Goal: Task Accomplishment & Management: Manage account settings

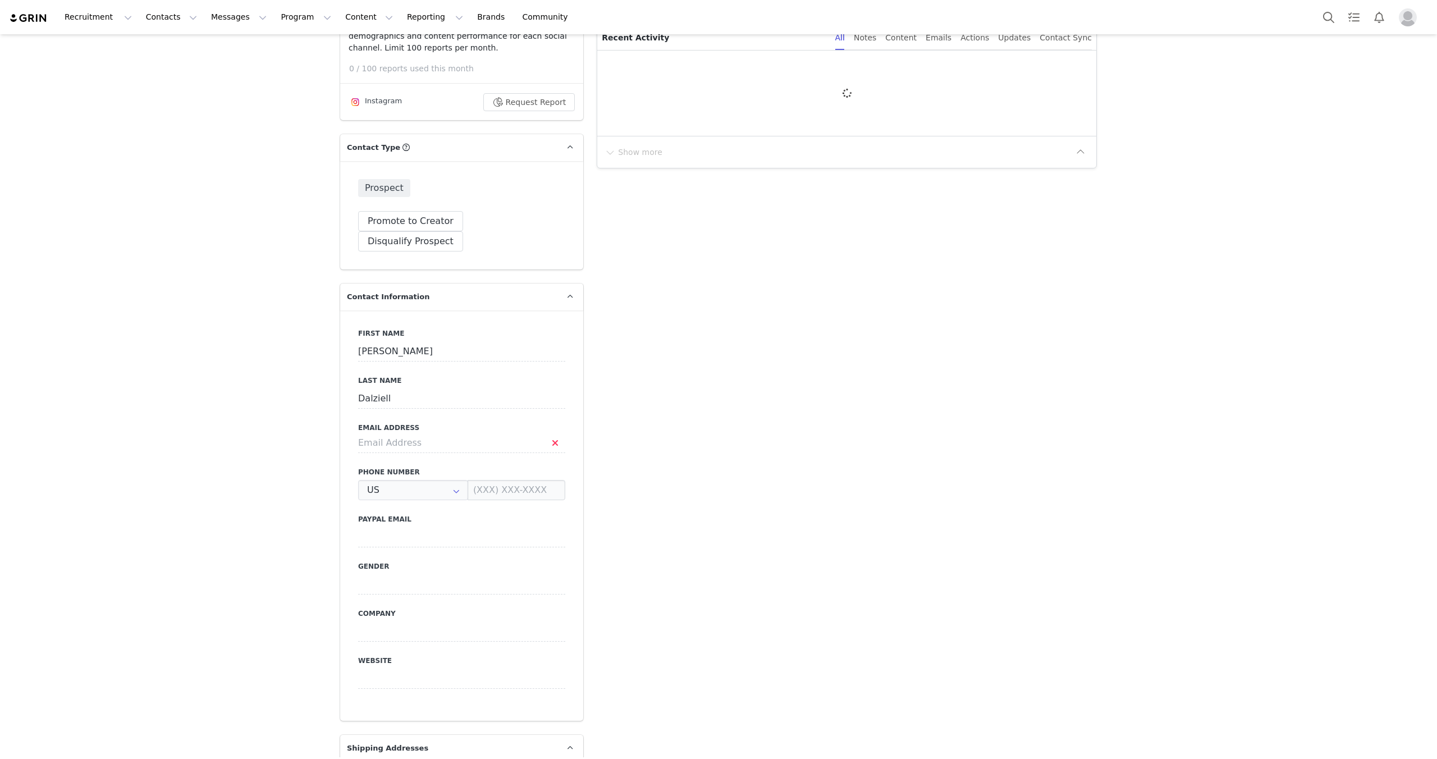
type input "+1 ([GEOGRAPHIC_DATA])"
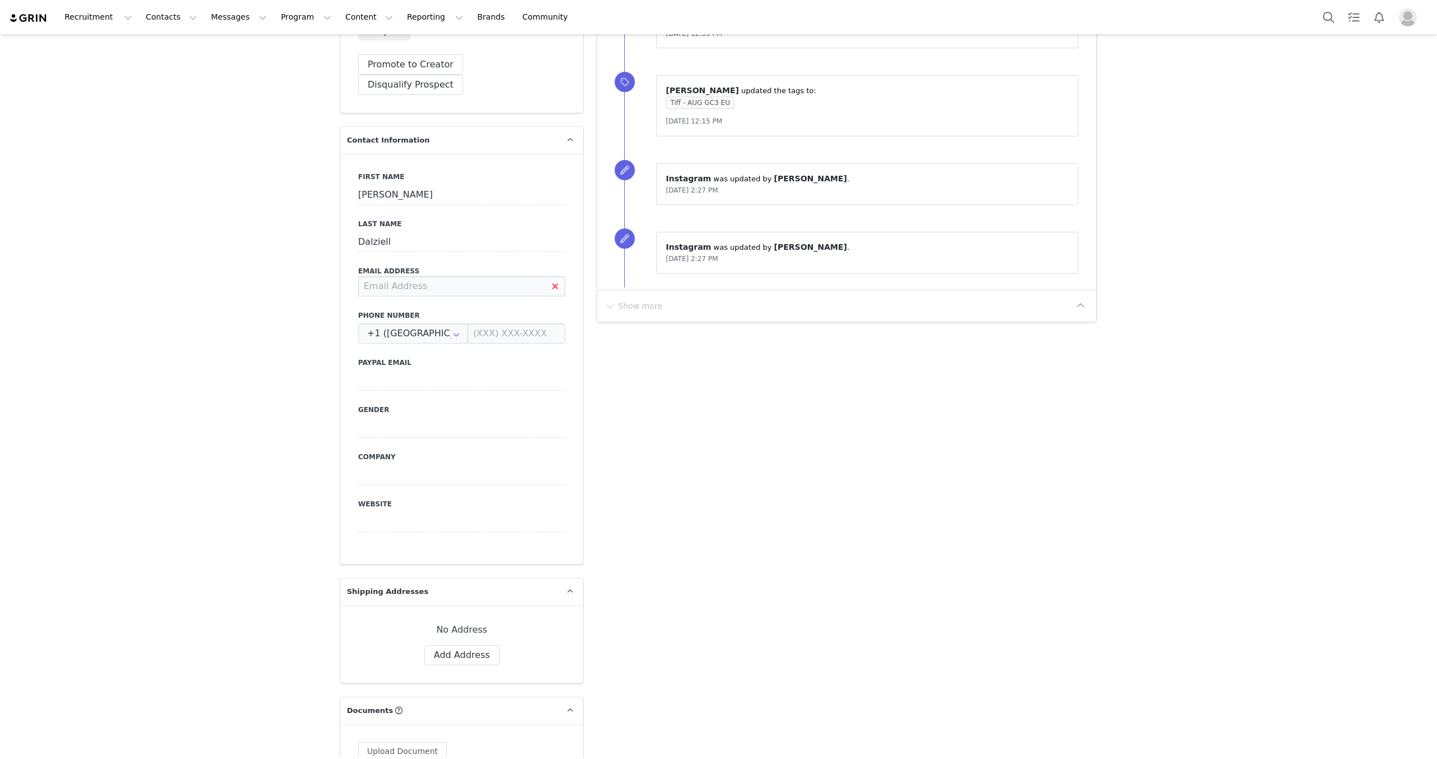
click at [398, 276] on input at bounding box center [461, 286] width 207 height 20
paste input "Amy.dalziell28@outlook.com"
type input "Amy.dalziell28@outlook.com"
click at [53, 737] on button "Save" at bounding box center [54, 732] width 59 height 31
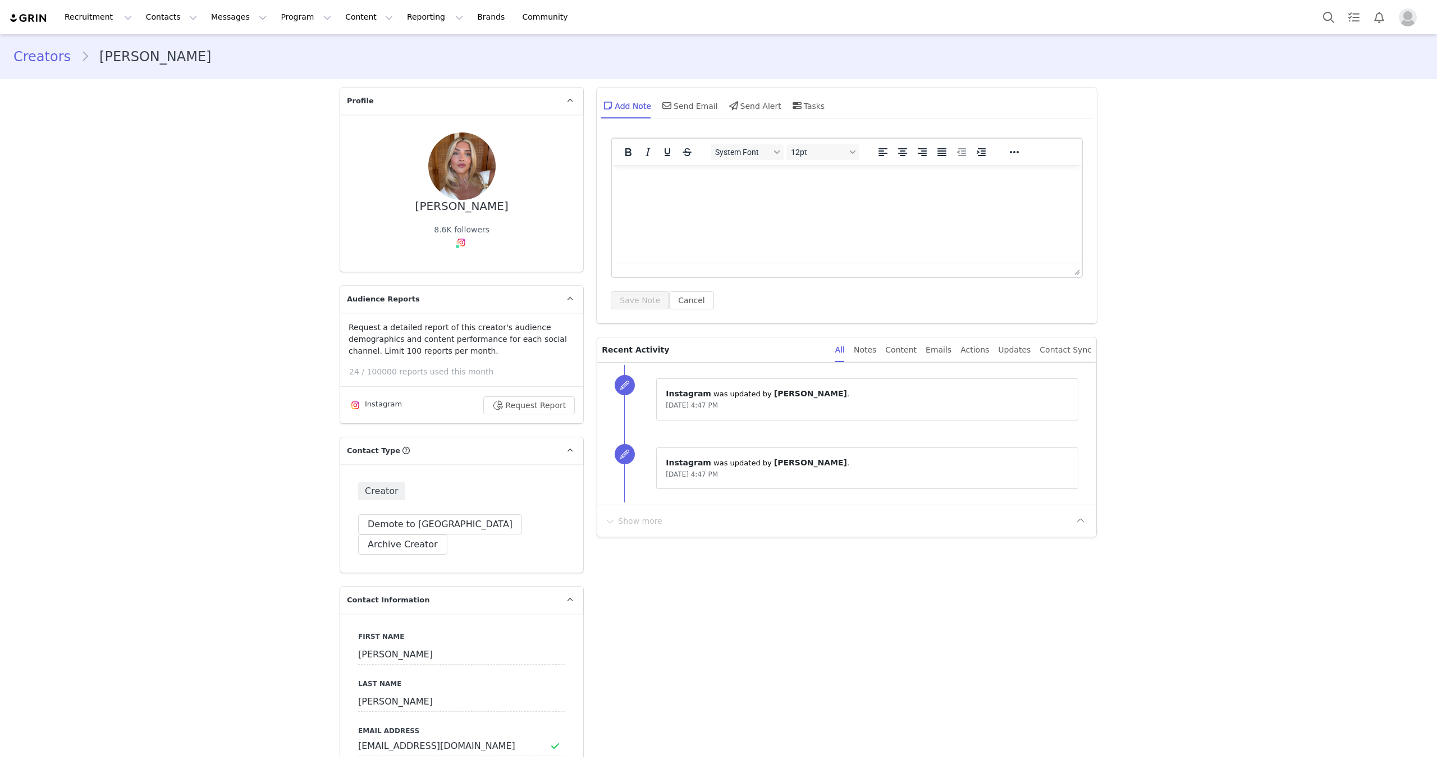
type input "+1 ([GEOGRAPHIC_DATA])"
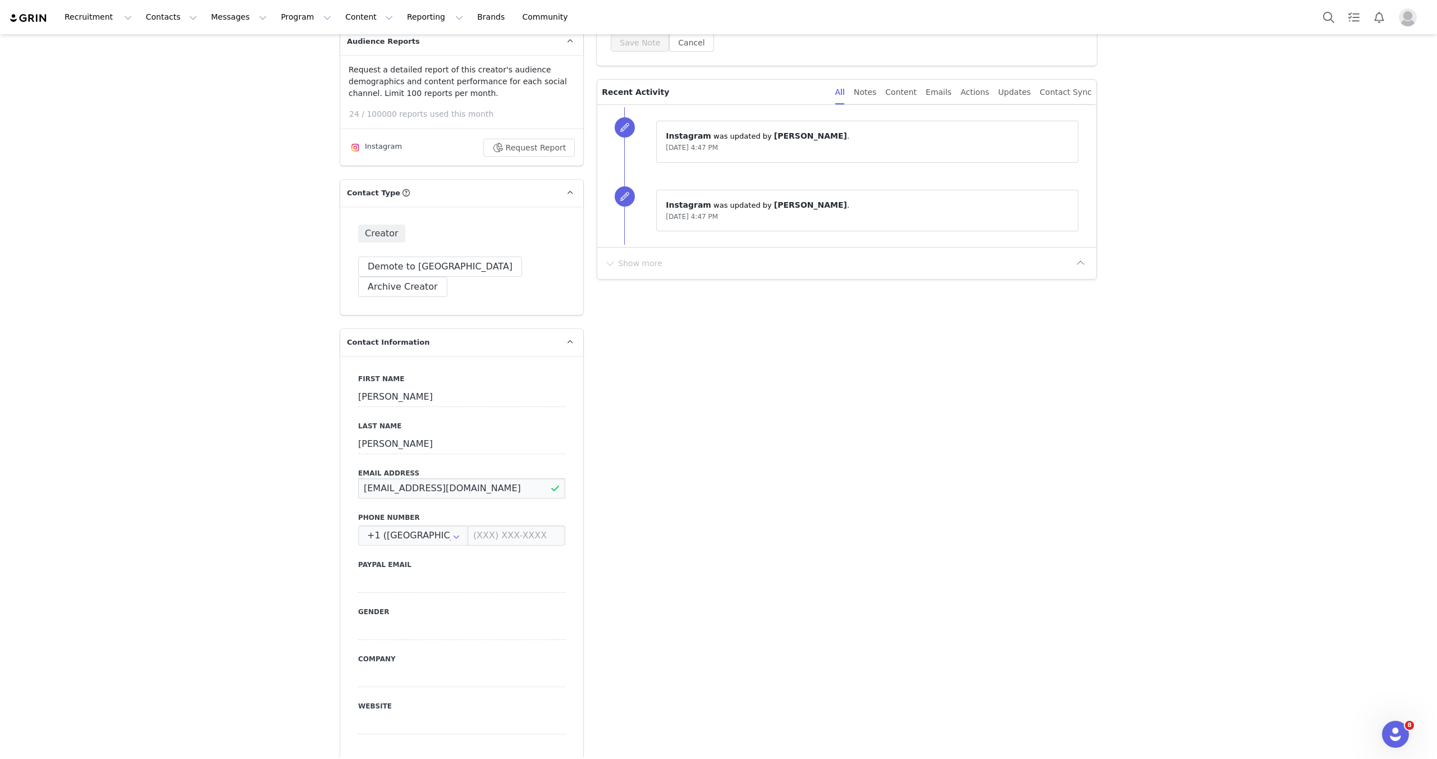
click at [448, 478] on input "aliicecoxx@gmail.com" at bounding box center [461, 488] width 207 height 20
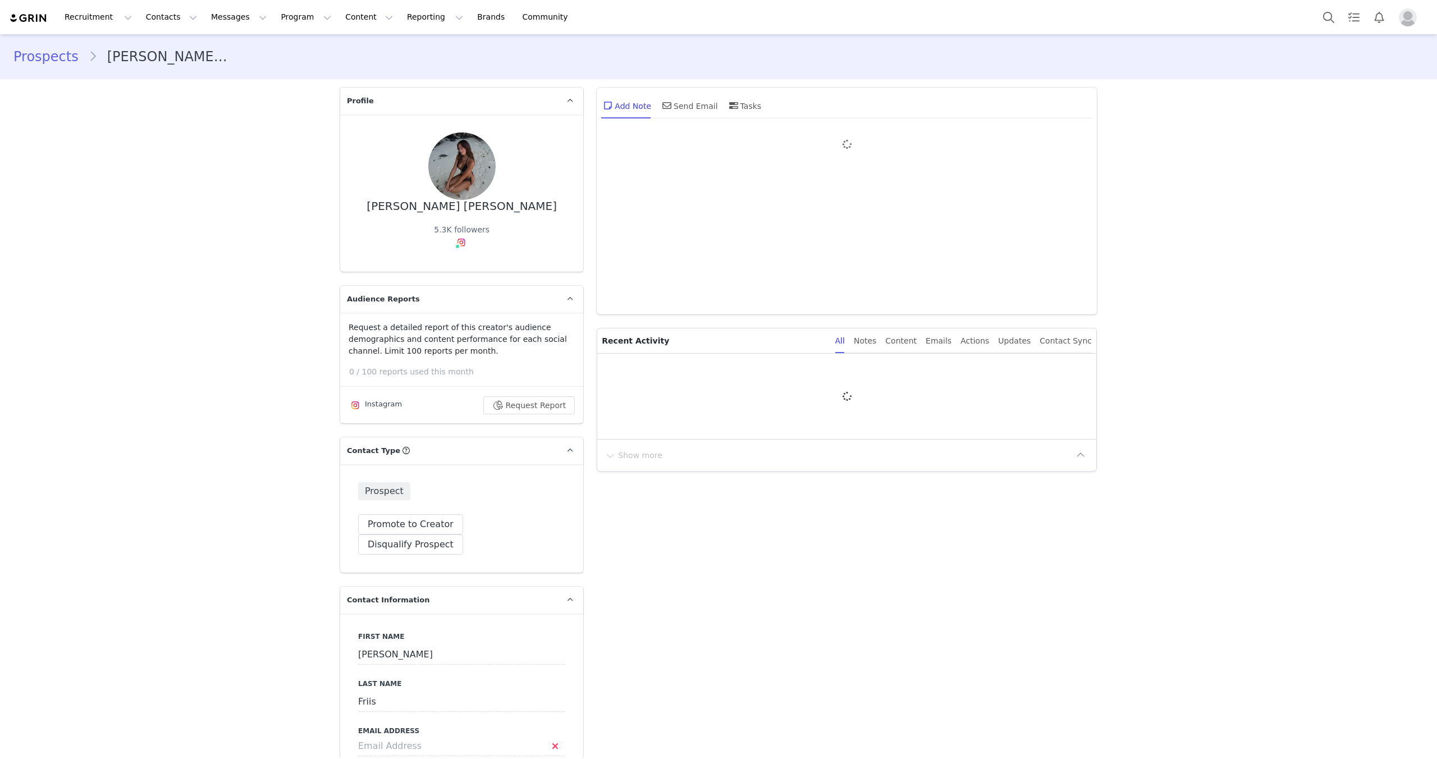
type input "+1 ([GEOGRAPHIC_DATA])"
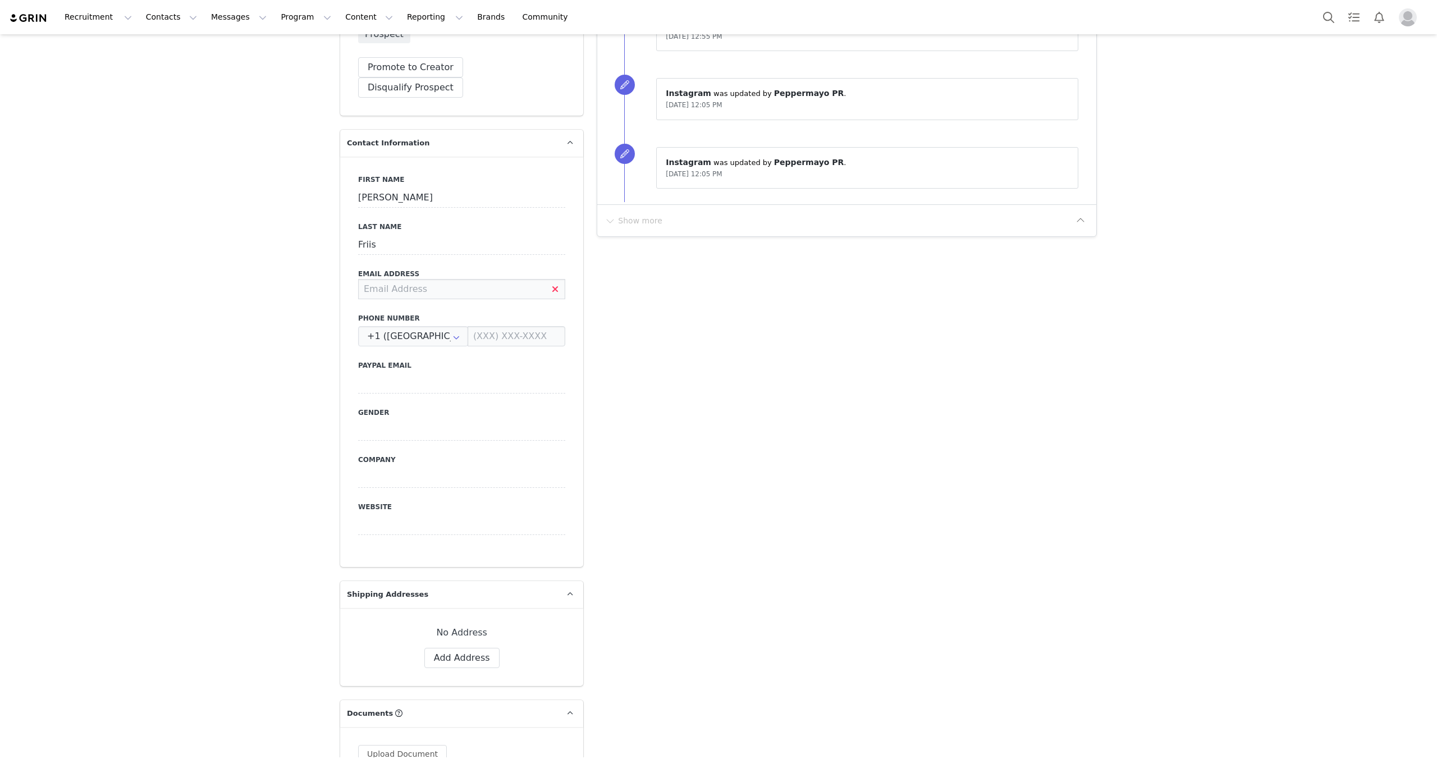
click at [393, 279] on input at bounding box center [461, 289] width 207 height 20
paste input "cluckowfriis@gmail.com"
type input "cluckowfriis@gmail.com"
click at [30, 738] on button "Save" at bounding box center [54, 732] width 59 height 31
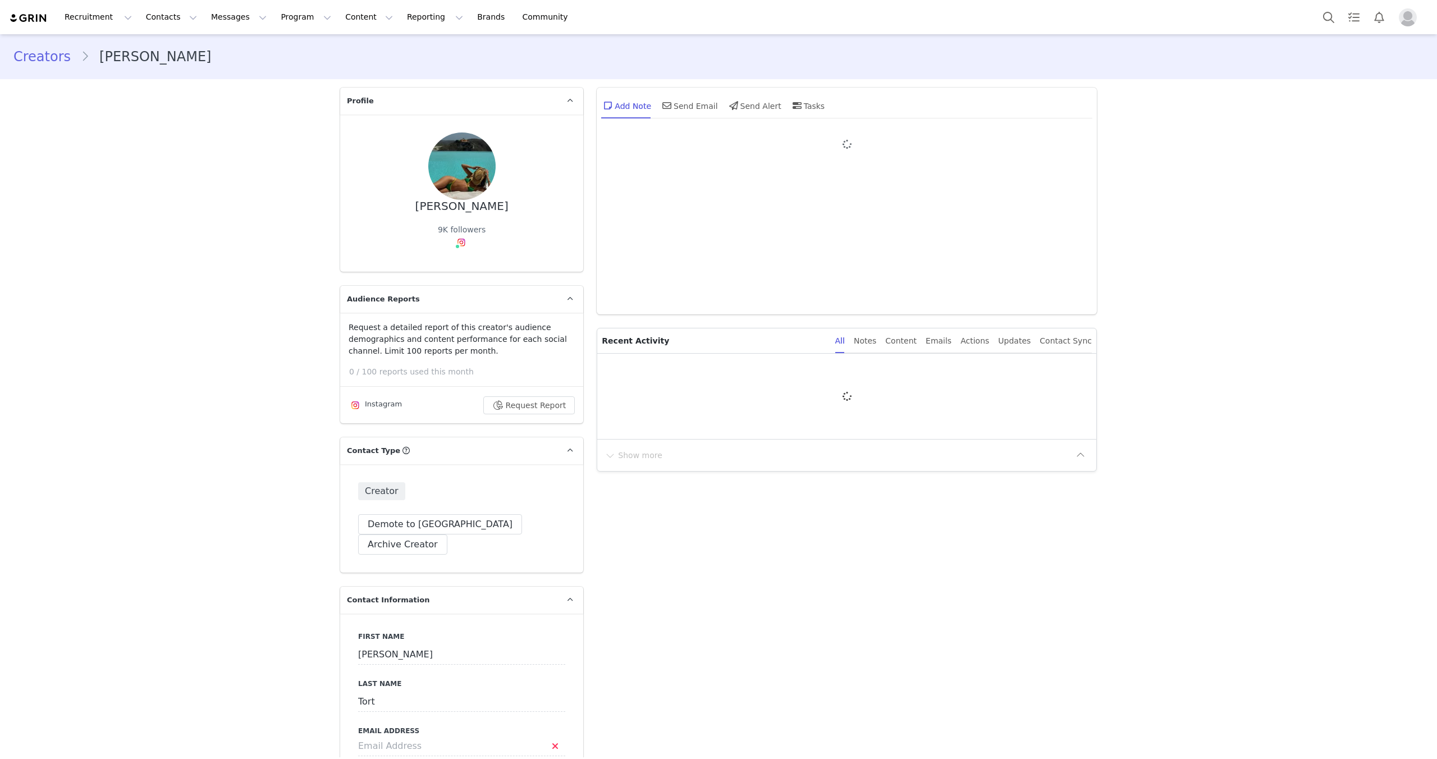
type input "+1 ([GEOGRAPHIC_DATA])"
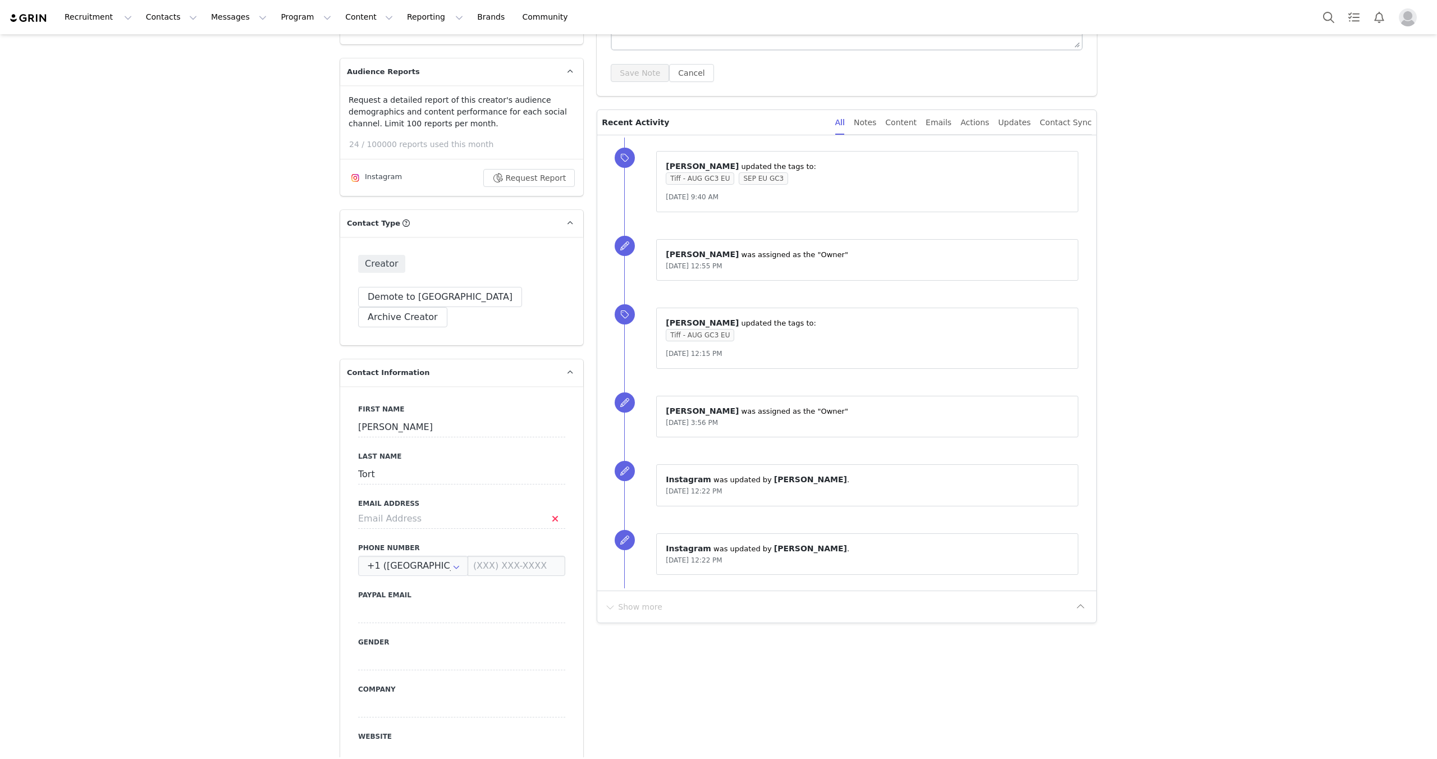
scroll to position [276, 0]
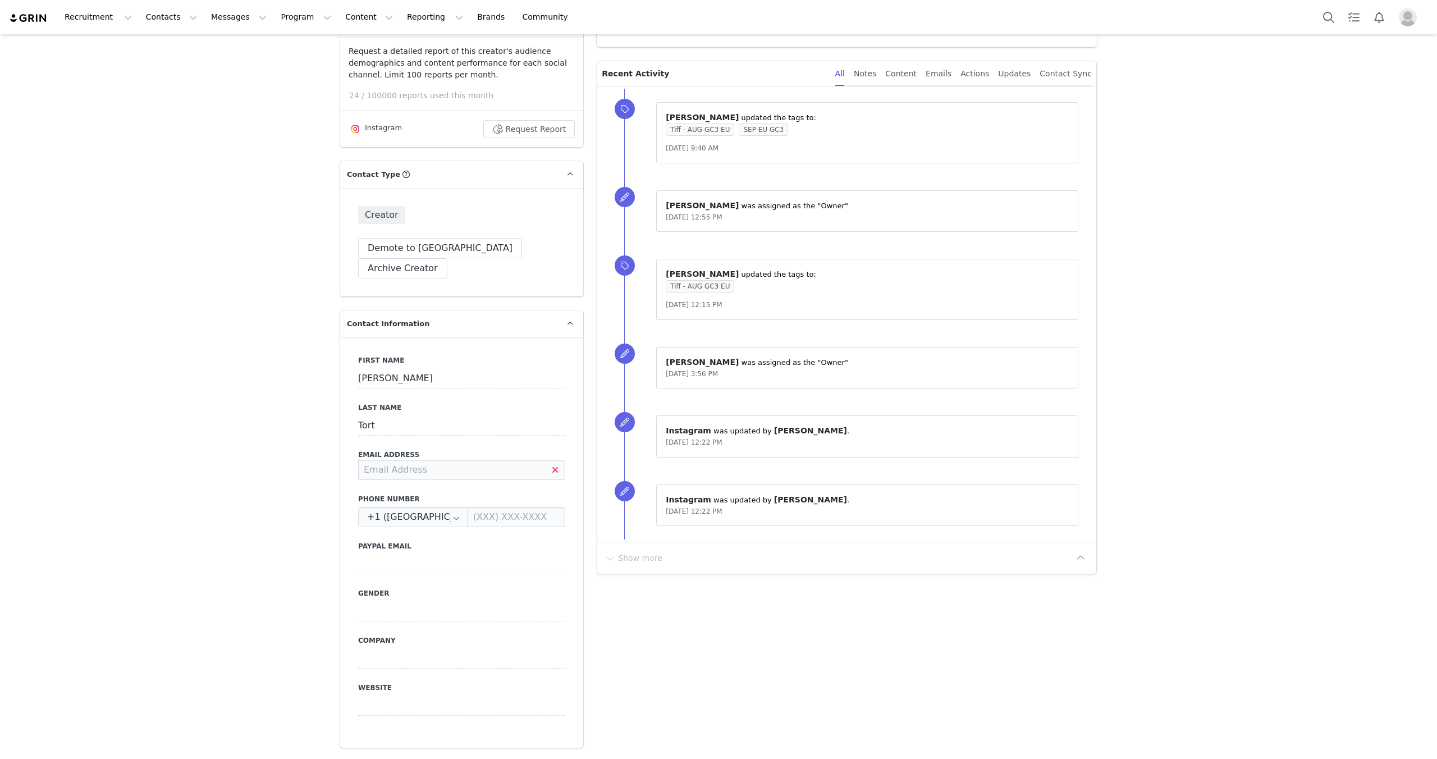
click at [448, 460] on input at bounding box center [461, 470] width 207 height 20
paste input "nataliatortchazaro@gmail.com"
type input "nataliatortchazaro@gmail.com"
click at [32, 732] on button "Save" at bounding box center [54, 732] width 59 height 31
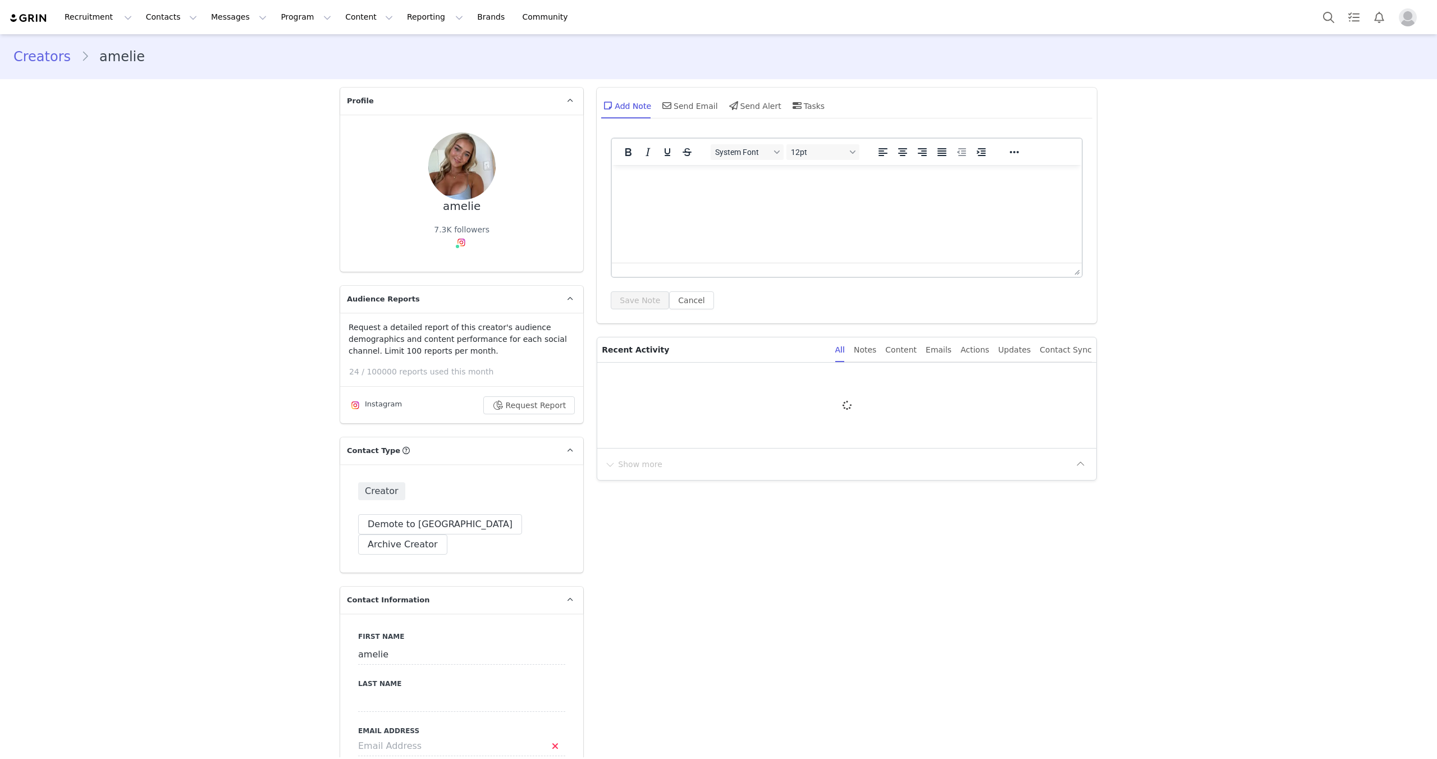
type input "+1 ([GEOGRAPHIC_DATA])"
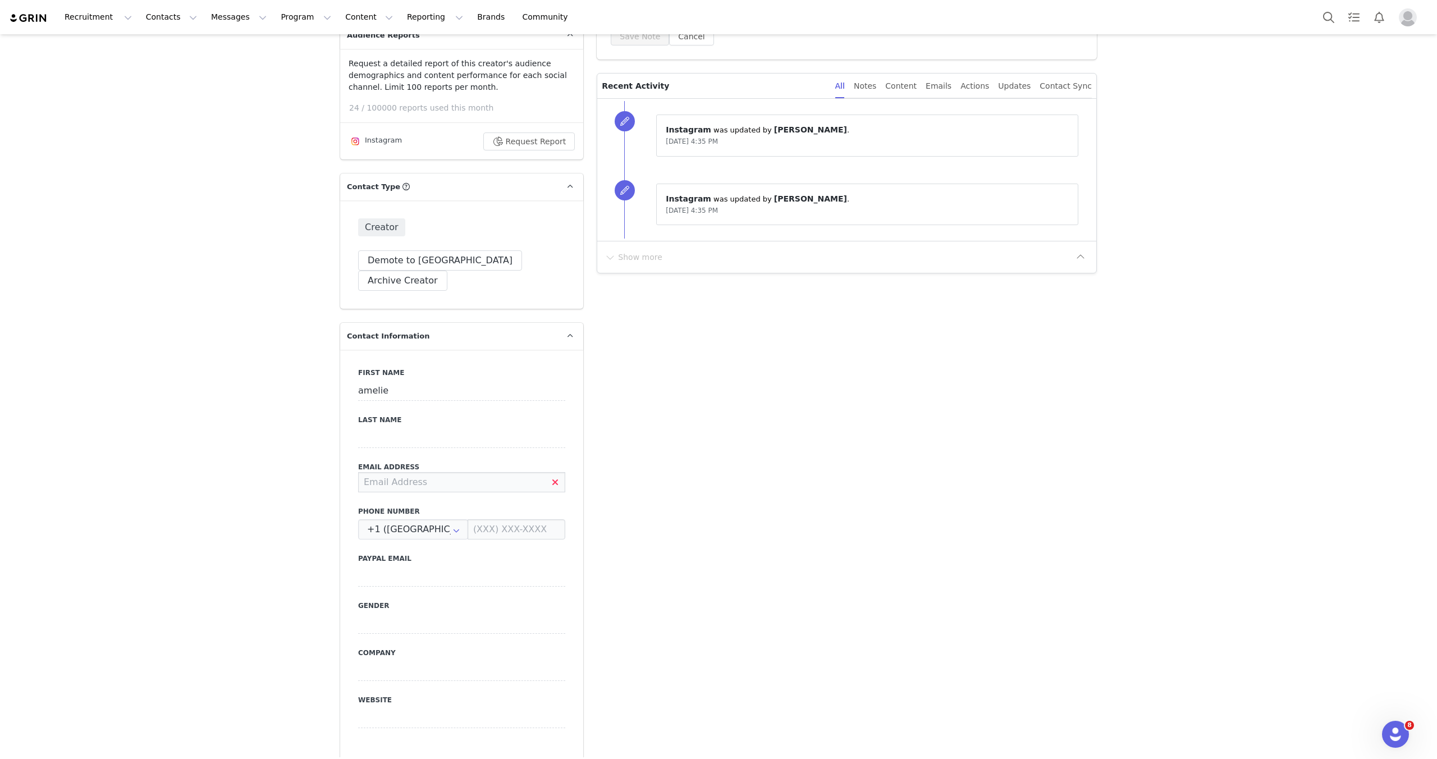
click at [377, 472] on input at bounding box center [461, 482] width 207 height 20
paste input "[EMAIL_ADDRESS][PERSON_NAME][DOMAIN_NAME]"
type input "[EMAIL_ADDRESS][PERSON_NAME][DOMAIN_NAME]"
click at [38, 728] on button "Save" at bounding box center [54, 732] width 59 height 31
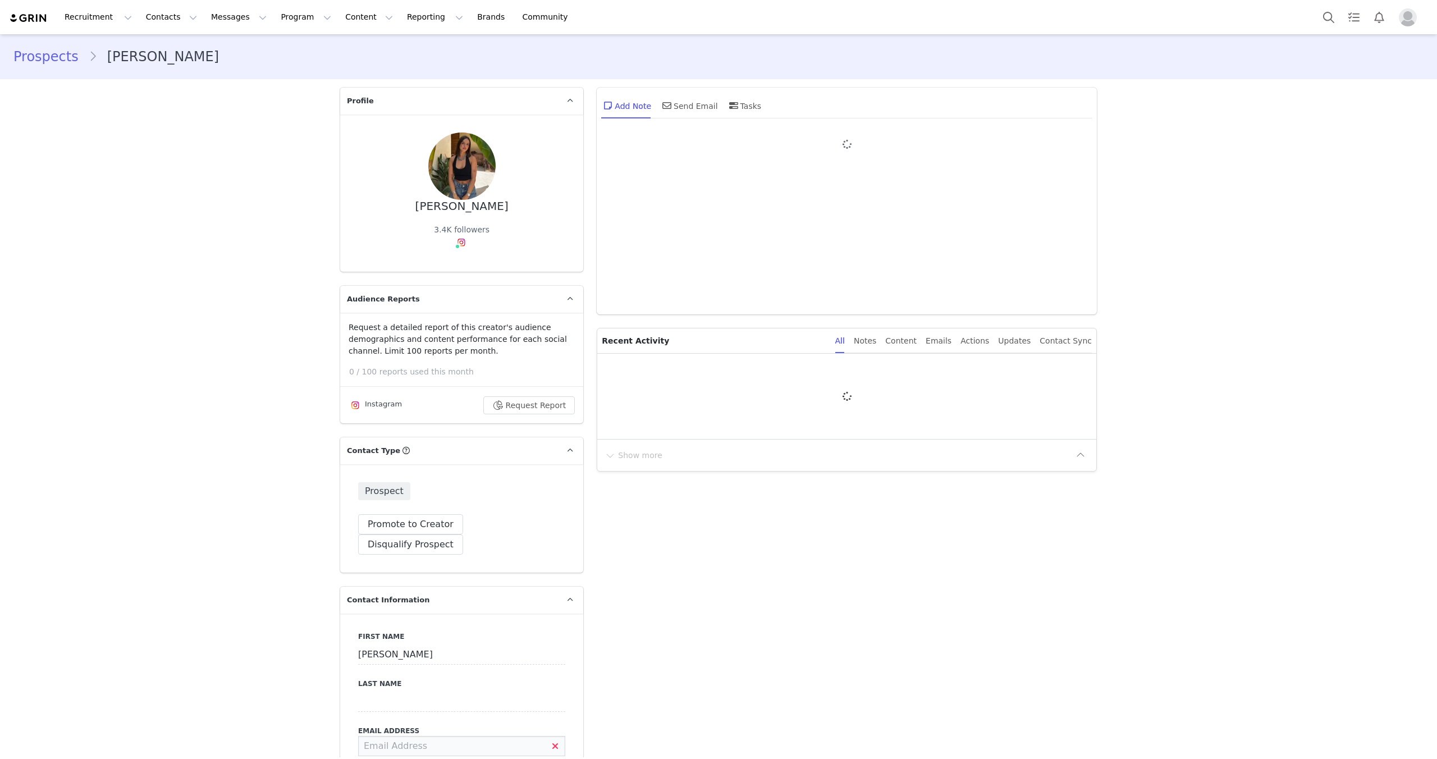
click at [409, 736] on input at bounding box center [461, 746] width 207 height 20
type input "+1 ([GEOGRAPHIC_DATA])"
paste input "emma.lauritzen06480@gmail.com"
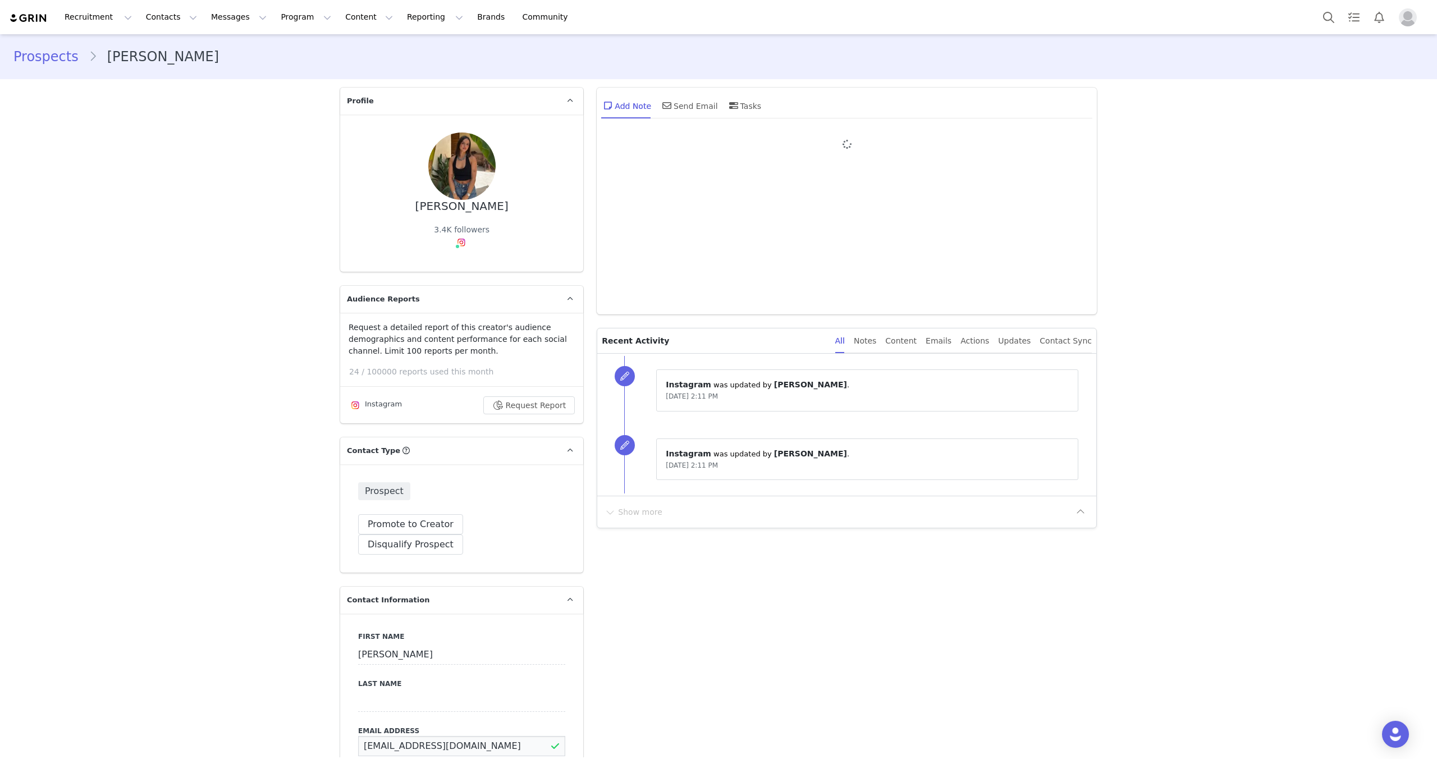
type input "emma.lauritzen06480@gmail.com"
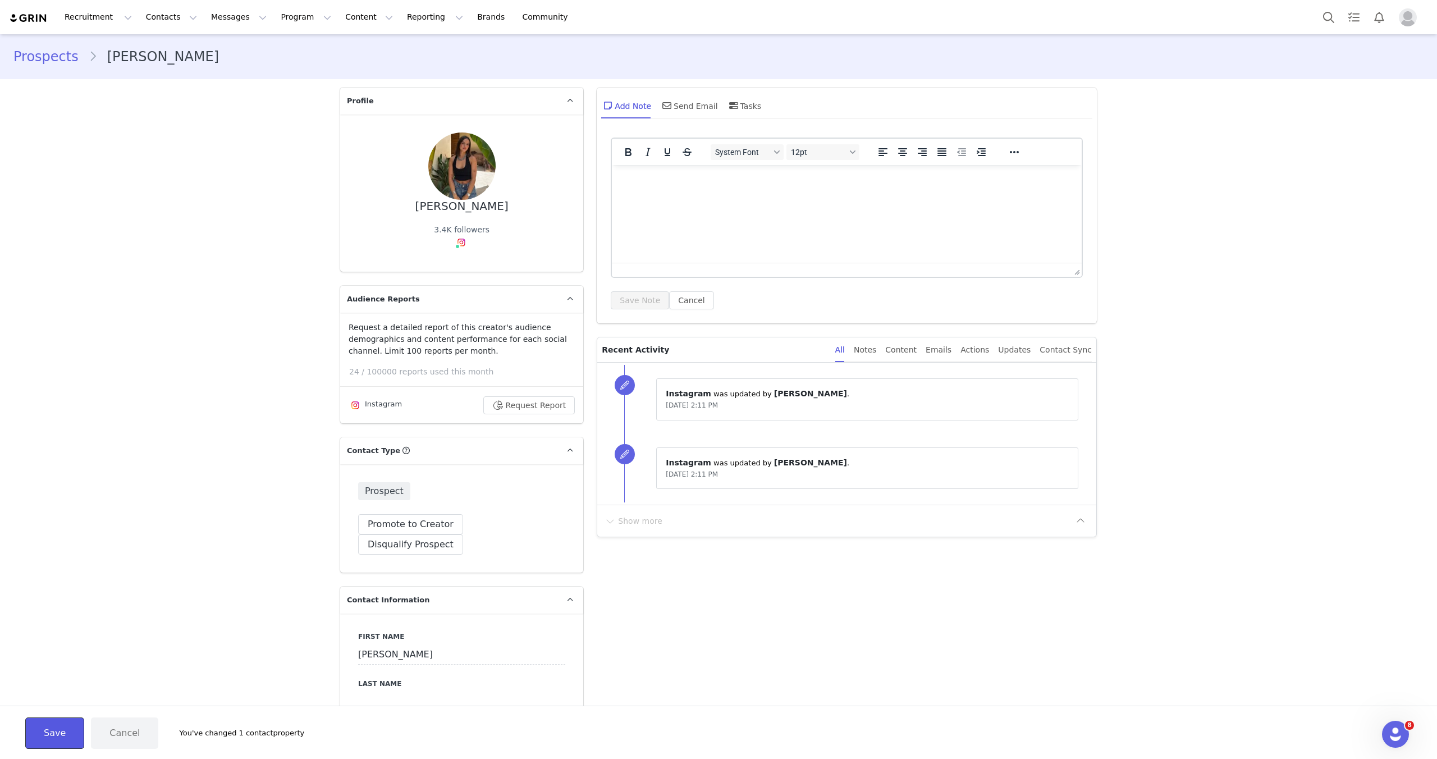
click at [28, 735] on button "Save" at bounding box center [54, 732] width 59 height 31
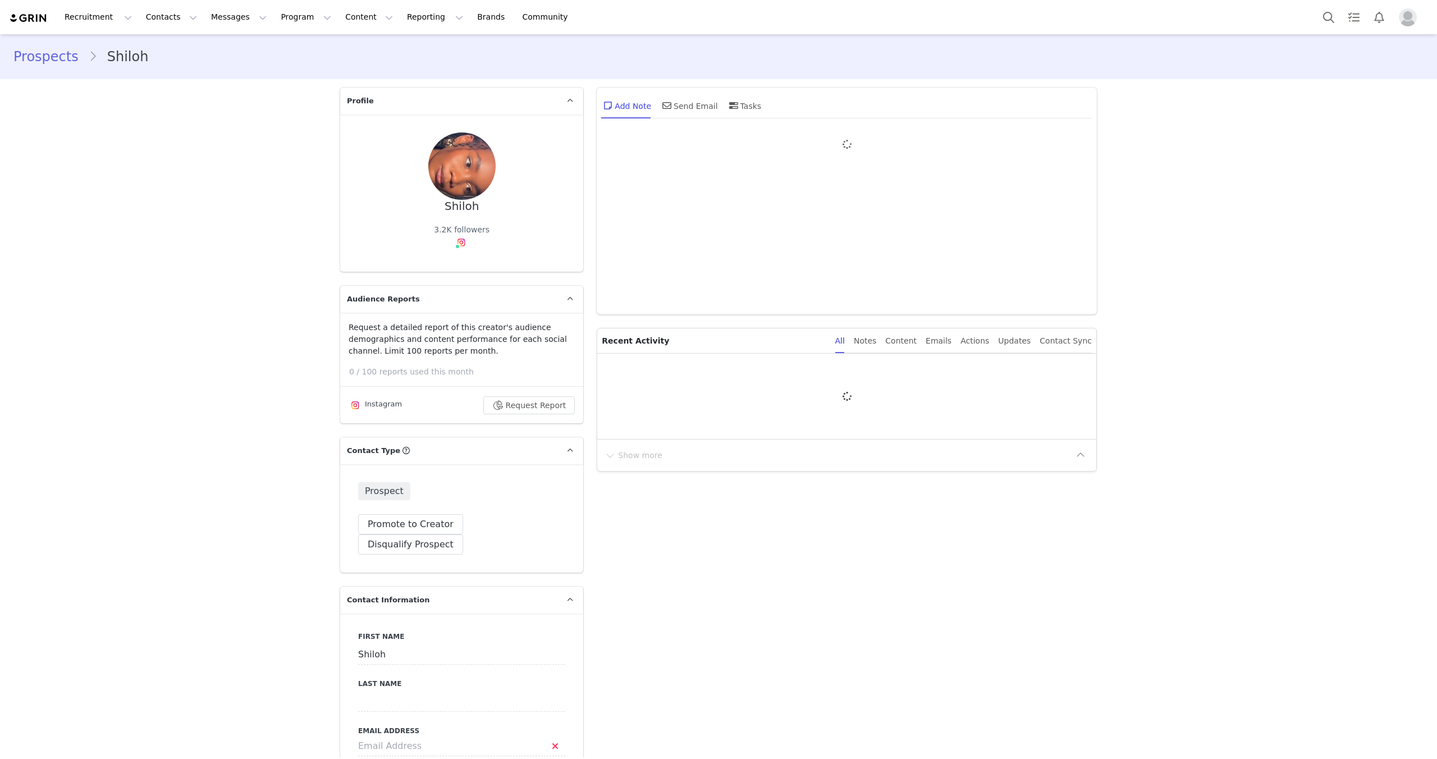
type input "+1 ([GEOGRAPHIC_DATA])"
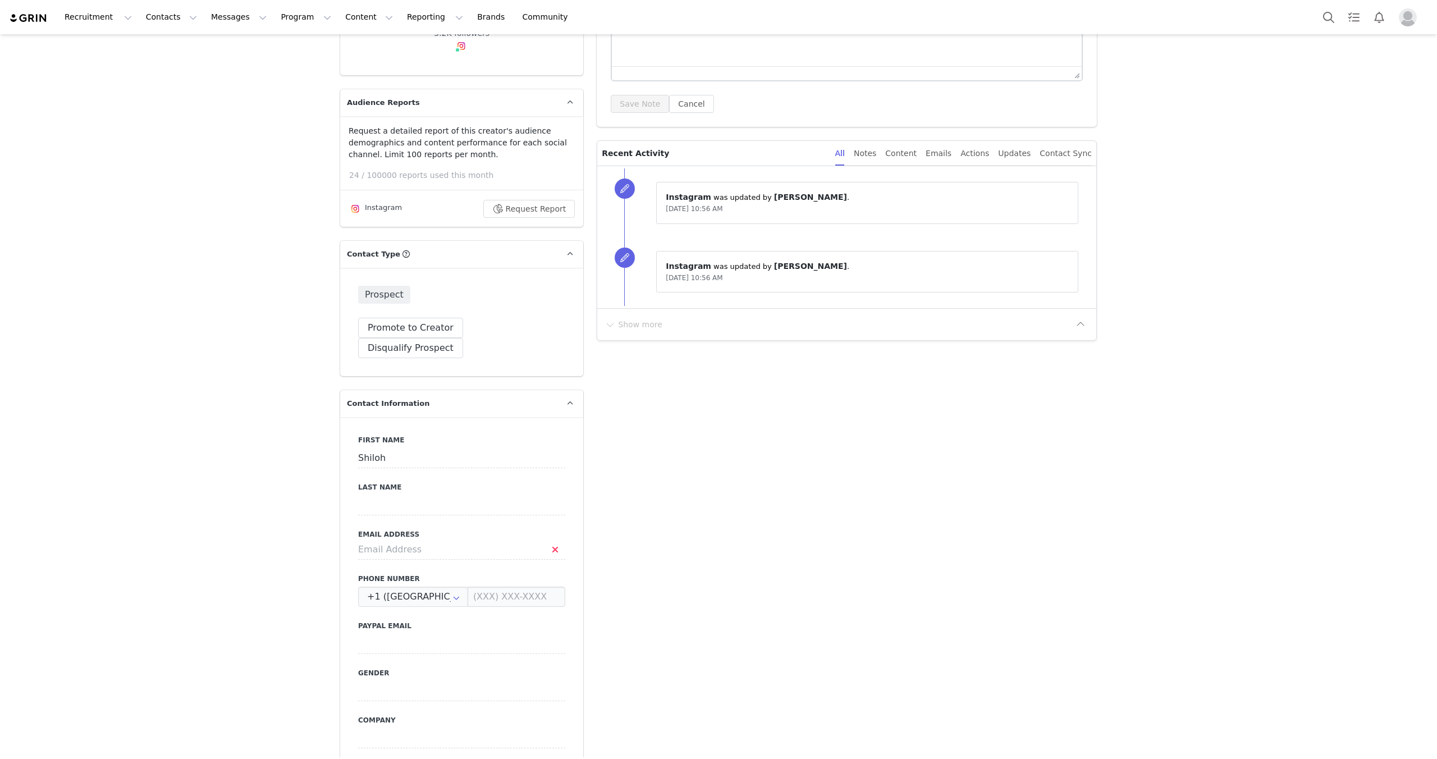
scroll to position [215, 0]
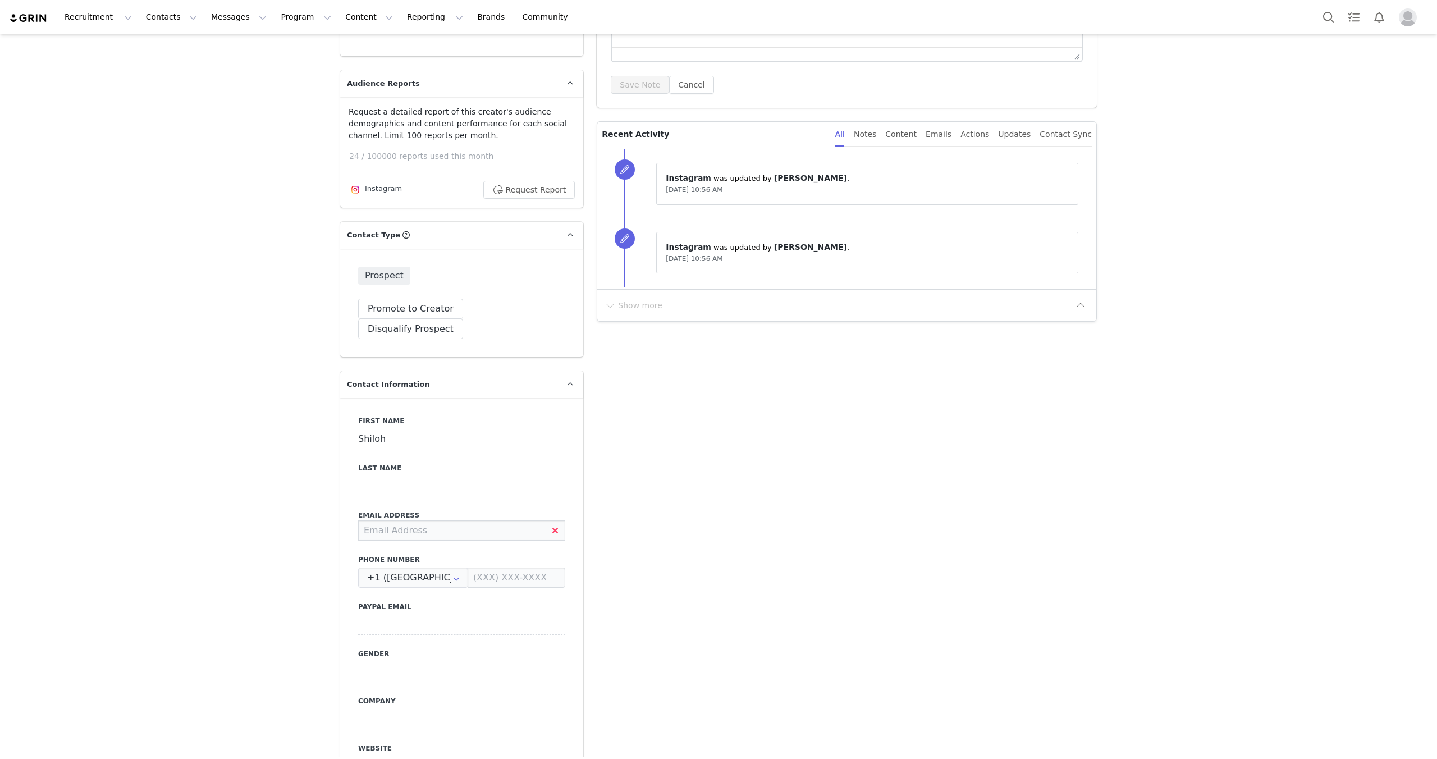
click at [412, 520] on input at bounding box center [461, 530] width 207 height 20
paste input "abrahamshiloh2@gmail.com"
type input "abrahamshiloh2@gmail.com"
click at [51, 730] on button "Save" at bounding box center [54, 732] width 59 height 31
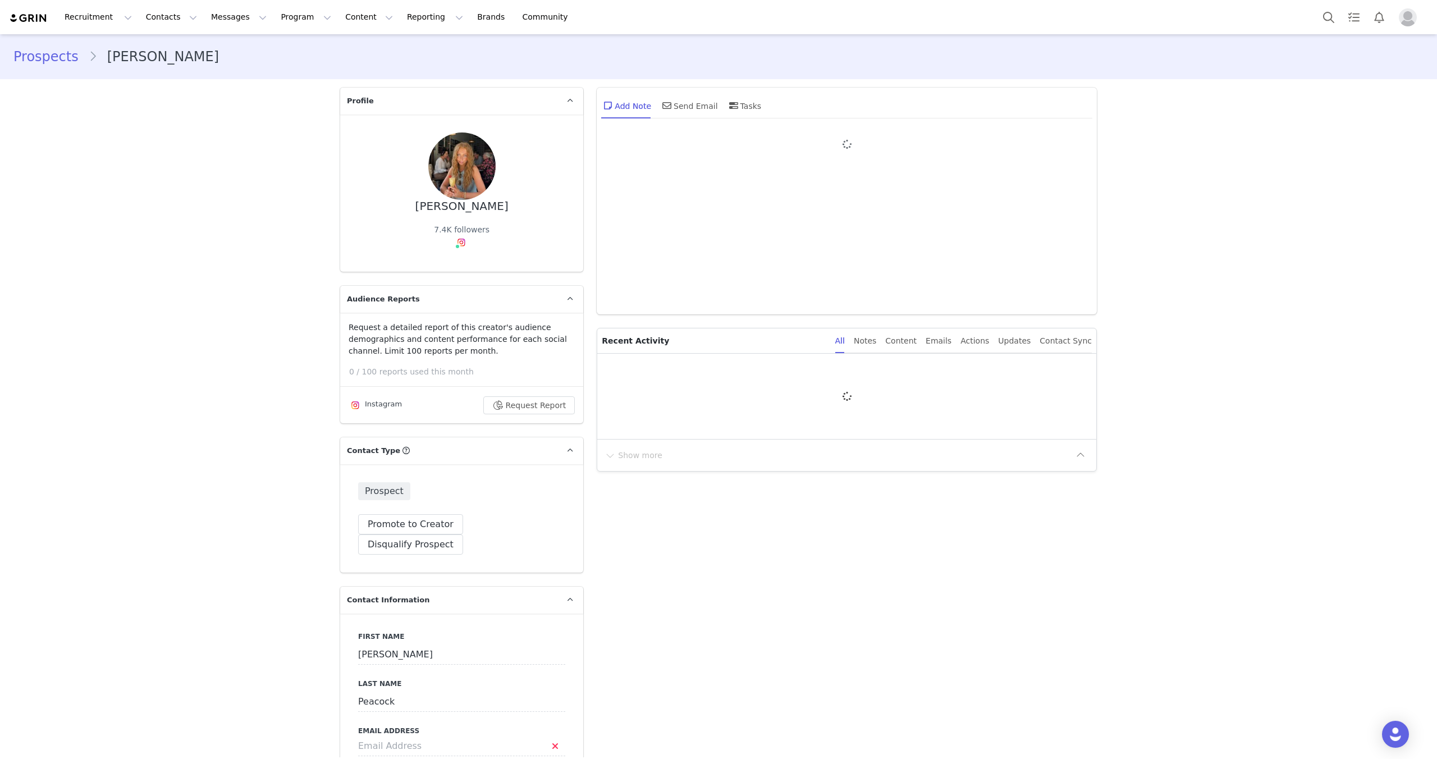
type input "+1 ([GEOGRAPHIC_DATA])"
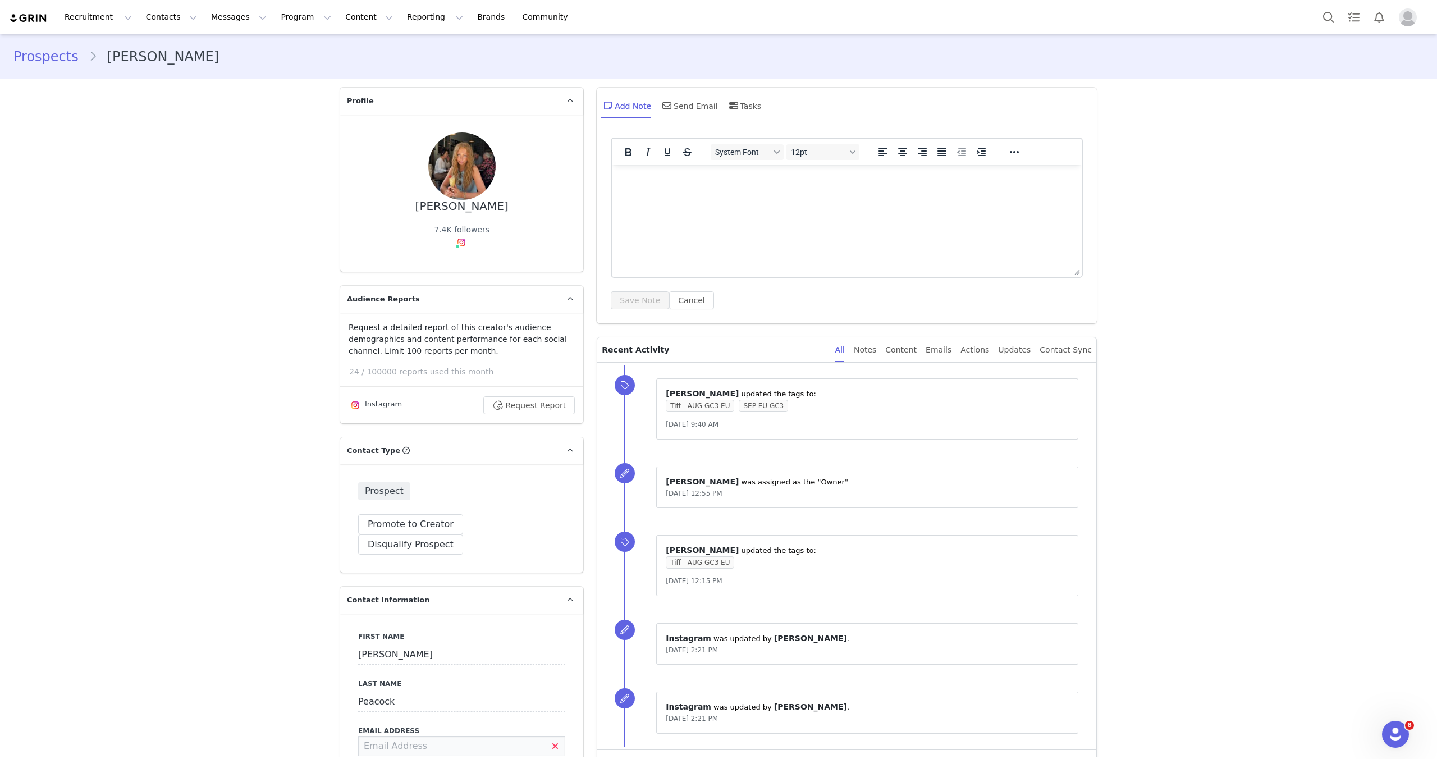
click at [426, 736] on input at bounding box center [461, 746] width 207 height 20
paste input "[EMAIL_ADDRESS][DOMAIN_NAME]"
click at [47, 729] on button "Save" at bounding box center [54, 732] width 59 height 31
type input "missmolliepeacock@gmail.com"
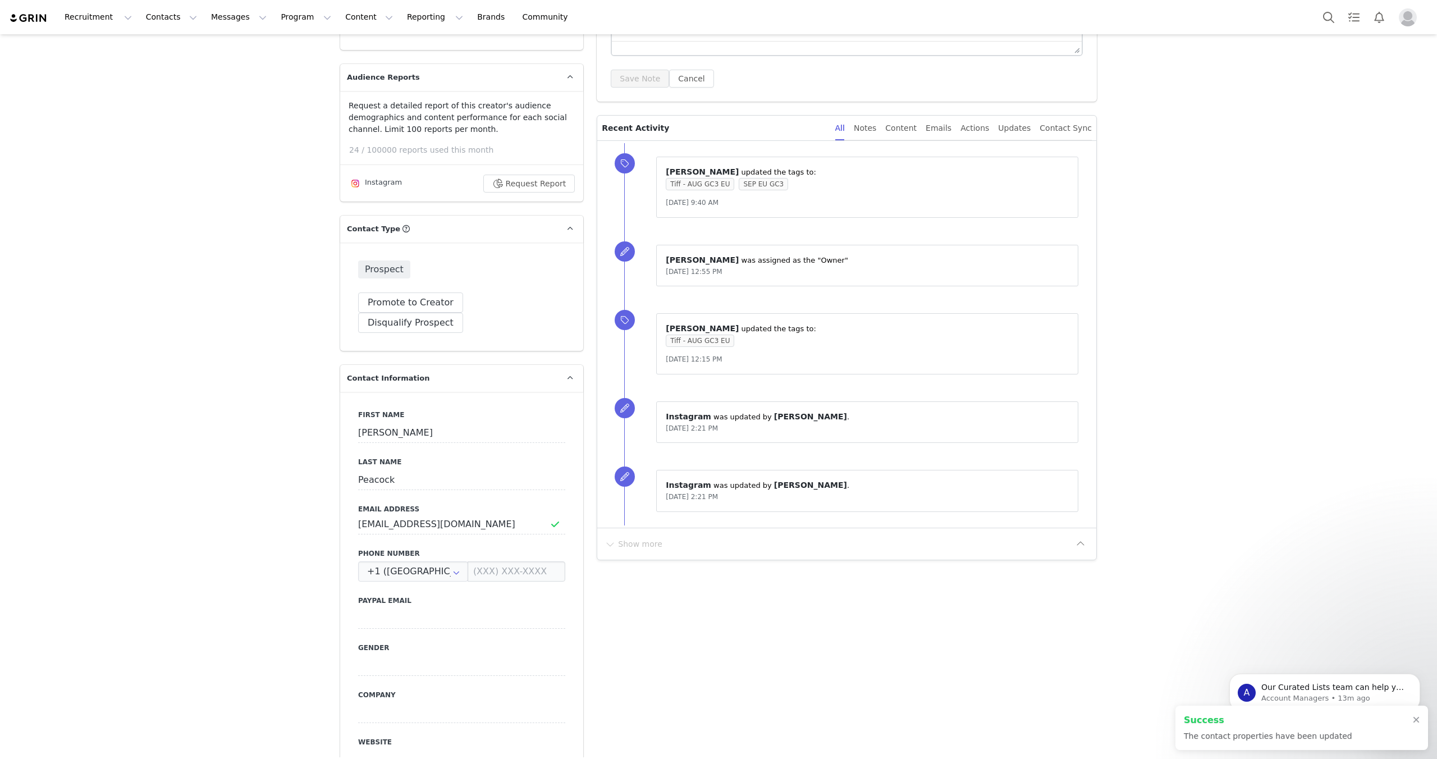
scroll to position [276, 0]
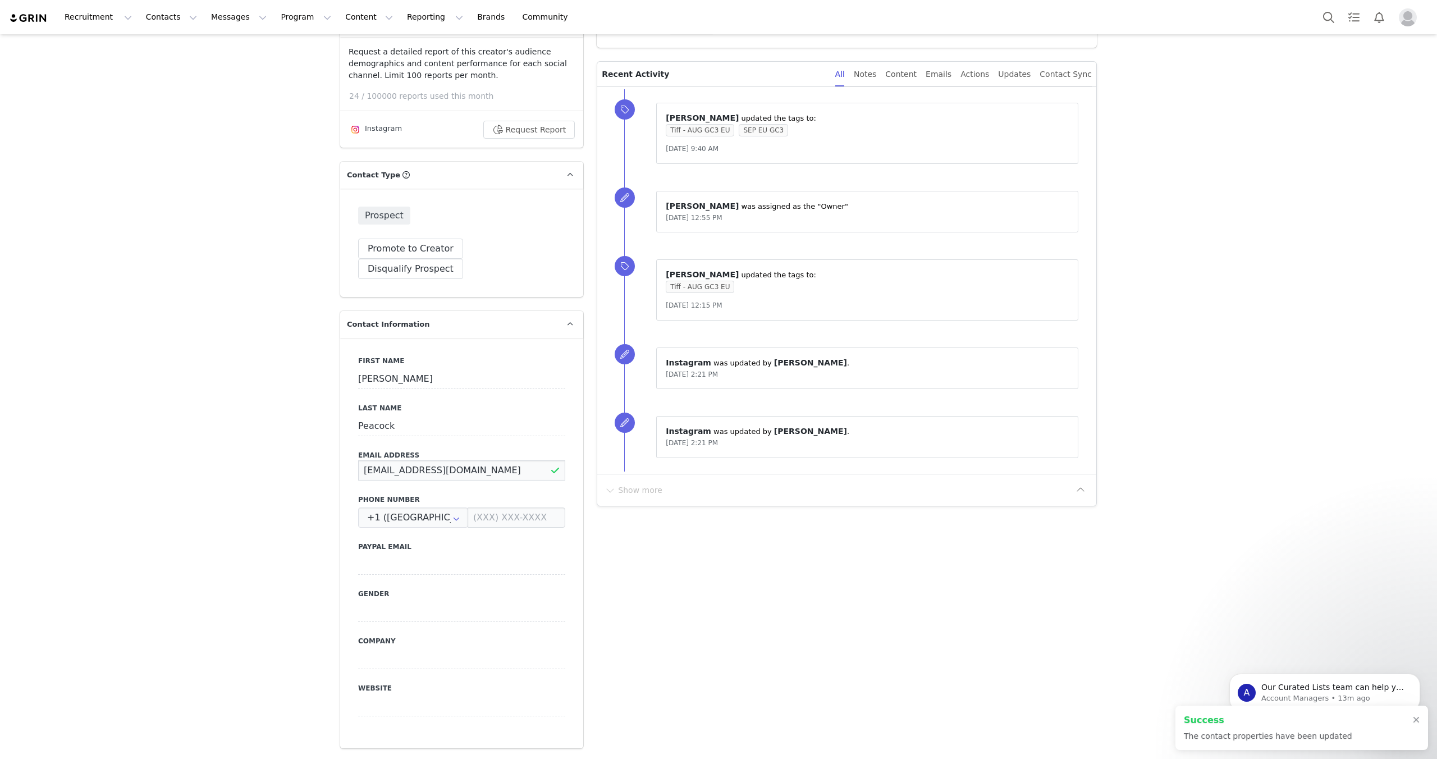
click at [472, 460] on input "missmolliepeacock@gmail.com" at bounding box center [461, 470] width 207 height 20
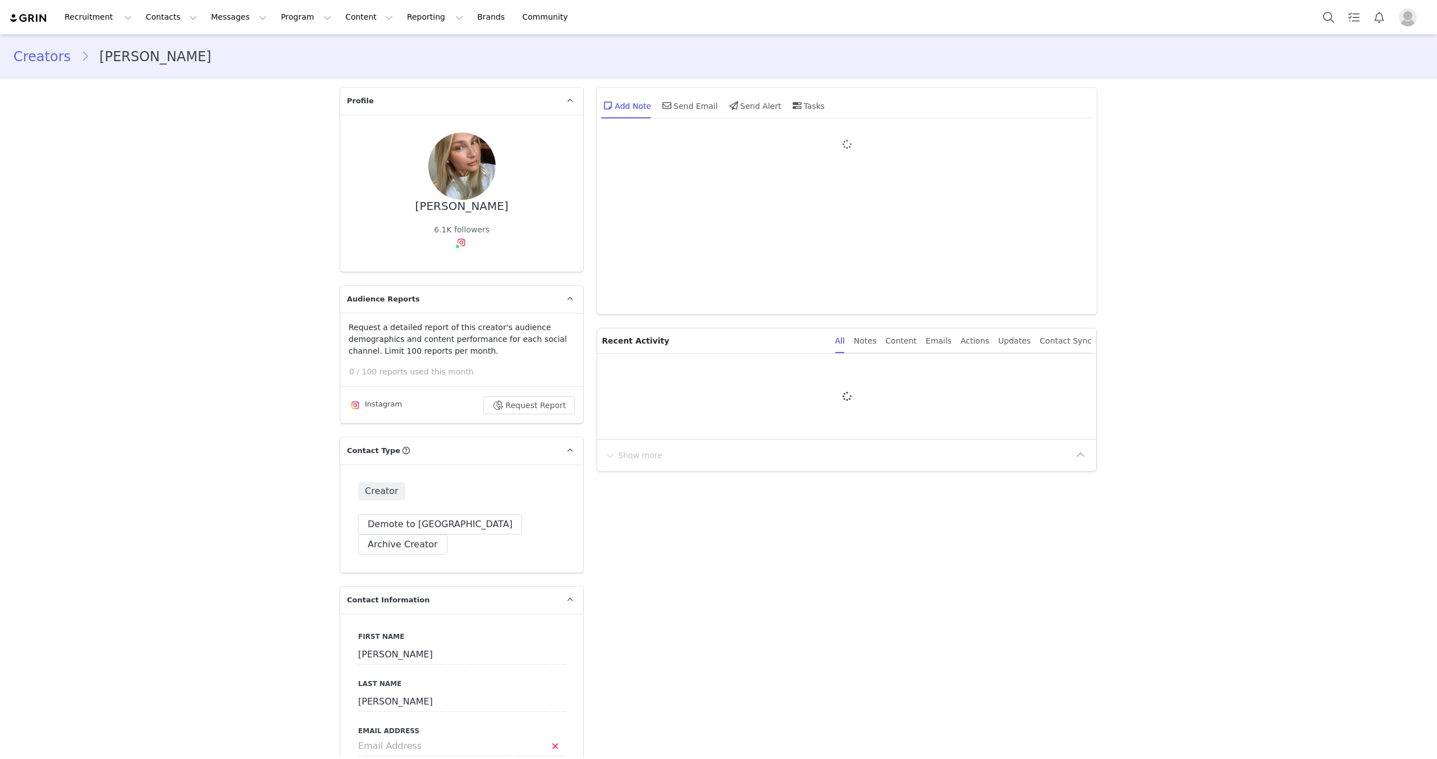
type input "+1 ([GEOGRAPHIC_DATA])"
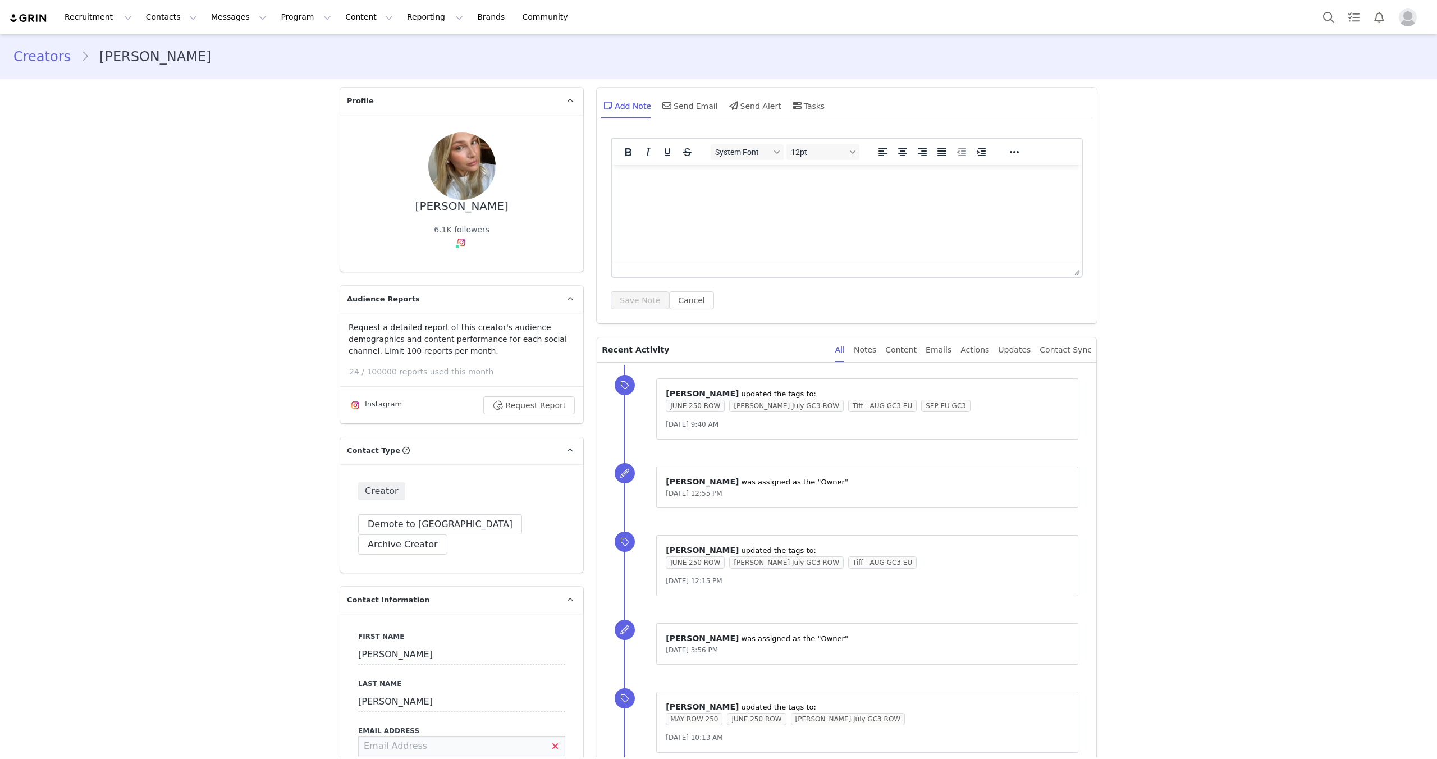
click at [387, 736] on input at bounding box center [461, 746] width 207 height 20
paste input "[EMAIL_ADDRESS][DOMAIN_NAME]"
type input "[EMAIL_ADDRESS][DOMAIN_NAME]"
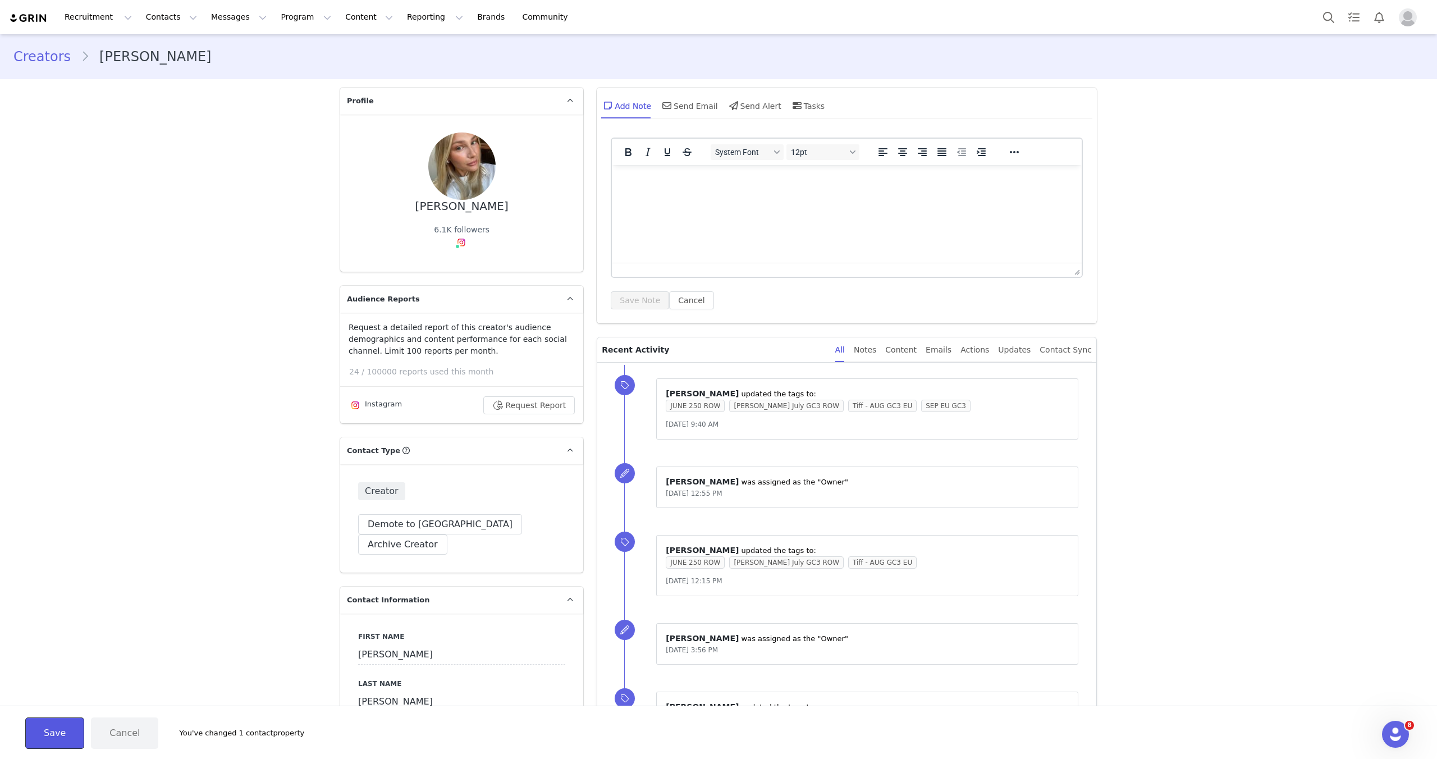
click at [51, 727] on button "Save" at bounding box center [54, 732] width 59 height 31
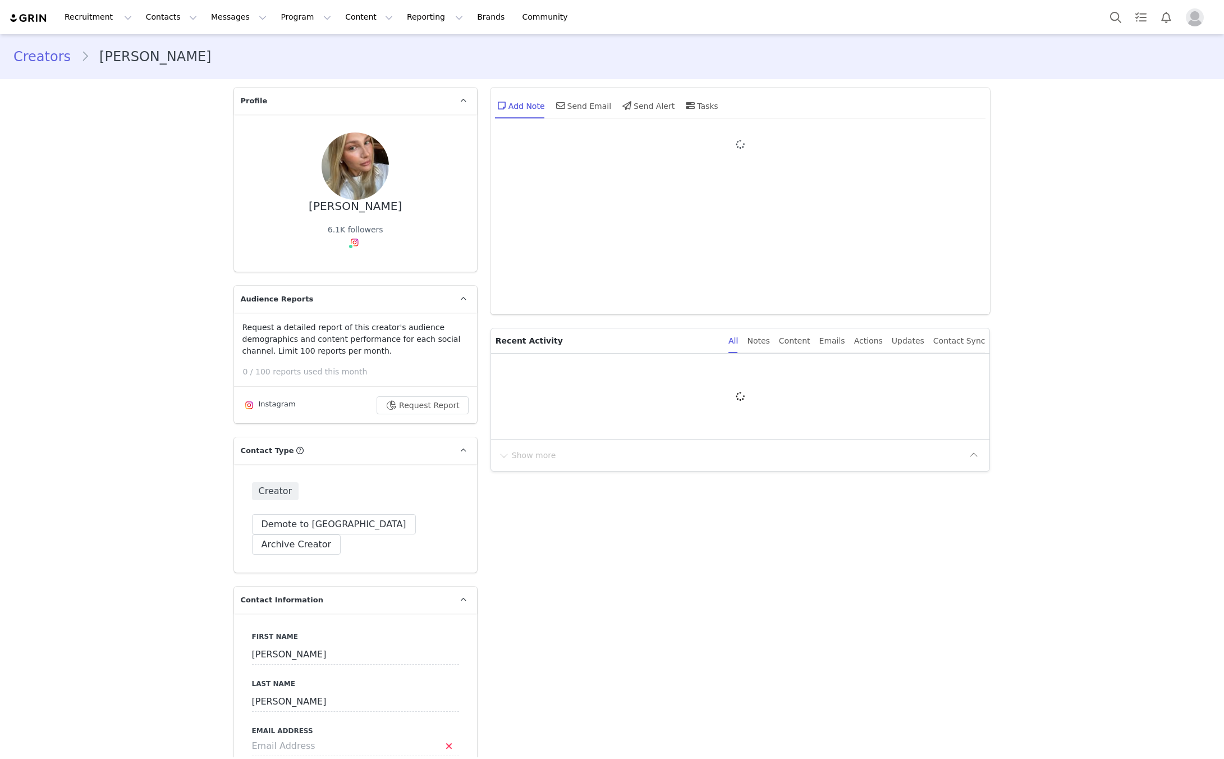
type input "+1 ([GEOGRAPHIC_DATA])"
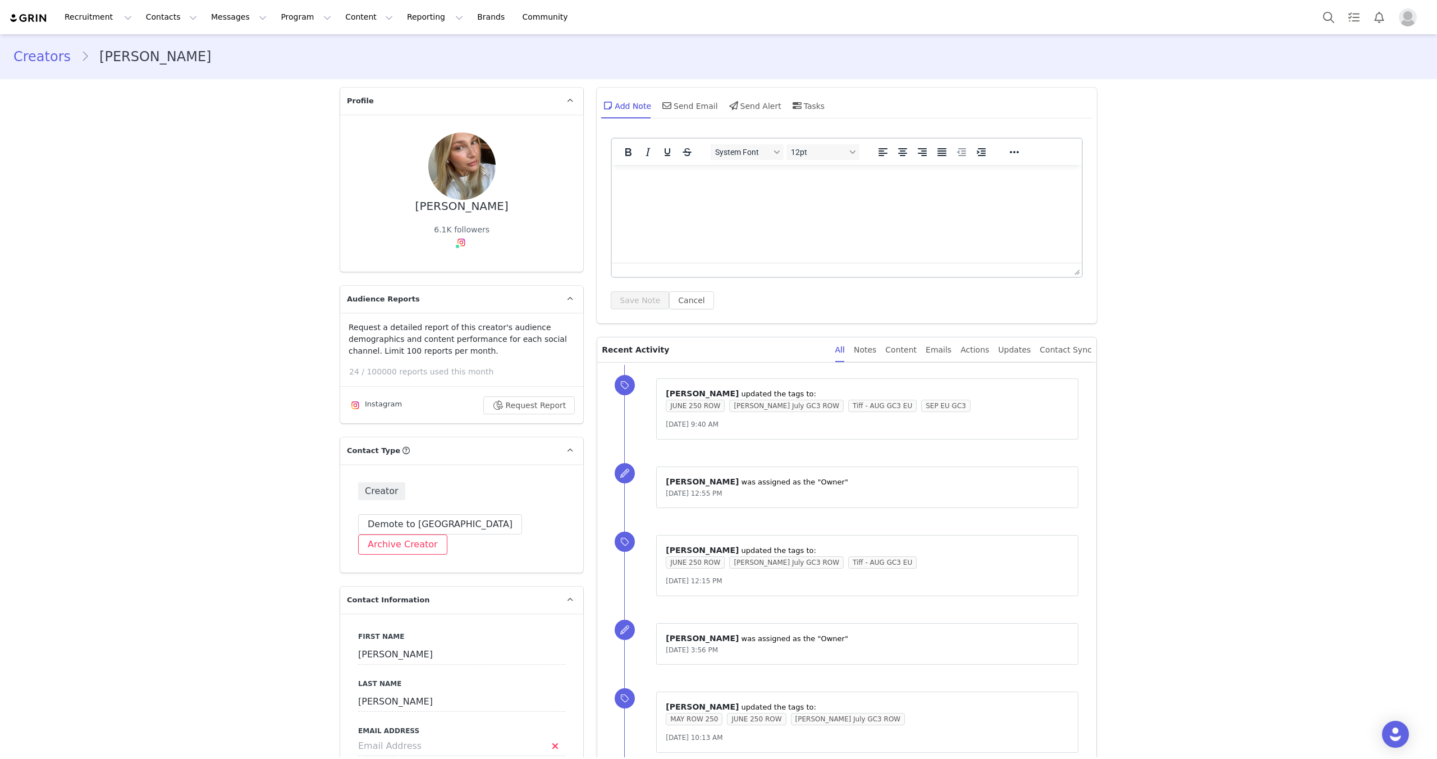
scroll to position [237, 0]
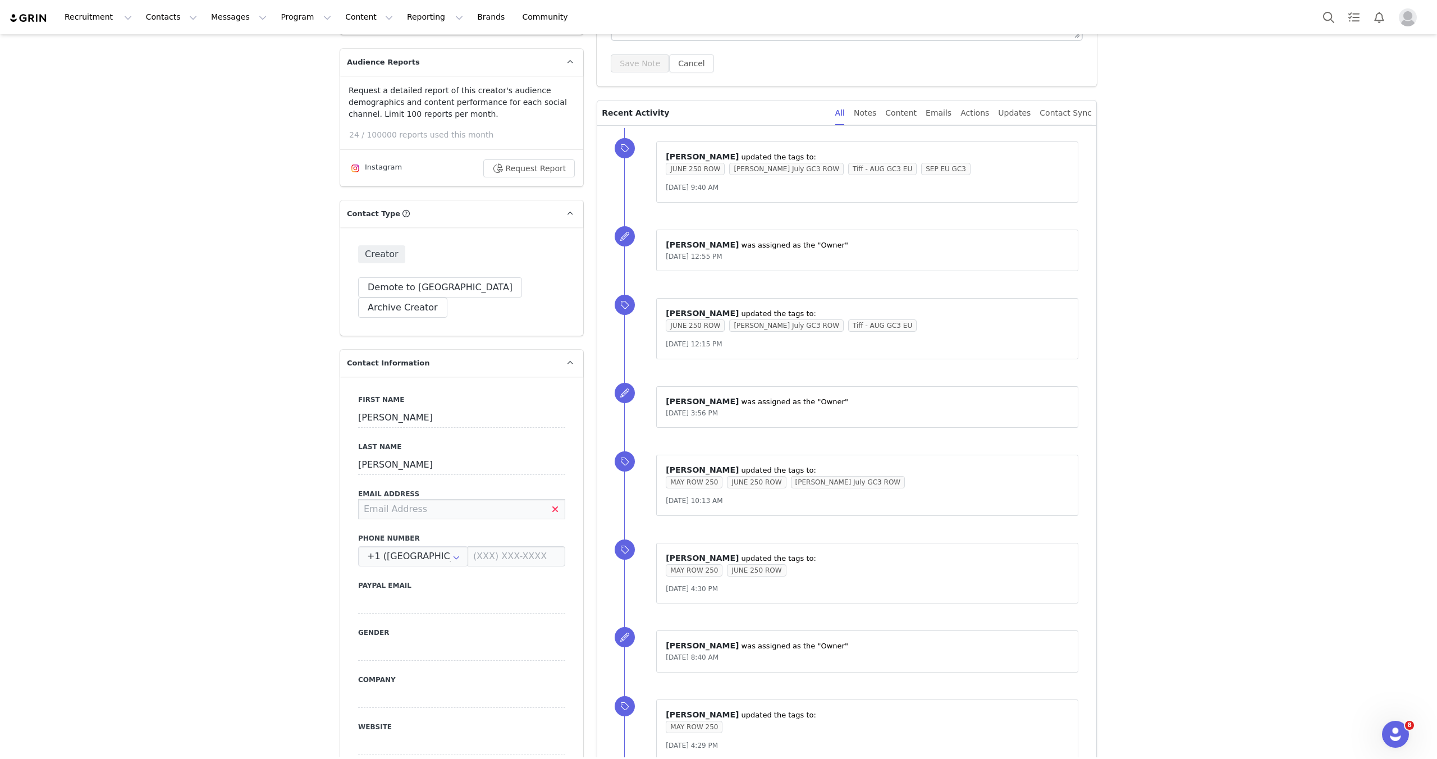
click at [492, 499] on input at bounding box center [461, 509] width 207 height 20
paste input "[EMAIL_ADDRESS][DOMAIN_NAME]"
type input "[EMAIL_ADDRESS][DOMAIN_NAME]"
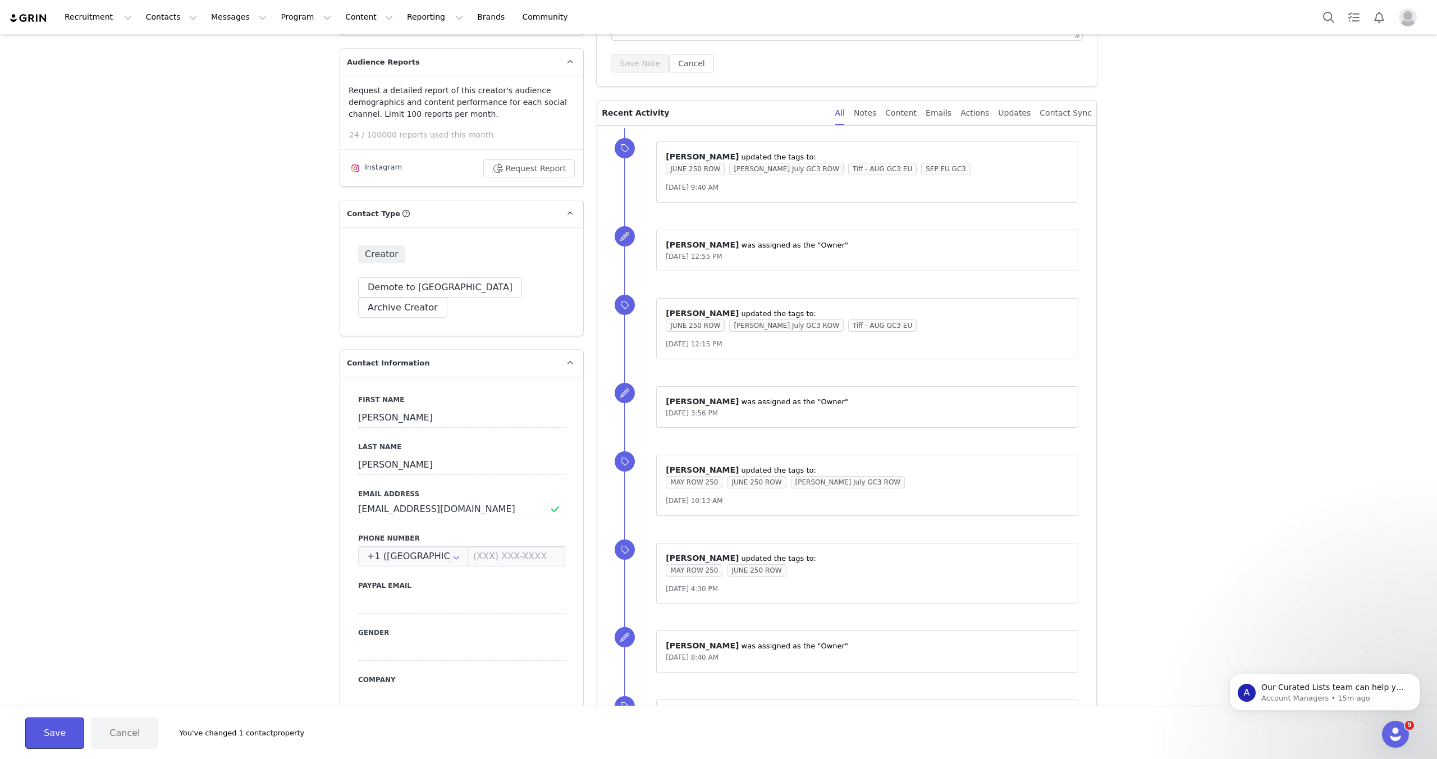
click at [35, 731] on button "Save" at bounding box center [54, 732] width 59 height 31
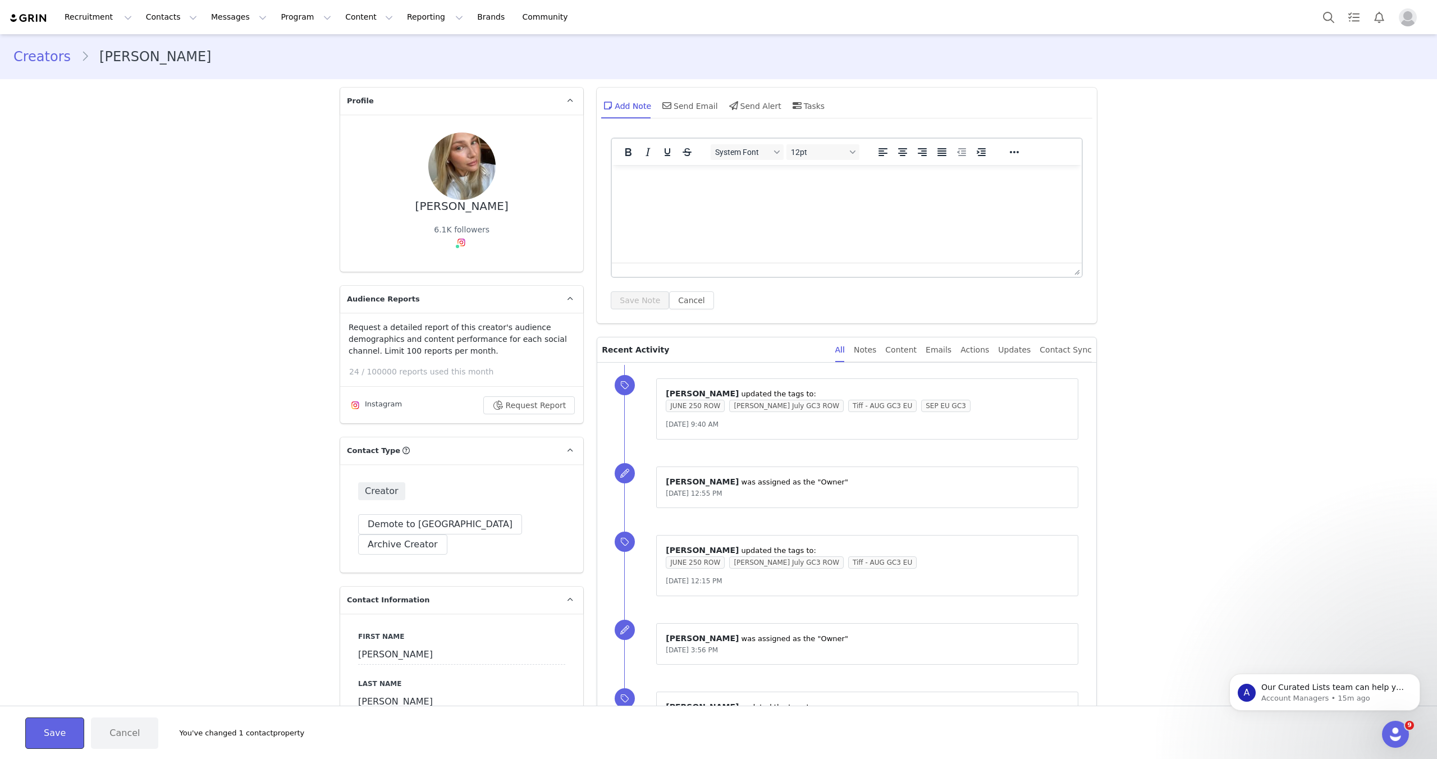
scroll to position [407, 0]
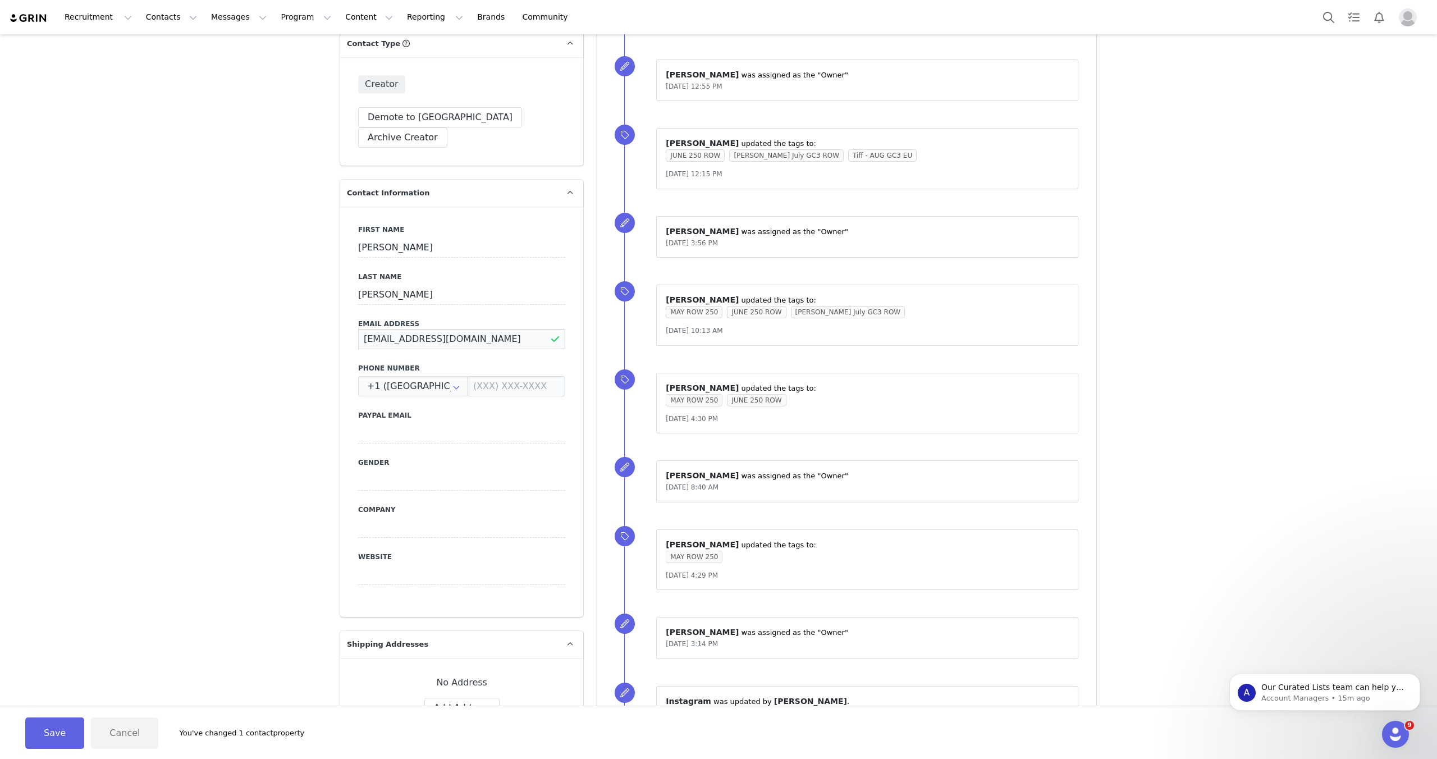
click at [516, 329] on input "[EMAIL_ADDRESS][DOMAIN_NAME]" at bounding box center [461, 339] width 207 height 20
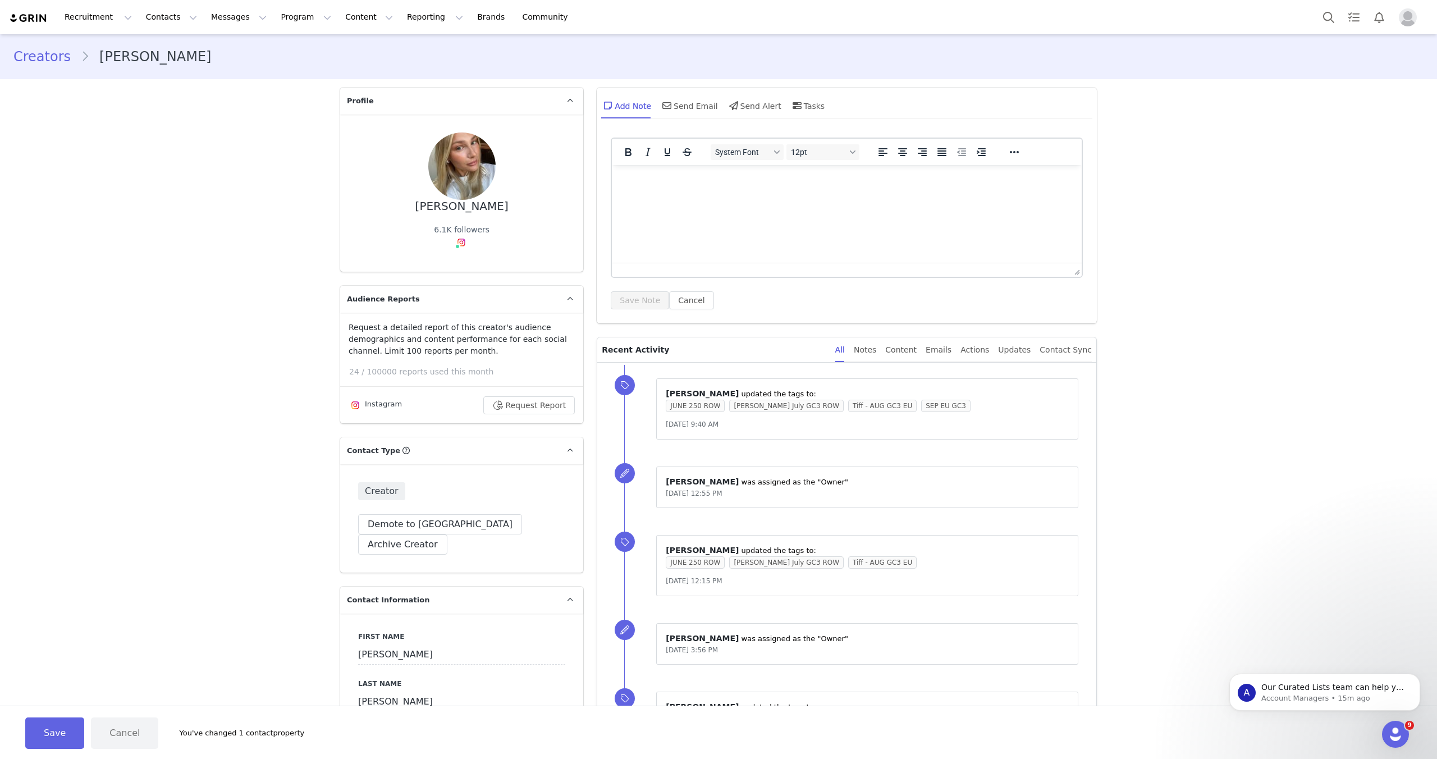
click at [1223, 17] on img "Profile" at bounding box center [1407, 17] width 18 height 18
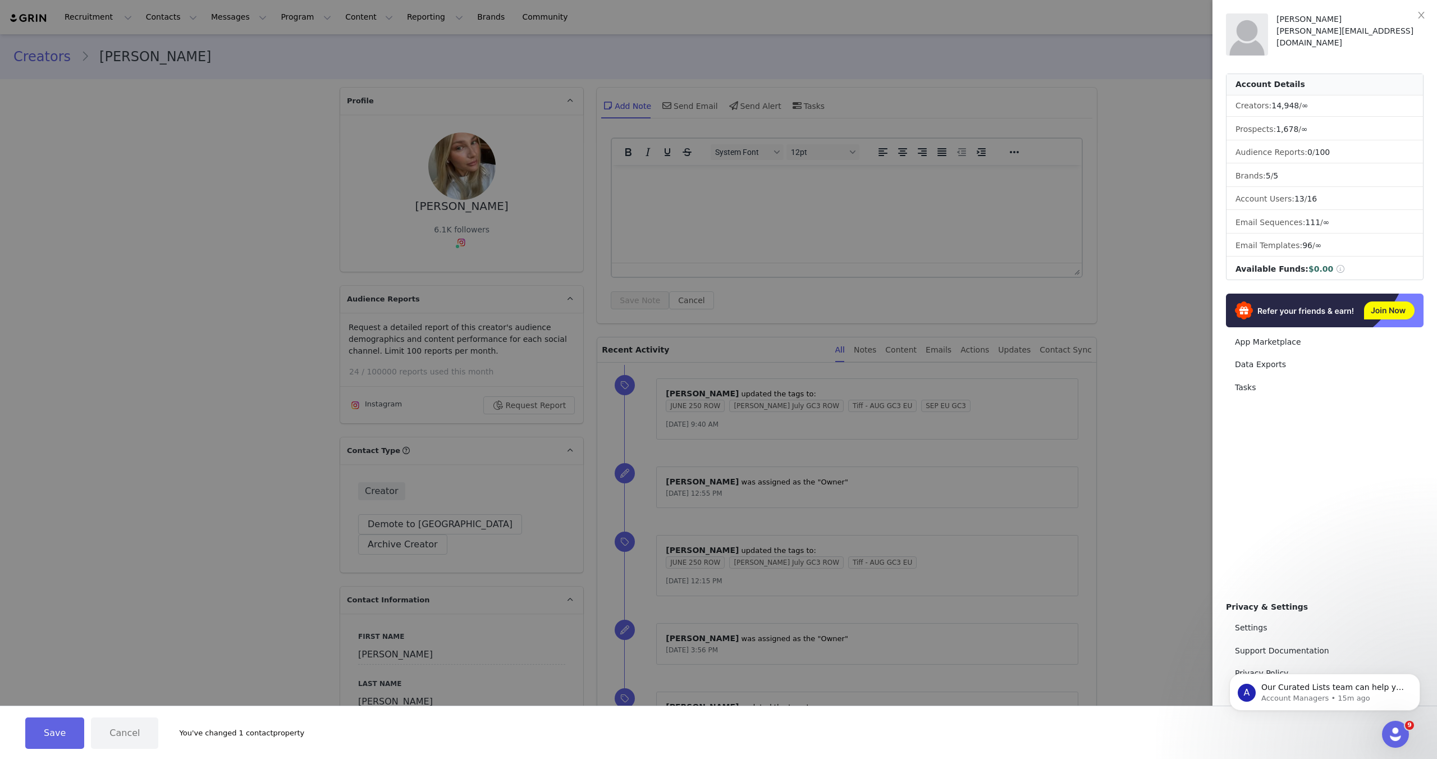
click at [1100, 46] on div at bounding box center [718, 379] width 1437 height 759
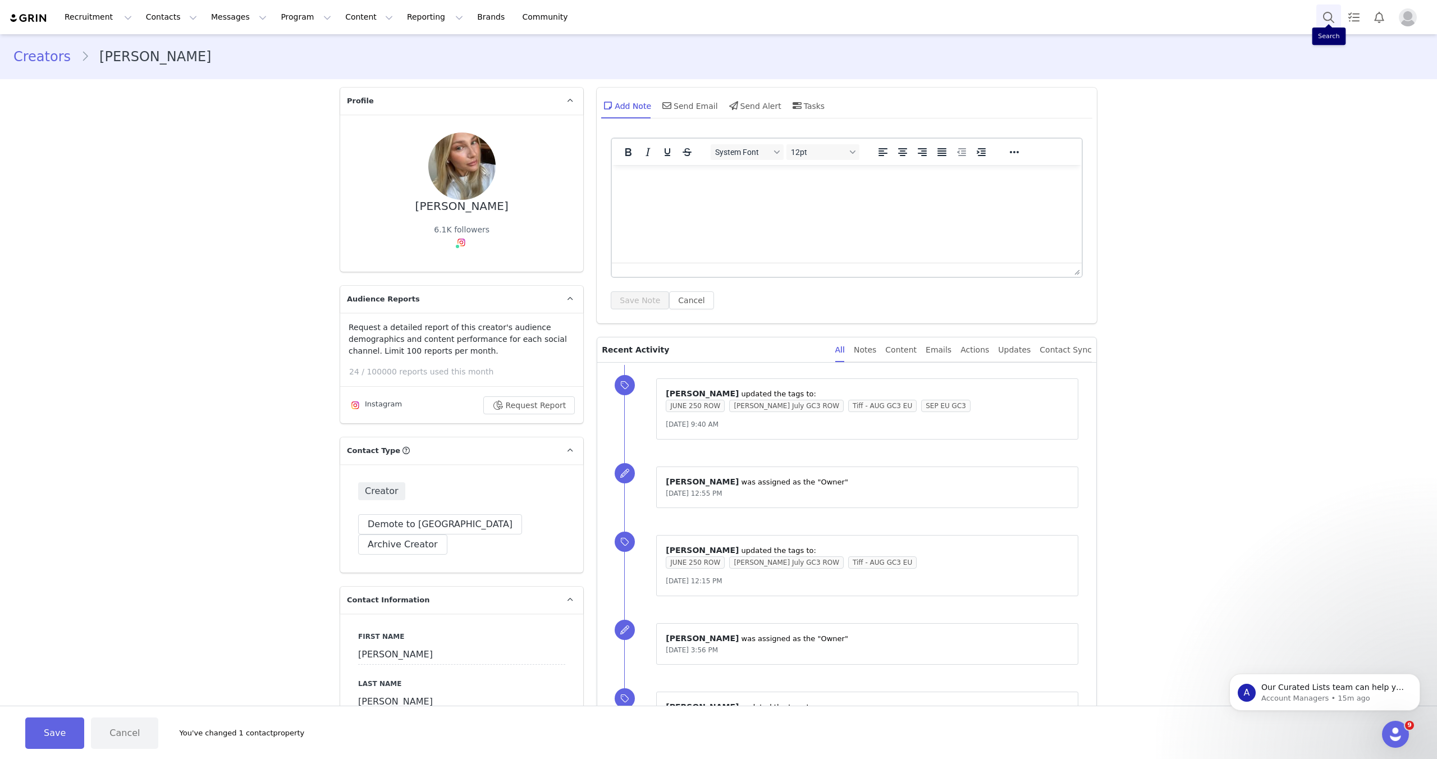
click at [1223, 13] on button "Search" at bounding box center [1328, 16] width 25 height 25
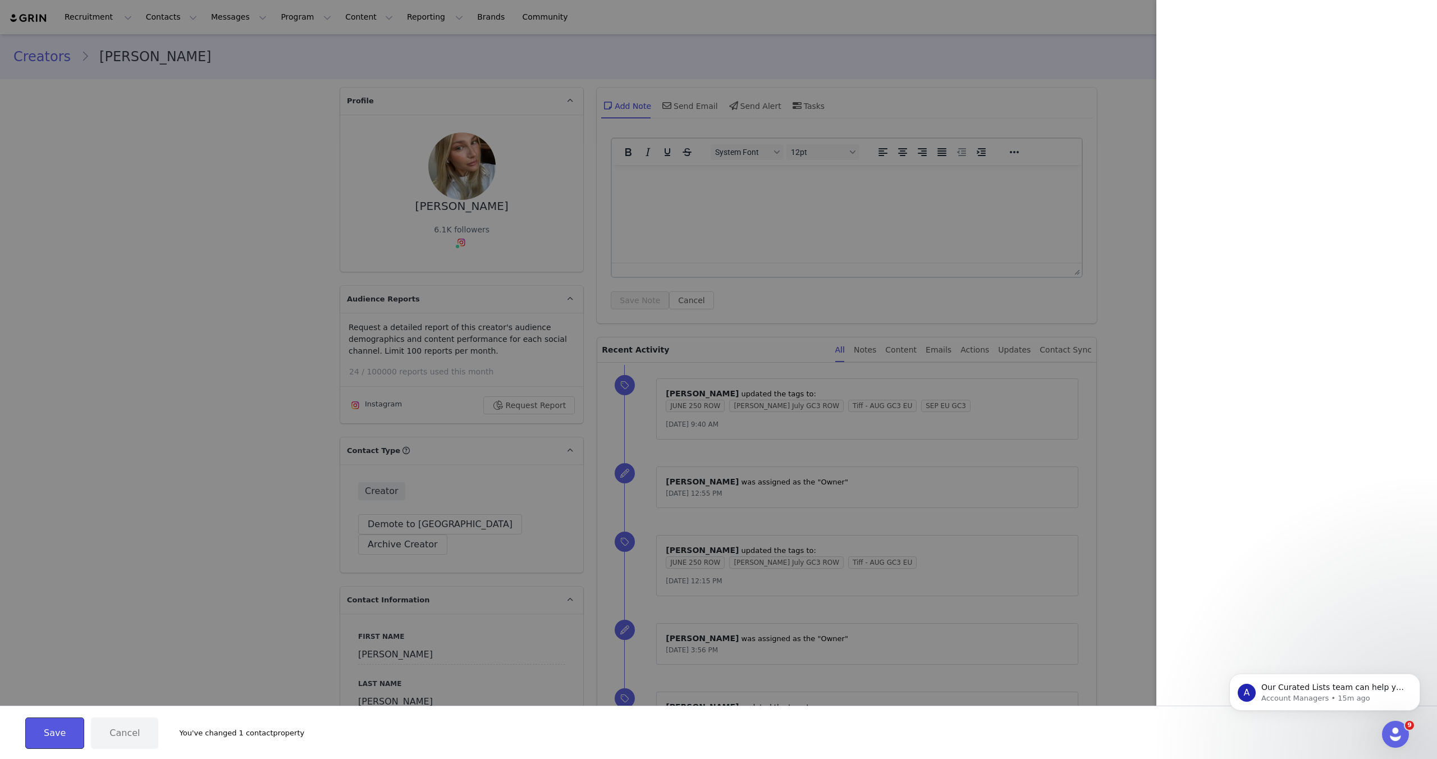
click at [40, 730] on button "Save" at bounding box center [54, 732] width 59 height 31
click at [116, 736] on button "Cancel" at bounding box center [124, 732] width 67 height 31
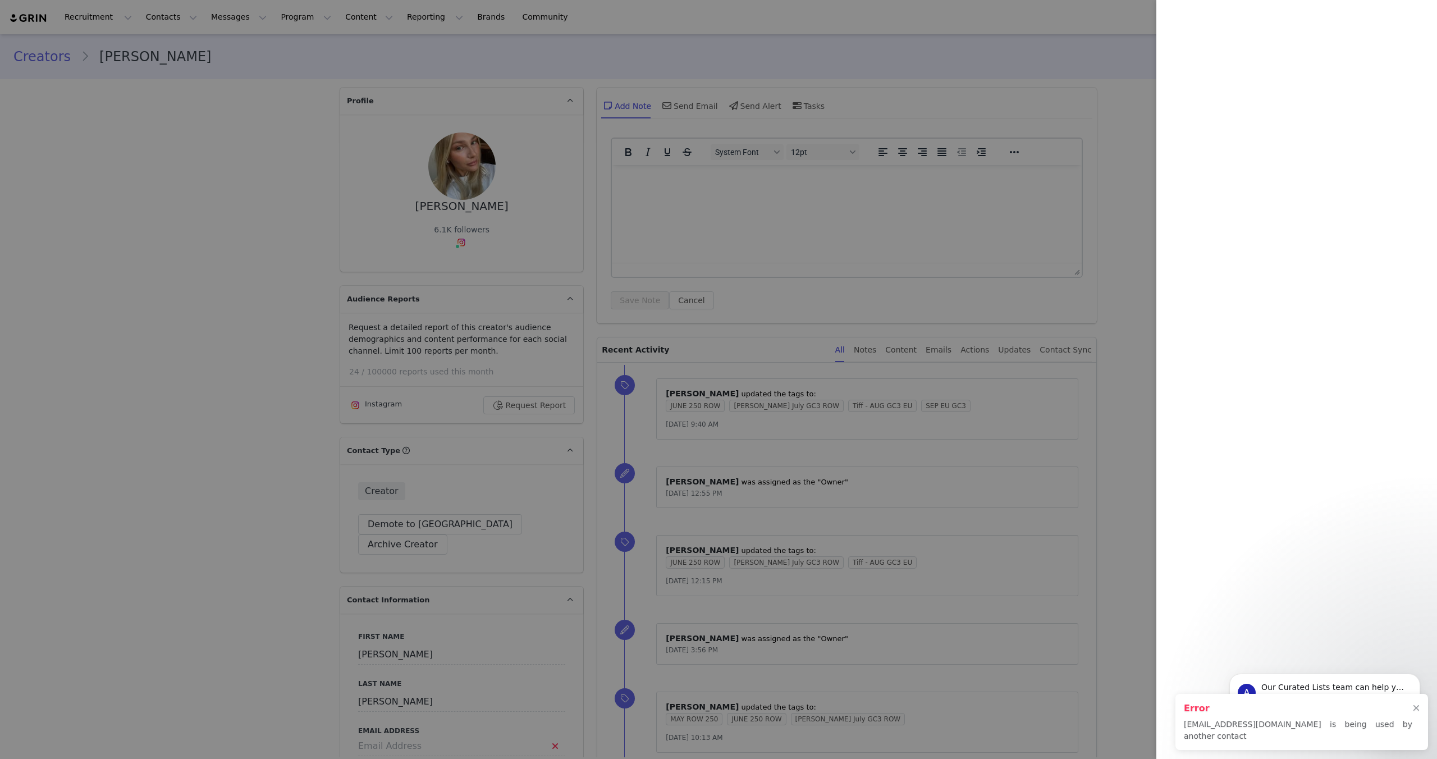
click at [613, 167] on div at bounding box center [718, 379] width 1437 height 759
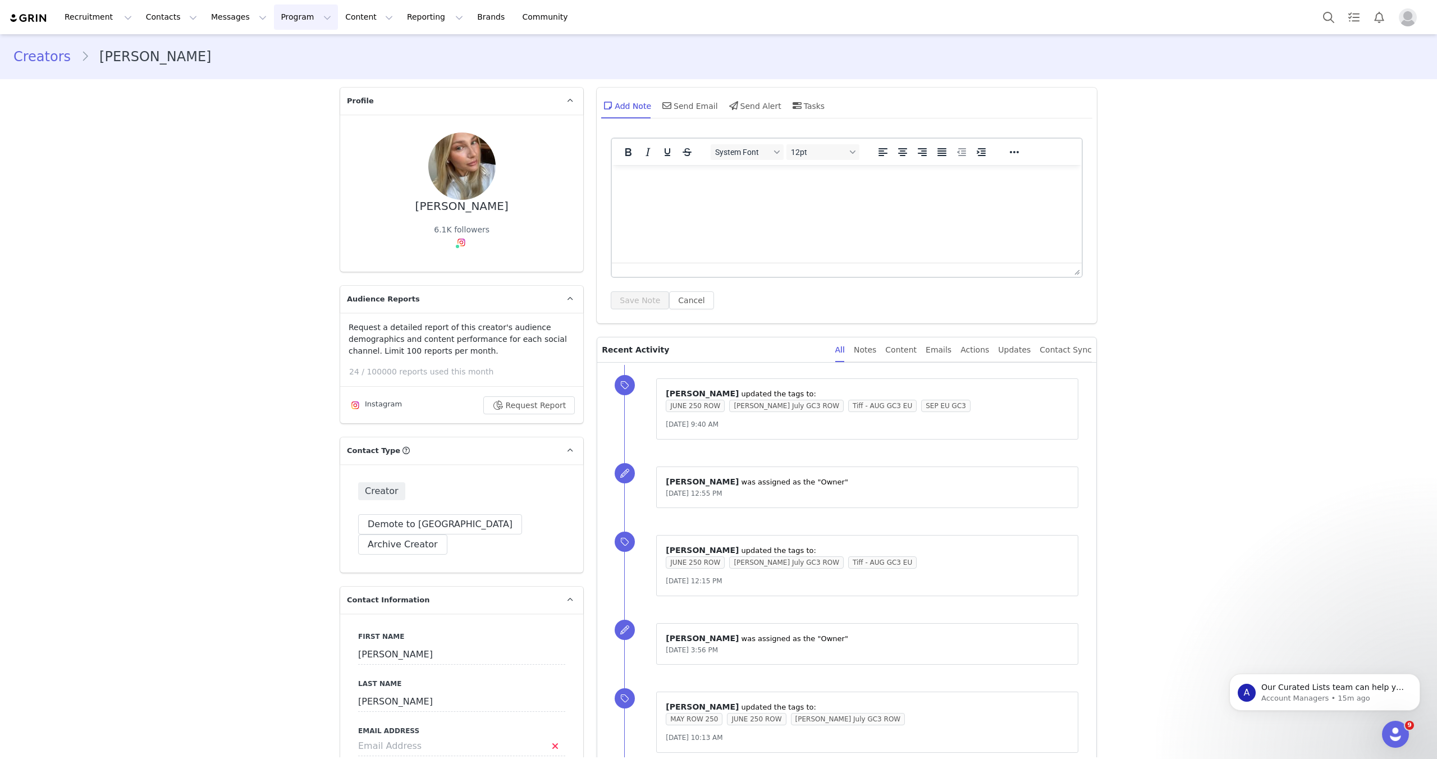
click at [296, 22] on button "Program Program" at bounding box center [306, 16] width 64 height 25
click at [139, 21] on button "Contacts Contacts" at bounding box center [171, 16] width 65 height 25
click at [189, 57] on link "Creators" at bounding box center [175, 49] width 89 height 21
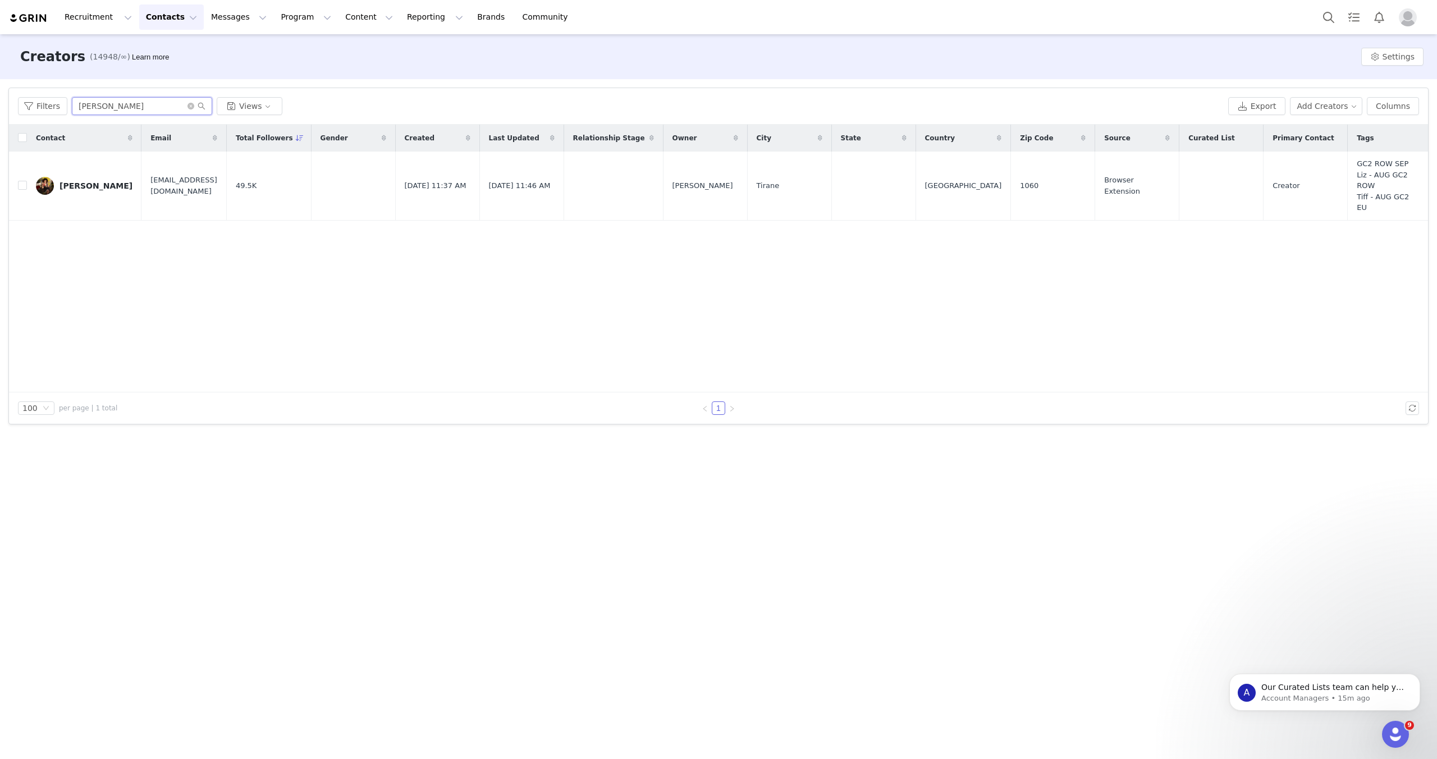
click at [164, 112] on input "Bianka Sokolli" at bounding box center [142, 106] width 140 height 18
paste input "Alvaajonssonn@icloud.com"
type input "Alvaajonssonn@icloud.com"
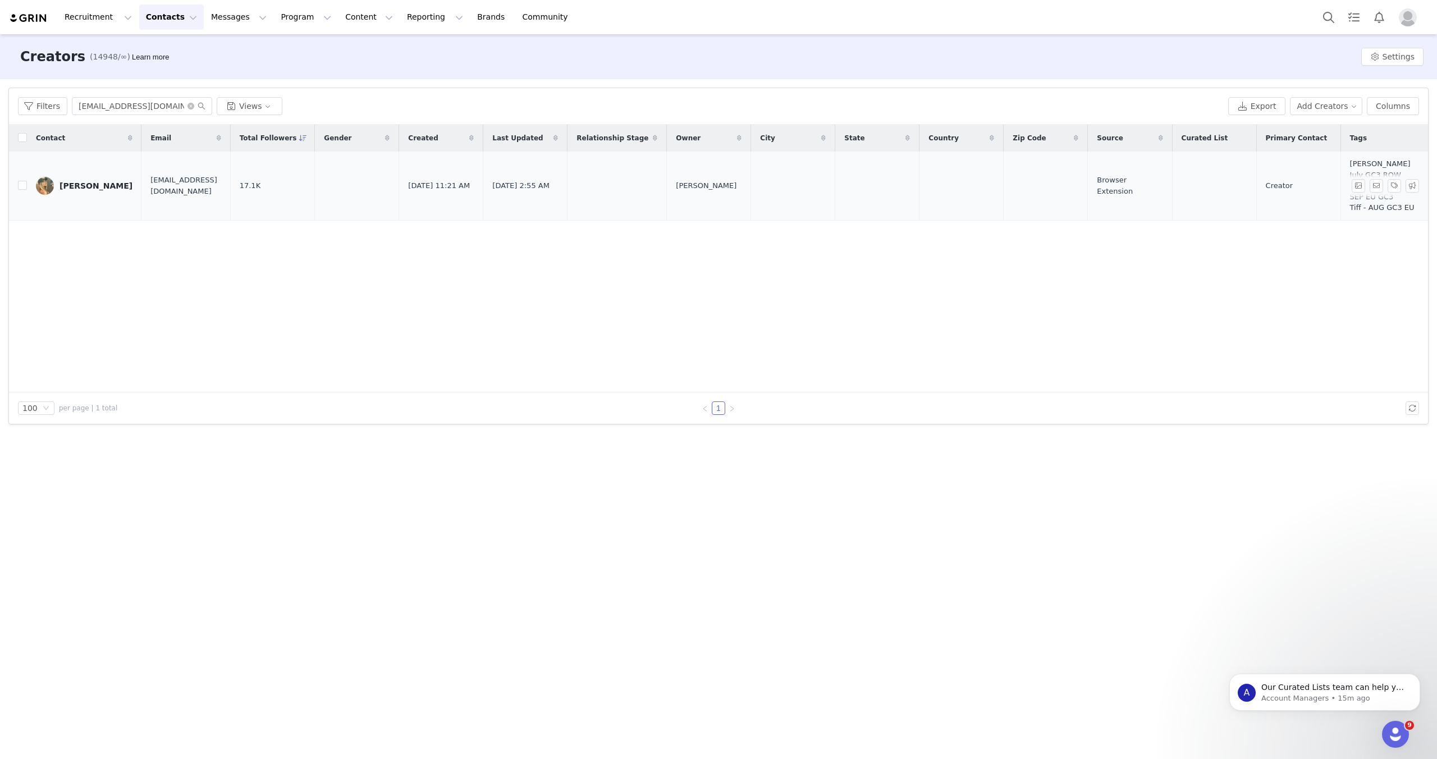
click at [99, 194] on link "Alva Jonsson" at bounding box center [84, 186] width 97 height 18
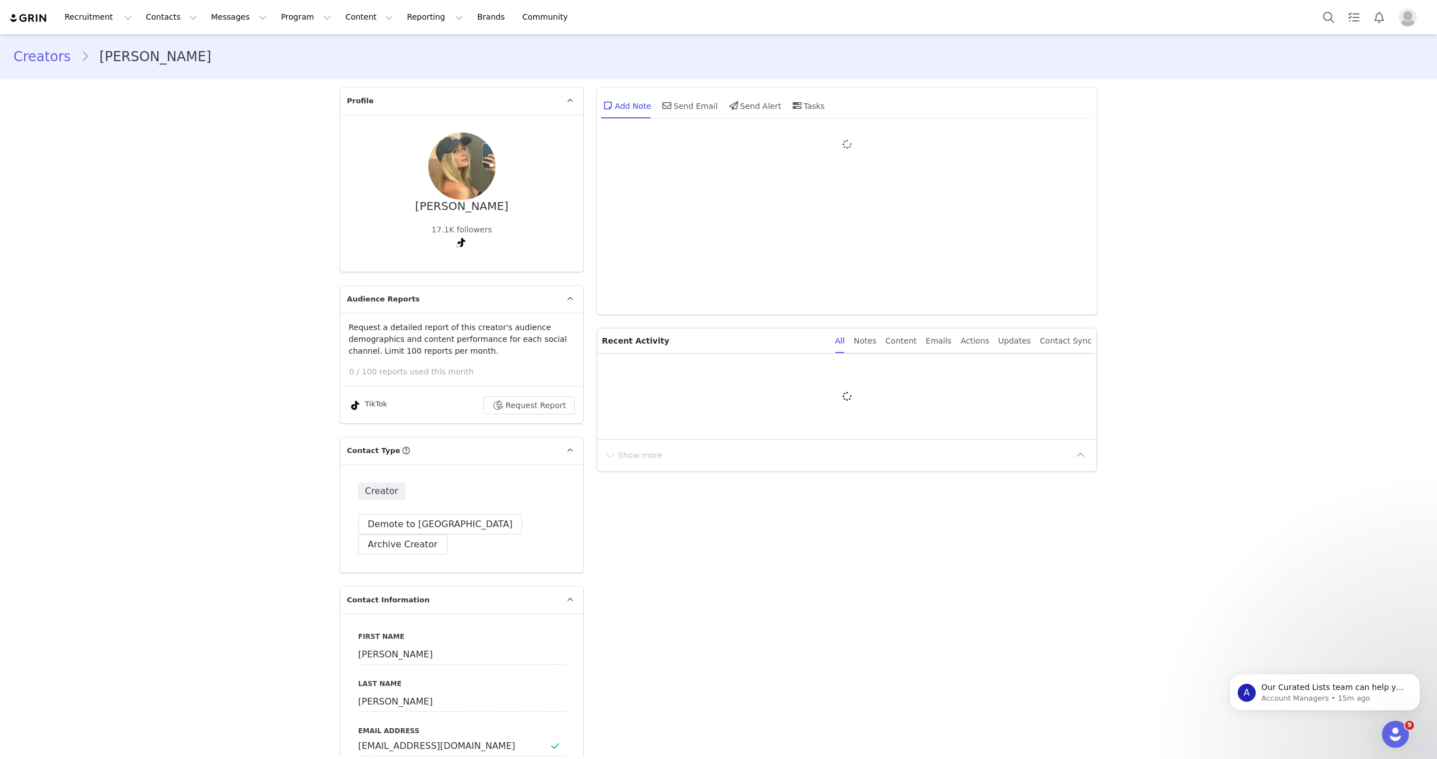
type input "+1 ([GEOGRAPHIC_DATA])"
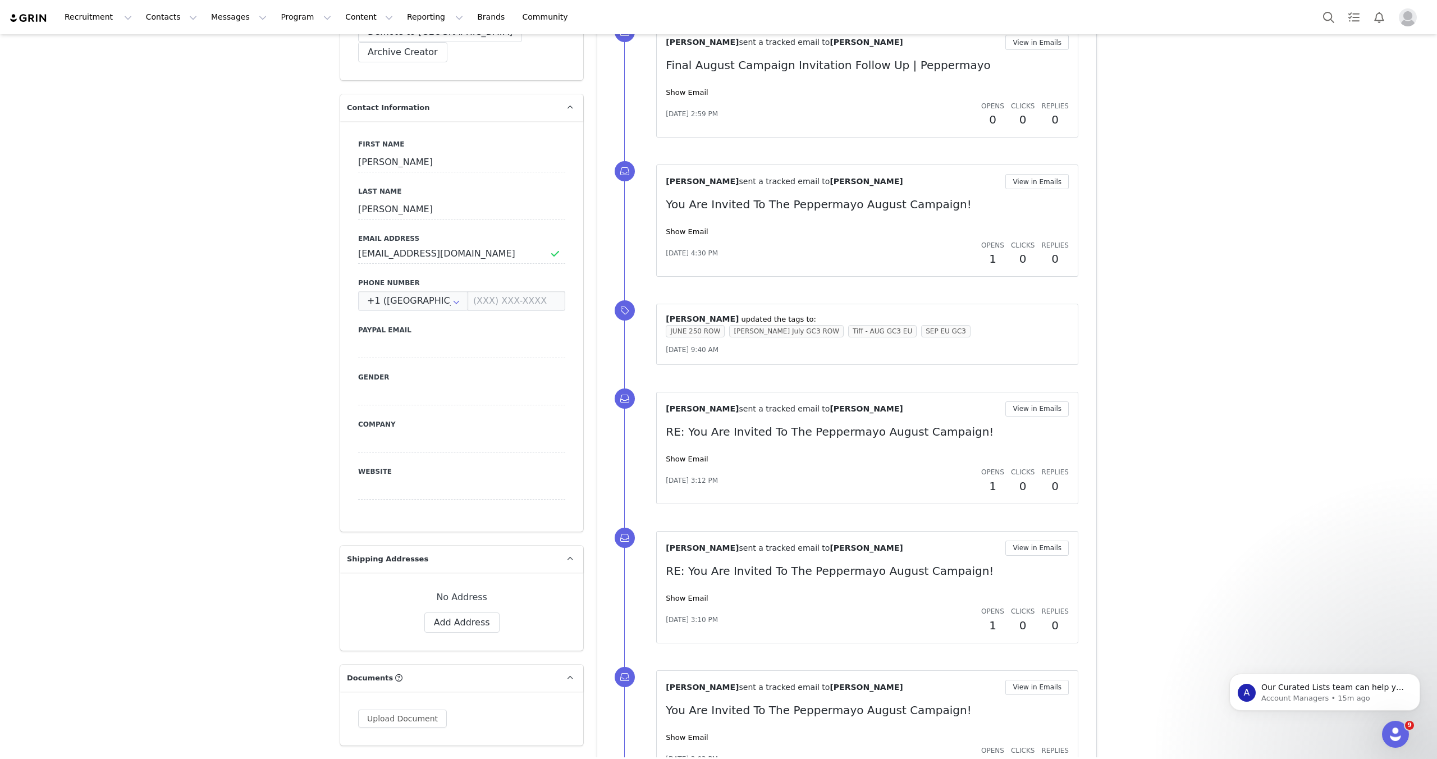
scroll to position [381, 0]
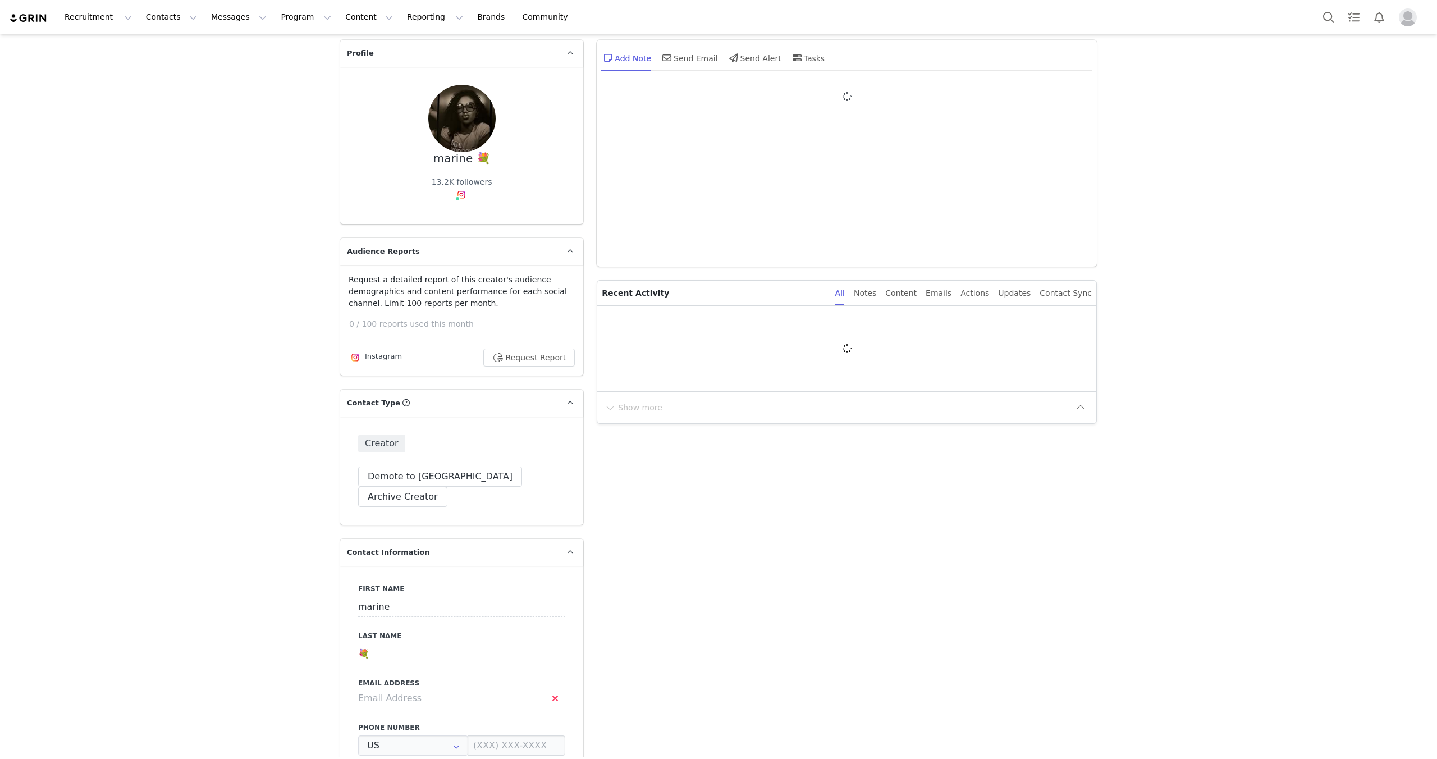
type input "+1 ([GEOGRAPHIC_DATA])"
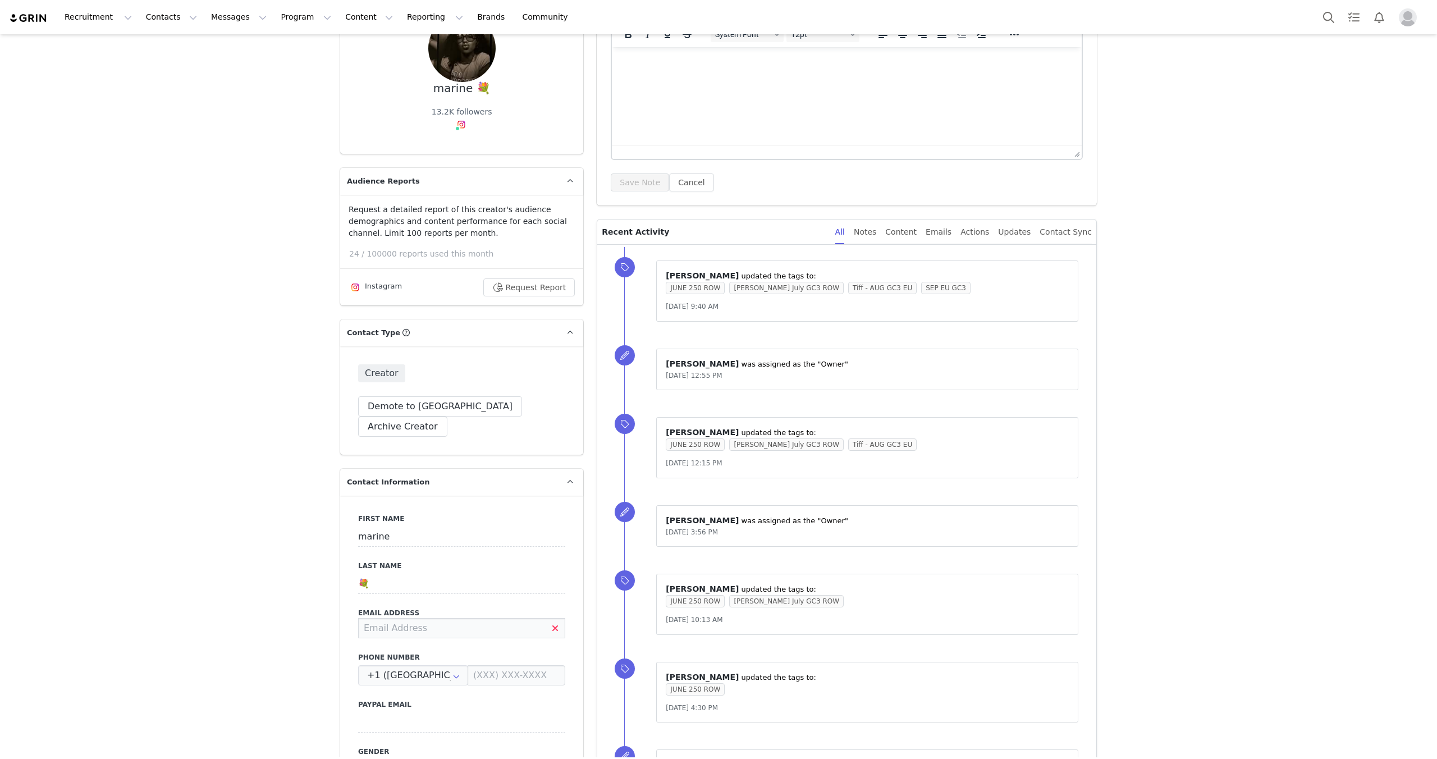
click at [437, 618] on input at bounding box center [461, 628] width 207 height 20
paste input "[EMAIL_ADDRESS][DOMAIN_NAME]"
type input "marinefaure.ig@gmail.com"
click at [65, 739] on button "Save" at bounding box center [54, 732] width 59 height 31
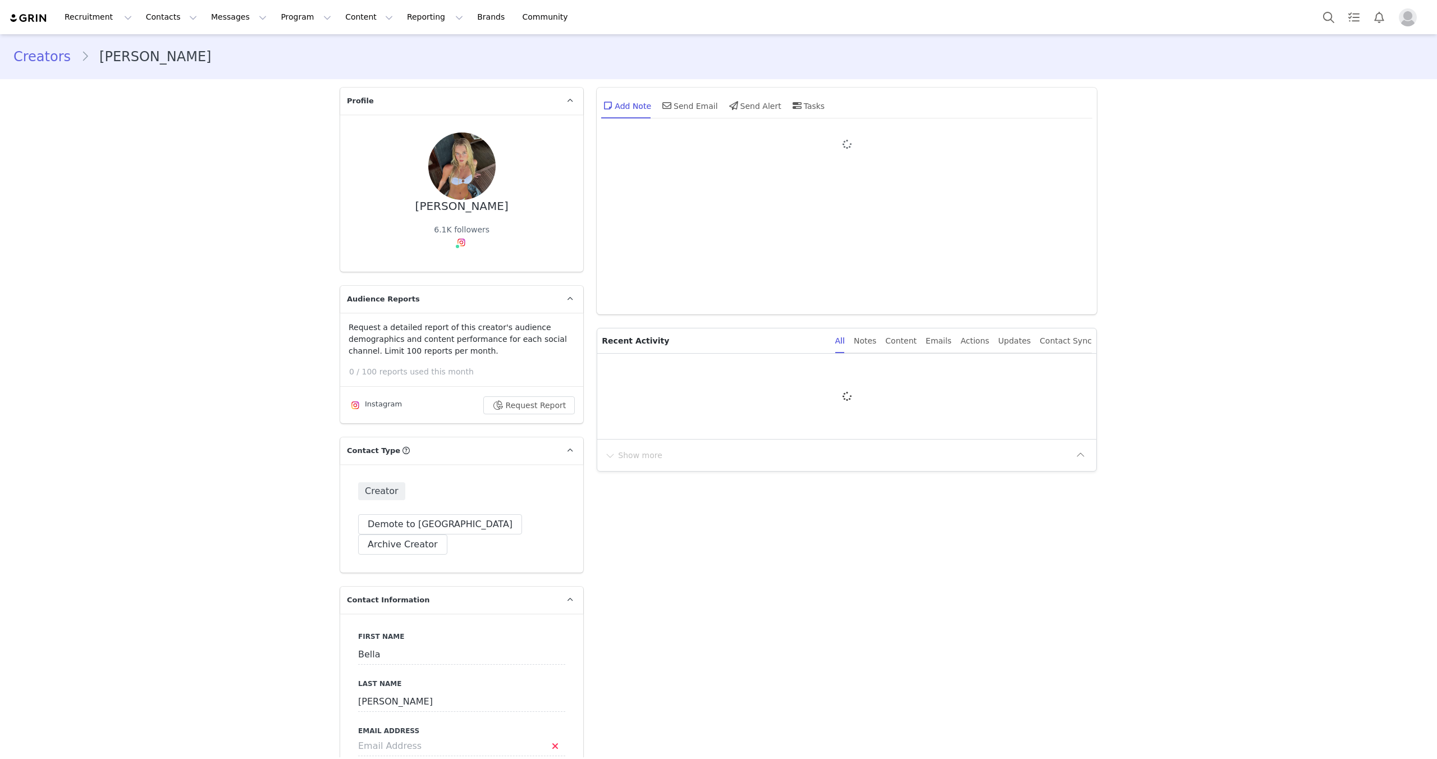
type input "+1 ([GEOGRAPHIC_DATA])"
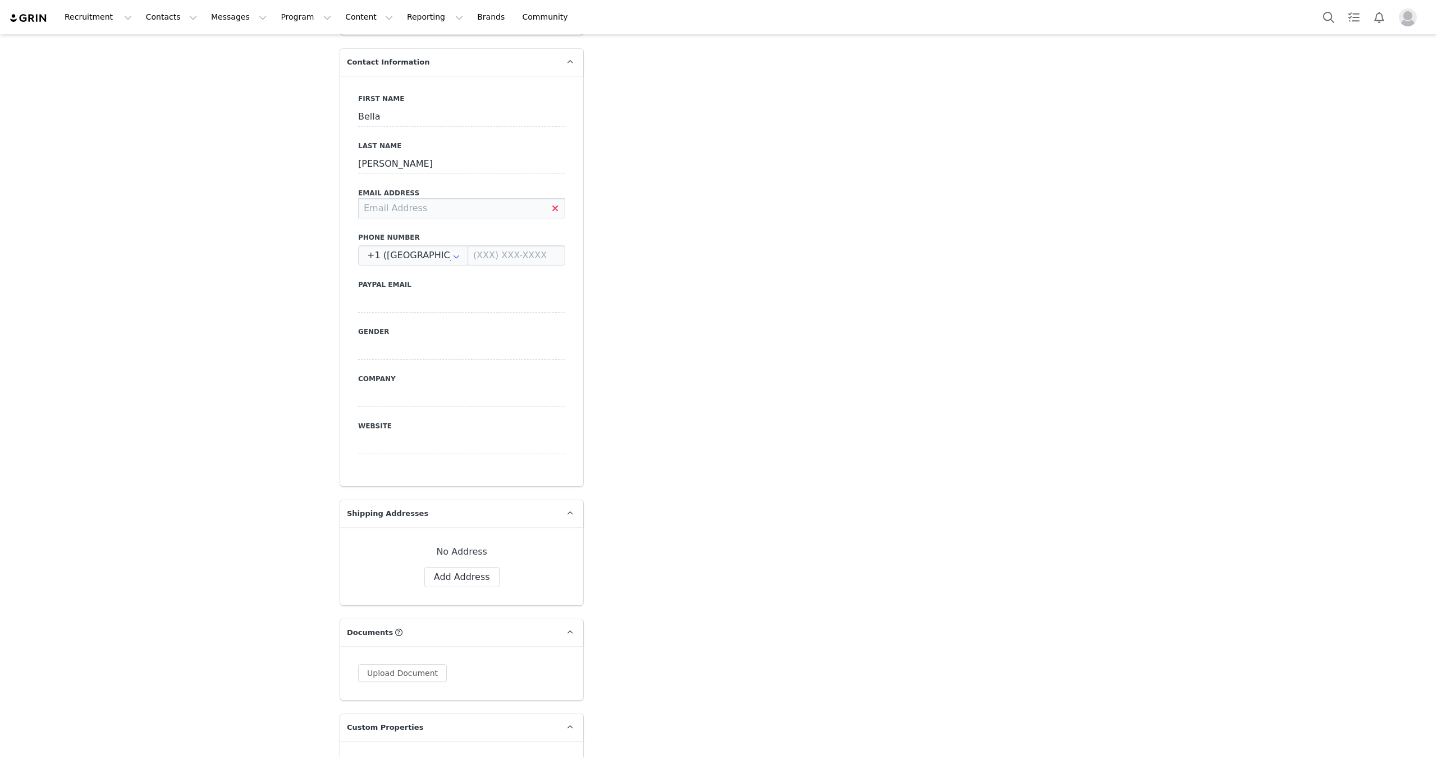
click at [390, 198] on input at bounding box center [461, 208] width 207 height 20
paste input "Bella.lobato@outlook.com"
type input "Bella.lobato@outlook.com"
click at [53, 728] on button "Save" at bounding box center [54, 732] width 59 height 31
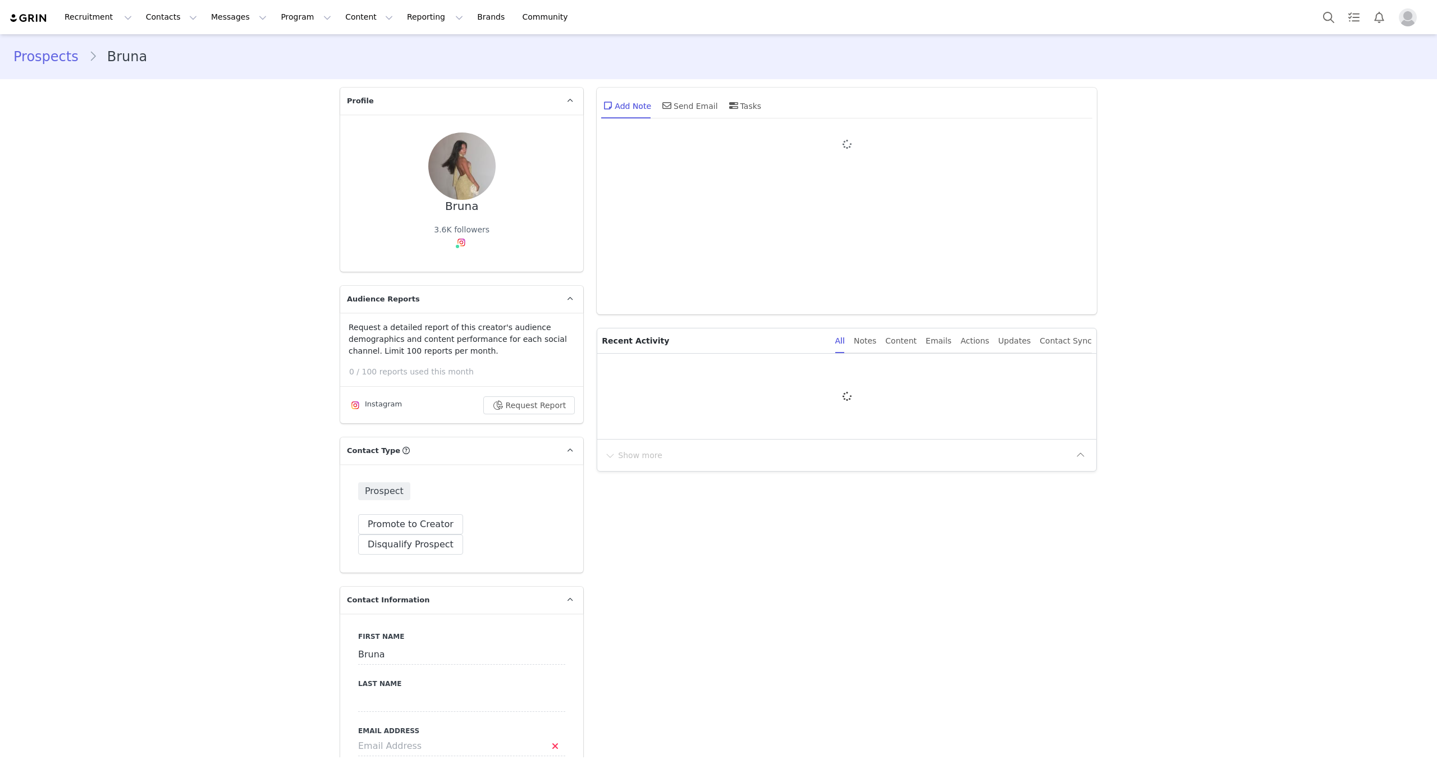
type input "+1 ([GEOGRAPHIC_DATA])"
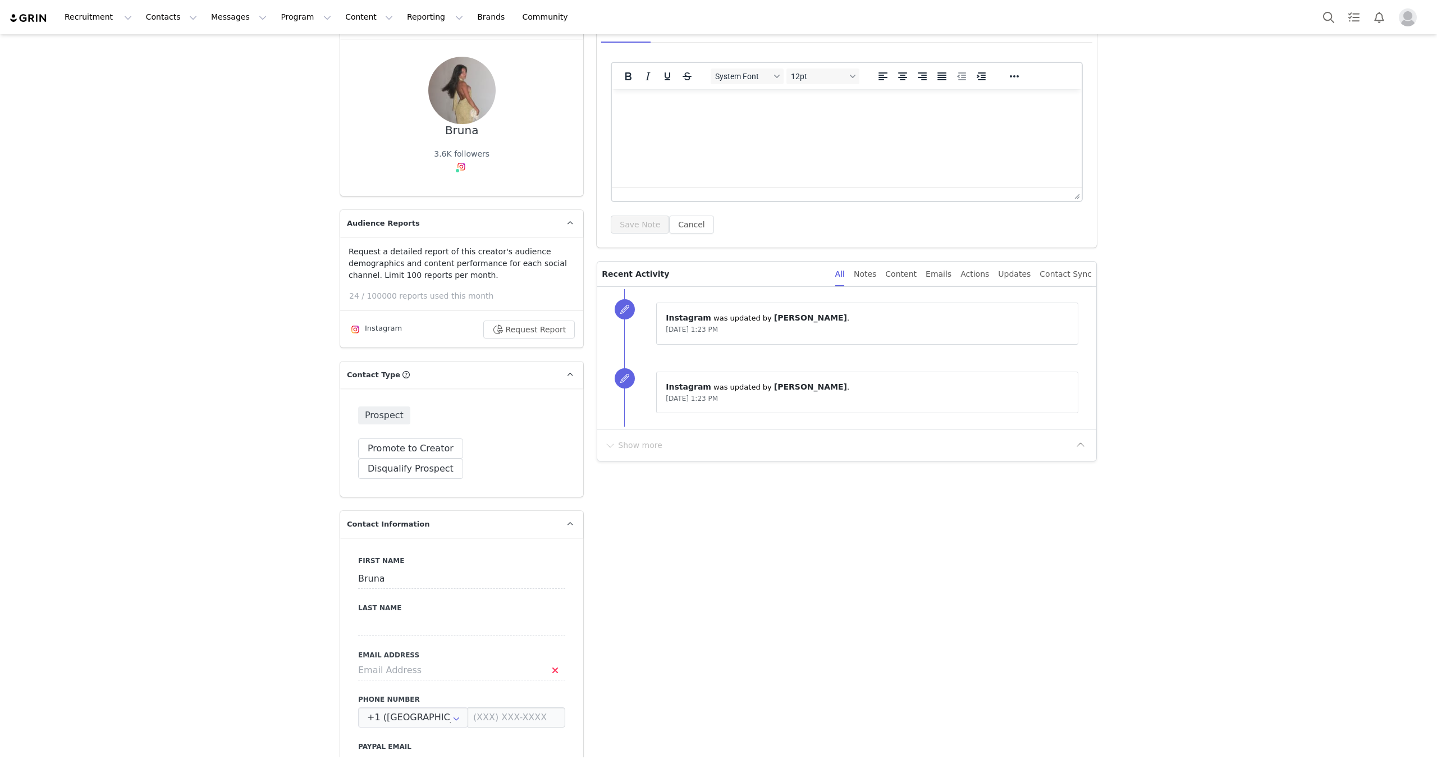
scroll to position [159, 0]
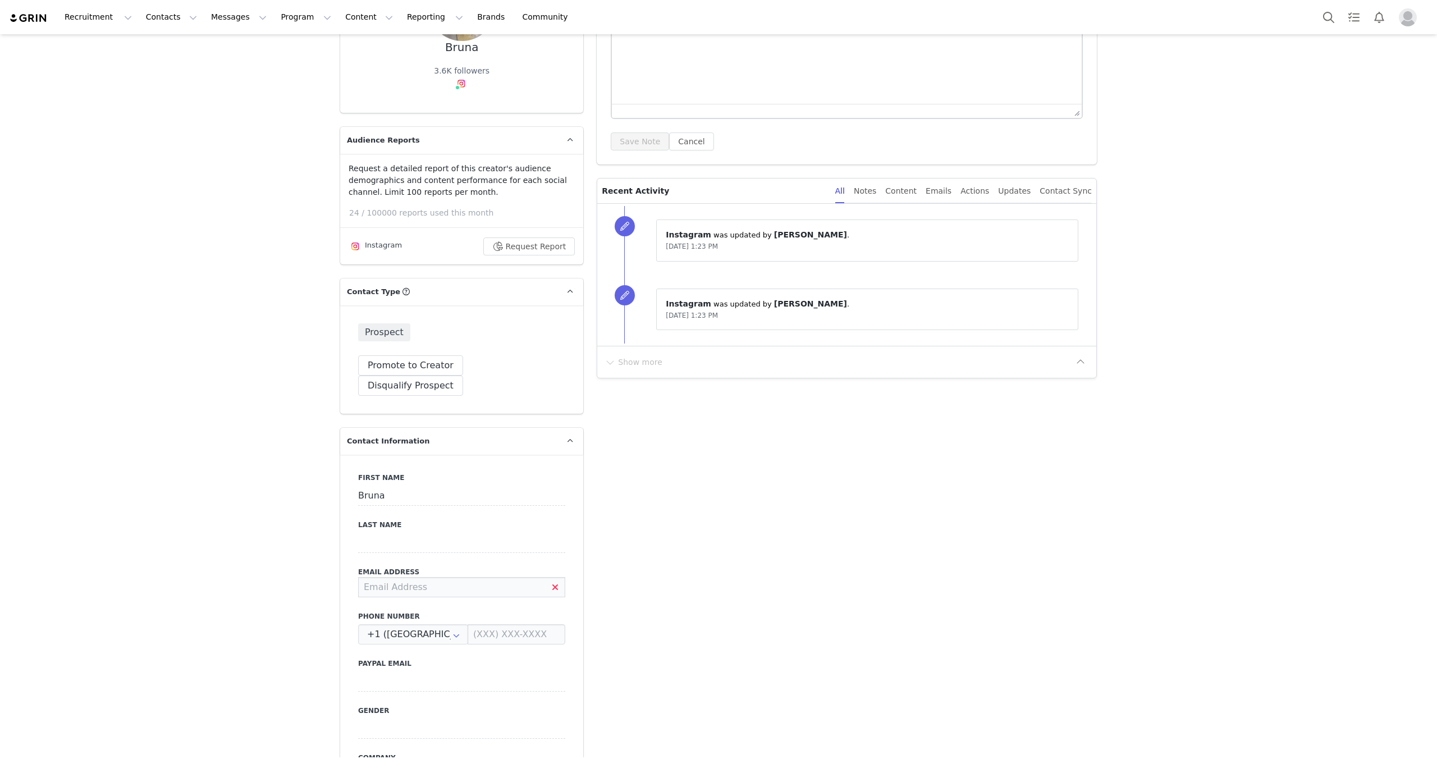
click at [421, 577] on input at bounding box center [461, 587] width 207 height 20
paste input "brunacj2002@gmail.com"
type input "brunacj2002@gmail.com"
click at [44, 742] on button "Save" at bounding box center [54, 732] width 59 height 31
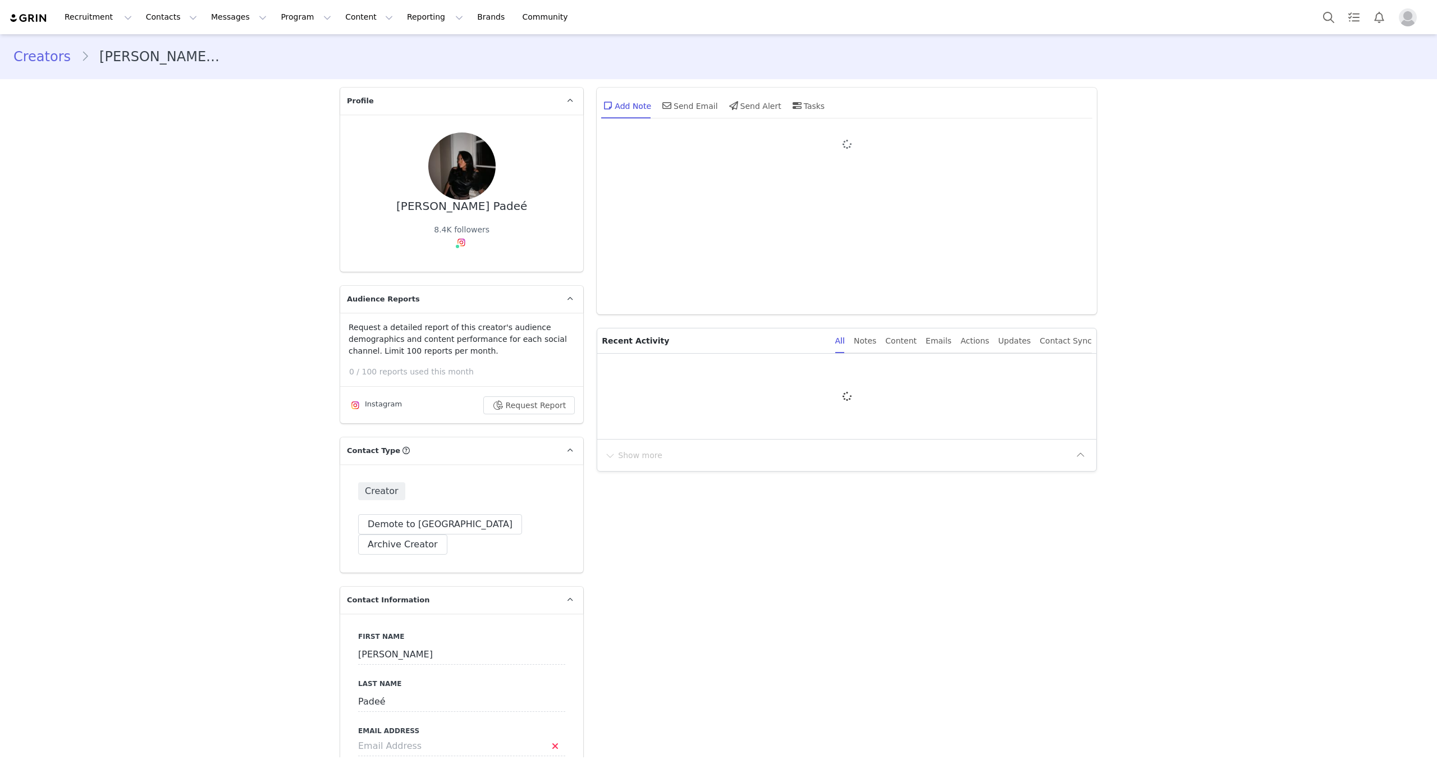
type input "+1 ([GEOGRAPHIC_DATA])"
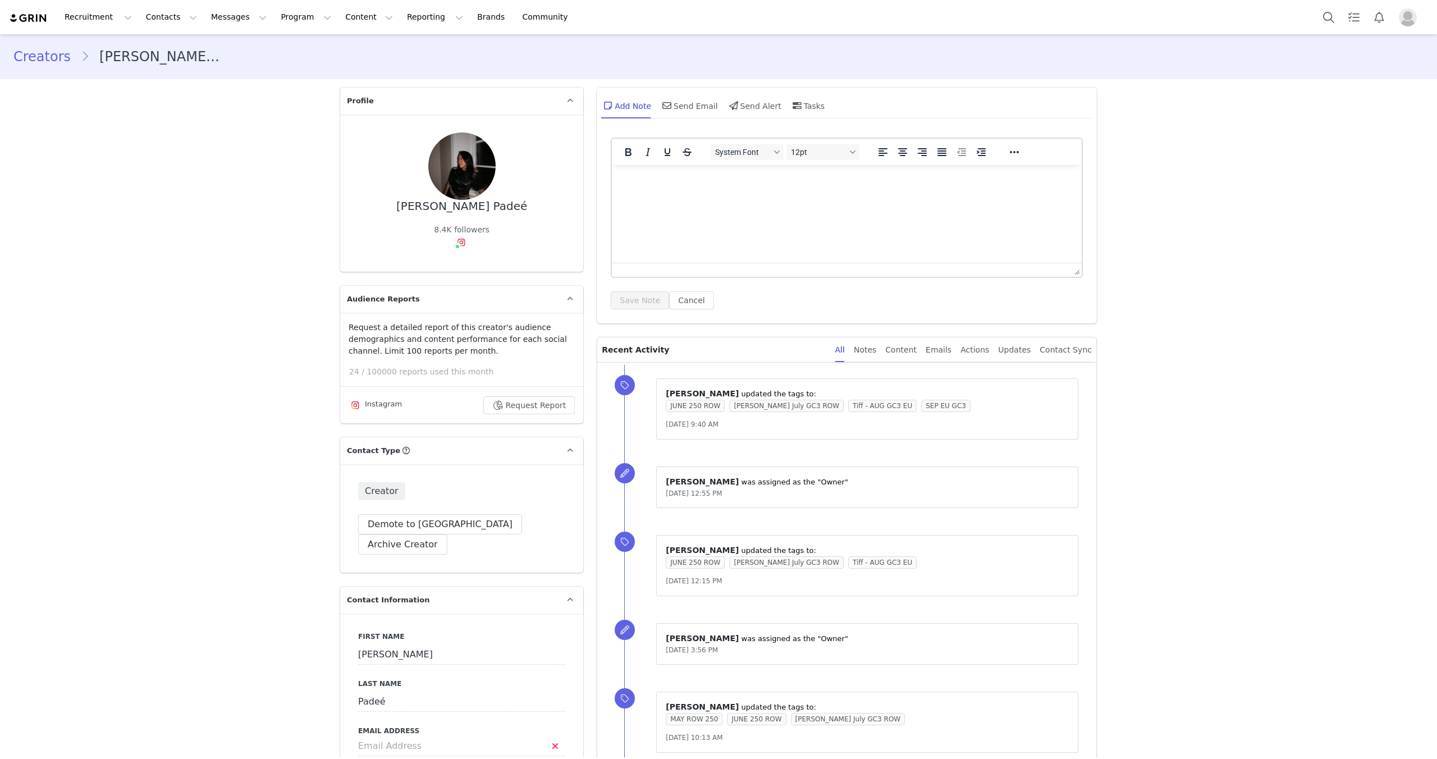
scroll to position [207, 0]
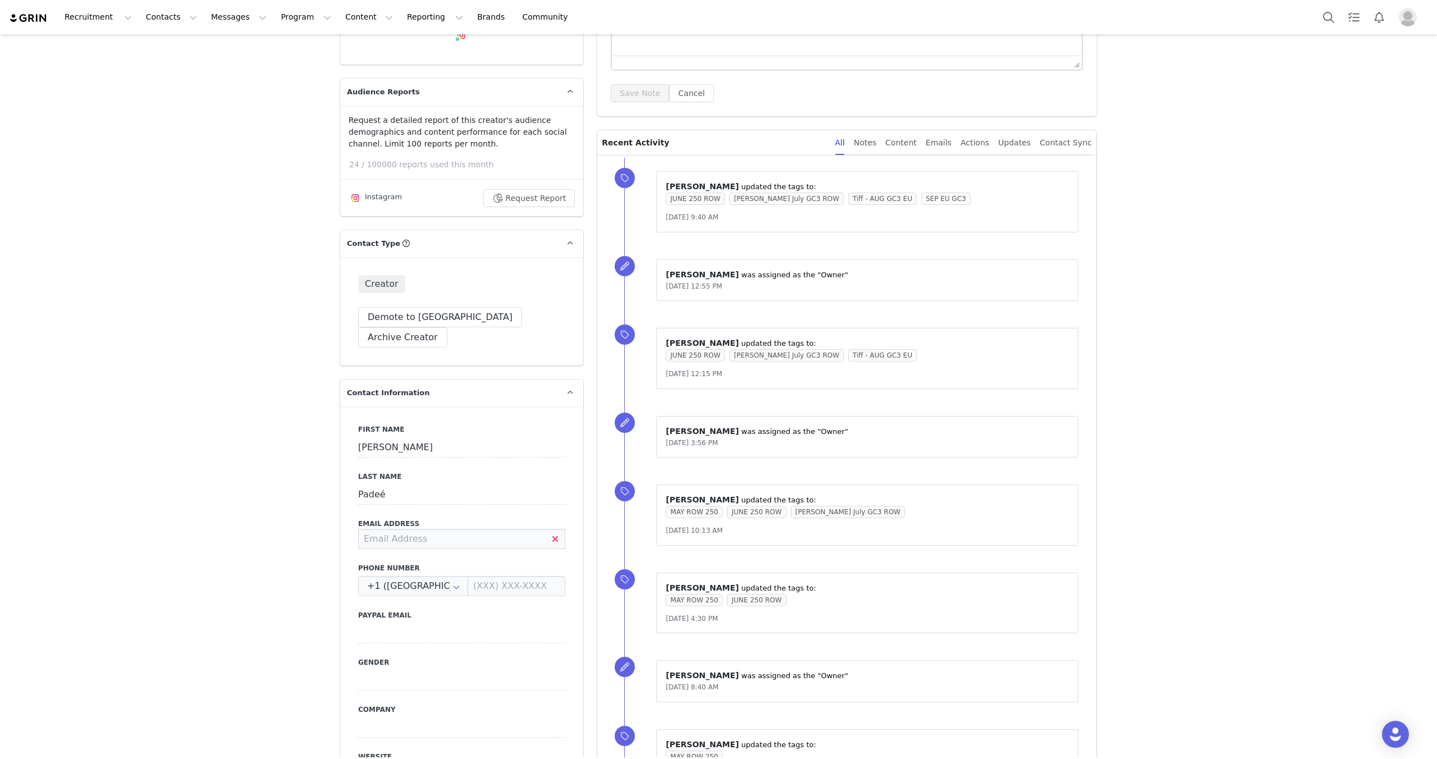
click at [412, 529] on input at bounding box center [461, 539] width 207 height 20
paste input "[EMAIL_ADDRESS][DOMAIN_NAME]"
type input "[EMAIL_ADDRESS][DOMAIN_NAME]"
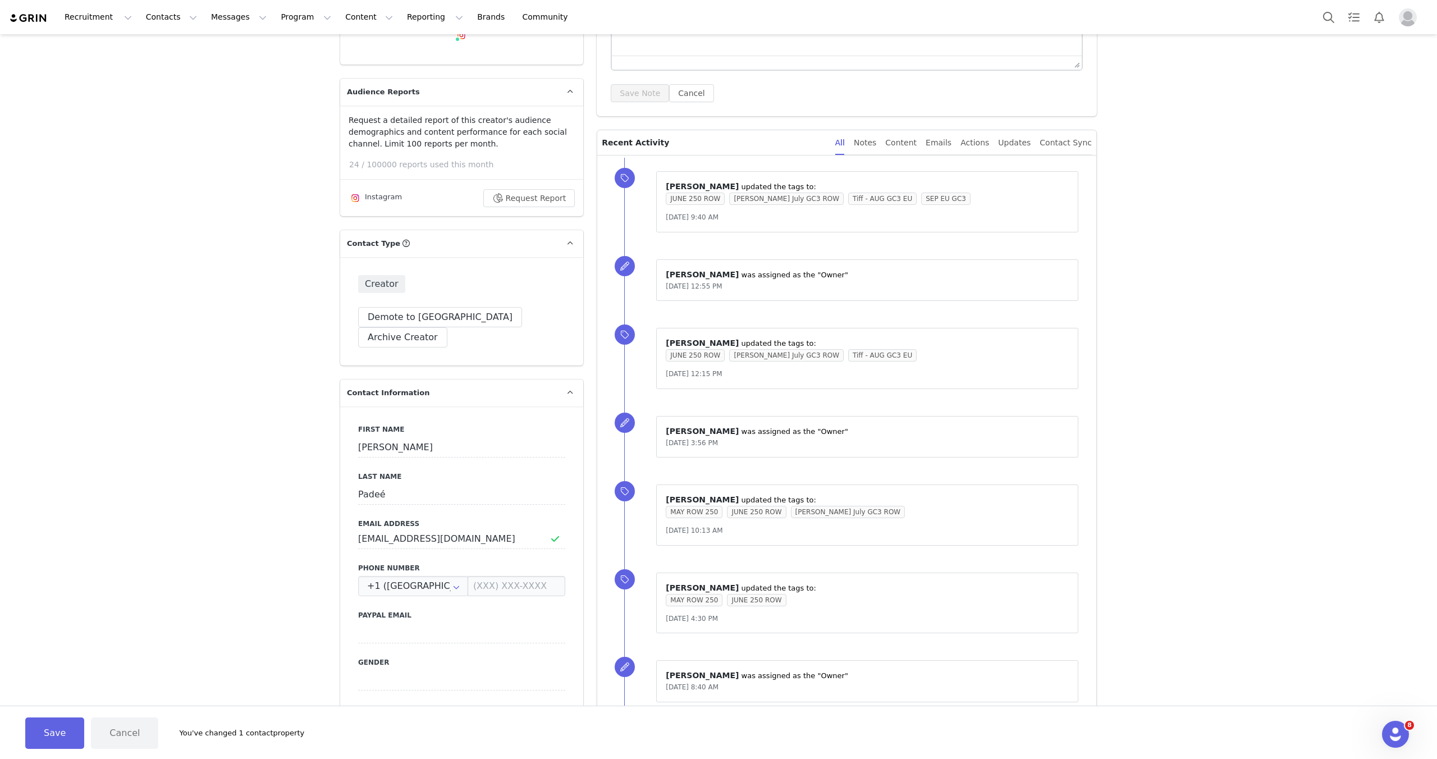
scroll to position [0, 0]
click at [30, 737] on button "Save" at bounding box center [54, 732] width 59 height 31
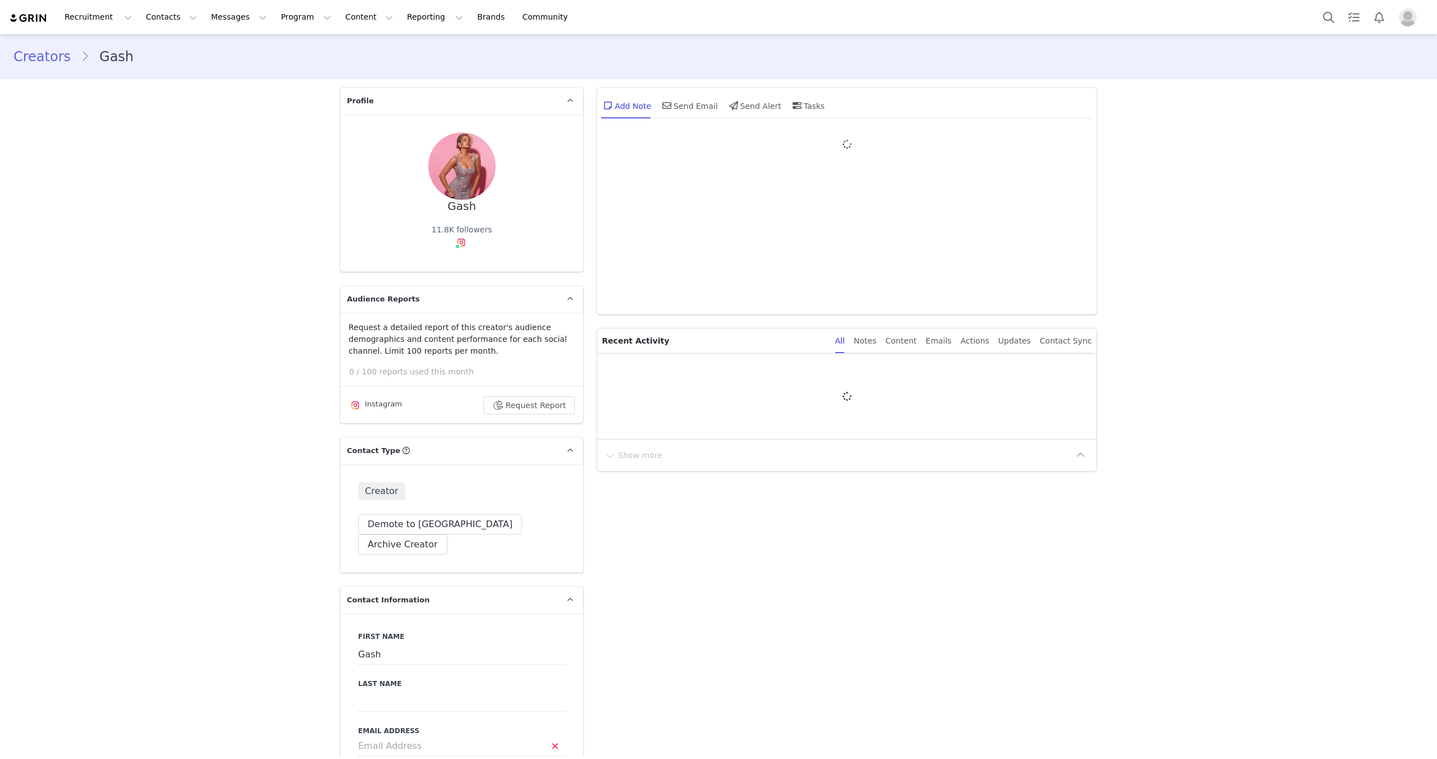
type input "+1 ([GEOGRAPHIC_DATA])"
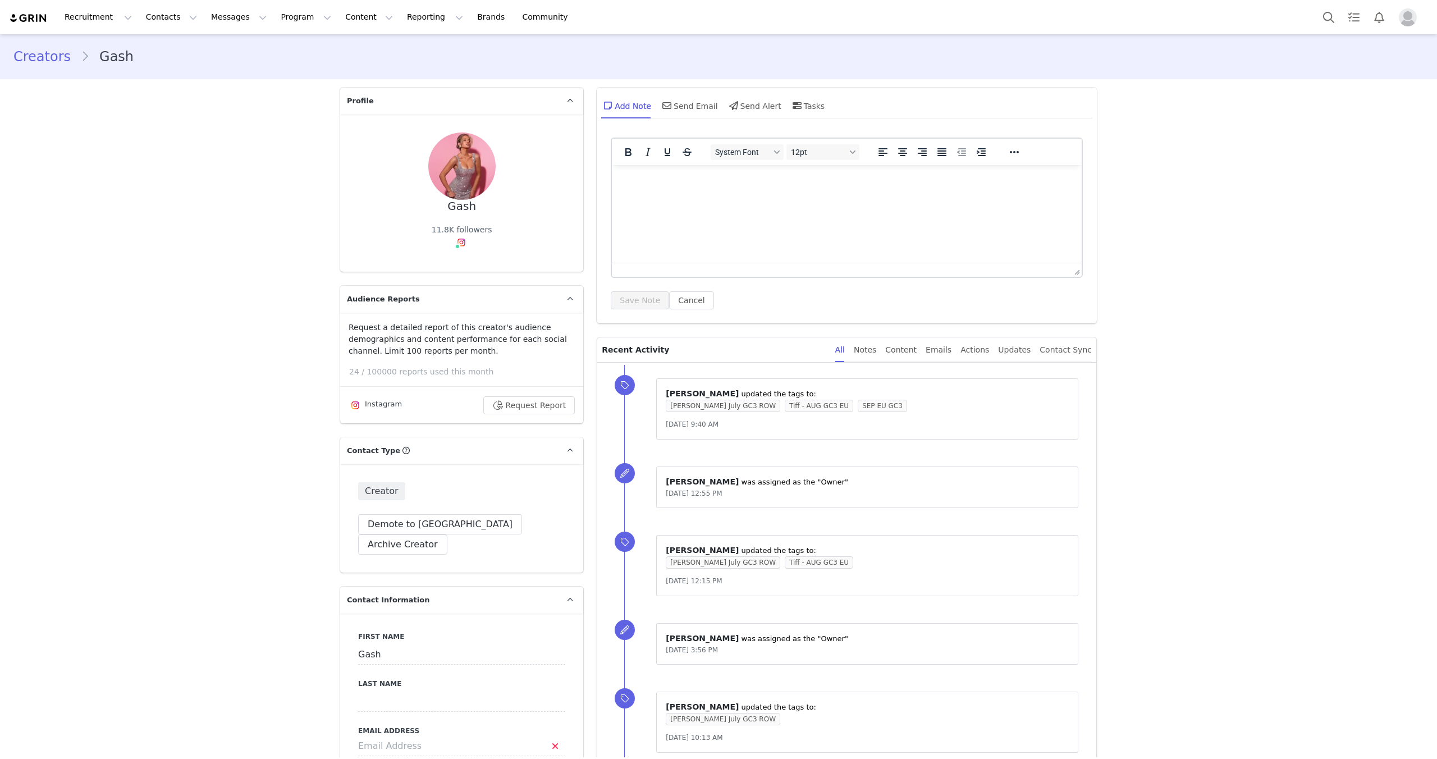
scroll to position [261, 0]
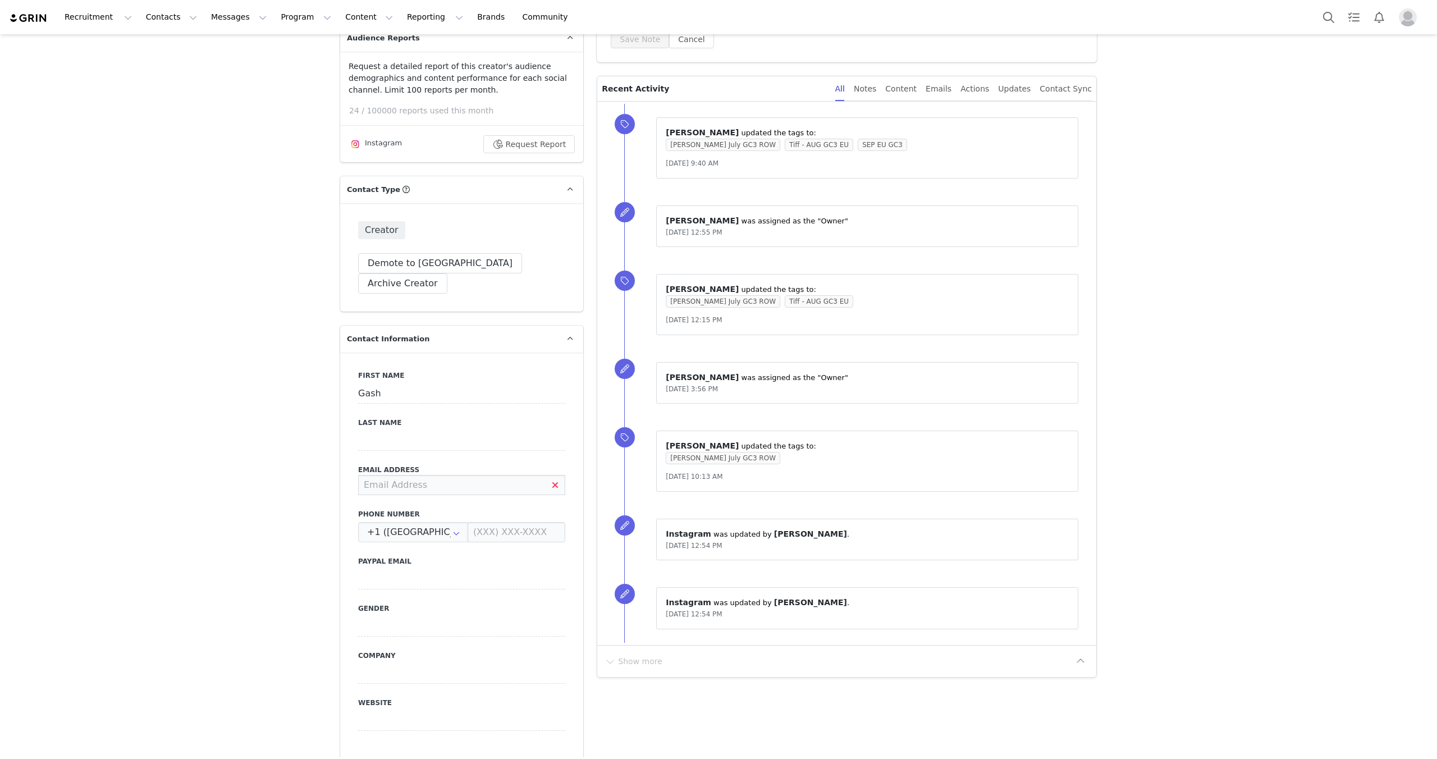
click at [447, 475] on input at bounding box center [461, 485] width 207 height 20
paste input "[EMAIL_ADDRESS][DOMAIN_NAME]"
type input "[EMAIL_ADDRESS][DOMAIN_NAME]"
click at [60, 724] on button "Save" at bounding box center [54, 732] width 59 height 31
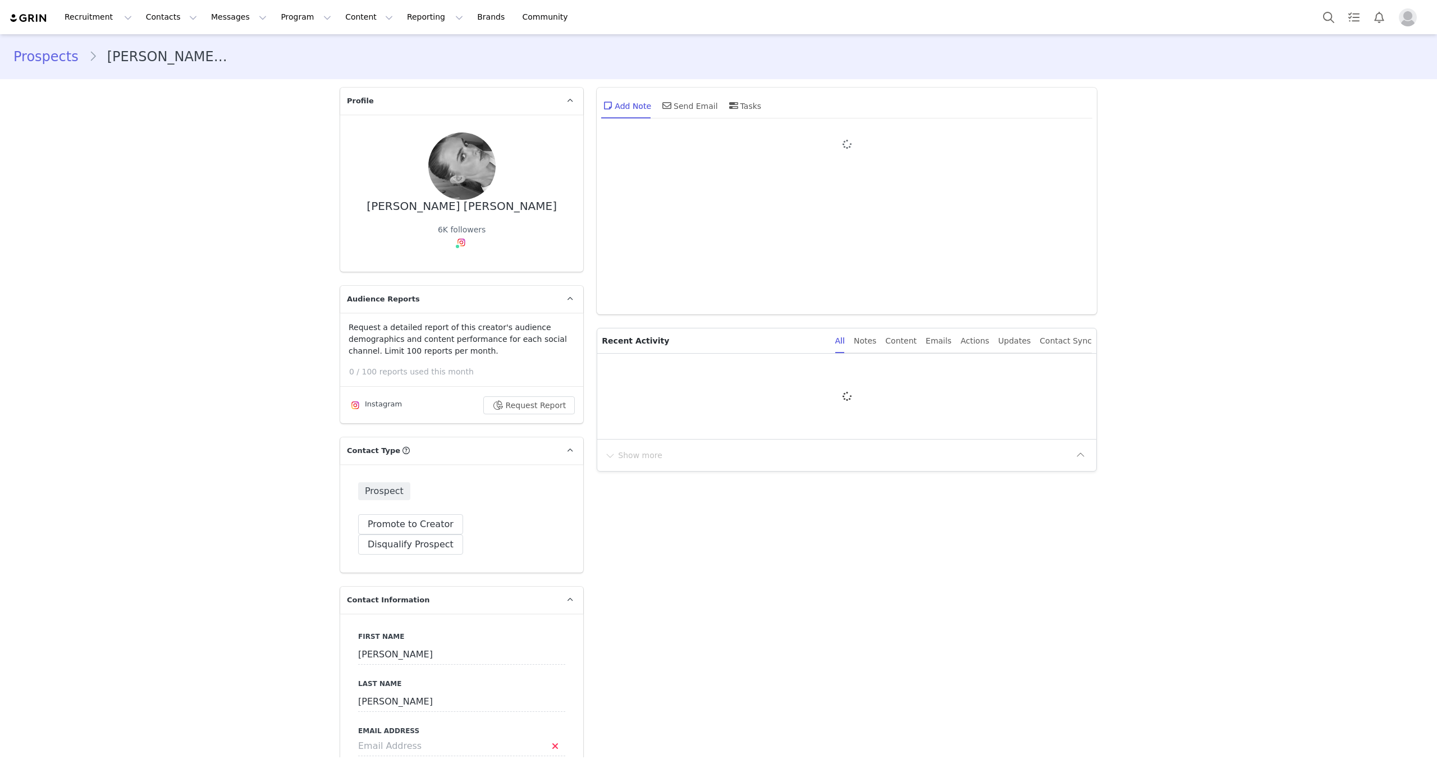
type input "+1 ([GEOGRAPHIC_DATA])"
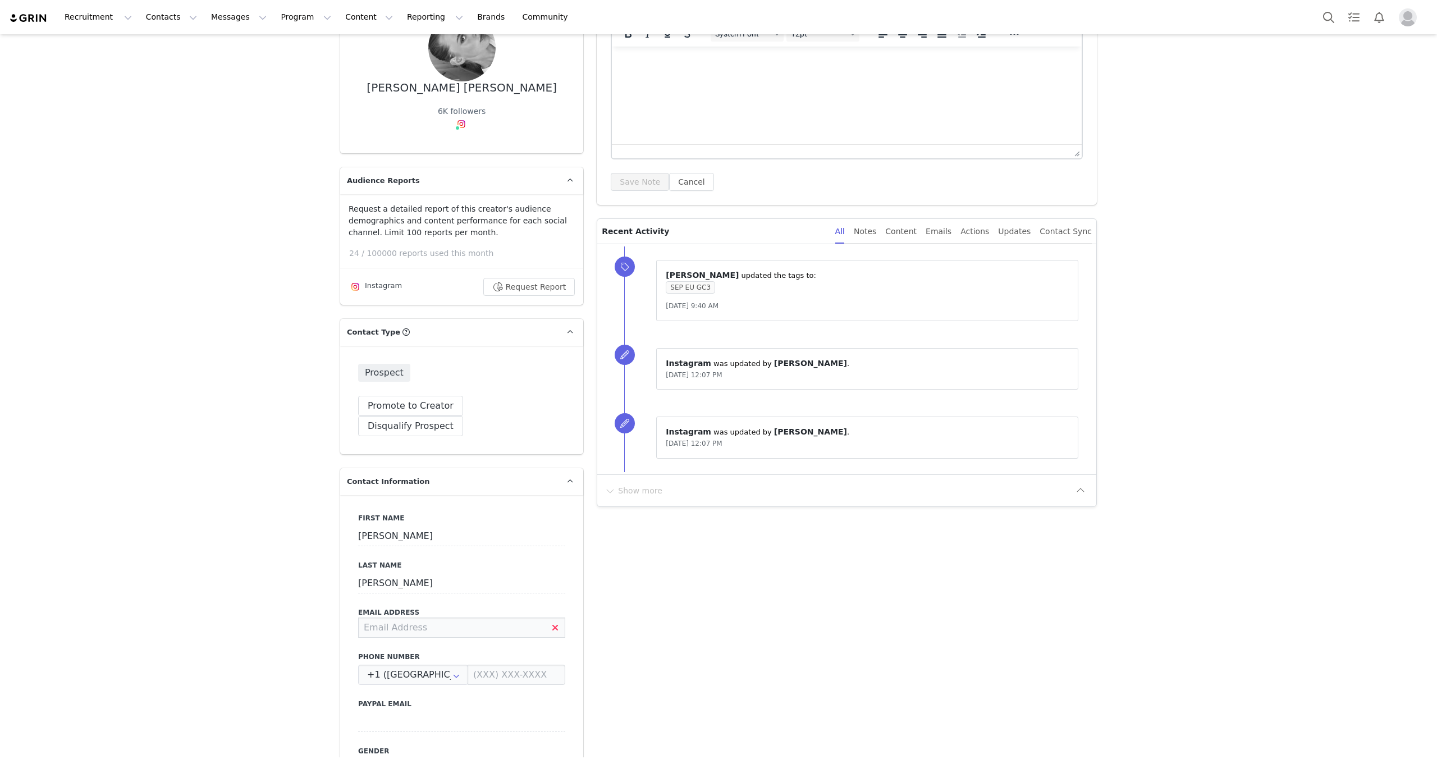
click at [437, 617] on input at bounding box center [461, 627] width 207 height 20
paste input "robertamarthacontact@gmail.com"
type input "robertamarthacontact@gmail.com"
click at [61, 745] on button "Save" at bounding box center [54, 732] width 59 height 31
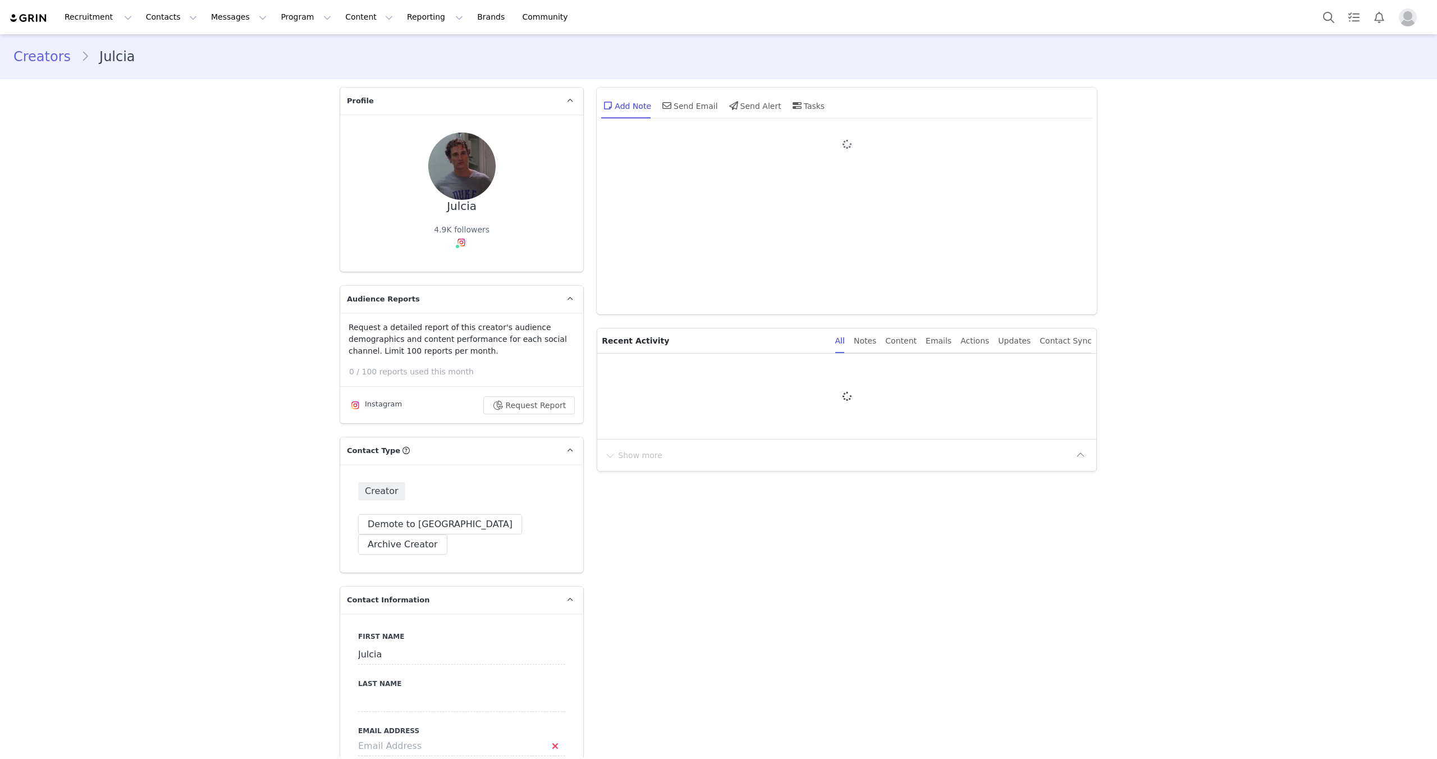
type input "+1 ([GEOGRAPHIC_DATA])"
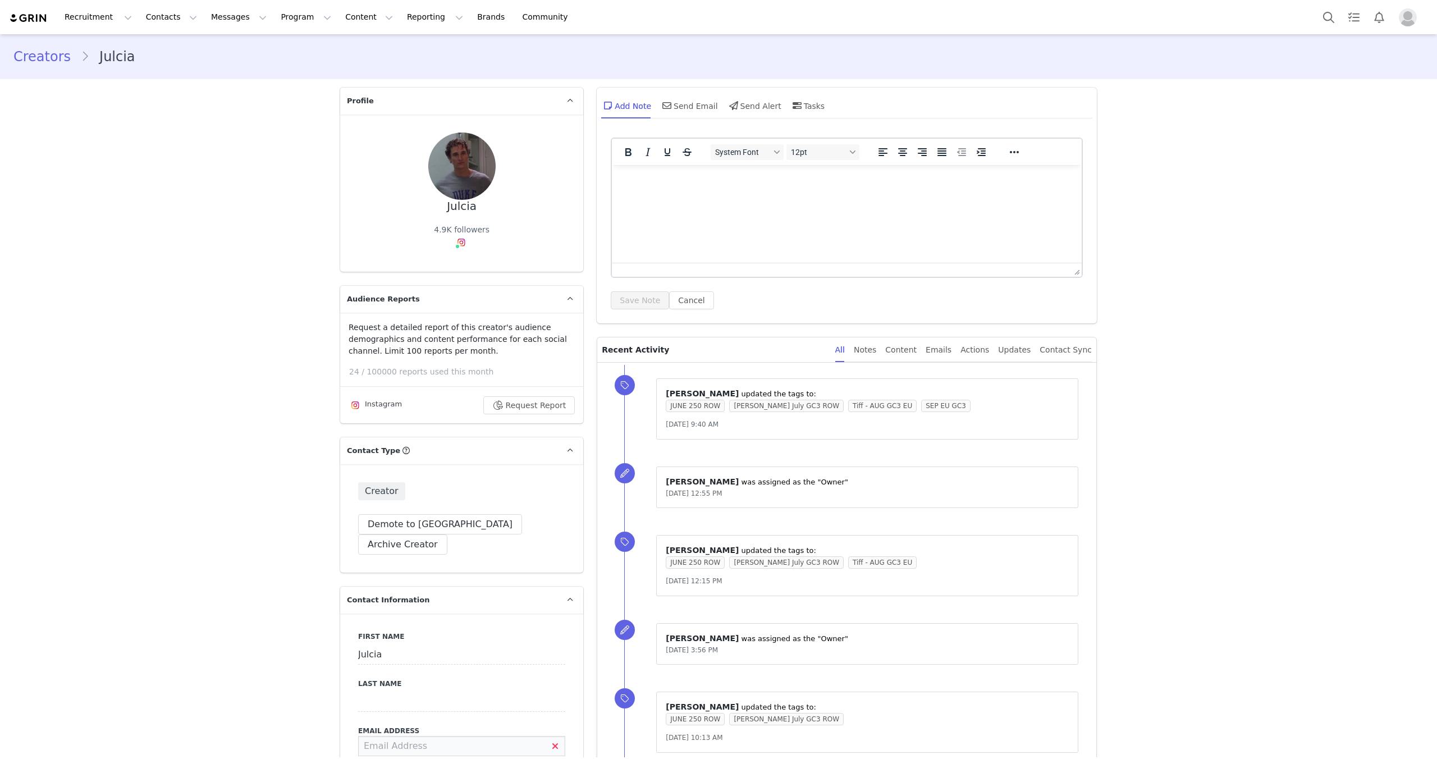
click at [436, 736] on input at bounding box center [461, 746] width 207 height 20
paste input "[EMAIL_ADDRESS][DOMAIN_NAME]"
type input "[EMAIL_ADDRESS][DOMAIN_NAME]"
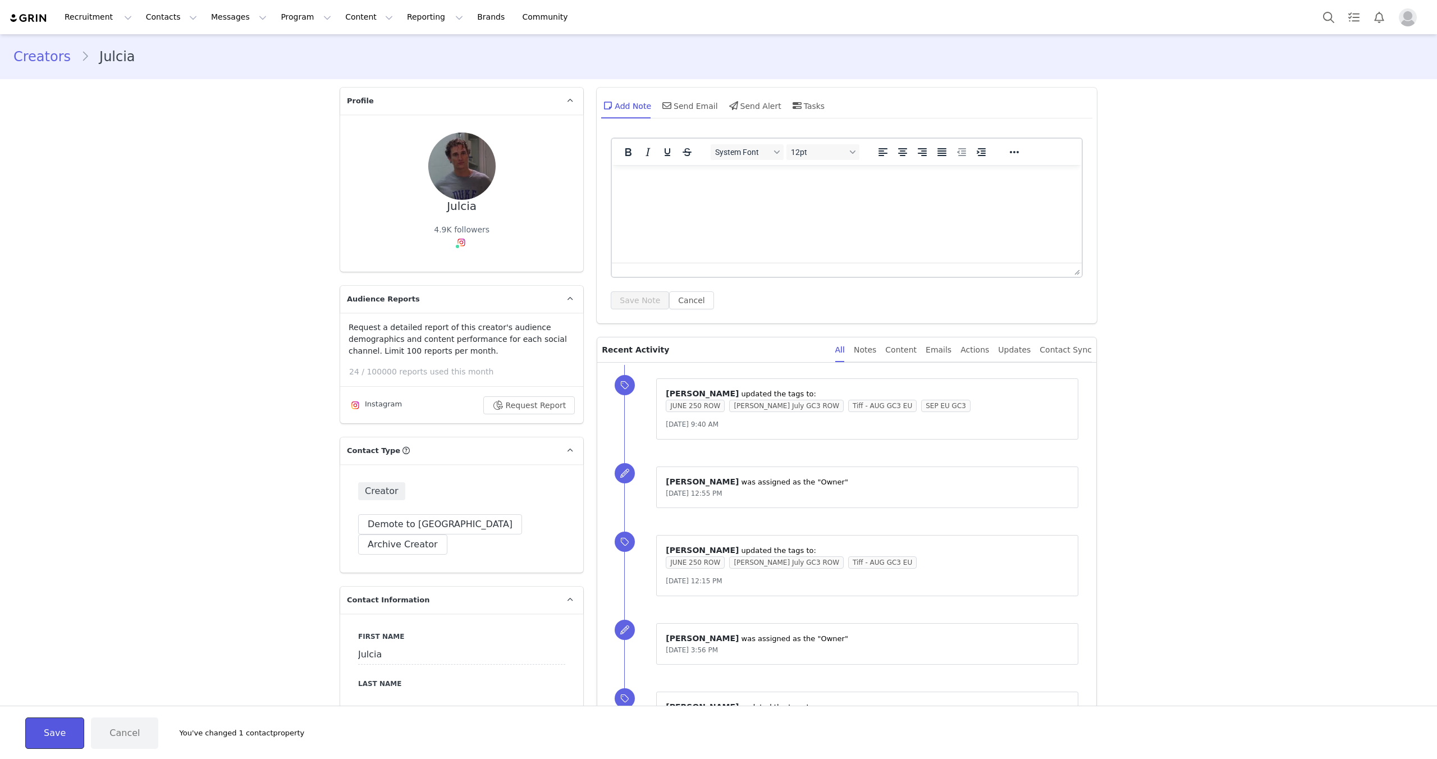
click at [32, 727] on button "Save" at bounding box center [54, 732] width 59 height 31
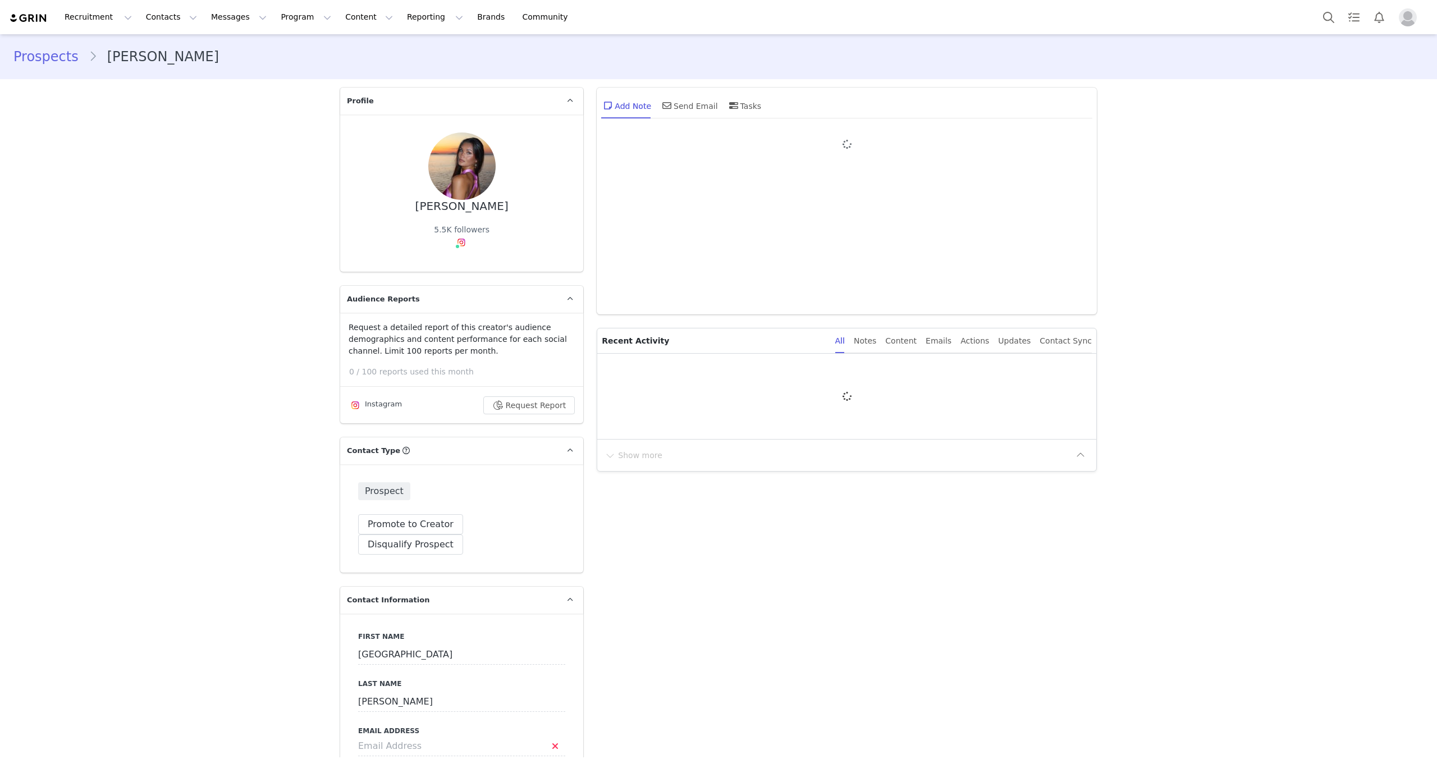
type input "+1 ([GEOGRAPHIC_DATA])"
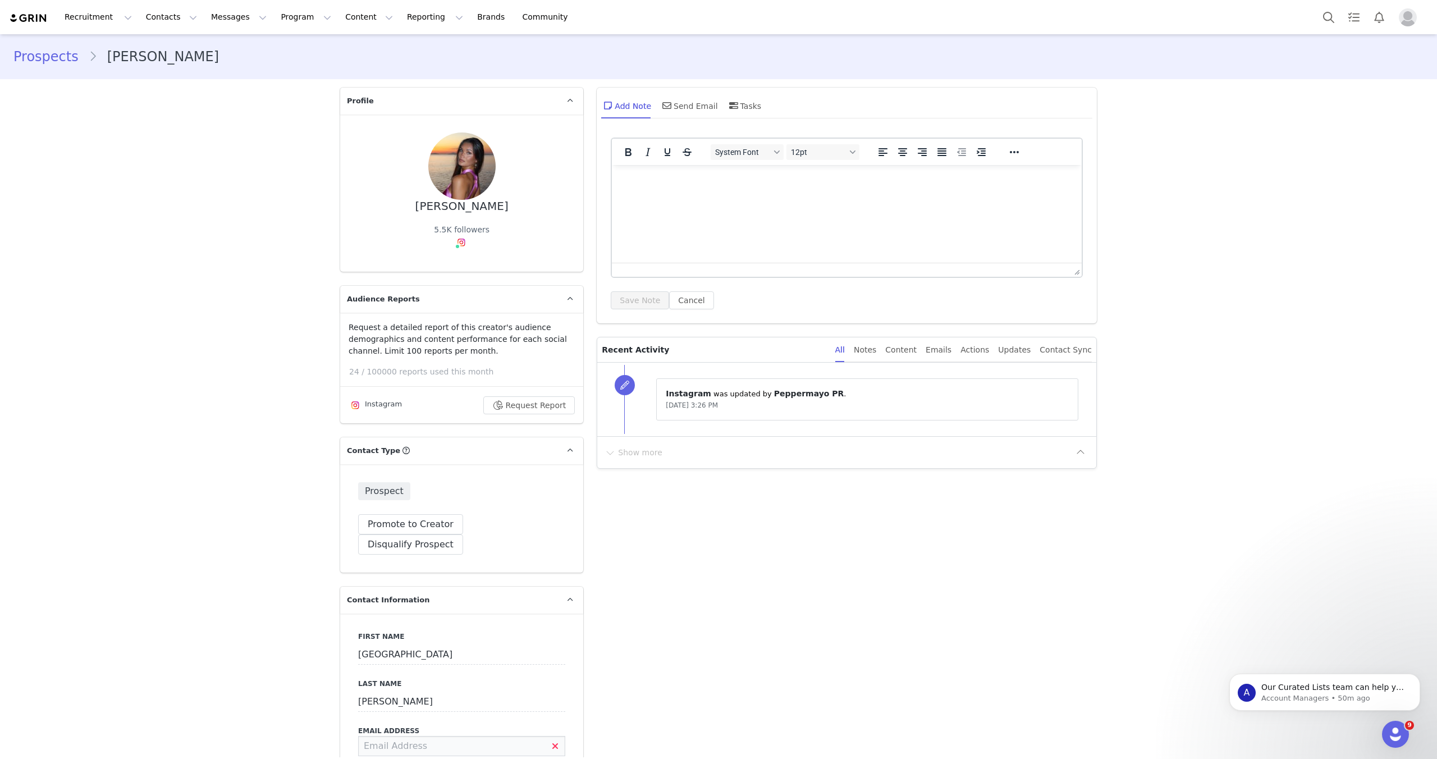
click at [420, 736] on input at bounding box center [461, 746] width 207 height 20
paste input "sydneykwoodall@gmail.com"
type input "sydneykwoodall@gmail.com"
click at [38, 735] on button "Save" at bounding box center [54, 732] width 59 height 31
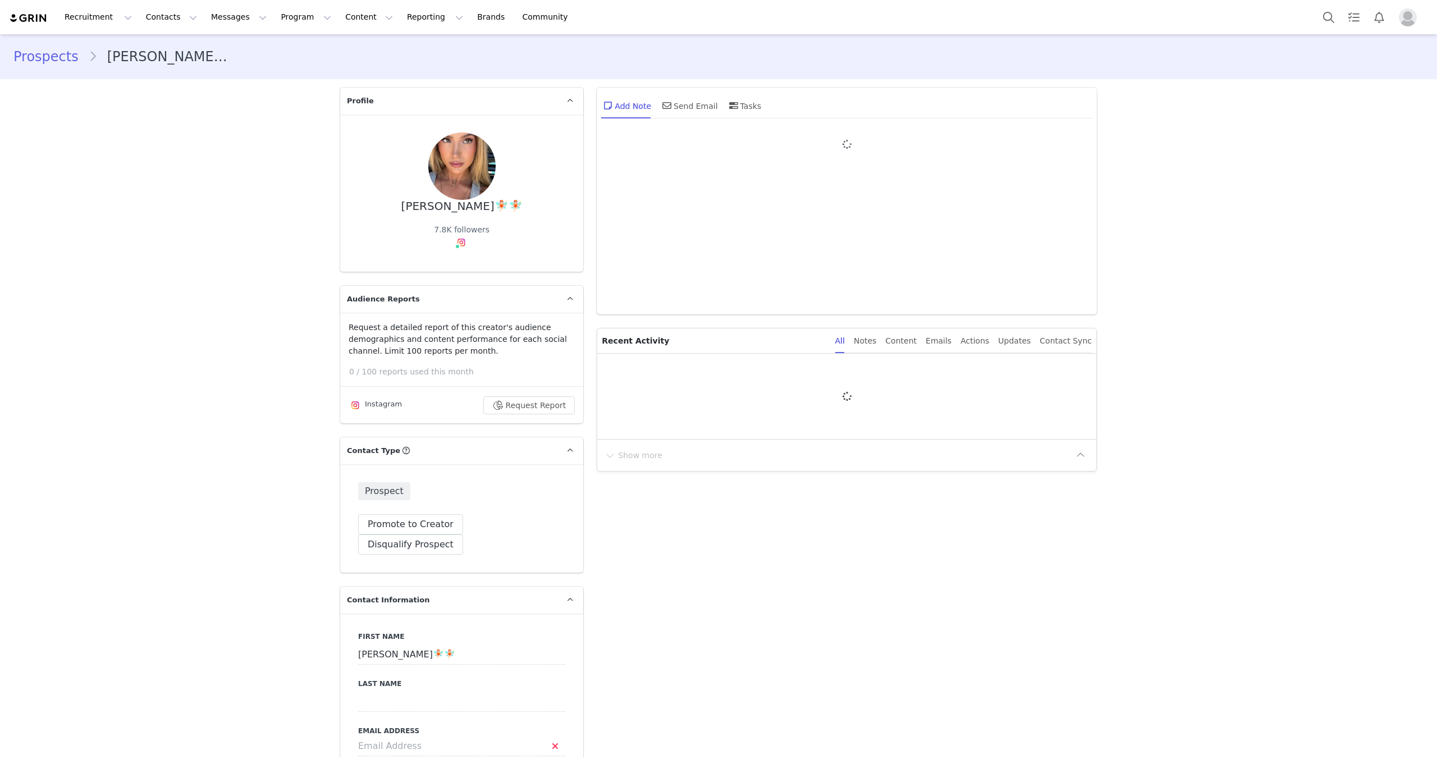
type input "+1 ([GEOGRAPHIC_DATA])"
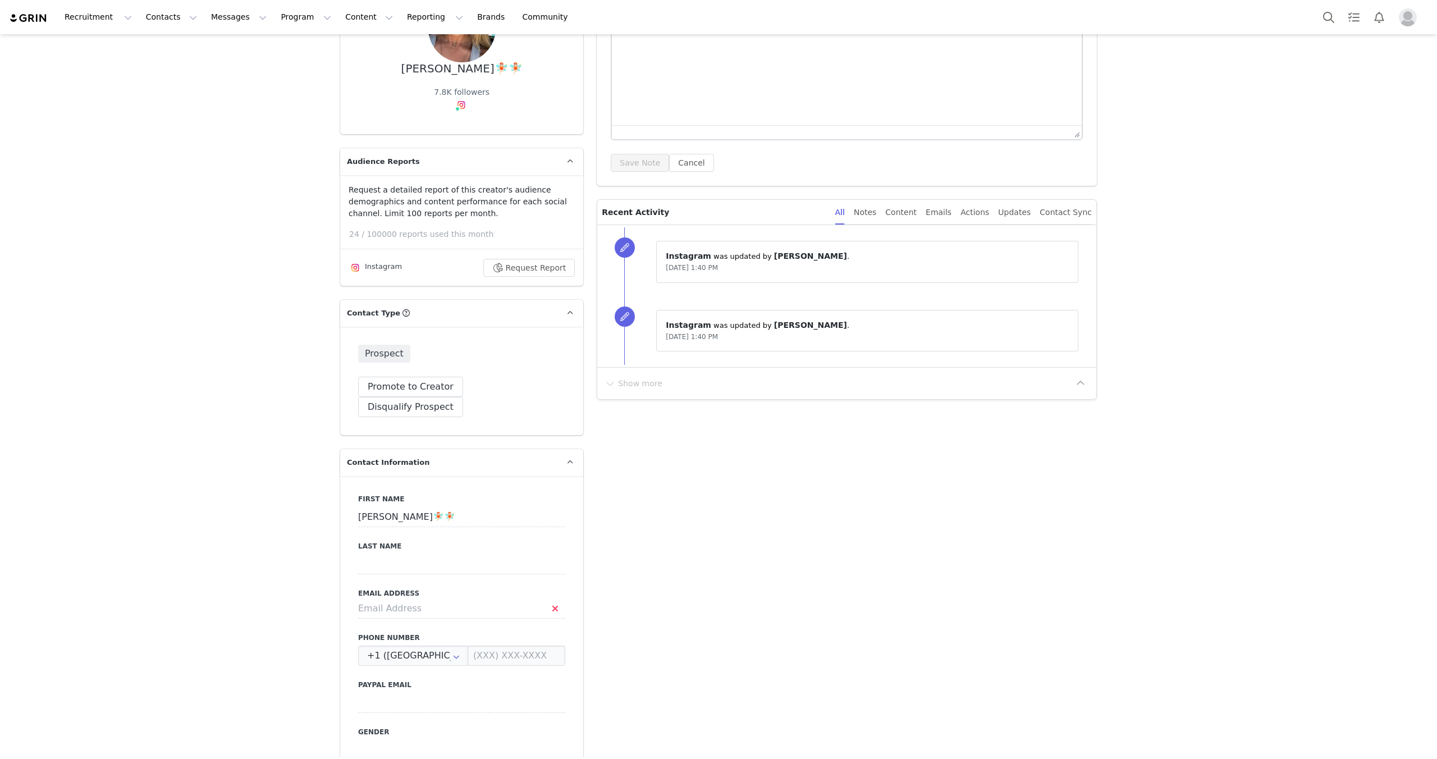
scroll to position [158, 0]
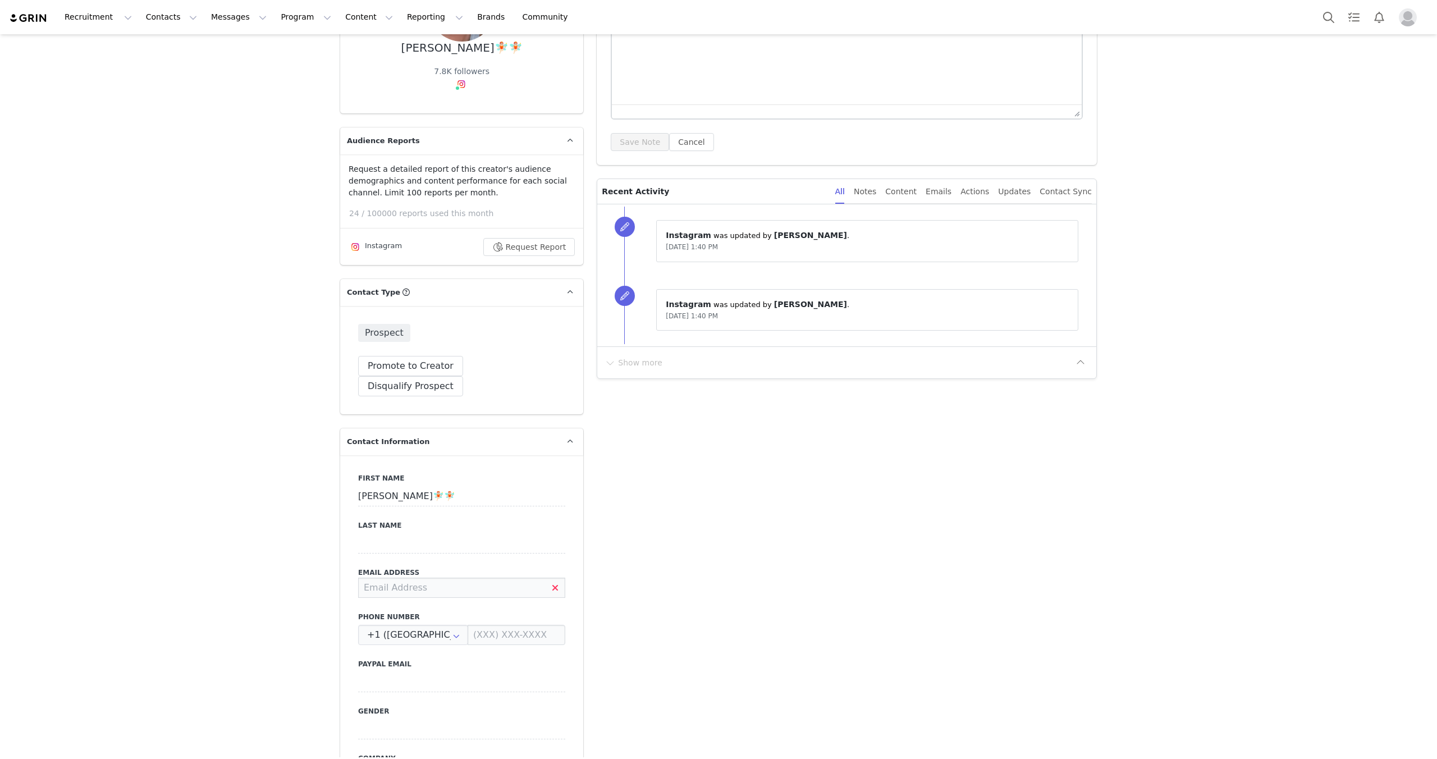
click at [414, 577] on input at bounding box center [461, 587] width 207 height 20
paste input "[PERSON_NAME][EMAIL_ADDRESS][PERSON_NAME][DOMAIN_NAME]"
type input "[PERSON_NAME][EMAIL_ADDRESS][PERSON_NAME][DOMAIN_NAME]"
click at [62, 727] on button "Save" at bounding box center [54, 732] width 59 height 31
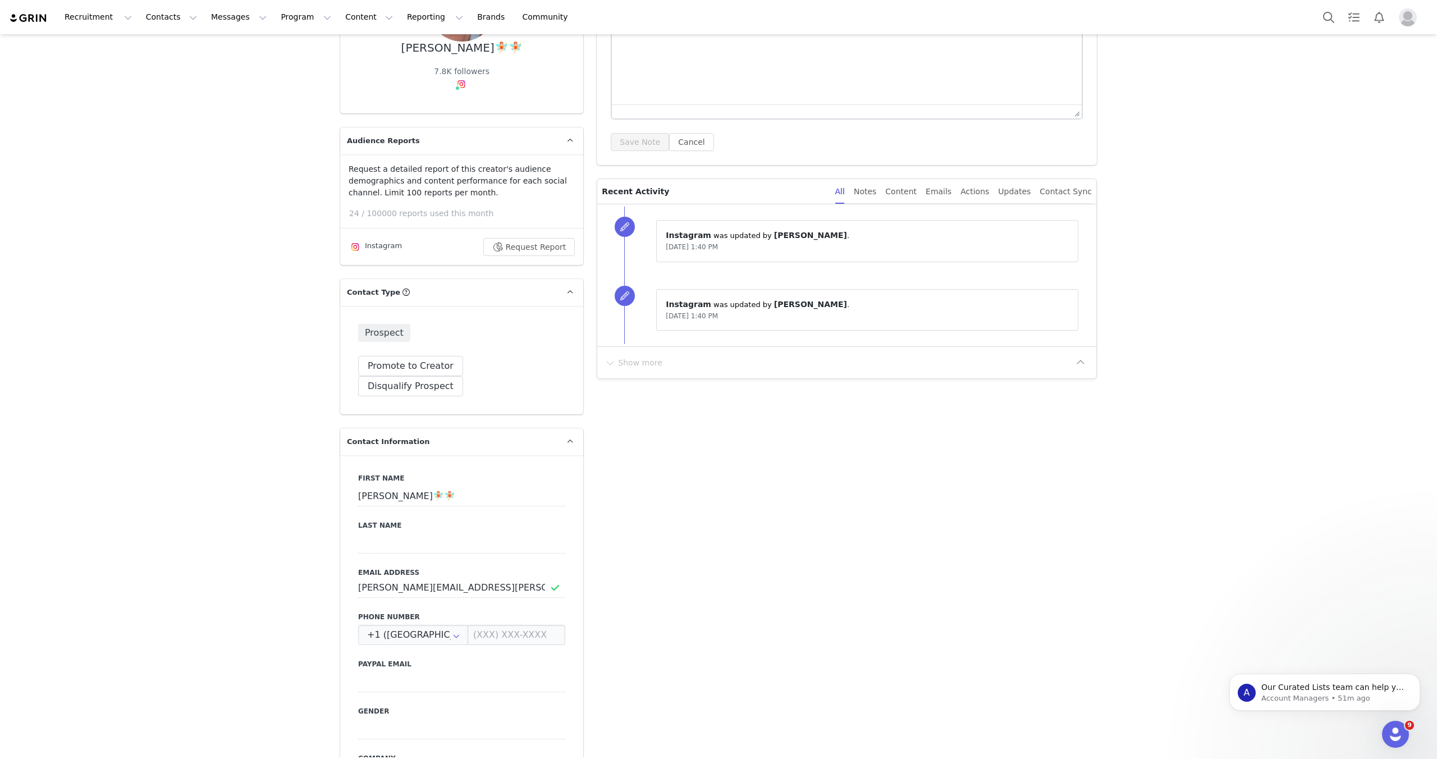
scroll to position [0, 0]
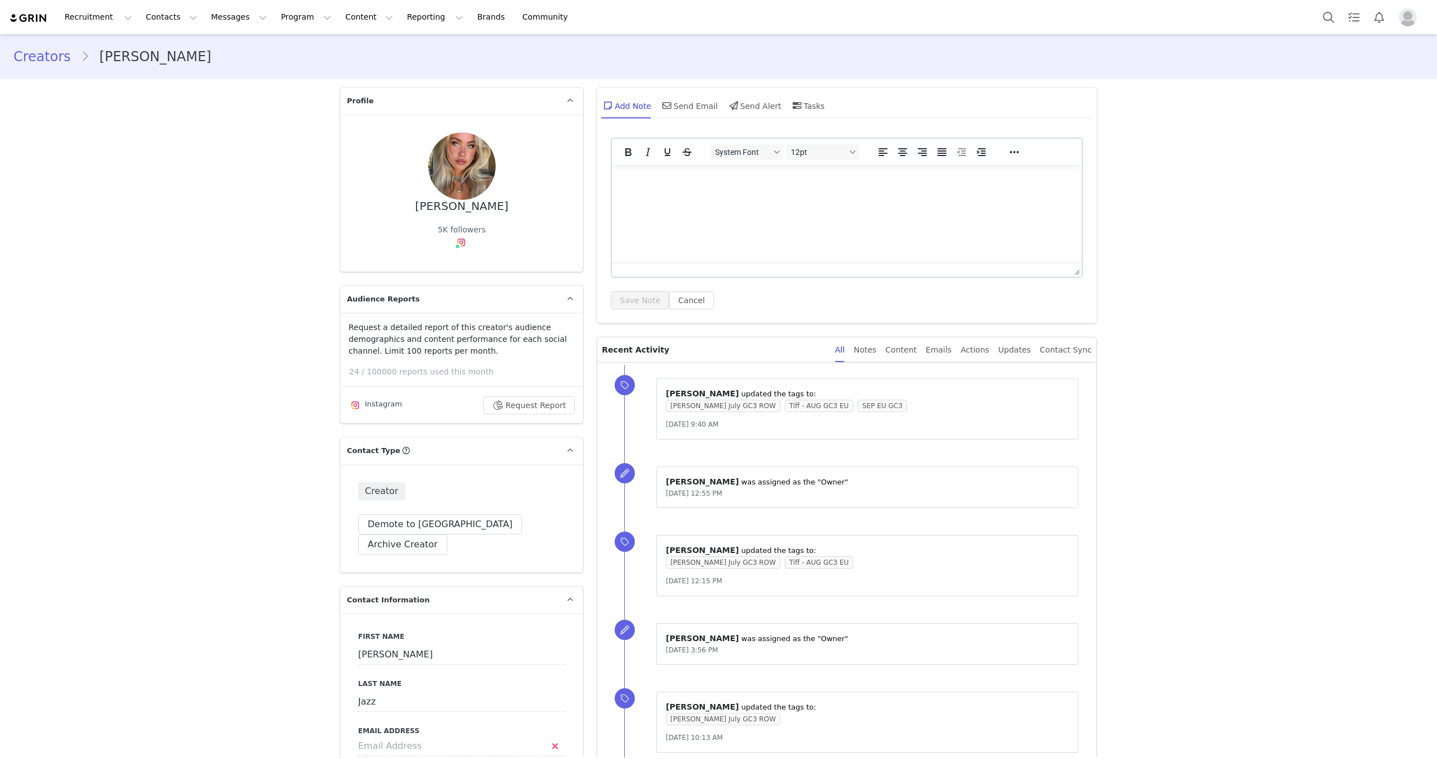
type input "+1 ([GEOGRAPHIC_DATA])"
click at [412, 736] on input at bounding box center [461, 746] width 207 height 20
paste input "ginahelenklaken@gmail.com"
type input "ginahelenklaken@gmail.com"
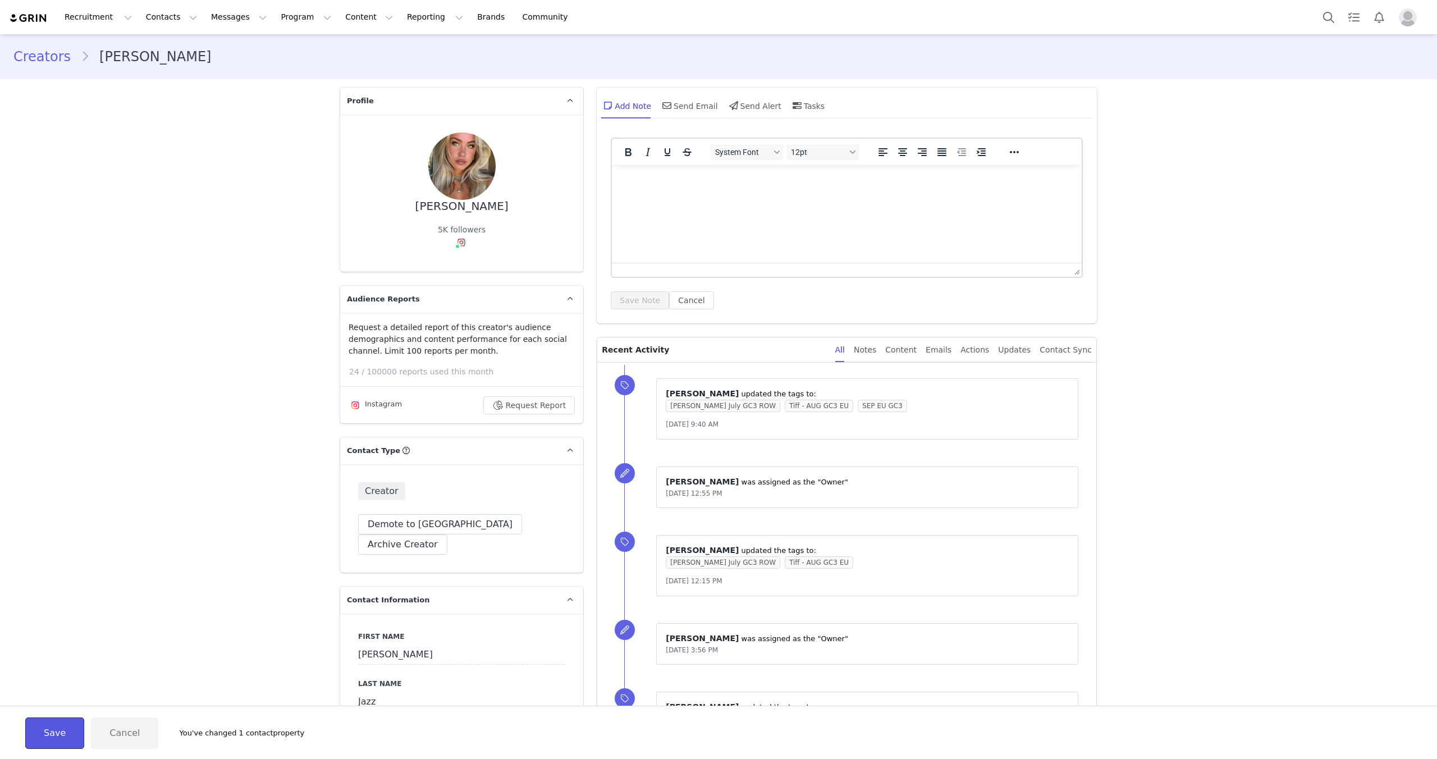
click at [49, 726] on button "Save" at bounding box center [54, 732] width 59 height 31
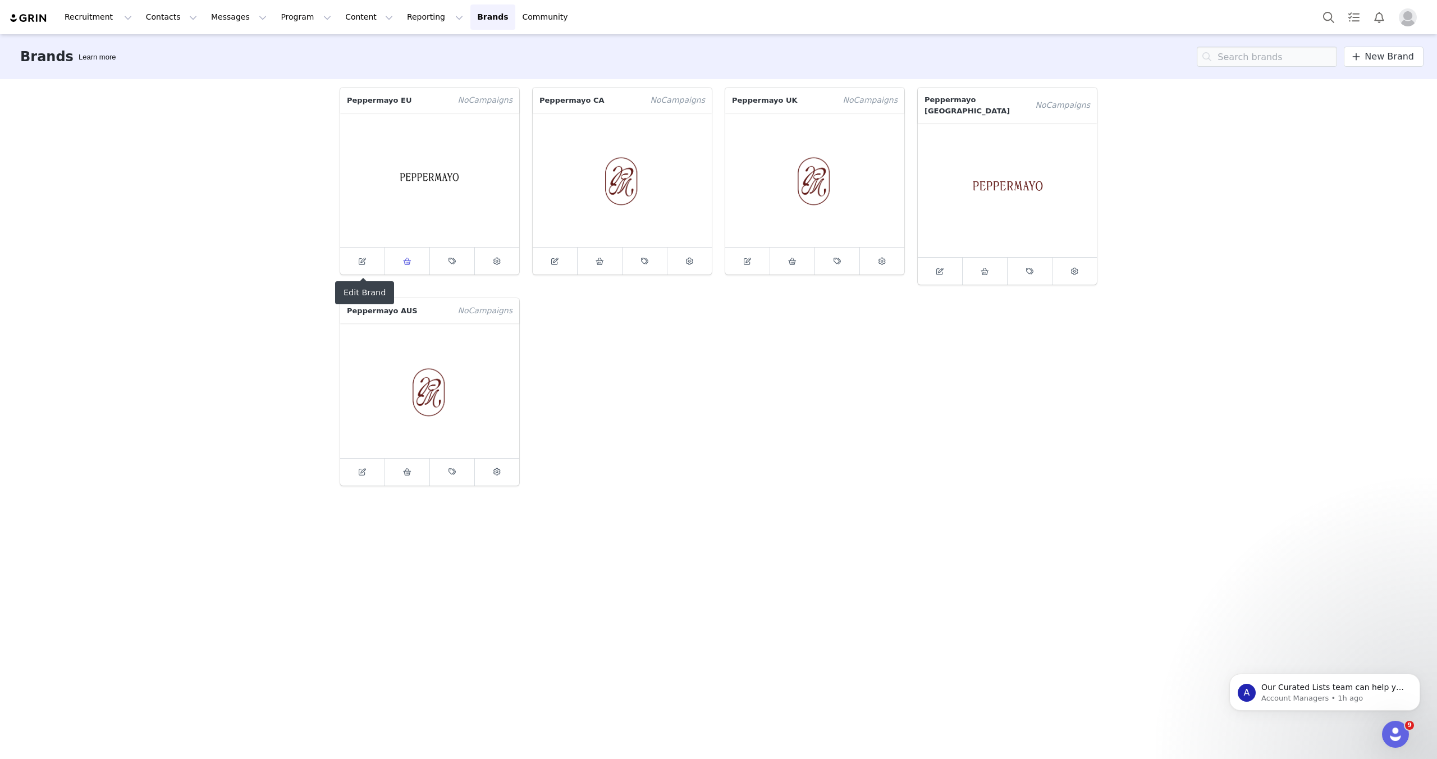
click at [412, 265] on span at bounding box center [407, 260] width 13 height 13
click at [591, 270] on link at bounding box center [599, 260] width 45 height 27
click at [788, 265] on span at bounding box center [792, 260] width 13 height 13
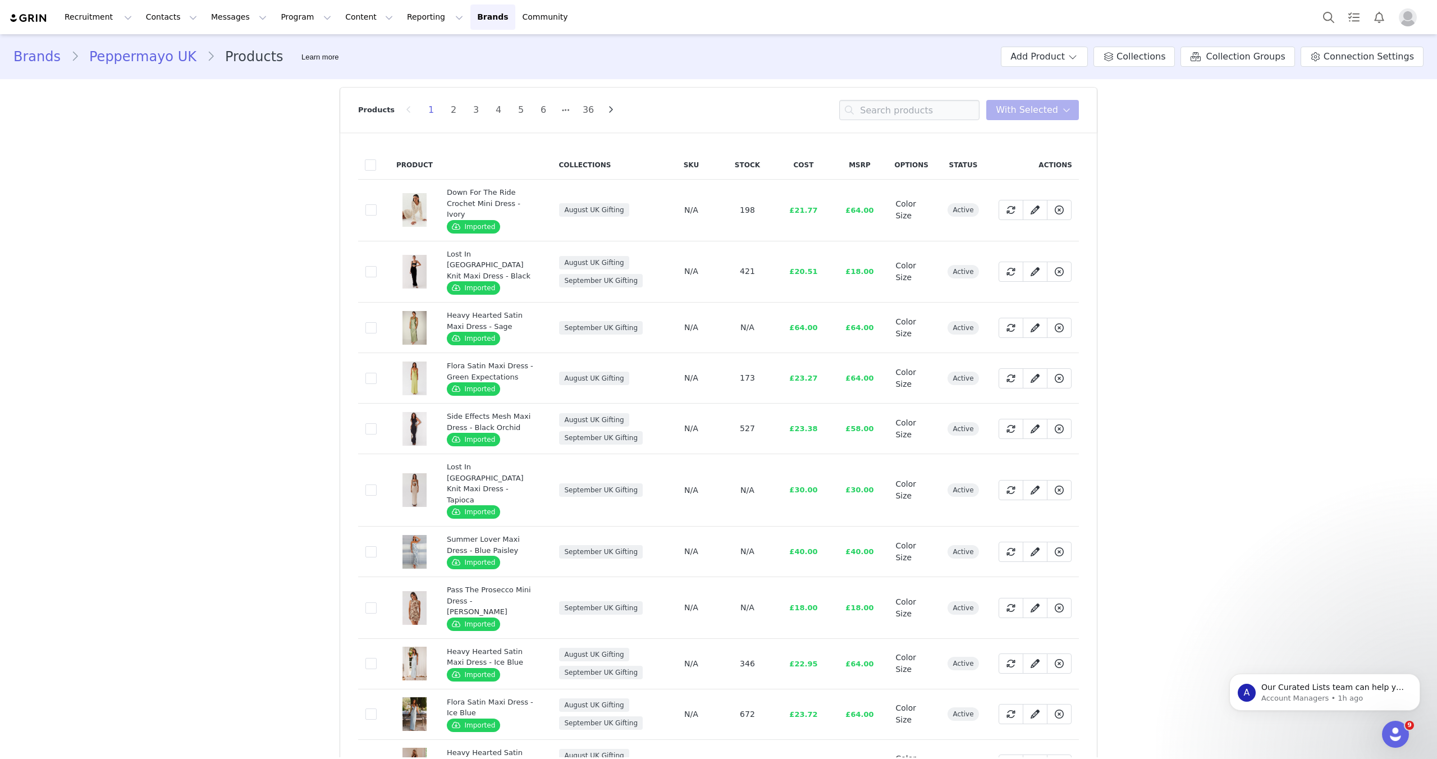
scroll to position [774, 0]
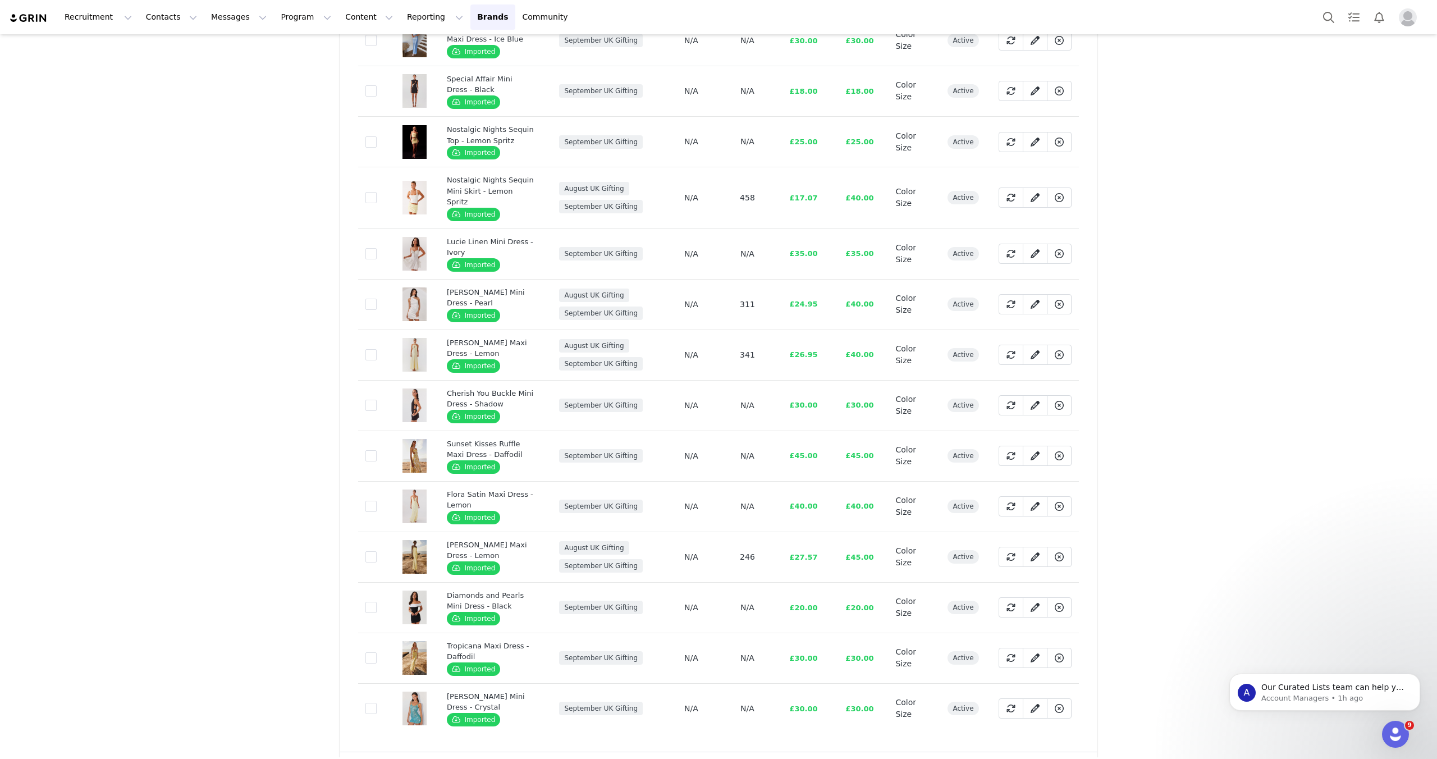
click at [618, 758] on icon at bounding box center [623, 772] width 14 height 12
click at [606, 701] on span "100/page" at bounding box center [605, 700] width 37 height 9
type input "100/page"
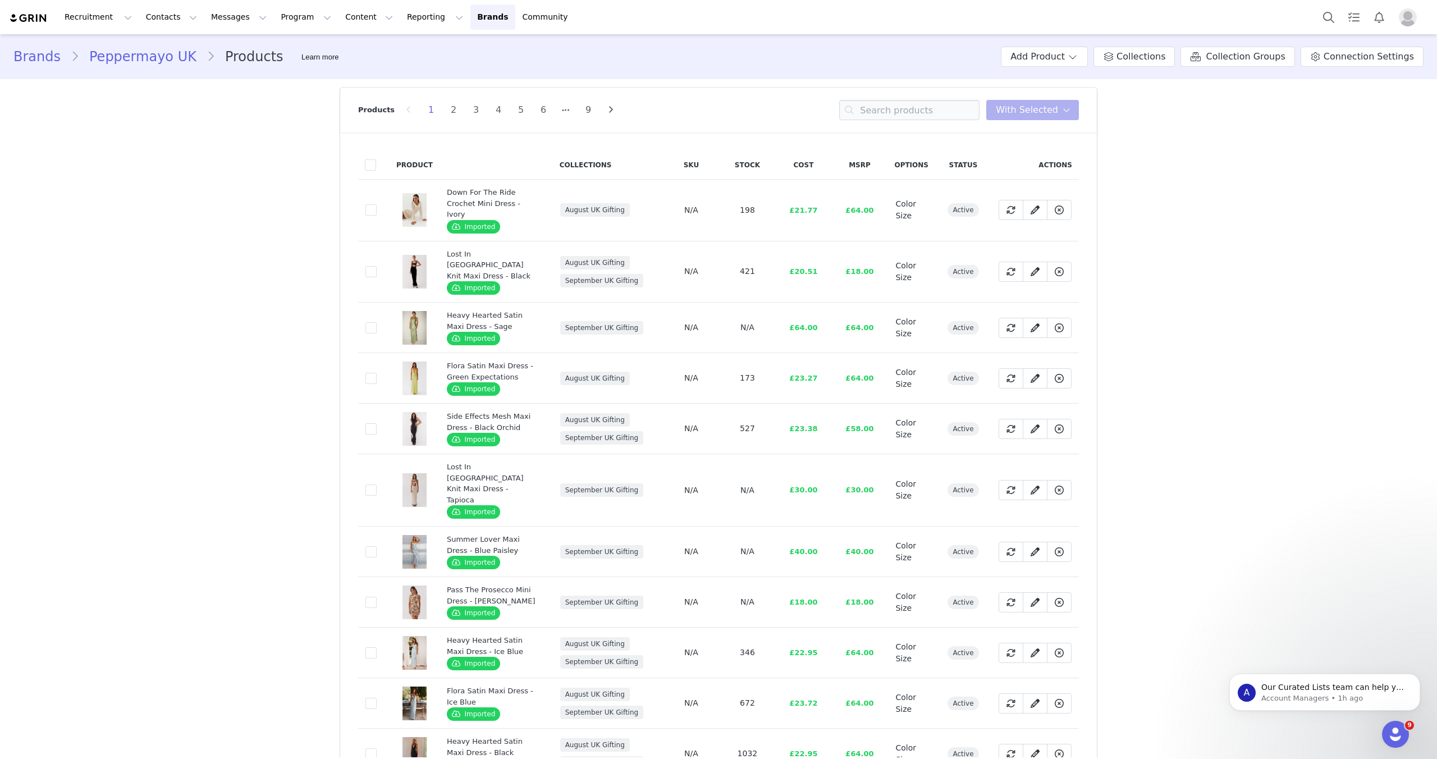
click at [376, 161] on th at bounding box center [373, 164] width 31 height 29
click at [374, 163] on span at bounding box center [370, 164] width 11 height 11
click at [376, 159] on input "checkbox" at bounding box center [376, 159] width 0 height 0
click at [366, 166] on span at bounding box center [370, 164] width 11 height 11
click at [376, 159] on input "checkbox" at bounding box center [376, 159] width 0 height 0
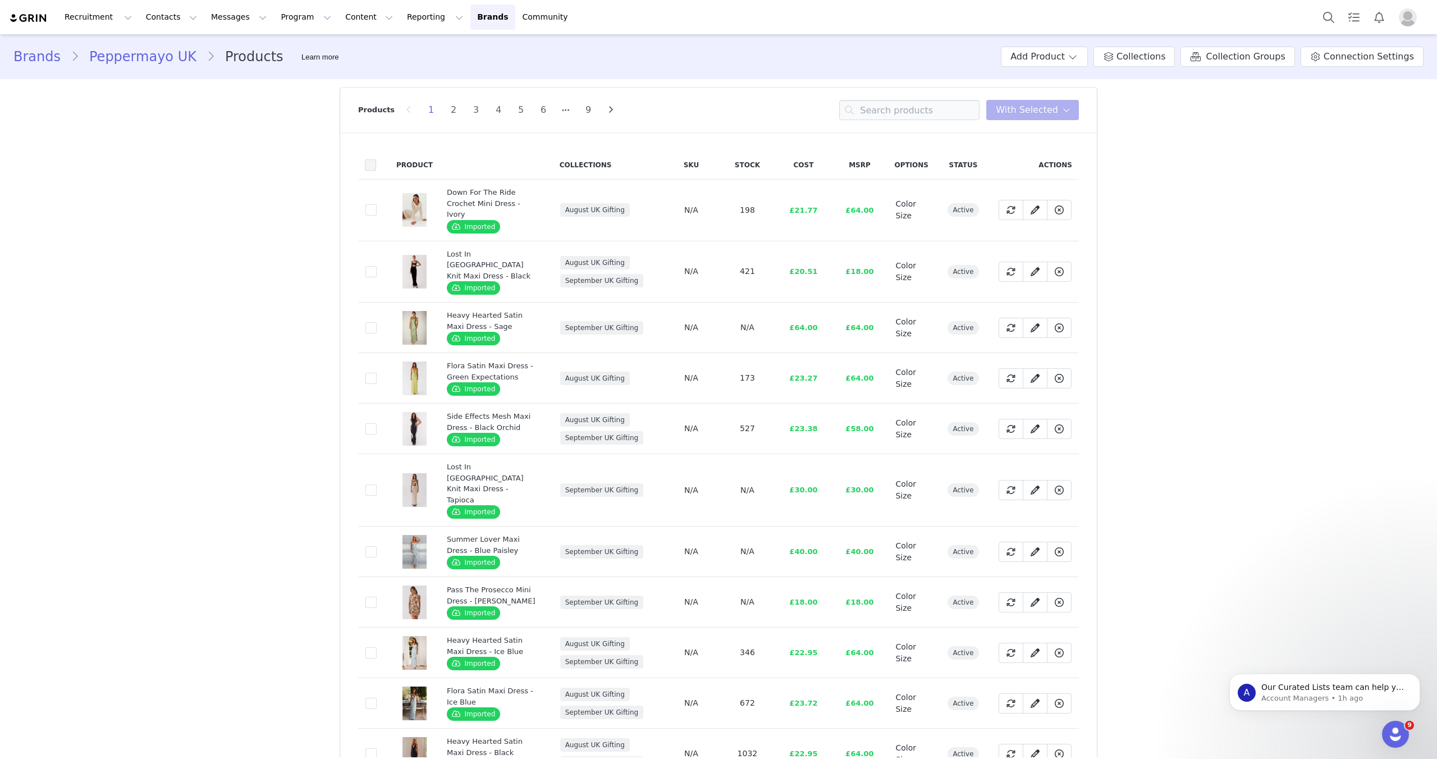
click at [366, 166] on span at bounding box center [370, 164] width 11 height 11
click at [376, 159] on input "checkbox" at bounding box center [376, 159] width 0 height 0
click at [1043, 114] on span "With Selected" at bounding box center [1026, 109] width 62 height 13
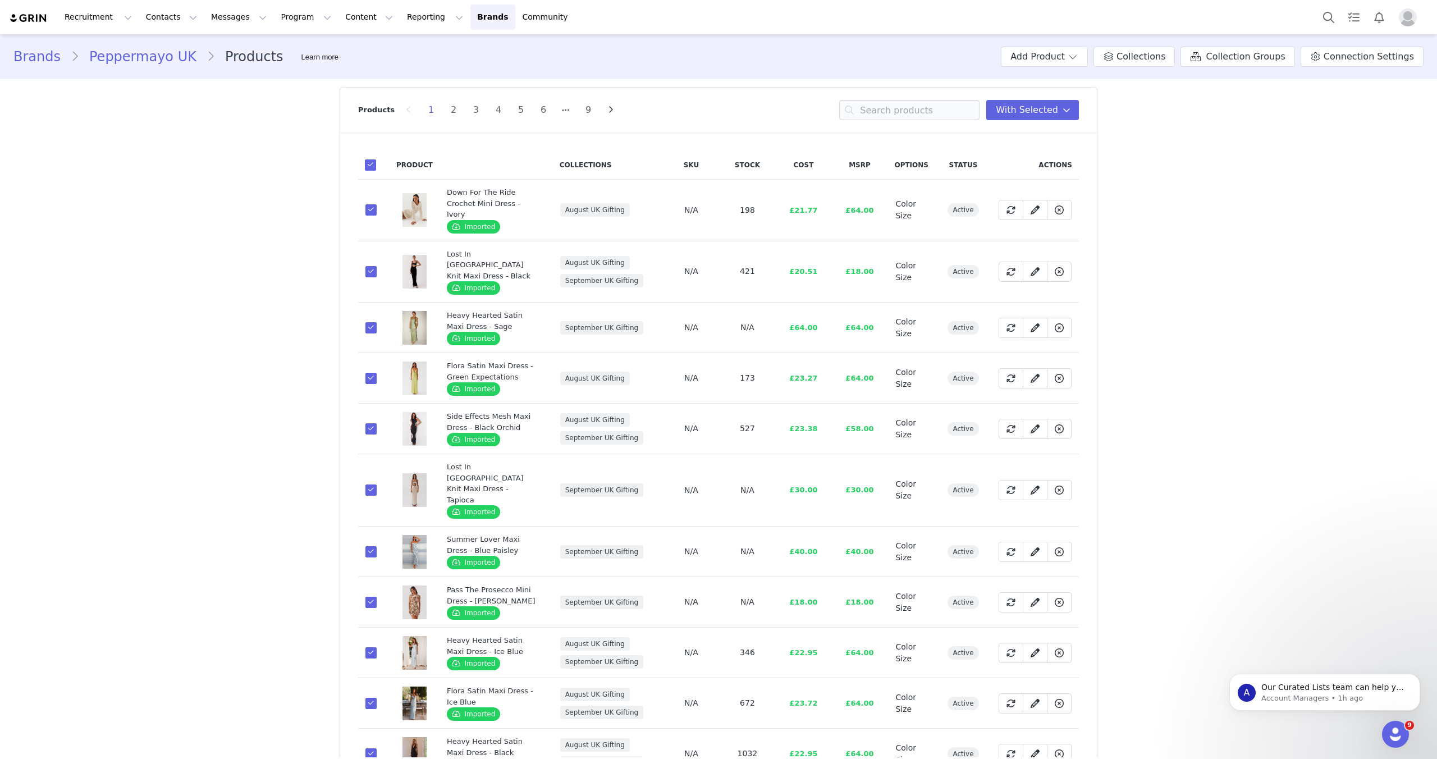
click at [39, 54] on link "Brands" at bounding box center [41, 57] width 57 height 20
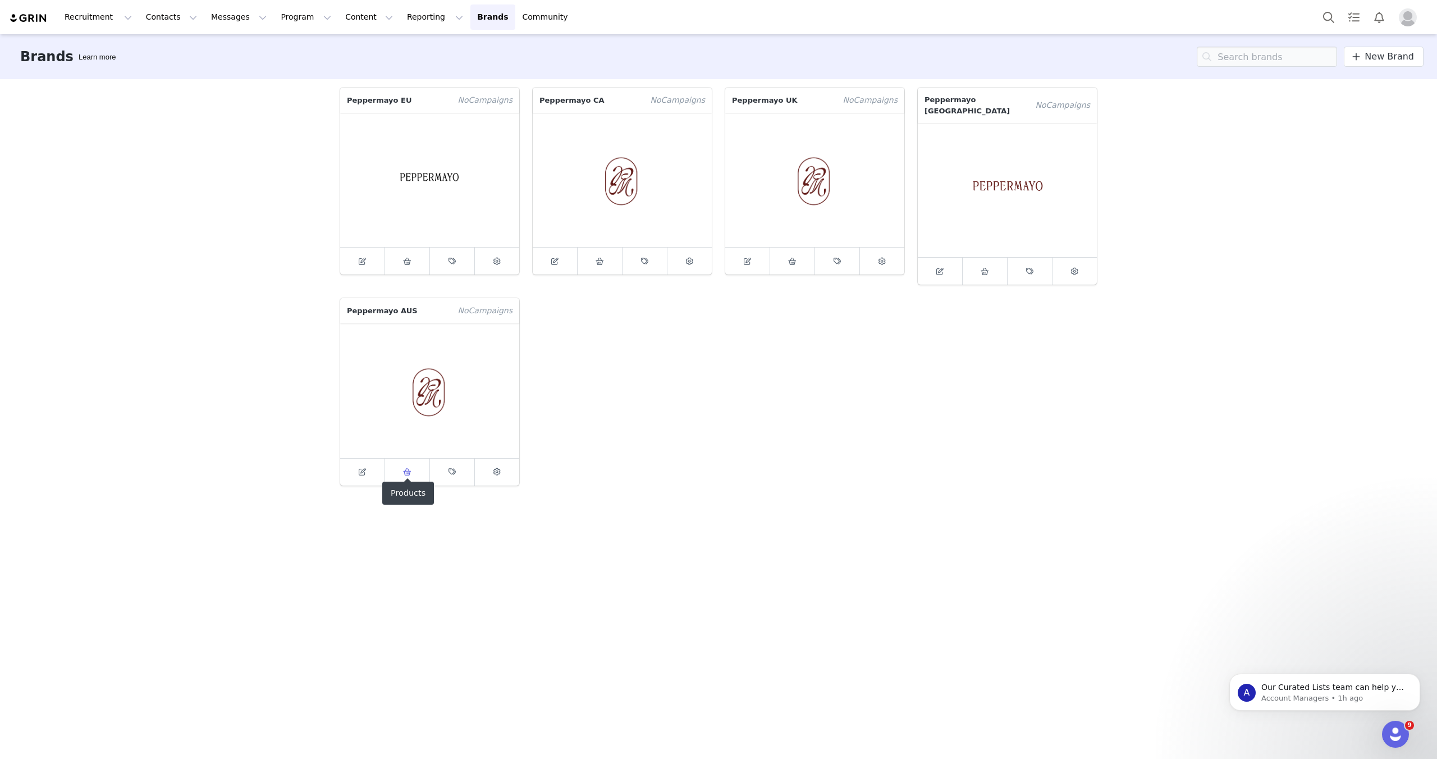
click at [412, 470] on link at bounding box center [407, 471] width 45 height 27
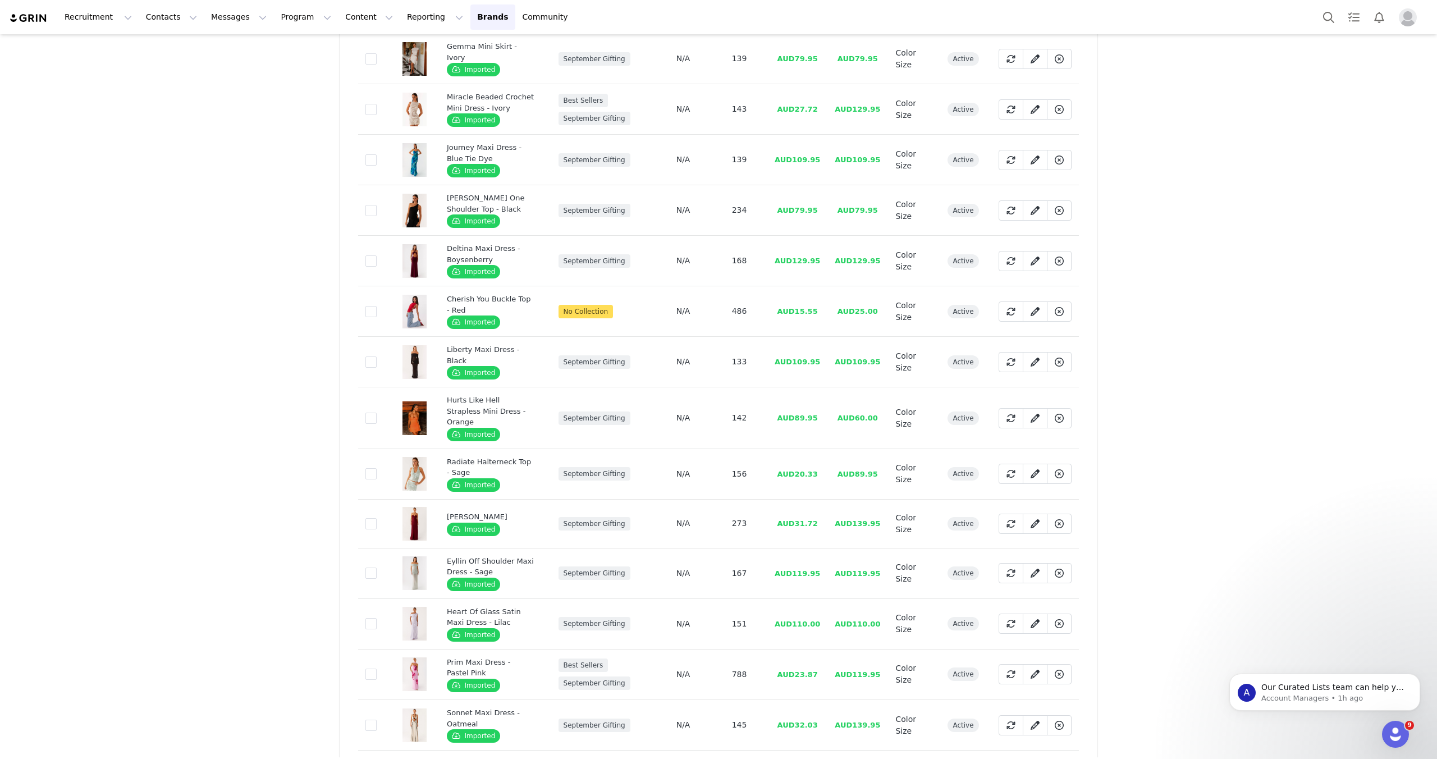
scroll to position [747, 0]
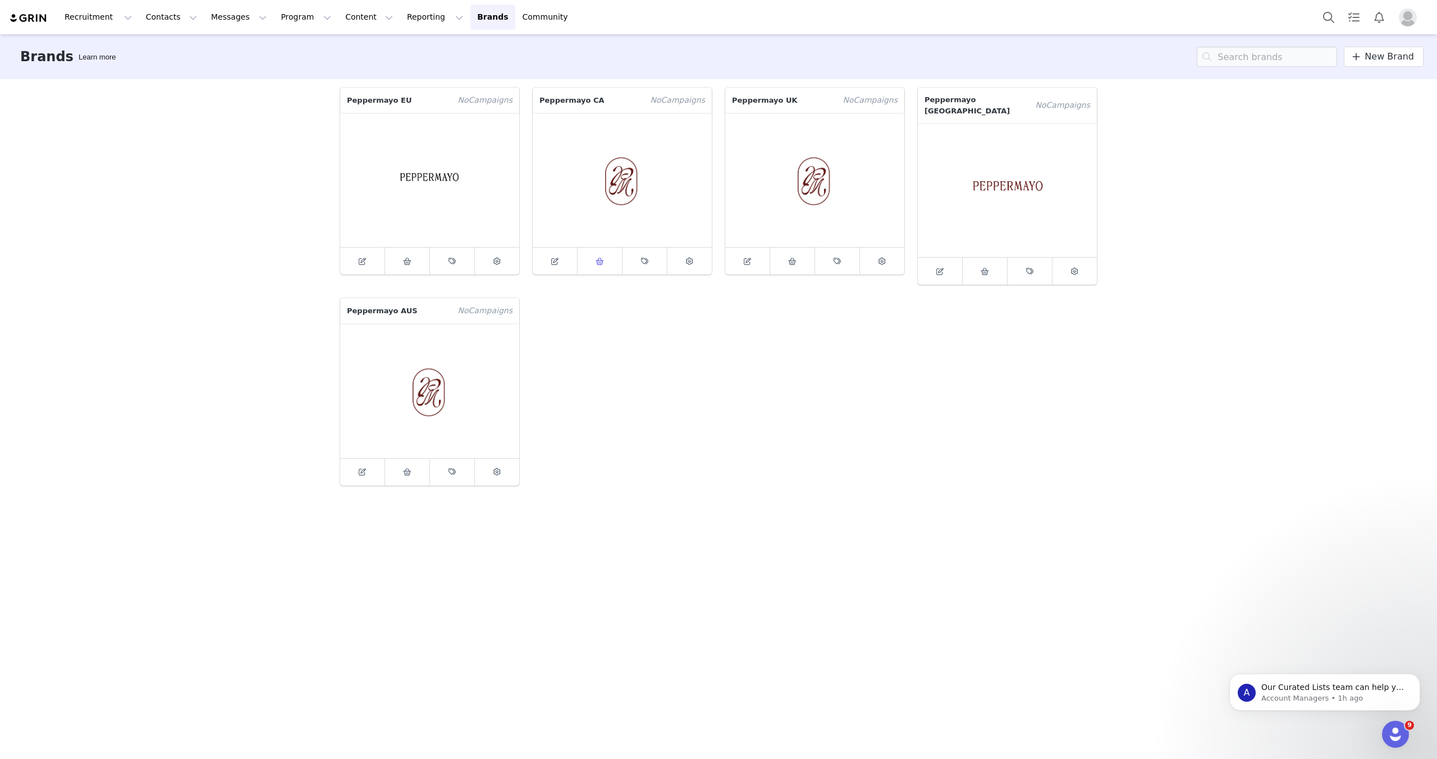
click at [600, 258] on icon at bounding box center [599, 261] width 8 height 7
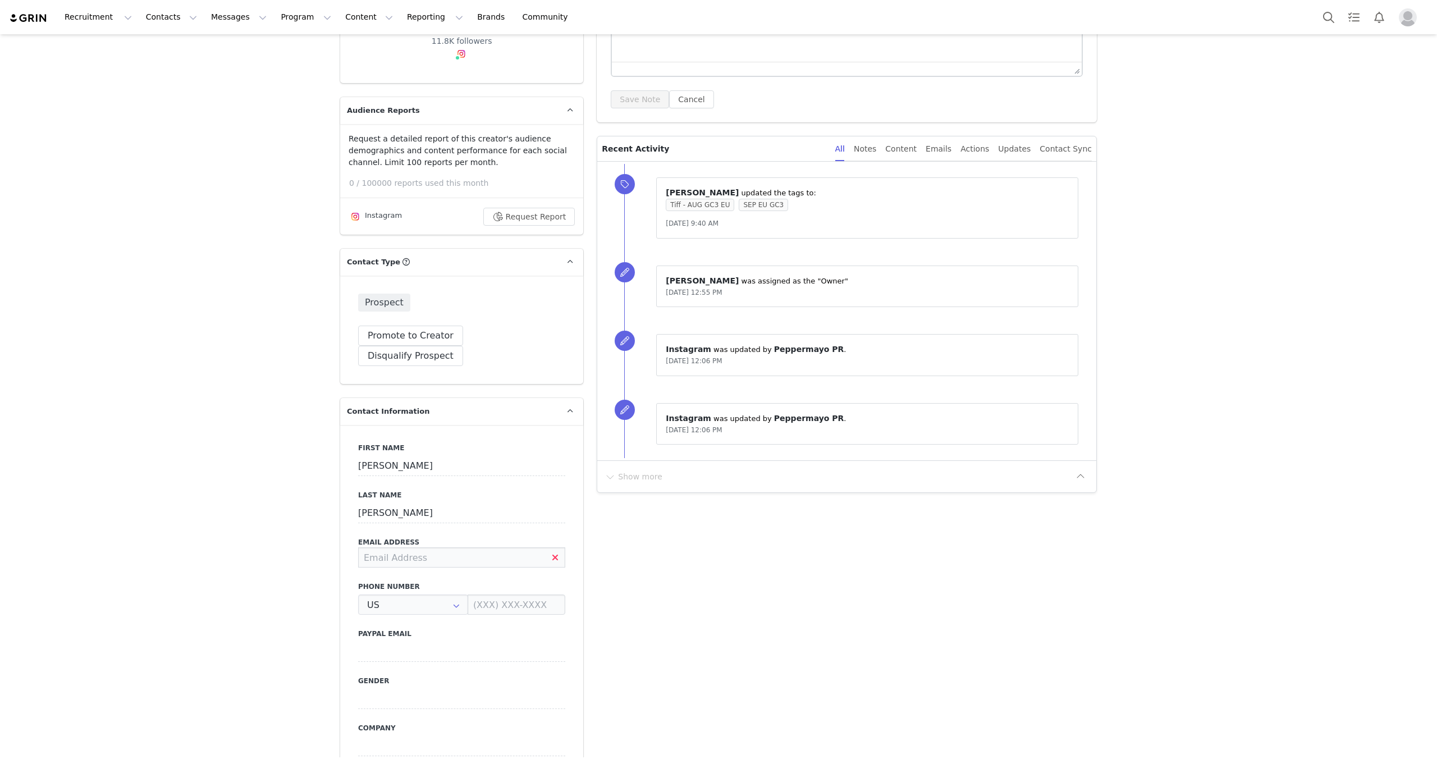
click at [415, 547] on input at bounding box center [461, 557] width 207 height 20
type input "+1 ([GEOGRAPHIC_DATA])"
click at [405, 547] on input at bounding box center [461, 557] width 207 height 20
paste input "[EMAIL_ADDRESS][DOMAIN_NAME]"
type input "[EMAIL_ADDRESS][DOMAIN_NAME]"
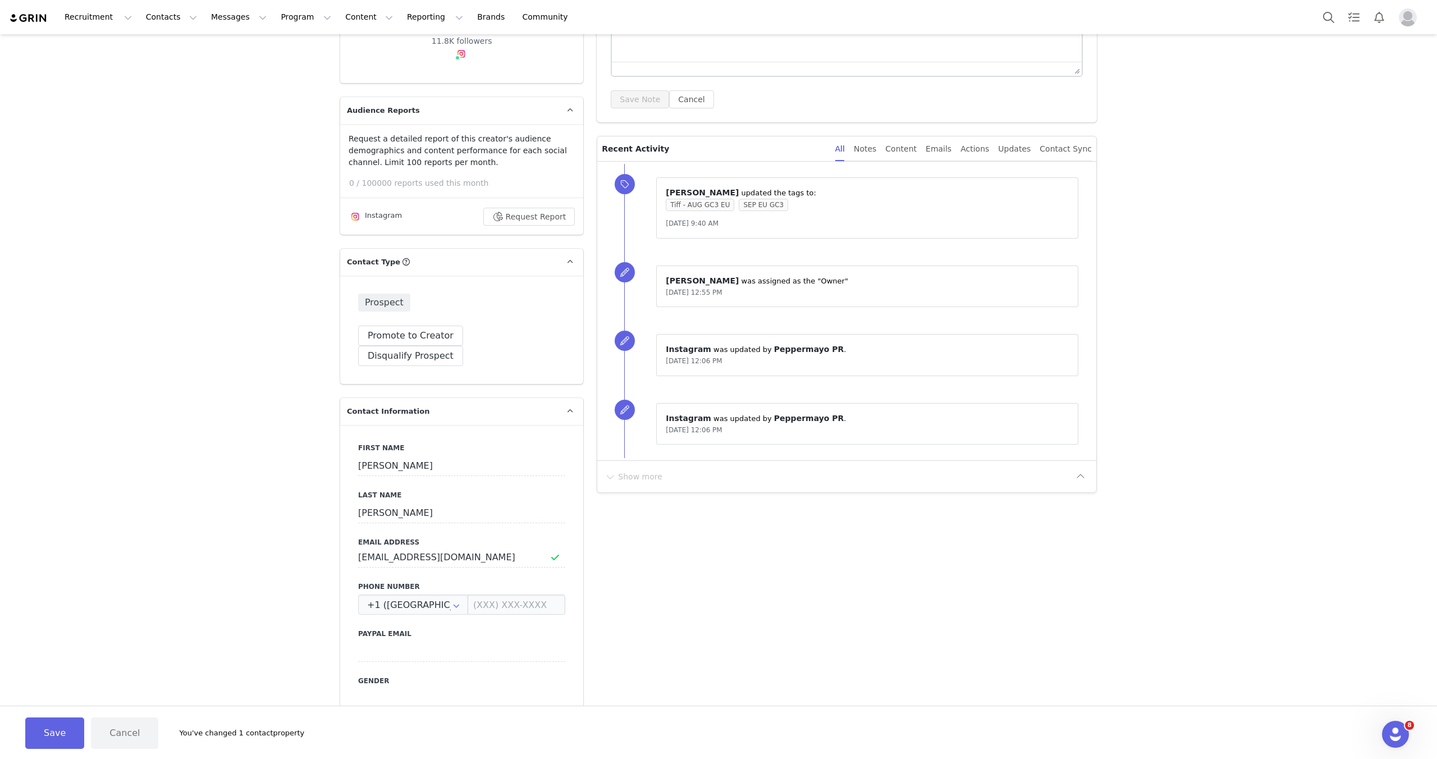
click at [37, 747] on button "Save" at bounding box center [54, 732] width 59 height 31
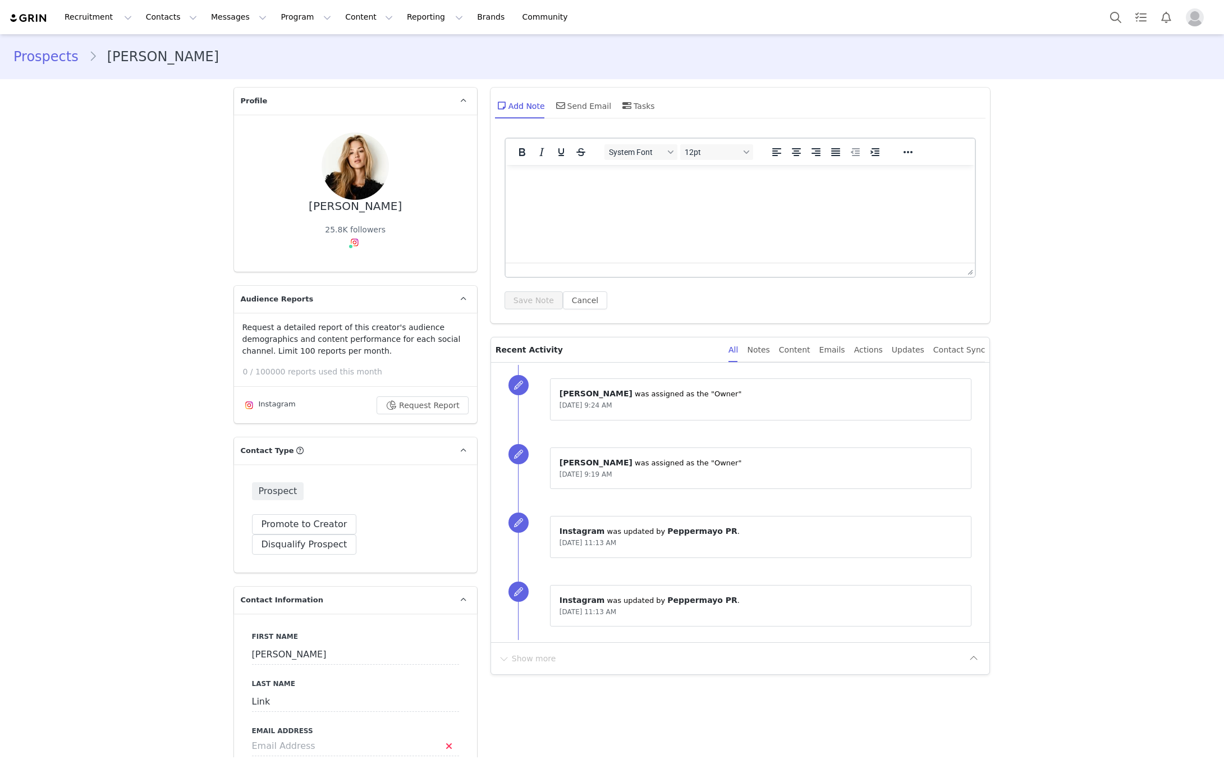
type input "+1 ([GEOGRAPHIC_DATA])"
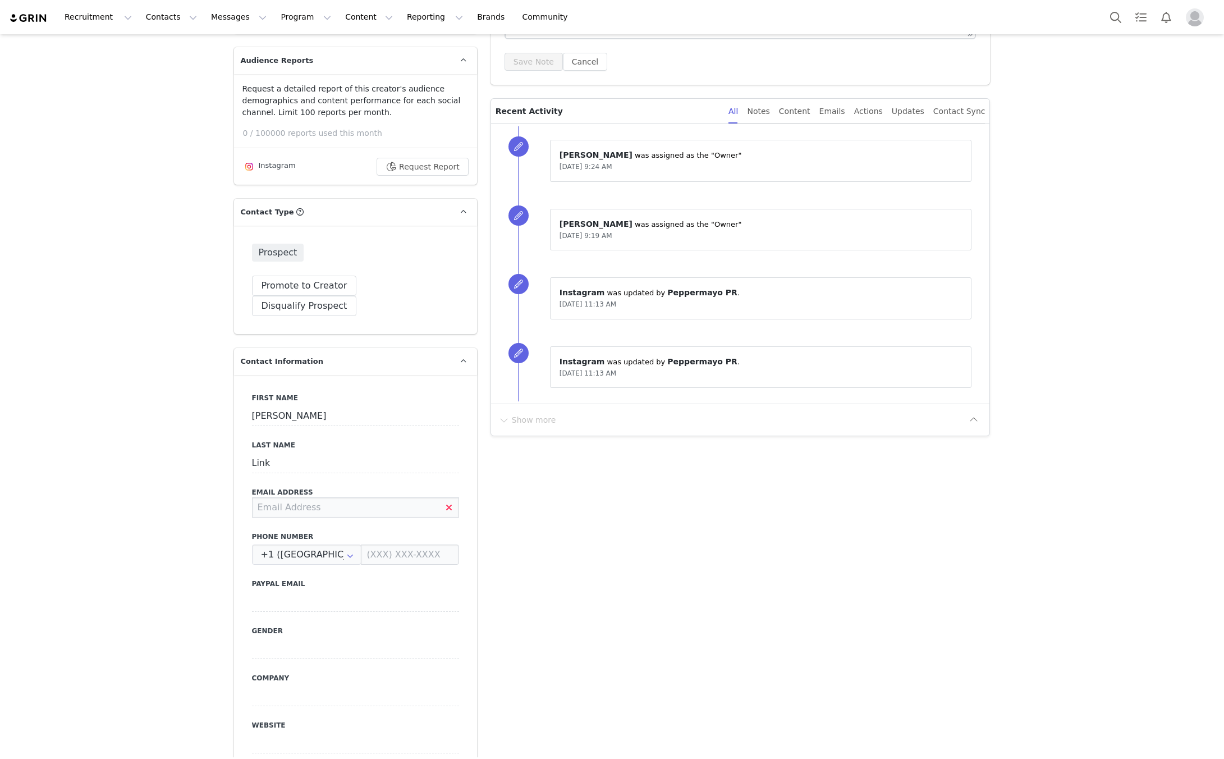
click at [295, 497] on input at bounding box center [355, 507] width 207 height 20
paste input "[EMAIL_ADDRESS][DOMAIN_NAME]"
click at [43, 724] on button "Save" at bounding box center [54, 732] width 59 height 31
type input "olivialink123@yahoo.com"
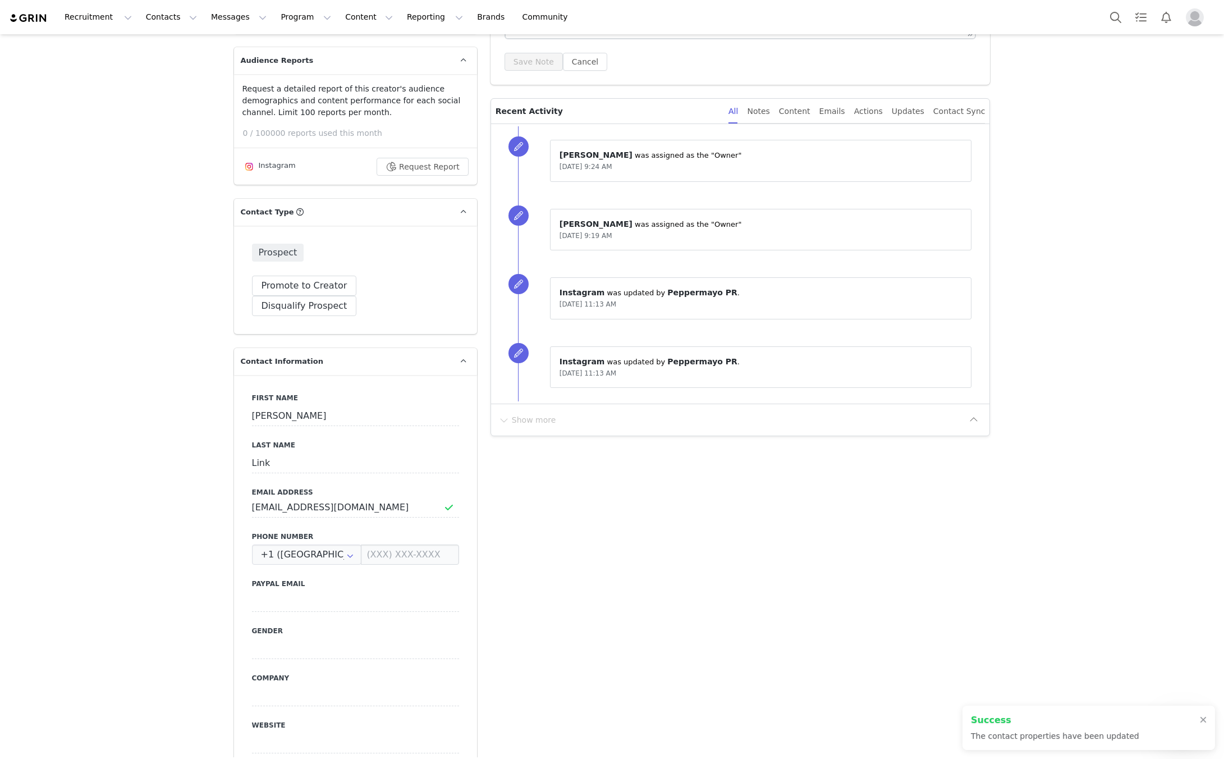
scroll to position [0, 0]
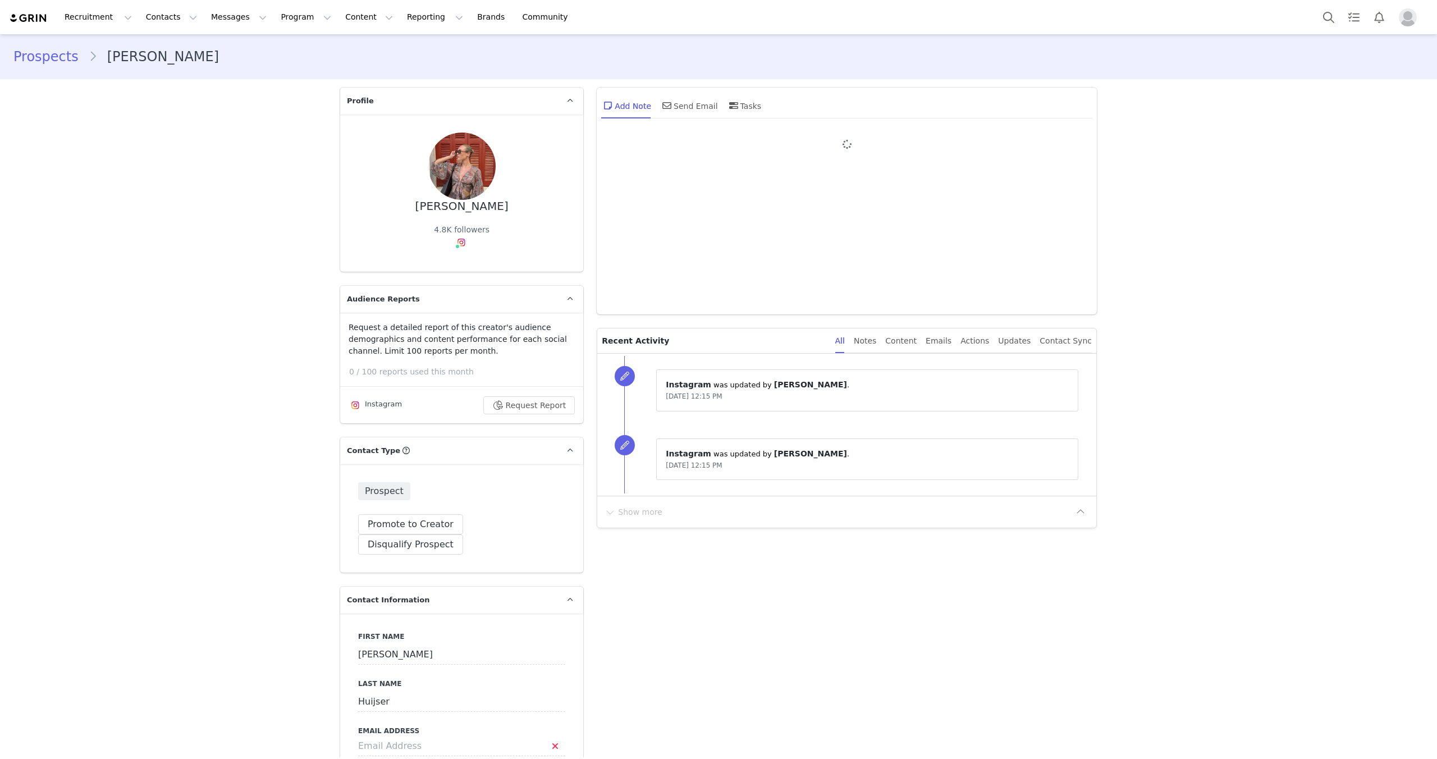
type input "+1 ([GEOGRAPHIC_DATA])"
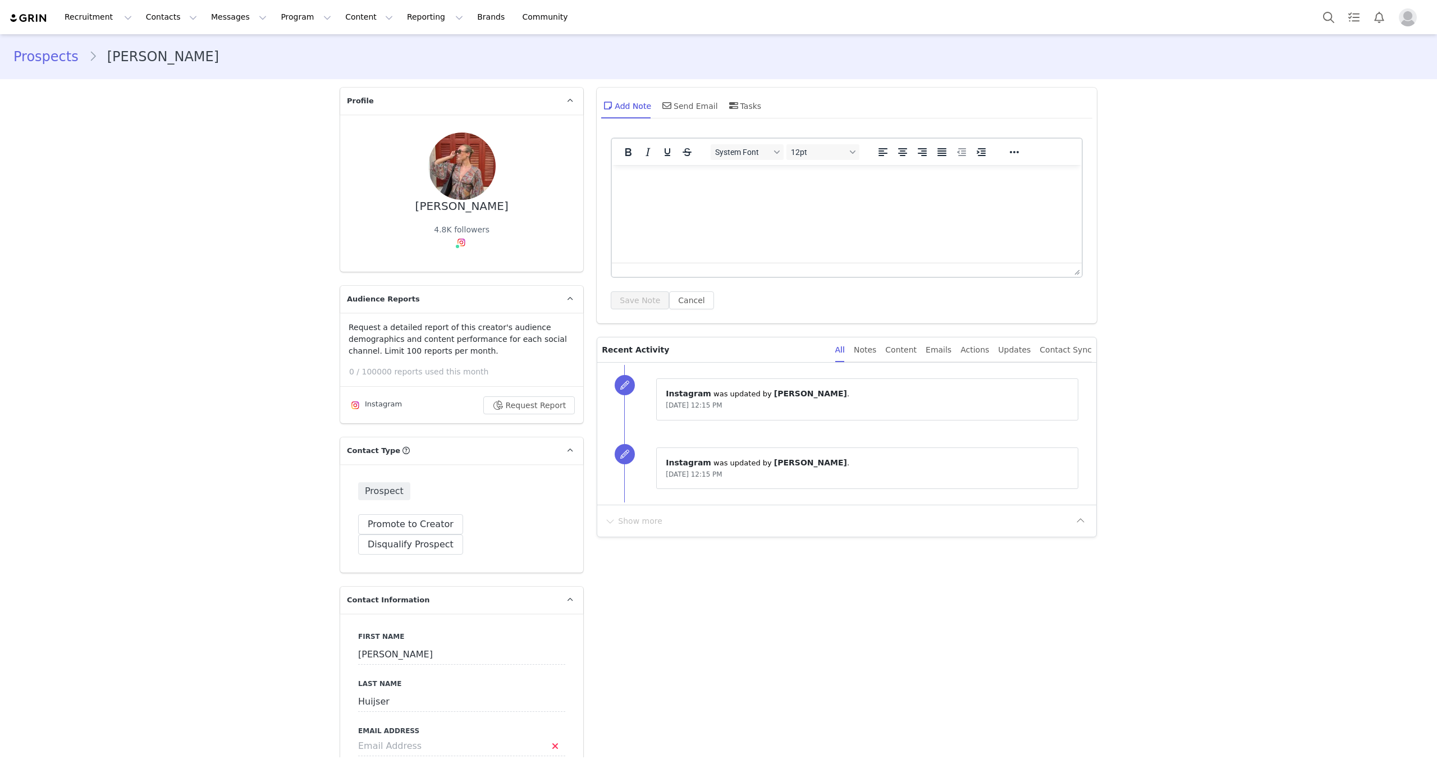
scroll to position [57, 0]
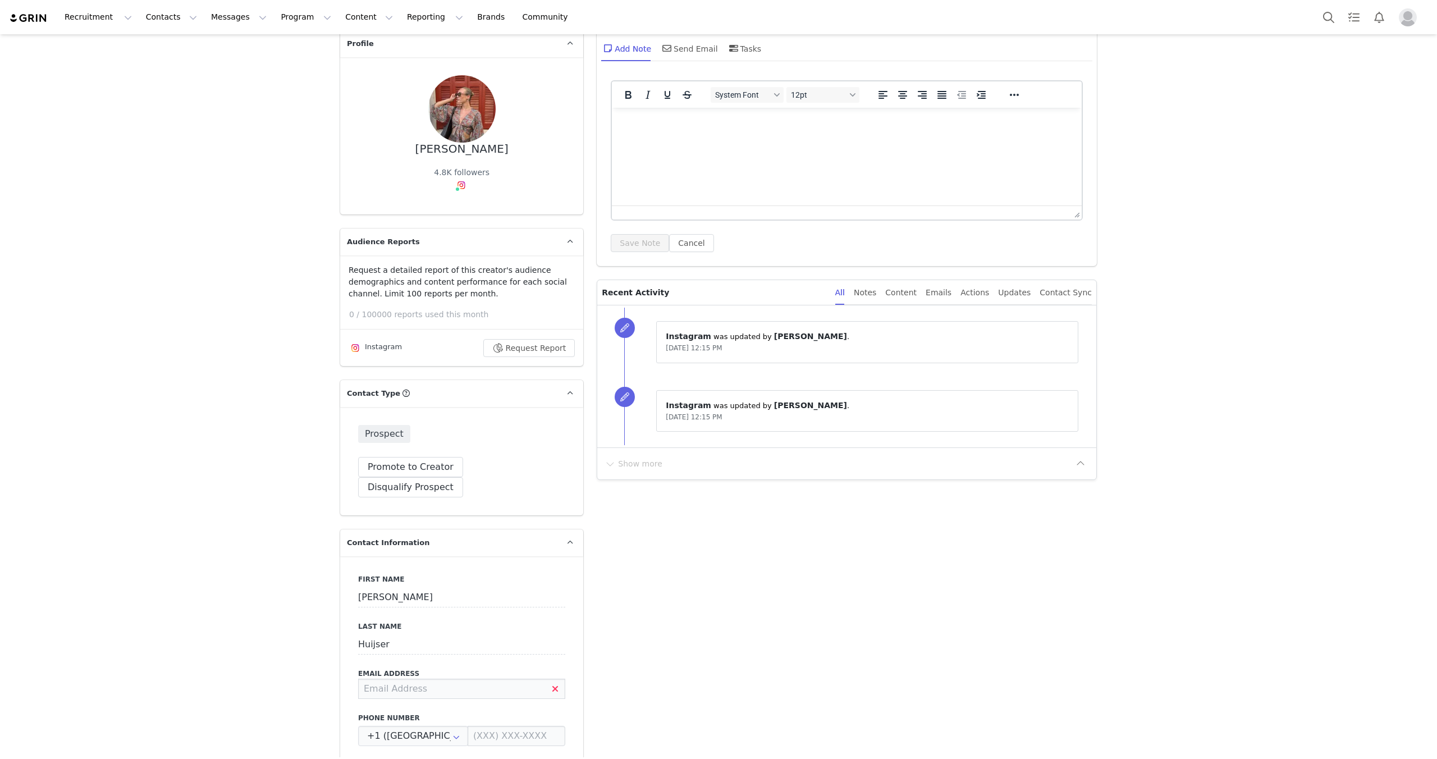
click at [386, 678] on input at bounding box center [461, 688] width 207 height 20
paste input "Juulhuijser@gmail.com"
type input "Juulhuijser@gmail.com"
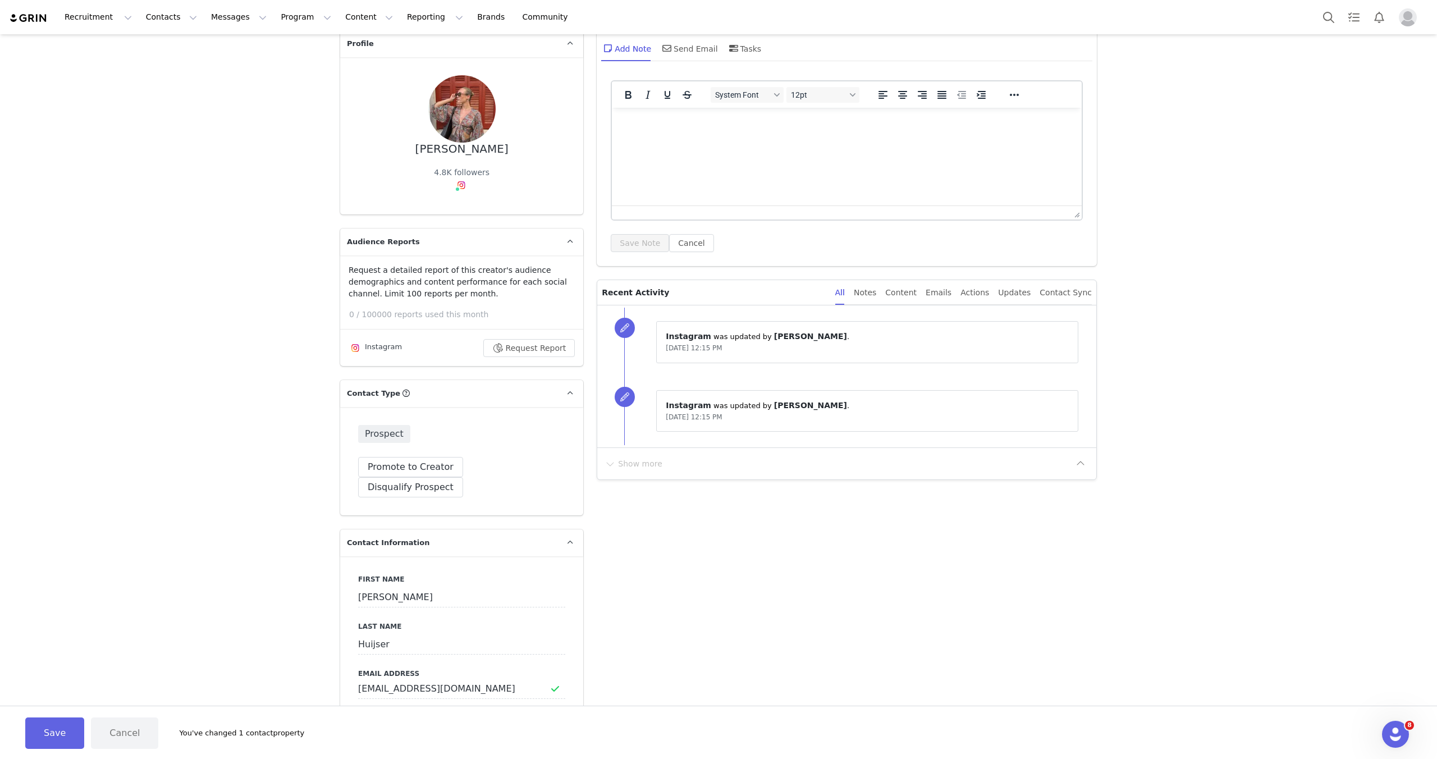
click at [11, 740] on div "Save Cancel You've changed 1 contact property" at bounding box center [718, 732] width 1414 height 31
click at [43, 737] on button "Save" at bounding box center [54, 732] width 59 height 31
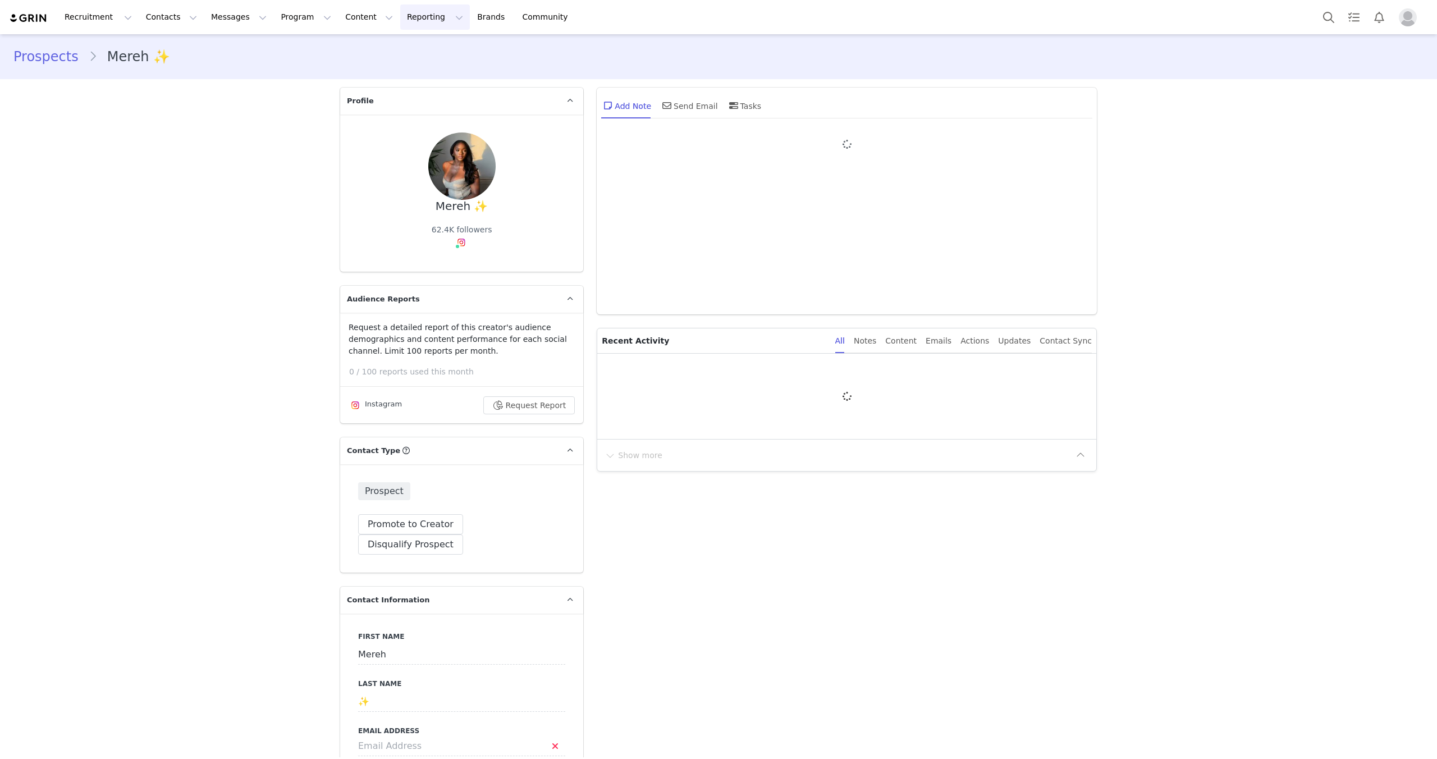
type input "+1 ([GEOGRAPHIC_DATA])"
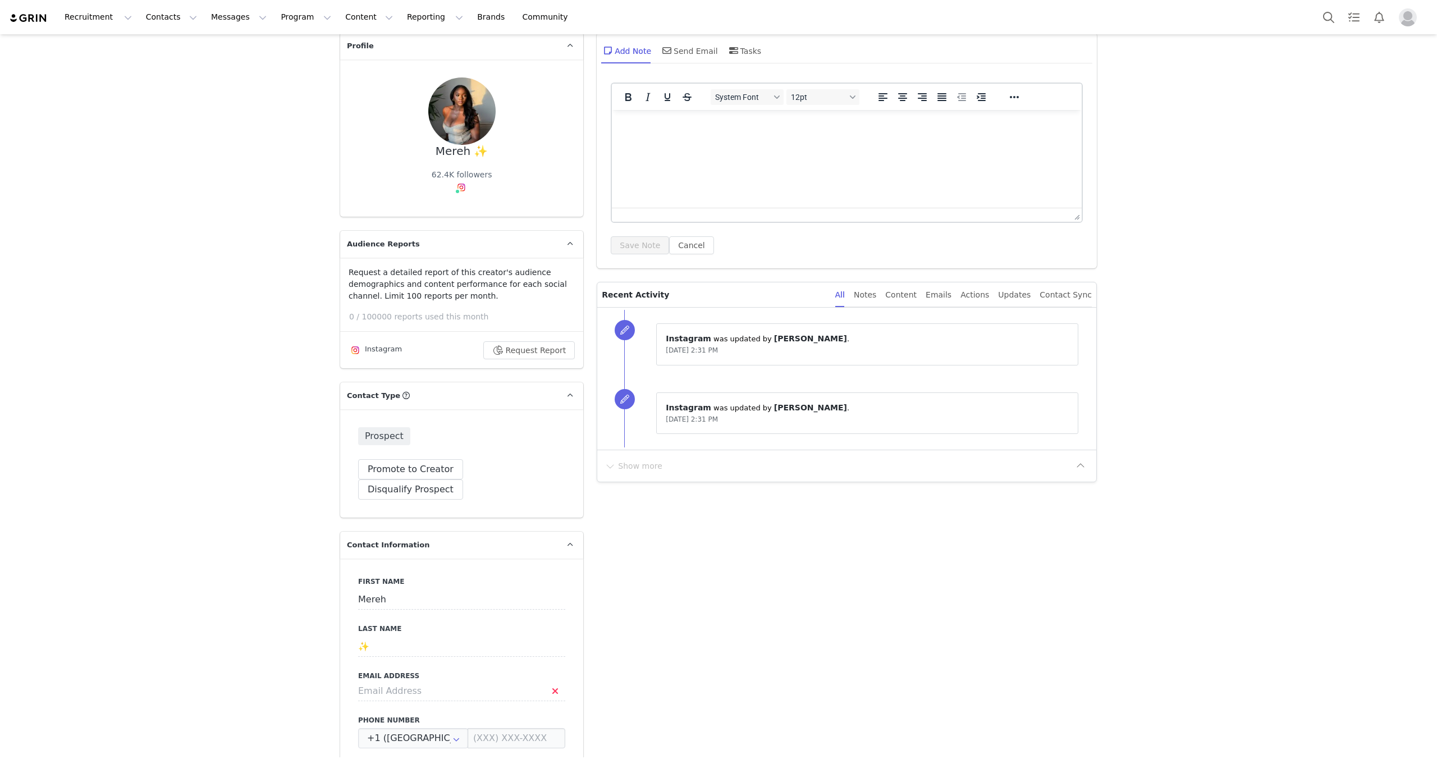
scroll to position [102, 0]
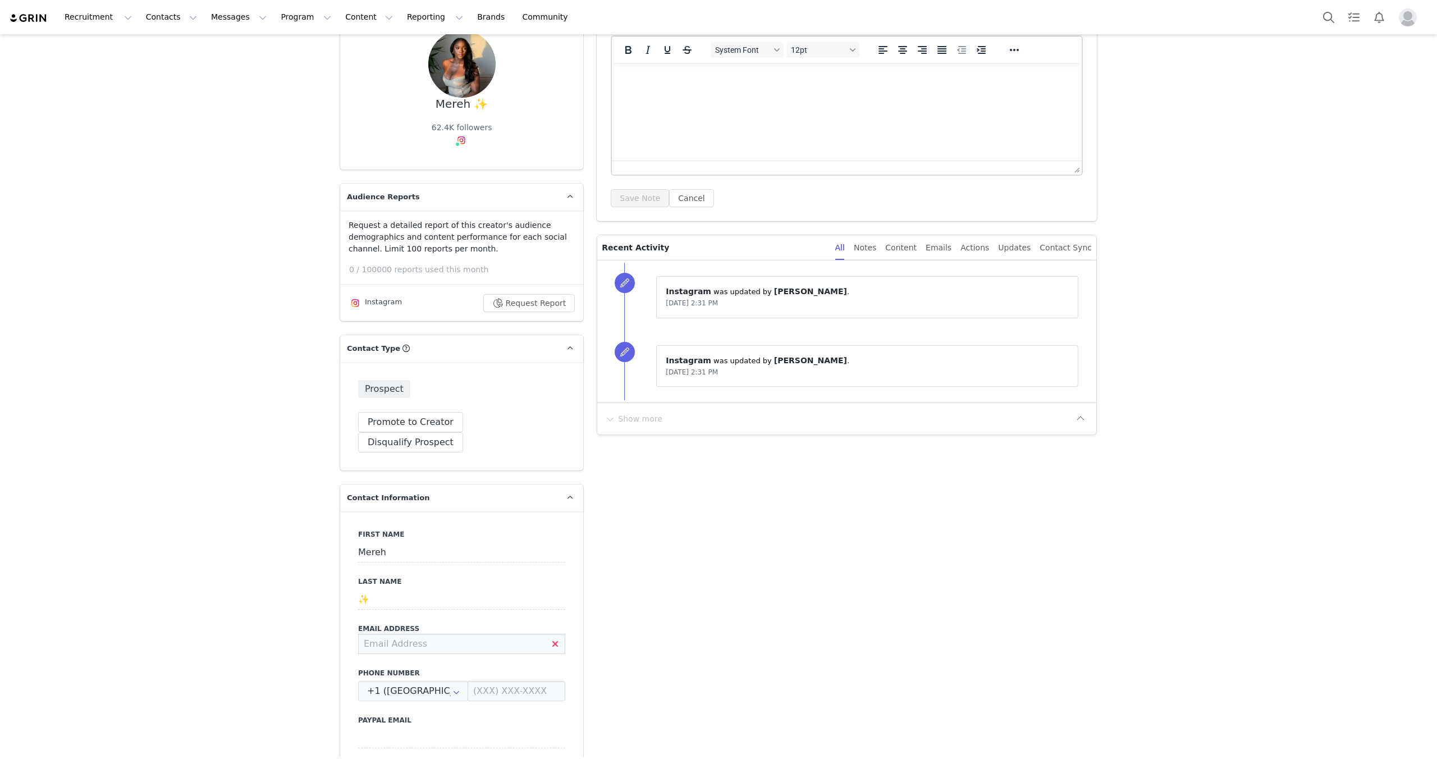
click at [397, 634] on input at bounding box center [461, 644] width 207 height 20
paste input "[PERSON_NAME][EMAIL_ADDRESS][DOMAIN_NAME]"
type input "[PERSON_NAME][EMAIL_ADDRESS][DOMAIN_NAME]"
click at [33, 726] on button "Save" at bounding box center [54, 732] width 59 height 31
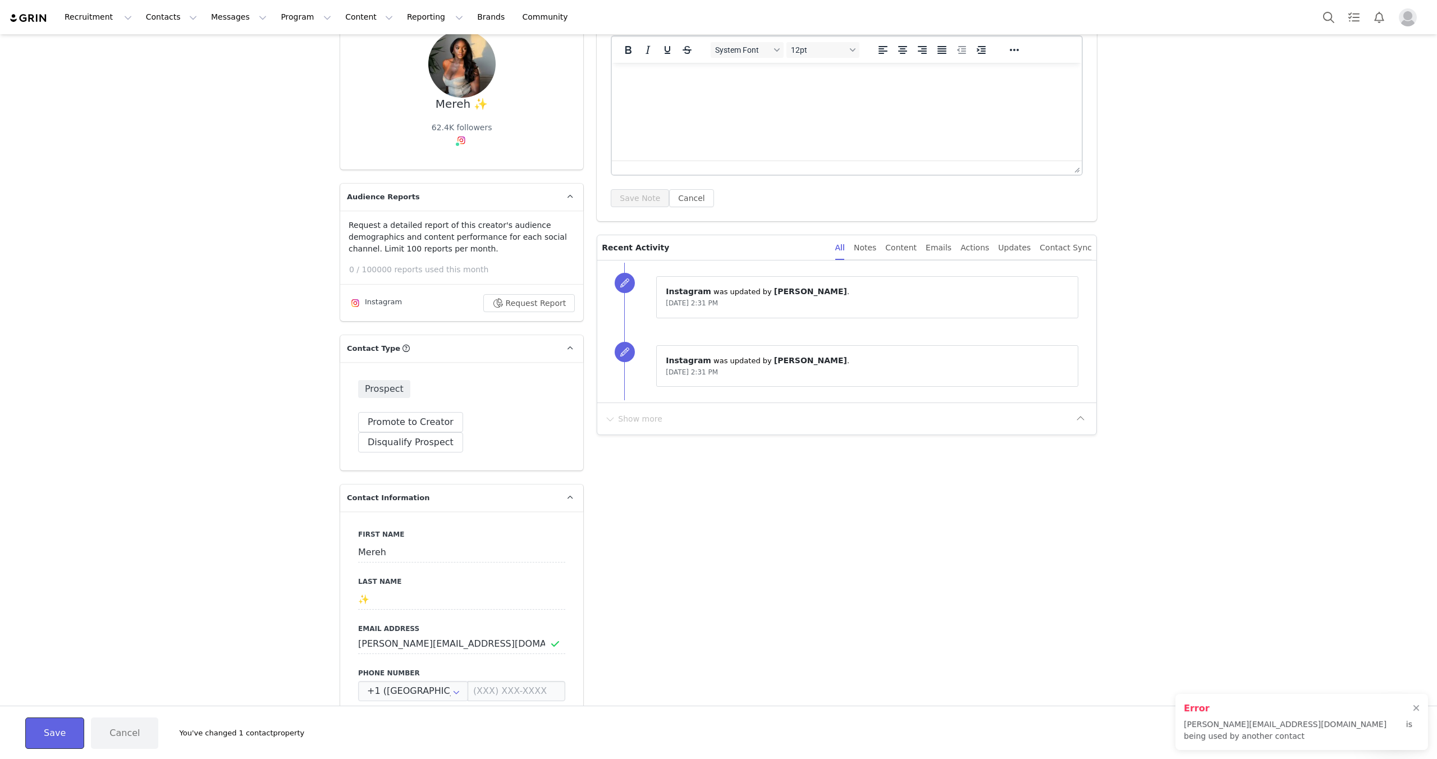
scroll to position [0, 0]
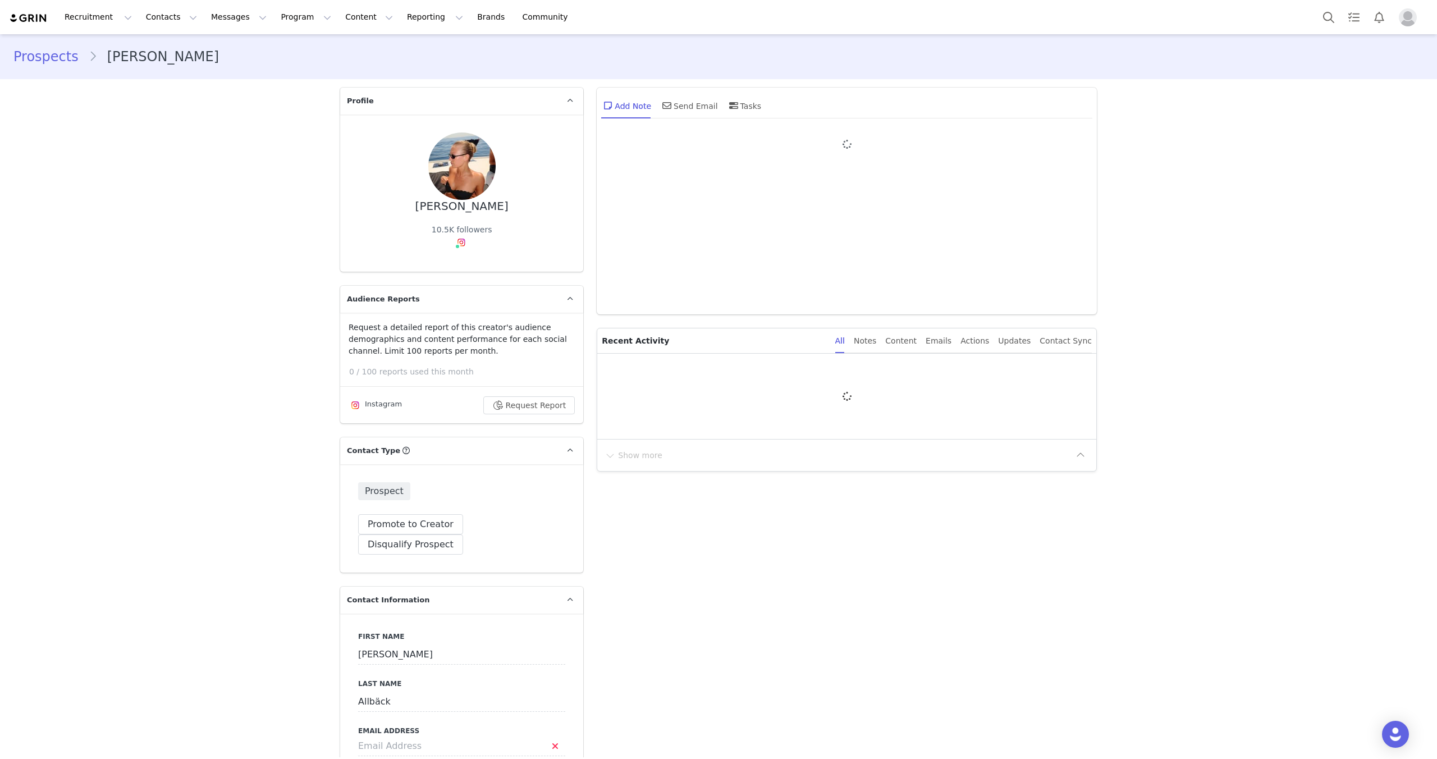
scroll to position [410, 0]
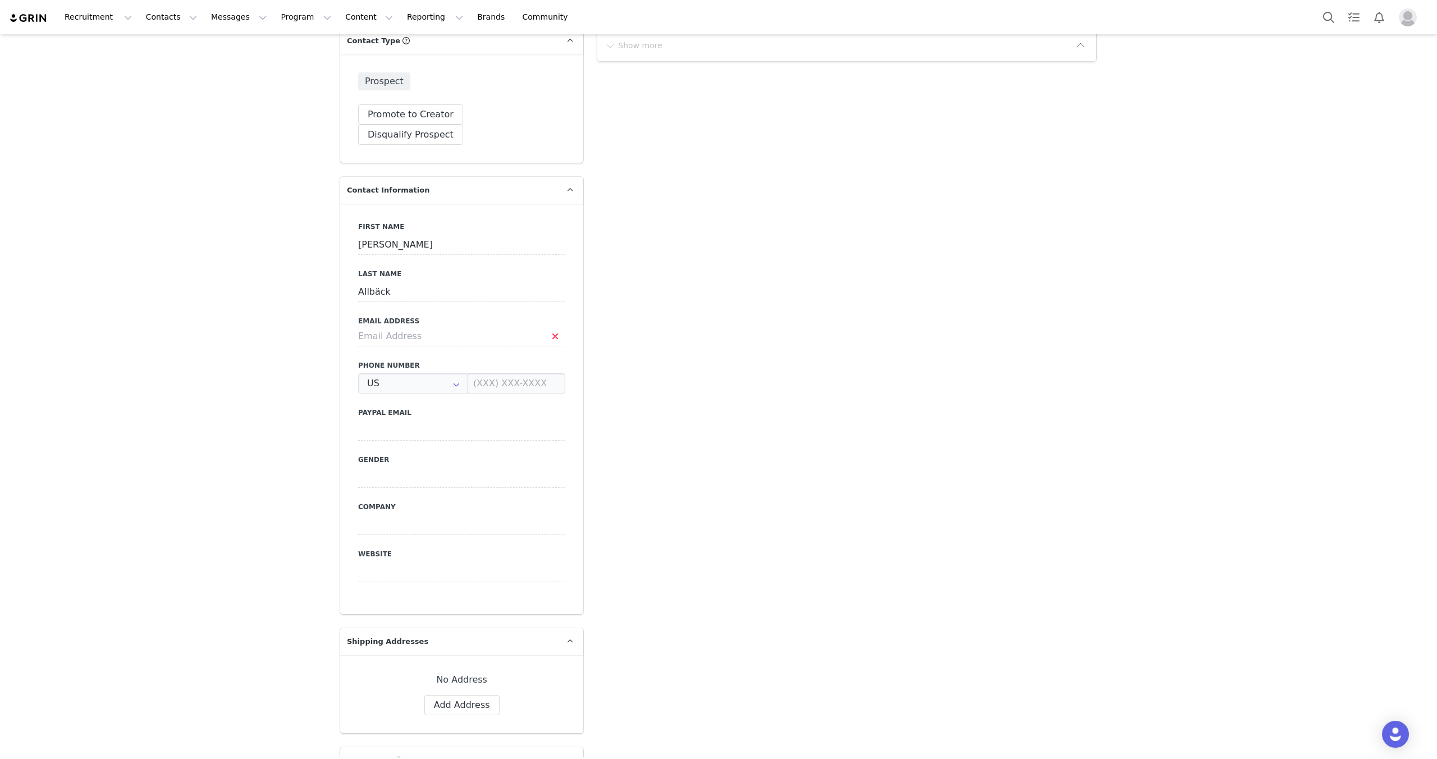
type input "+1 ([GEOGRAPHIC_DATA])"
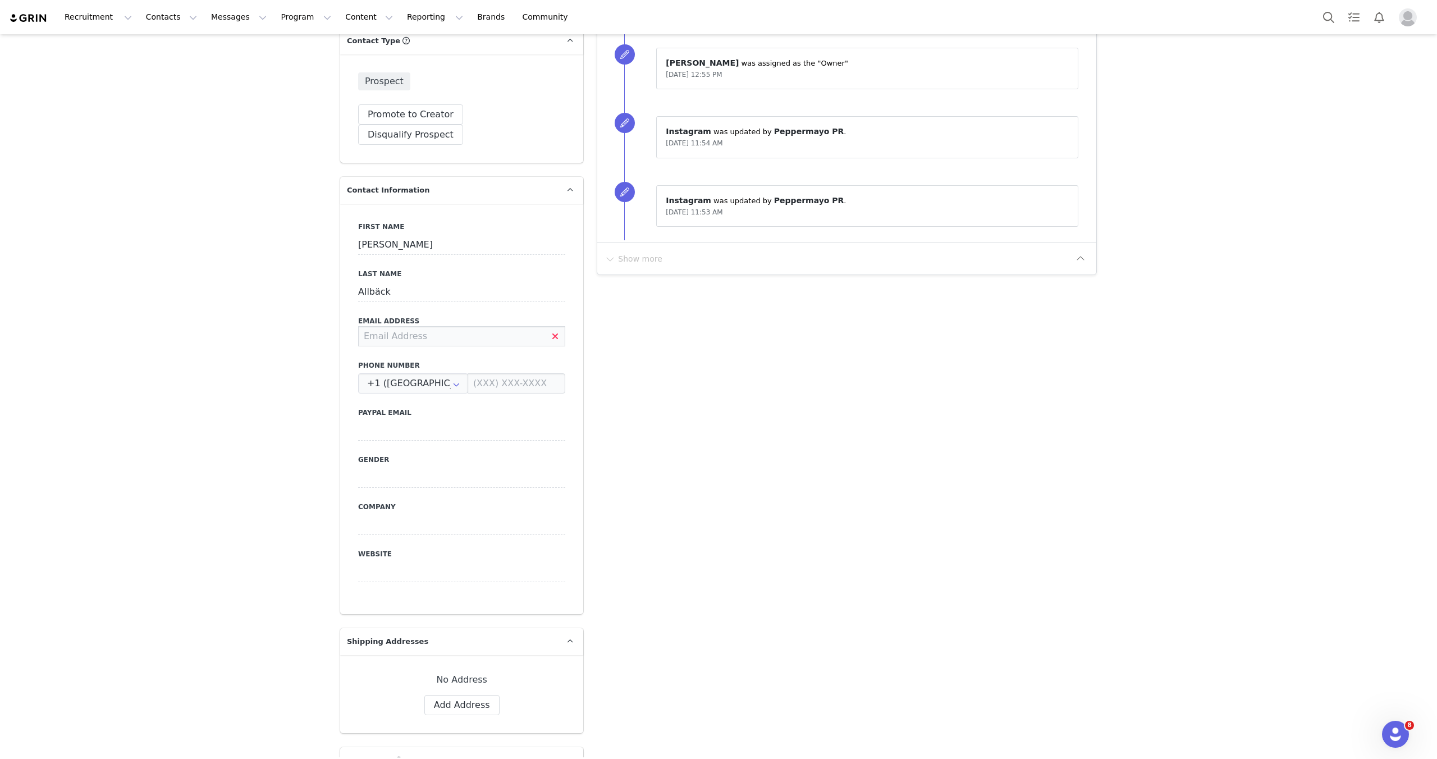
click at [484, 326] on input at bounding box center [461, 336] width 207 height 20
paste input "[EMAIL_ADDRESS][DOMAIN_NAME]"
type input "[EMAIL_ADDRESS][DOMAIN_NAME]"
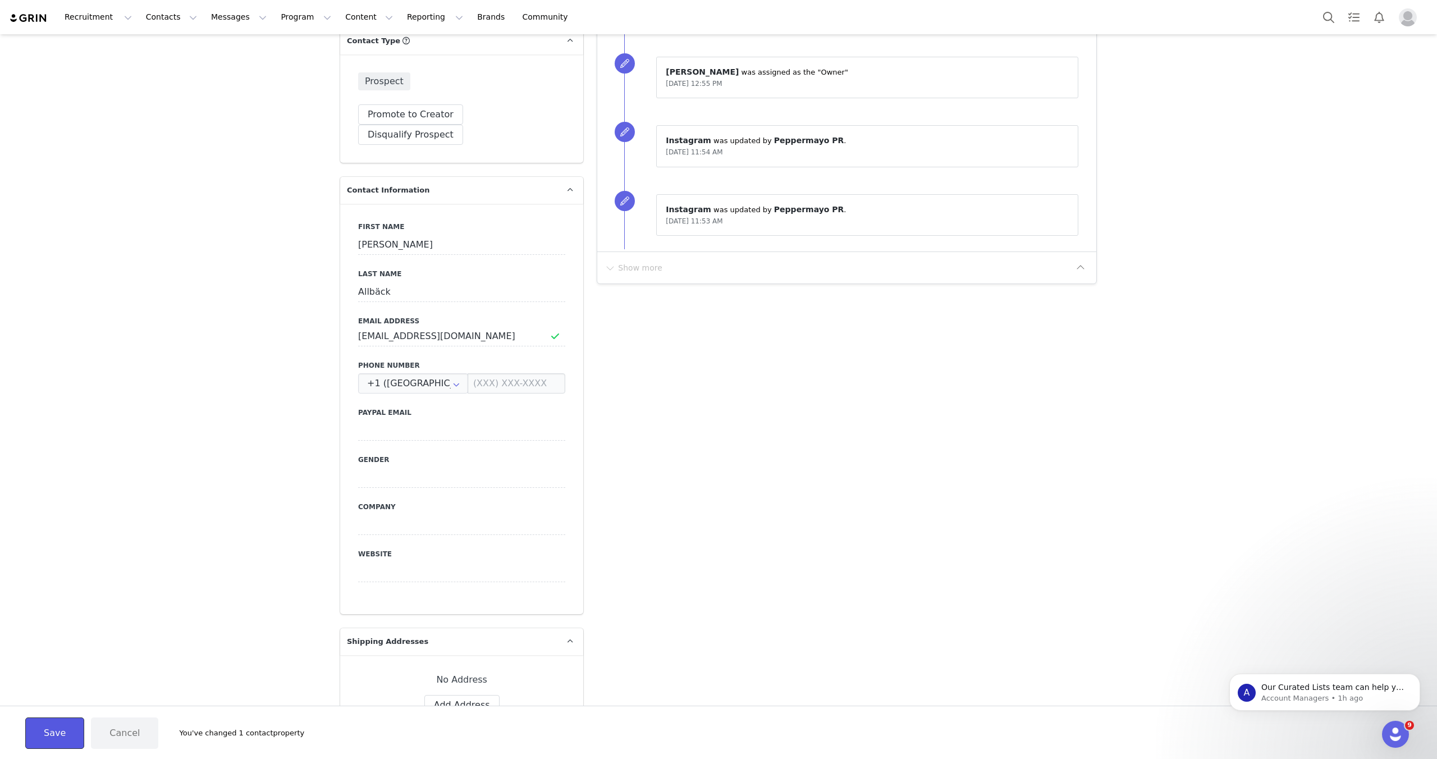
click at [47, 727] on button "Save" at bounding box center [54, 732] width 59 height 31
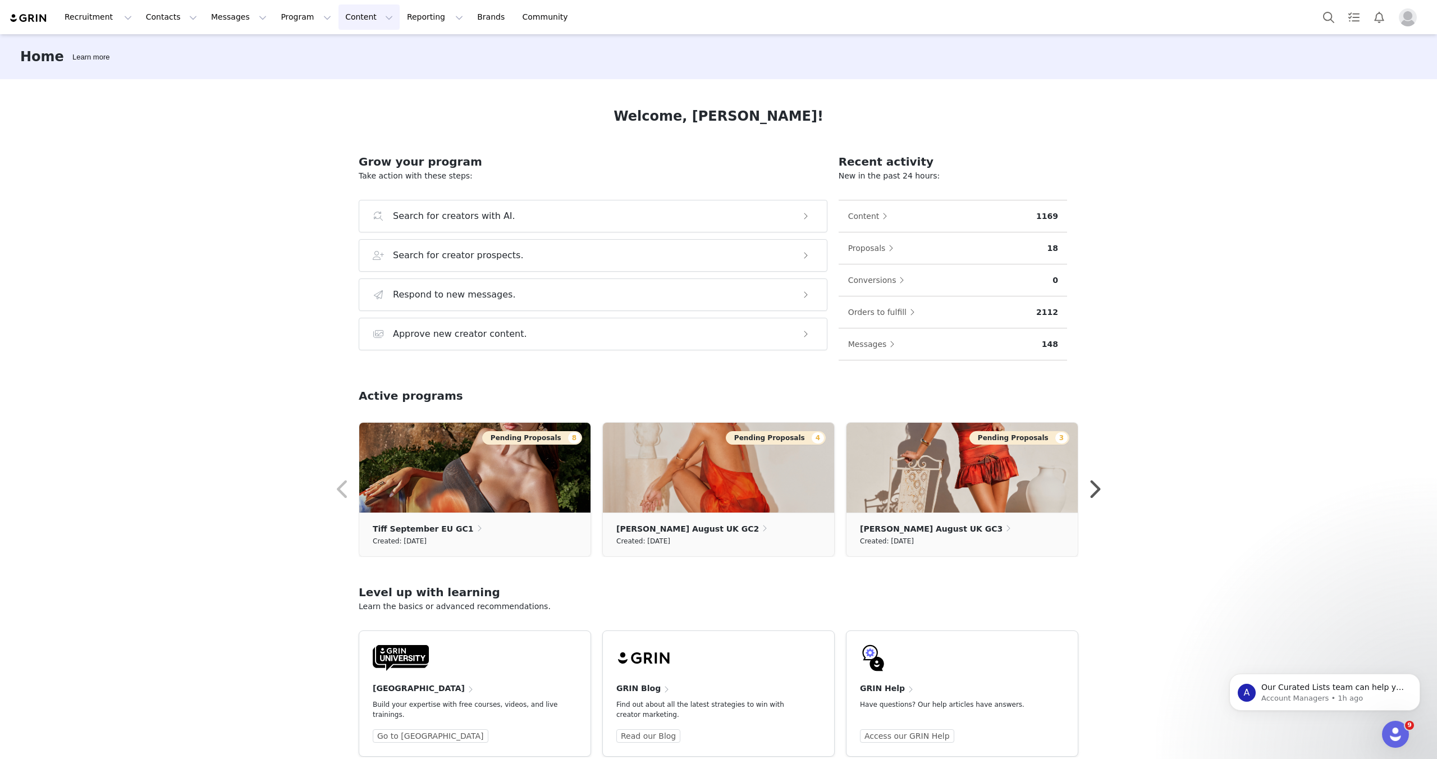
click at [338, 21] on button "Content Content" at bounding box center [368, 16] width 61 height 25
click at [292, 16] on button "Program Program" at bounding box center [306, 16] width 64 height 25
click at [285, 46] on p "Activations" at bounding box center [286, 50] width 43 height 12
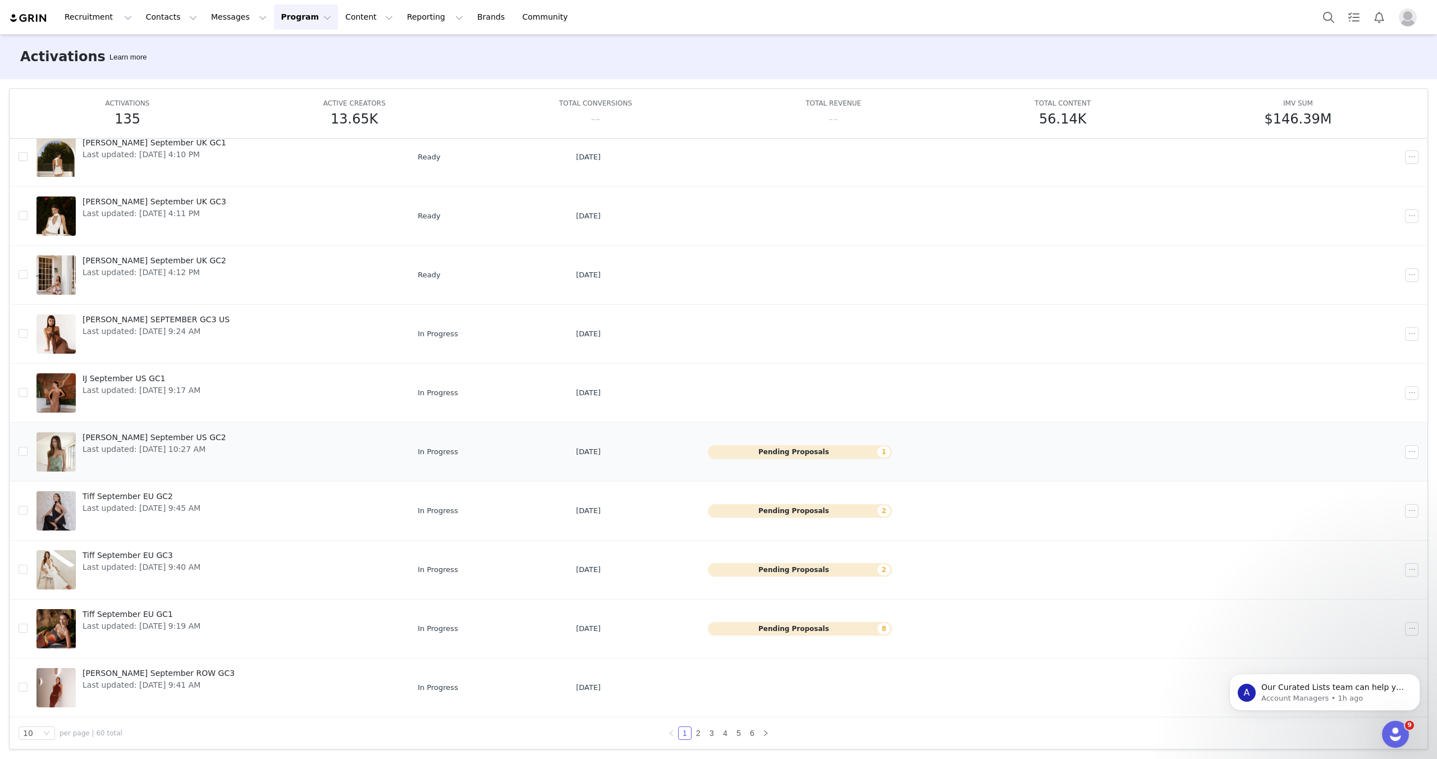
scroll to position [59, 0]
click at [701, 735] on link "2" at bounding box center [698, 732] width 12 height 12
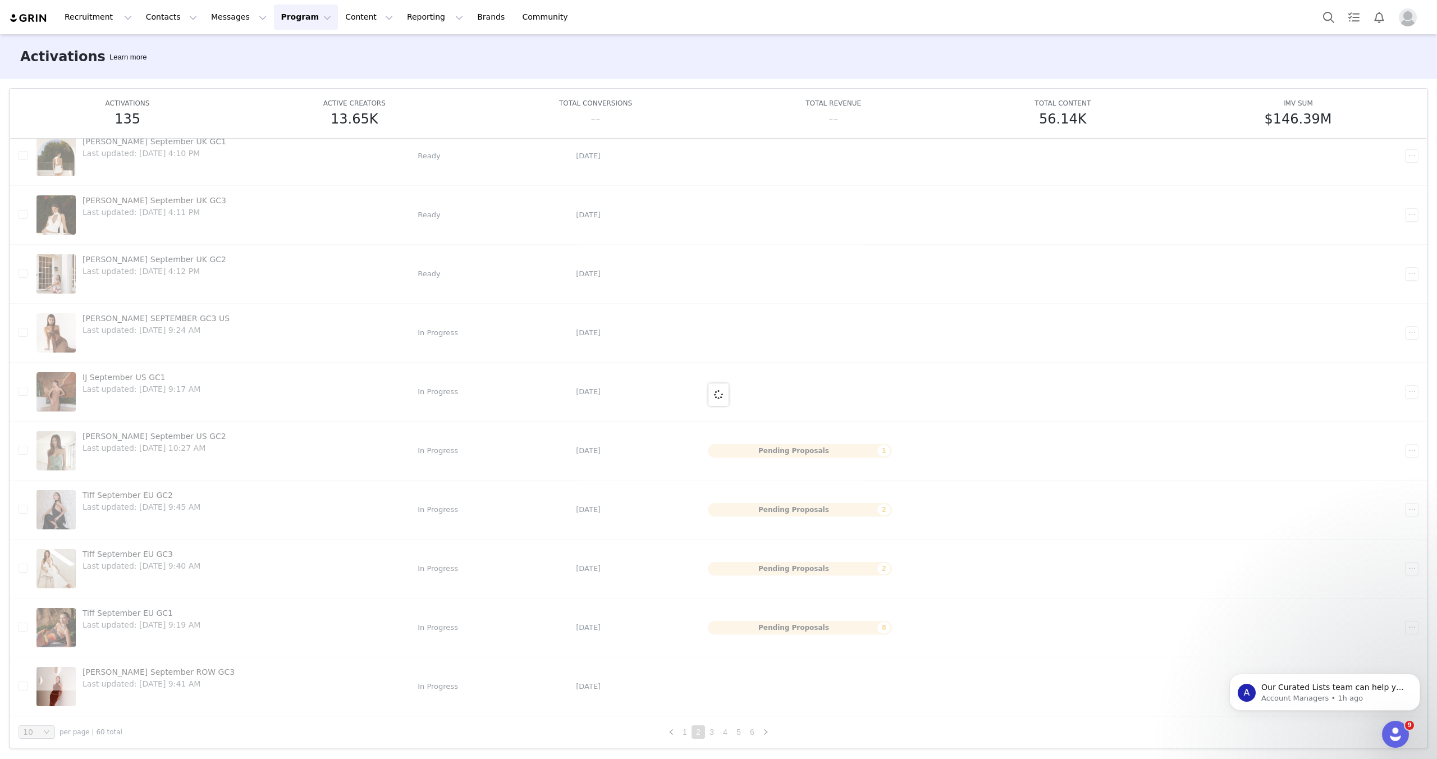
scroll to position [0, 0]
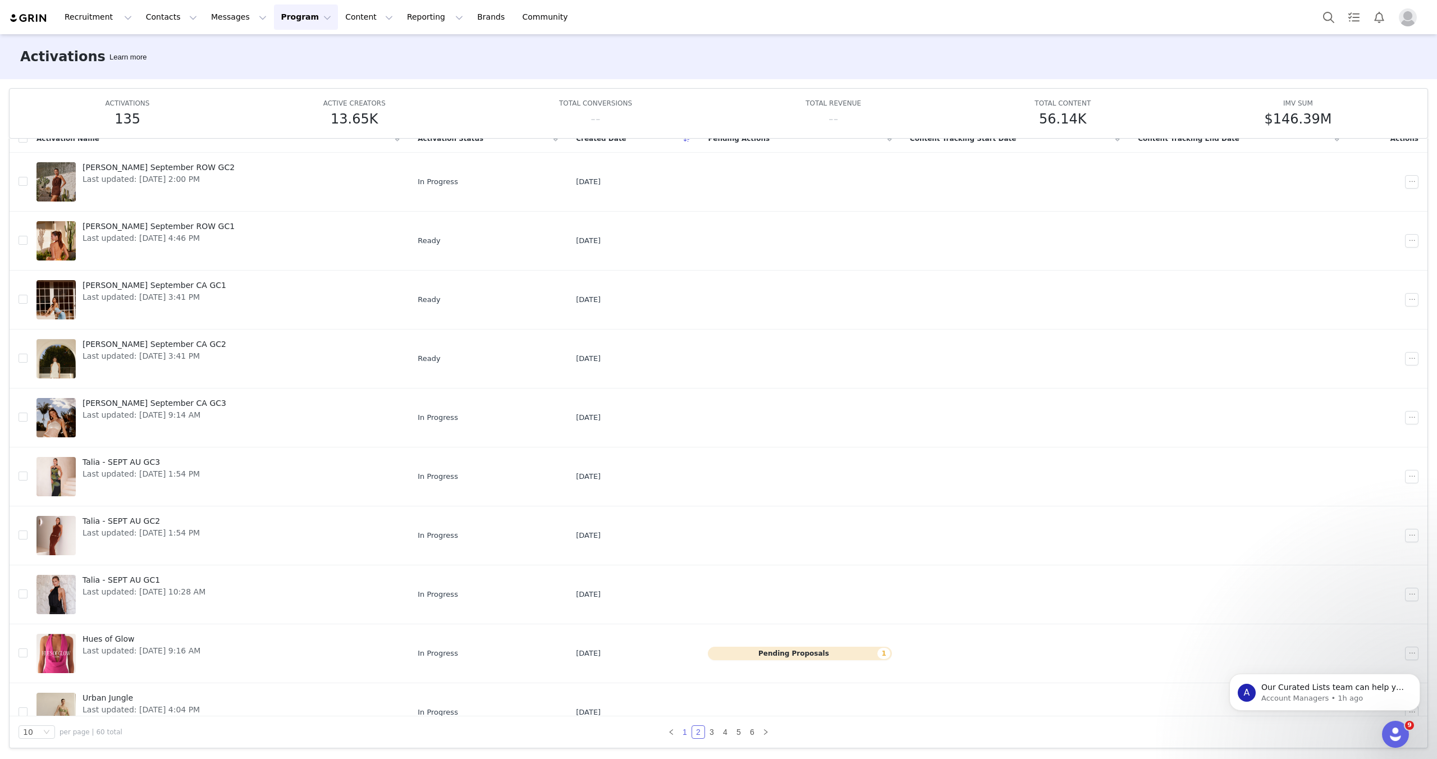
click at [685, 730] on link "1" at bounding box center [684, 732] width 12 height 12
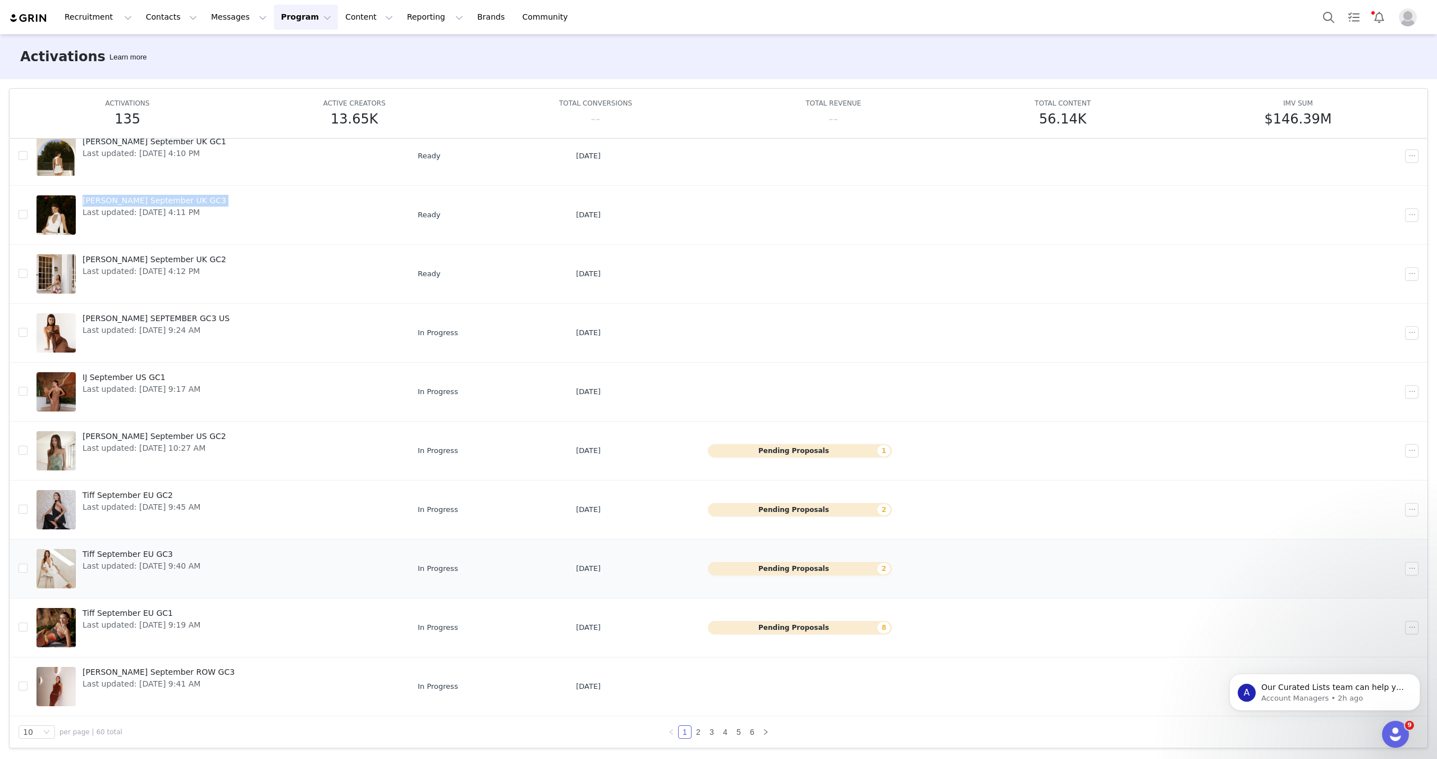
scroll to position [26, 0]
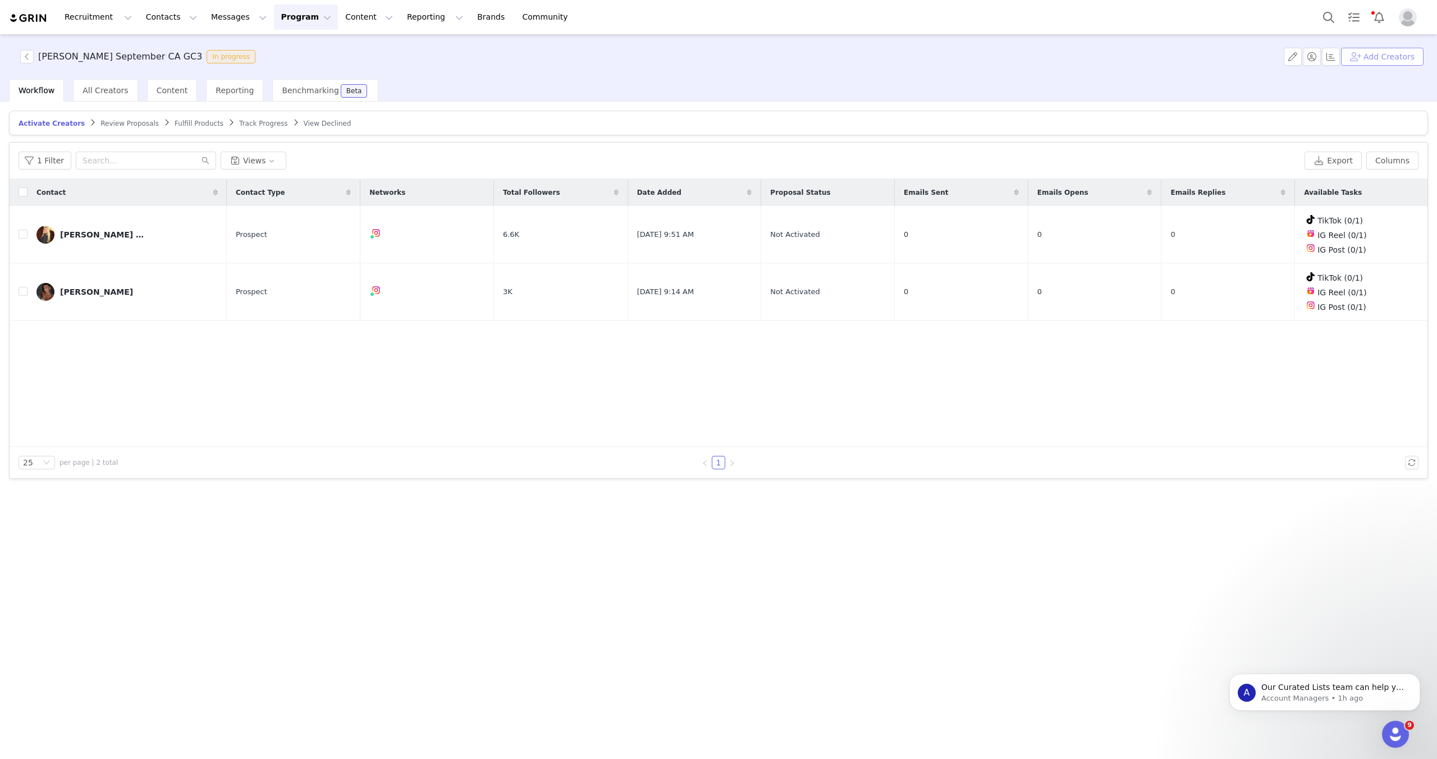
click at [1357, 58] on button "Add Creators" at bounding box center [1382, 57] width 82 height 18
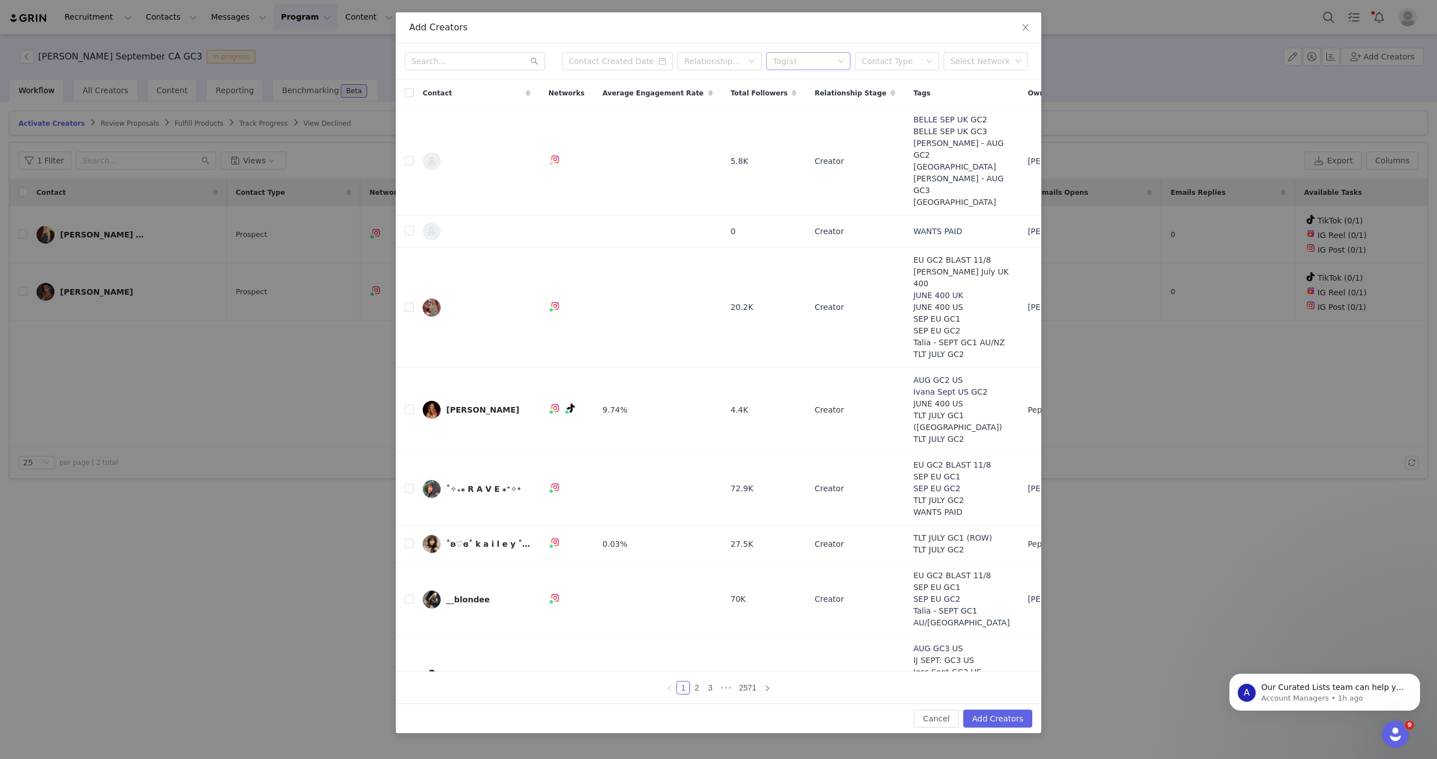
click at [809, 62] on div "Tag(s)" at bounding box center [803, 61] width 61 height 11
type input "G"
type input "C"
type input "GC3"
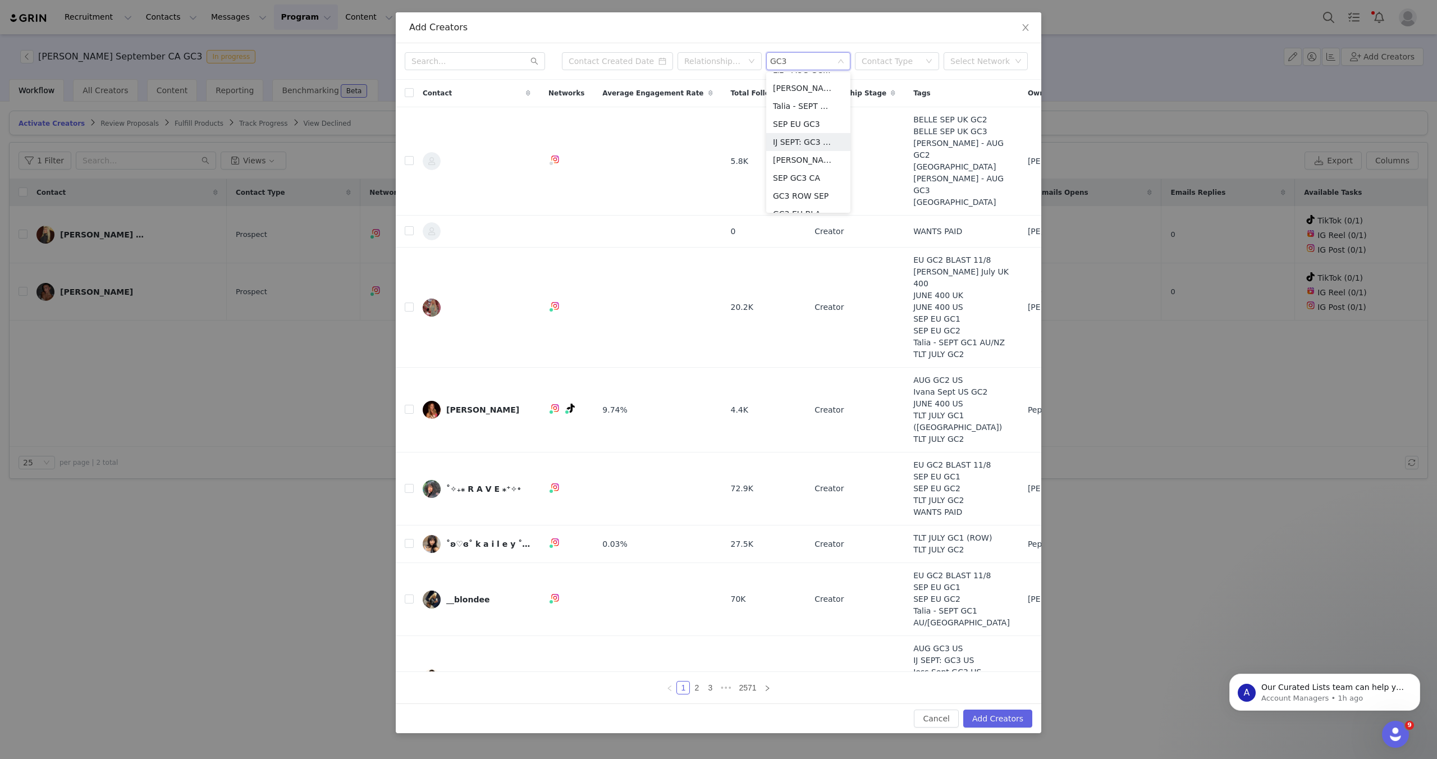
scroll to position [205, 0]
click at [794, 144] on li "SEP GC3 CA" at bounding box center [808, 148] width 84 height 18
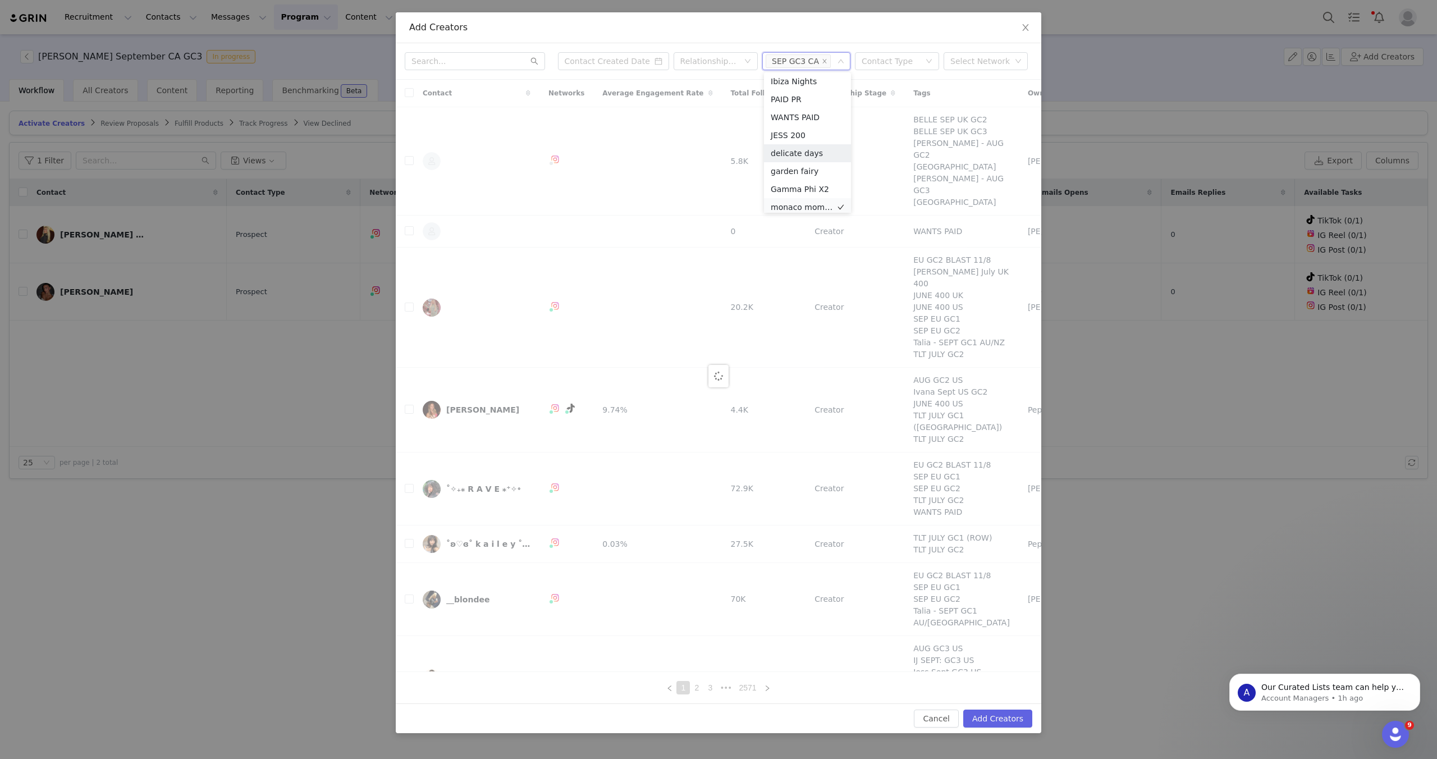
scroll to position [6, 0]
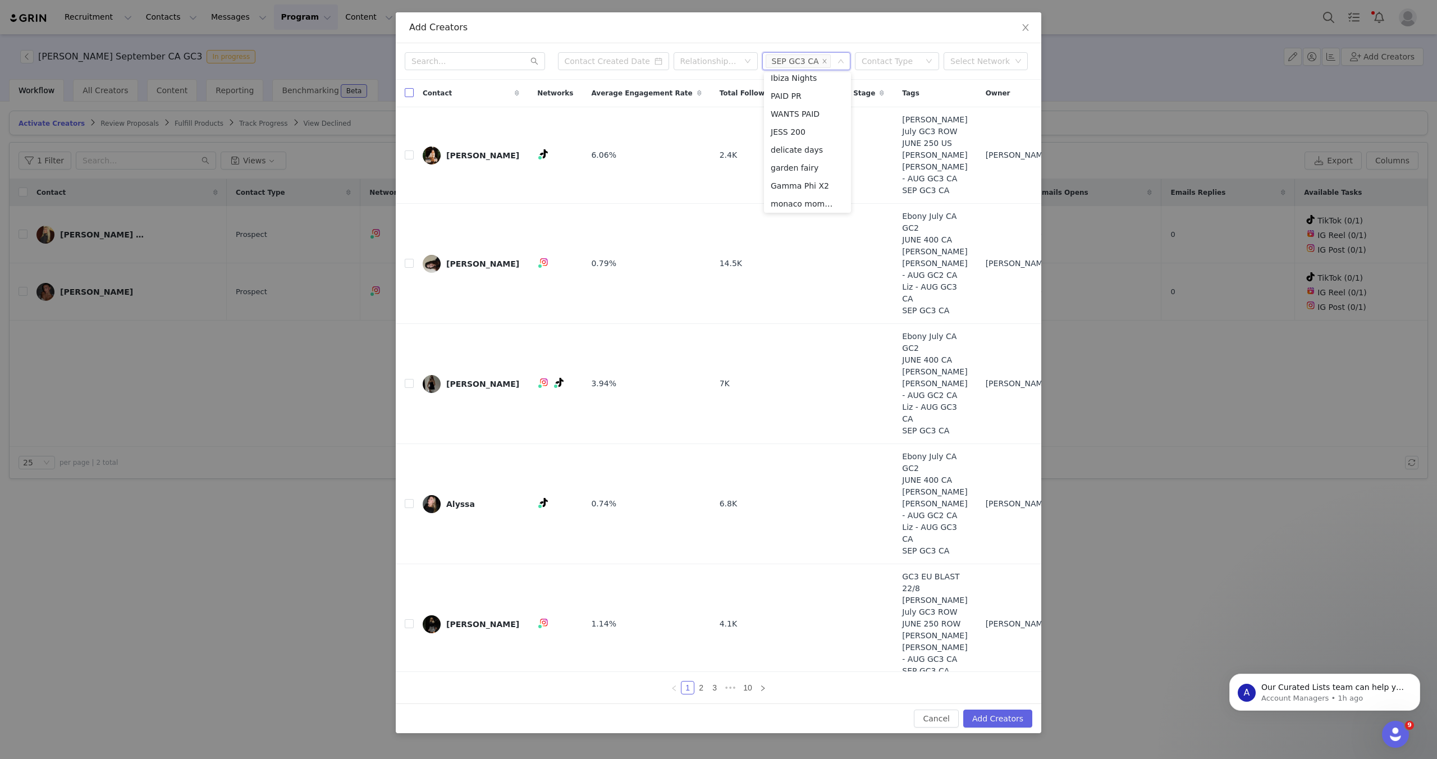
click at [410, 91] on input "checkbox" at bounding box center [409, 92] width 9 height 9
checkbox input "true"
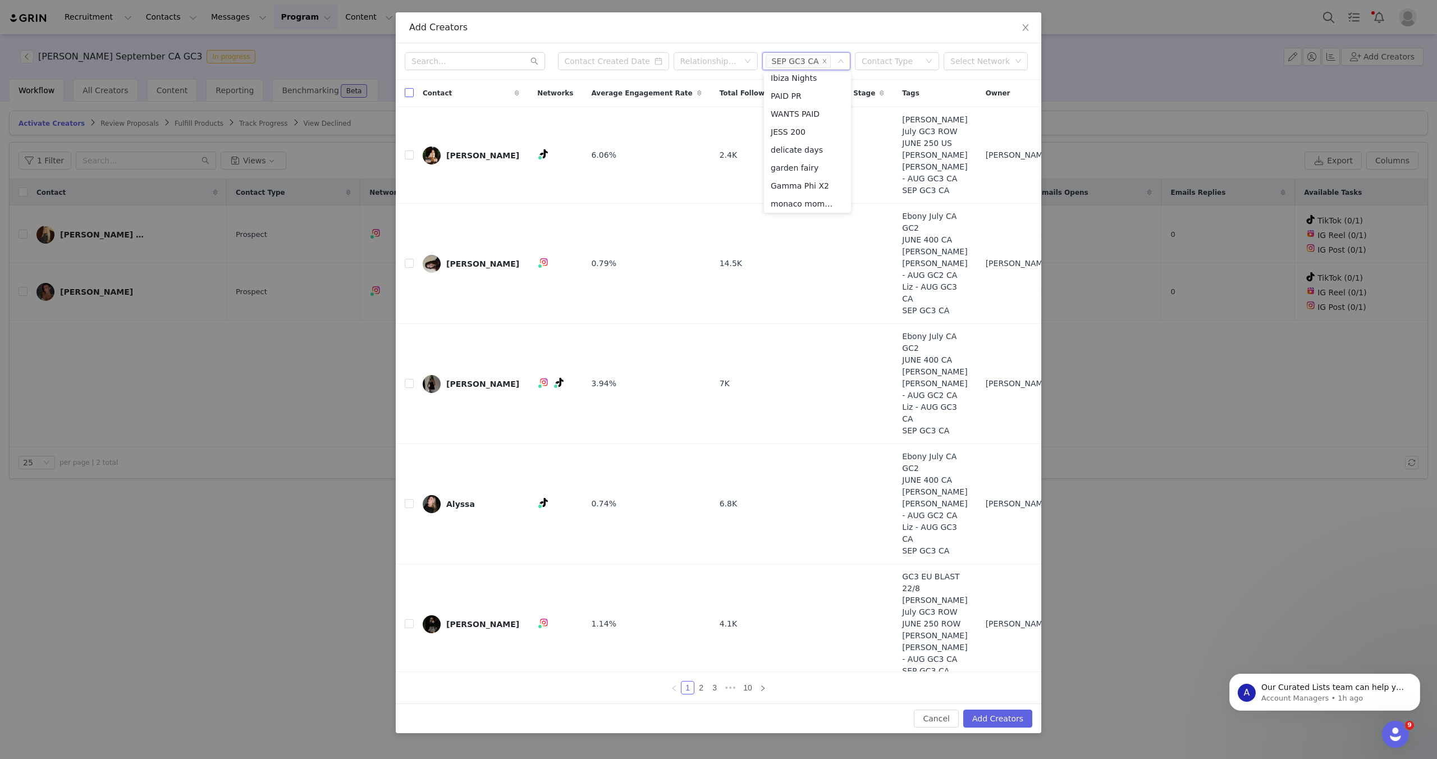
checkbox input "true"
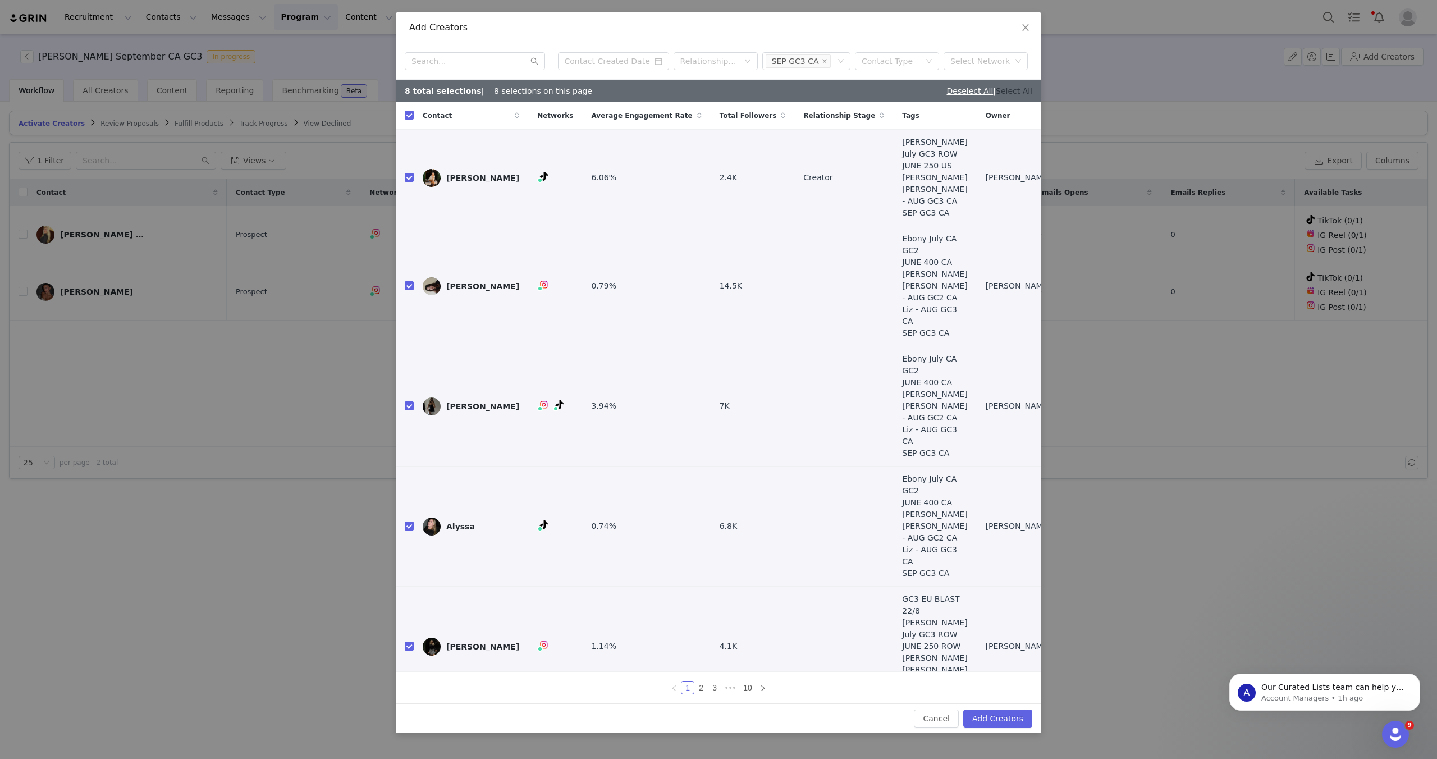
click at [1024, 91] on link "Select All" at bounding box center [1013, 90] width 36 height 9
click at [990, 713] on button "Add Creators" at bounding box center [997, 718] width 69 height 18
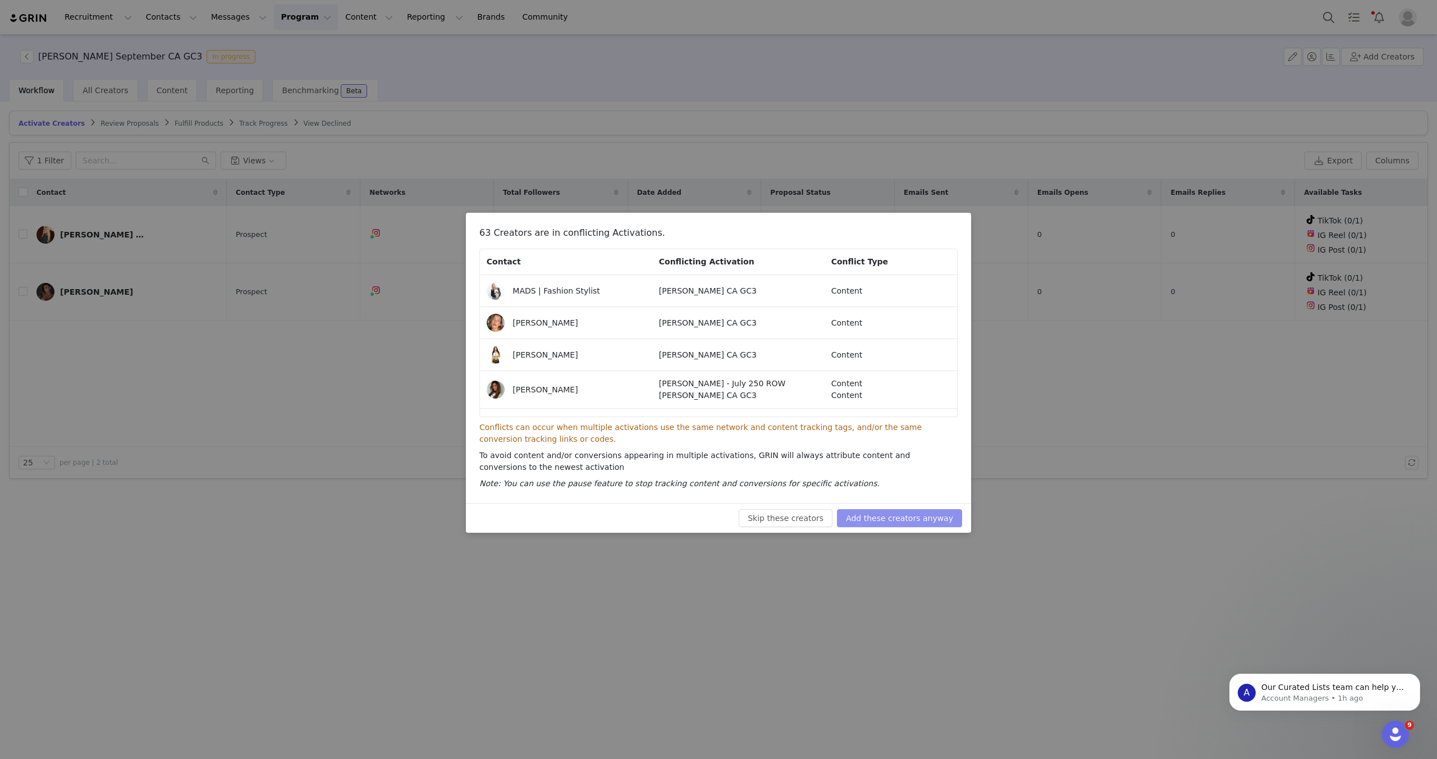
click at [900, 522] on button "Add these creators anyway" at bounding box center [899, 518] width 125 height 18
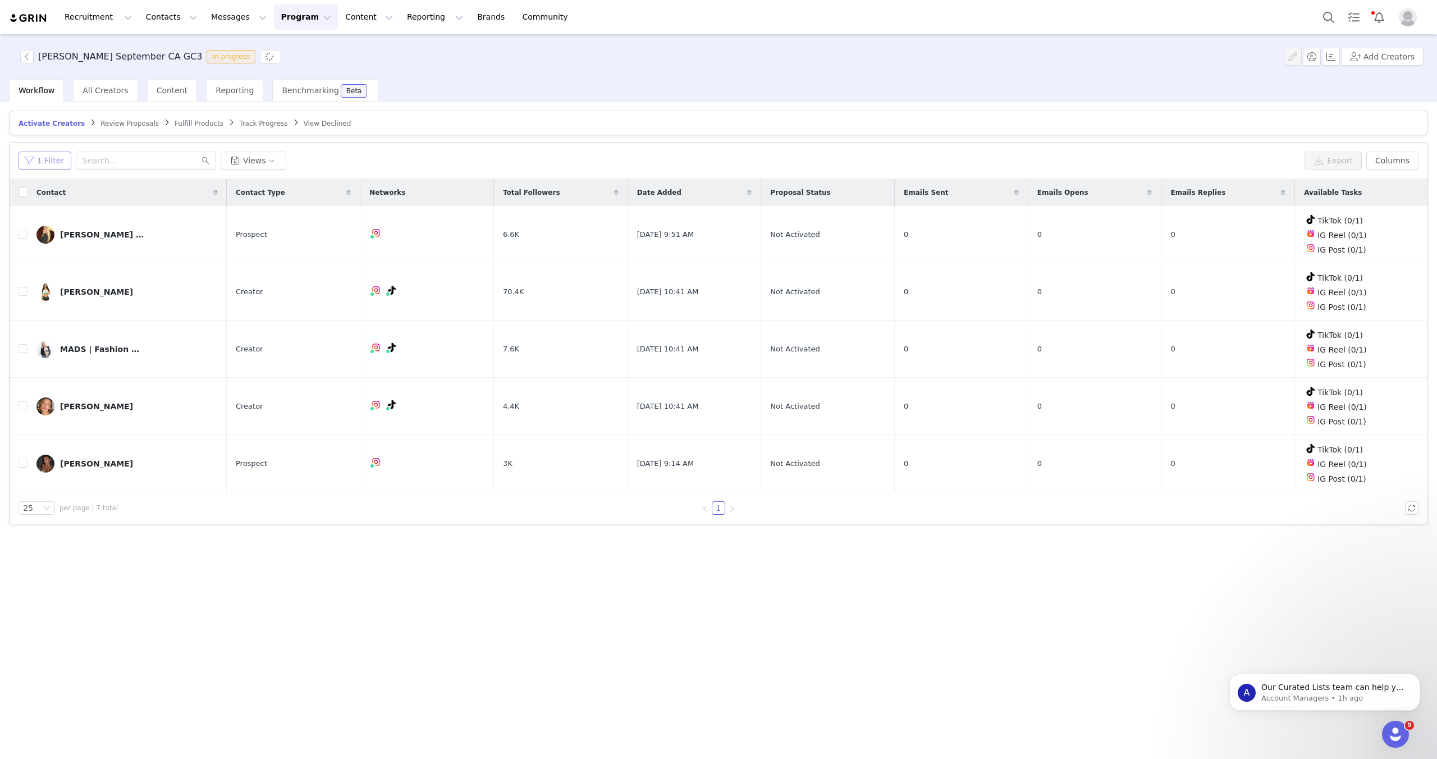
click at [42, 161] on button "1 Filter" at bounding box center [45, 161] width 53 height 18
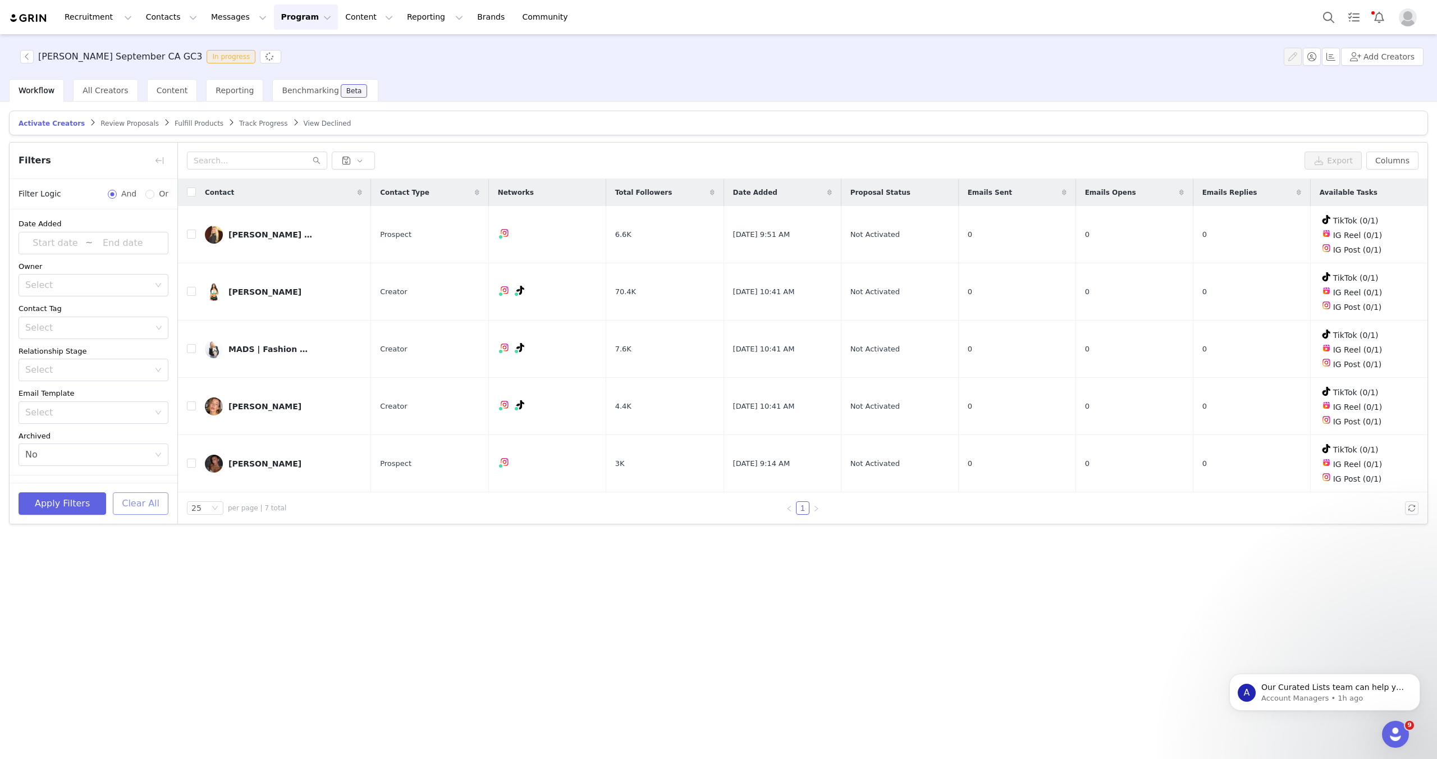
click at [155, 506] on button "Clear All" at bounding box center [141, 503] width 56 height 22
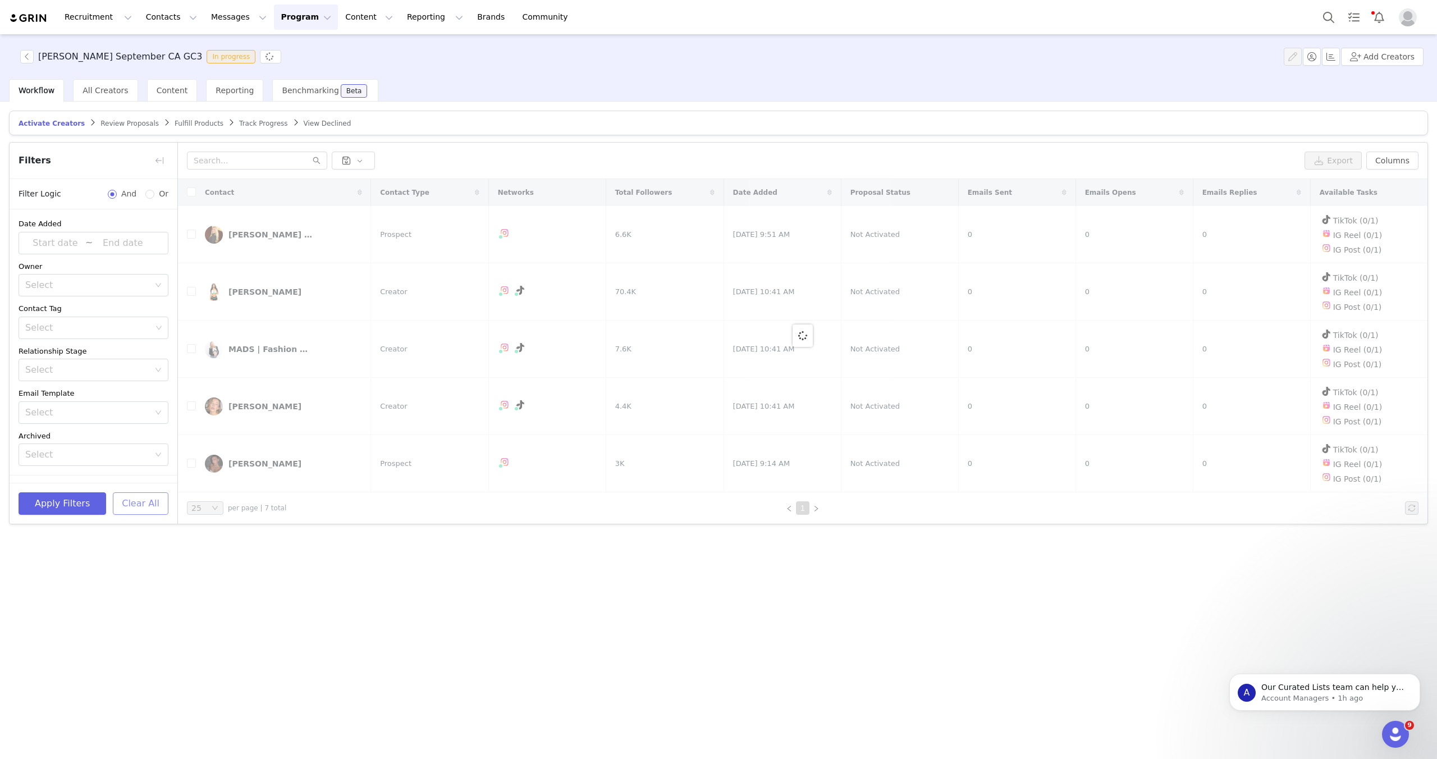
click at [155, 506] on button "Clear All" at bounding box center [141, 503] width 56 height 22
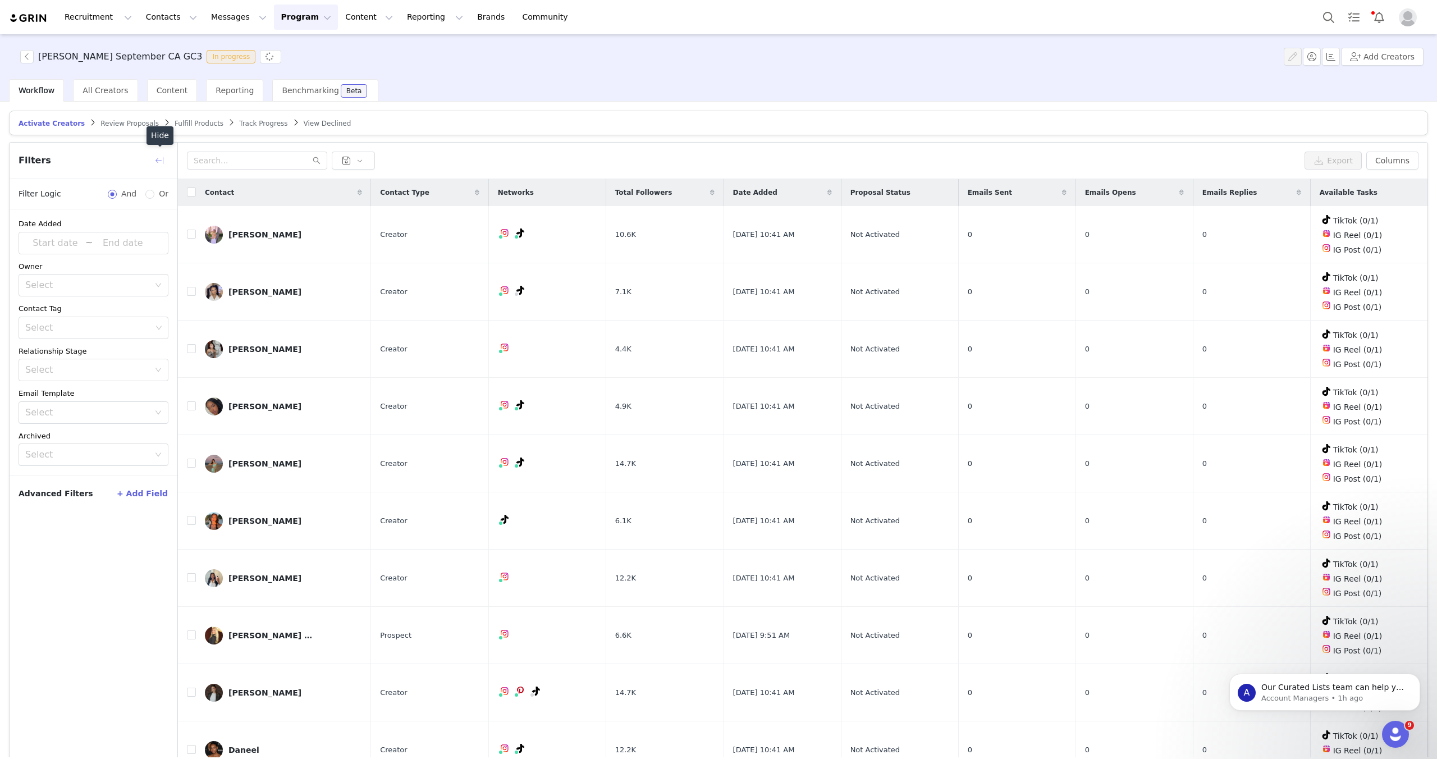
click at [160, 159] on button "button" at bounding box center [159, 161] width 18 height 18
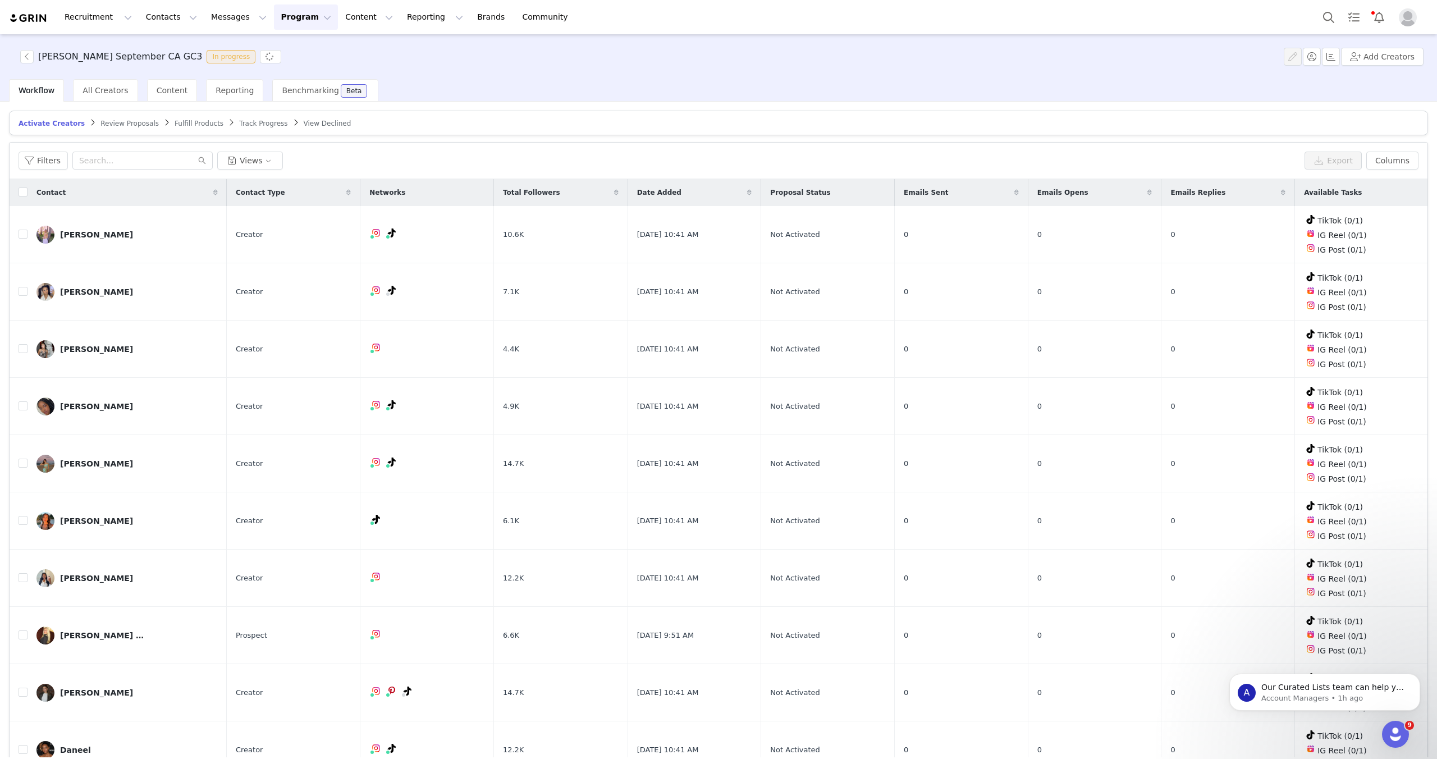
click at [23, 63] on div "Liz September CA GC3 In progress Add Creators" at bounding box center [718, 56] width 1437 height 45
click at [25, 59] on button "button" at bounding box center [26, 56] width 13 height 13
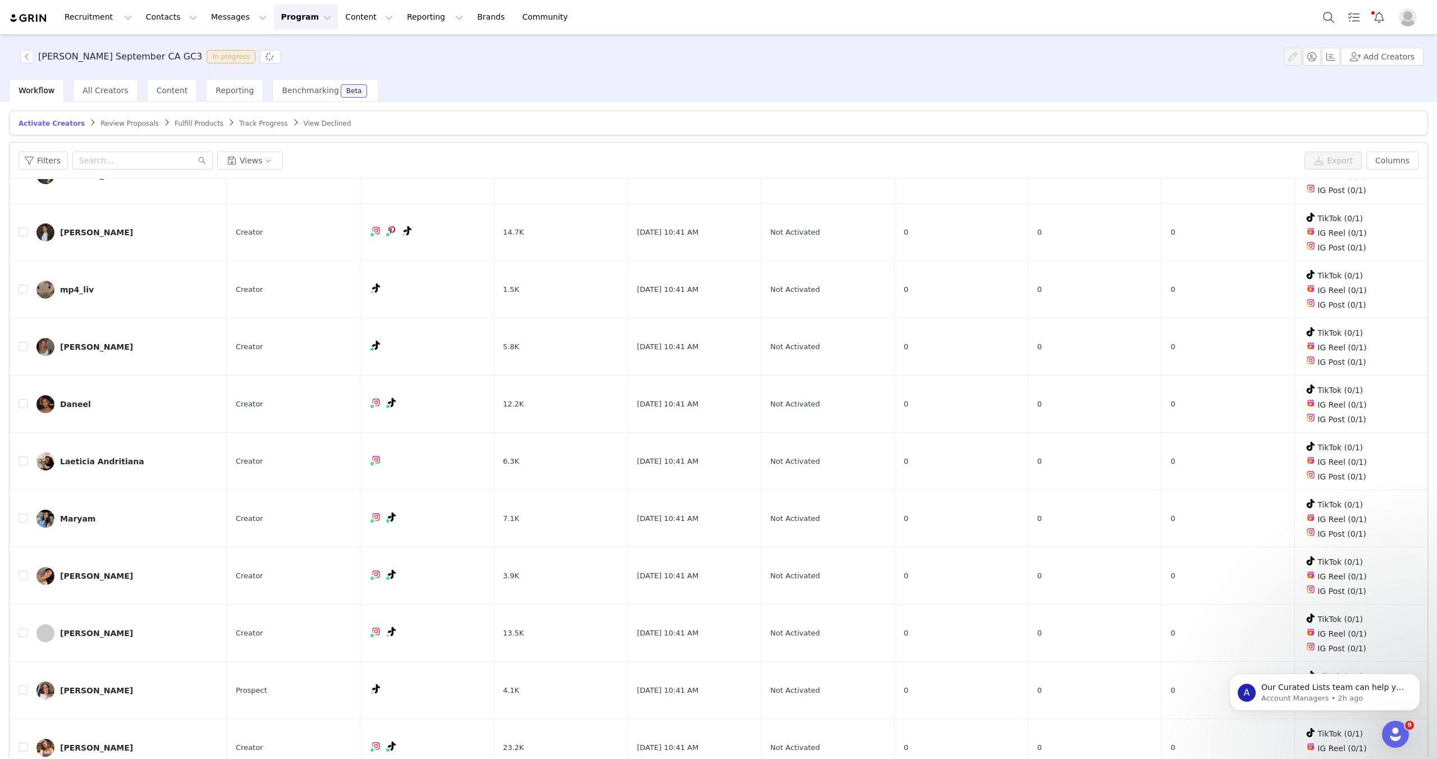
scroll to position [632, 0]
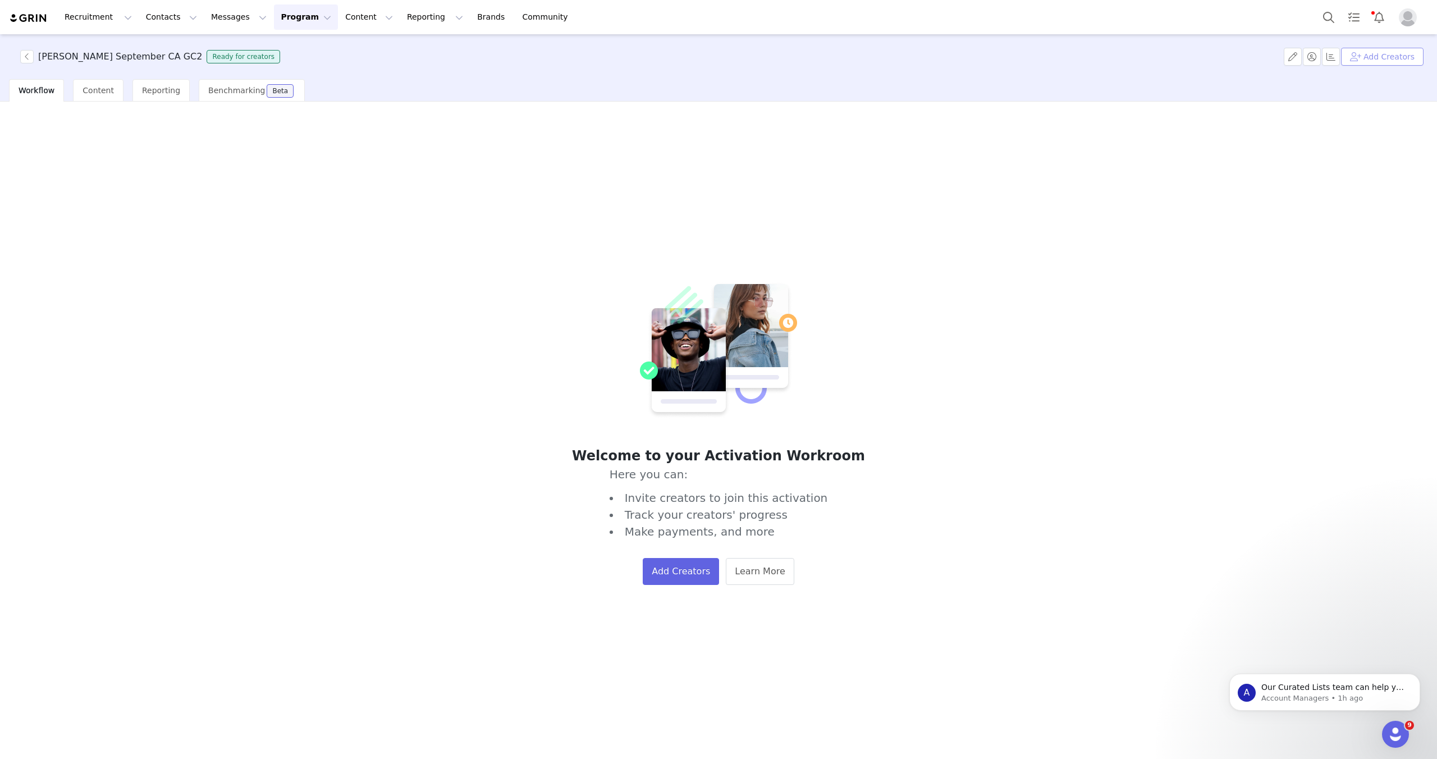
click at [1376, 60] on button "Add Creators" at bounding box center [1382, 57] width 82 height 18
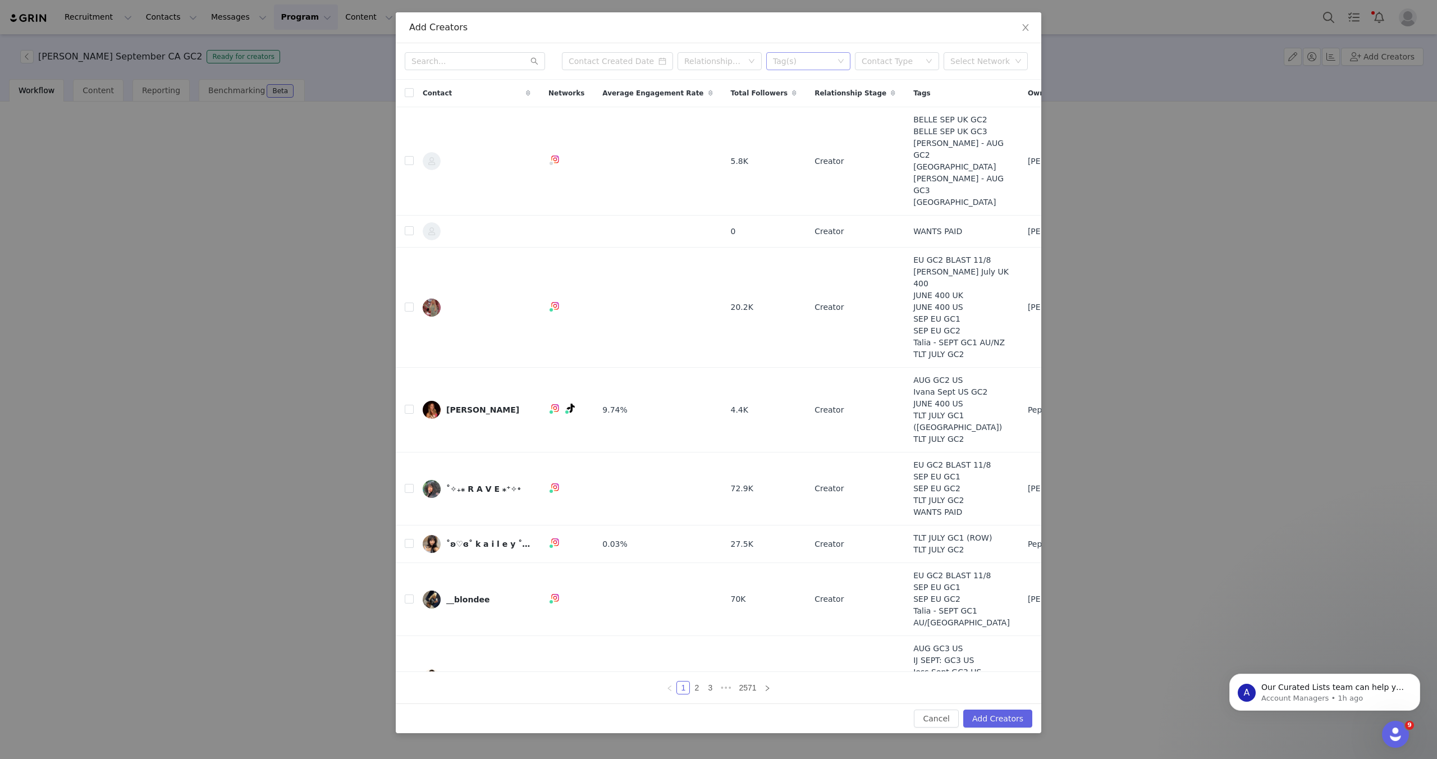
click at [822, 59] on div "Tag(s)" at bounding box center [803, 61] width 61 height 11
type input "CA"
click at [811, 203] on li "SEP GC2 CA" at bounding box center [808, 198] width 84 height 18
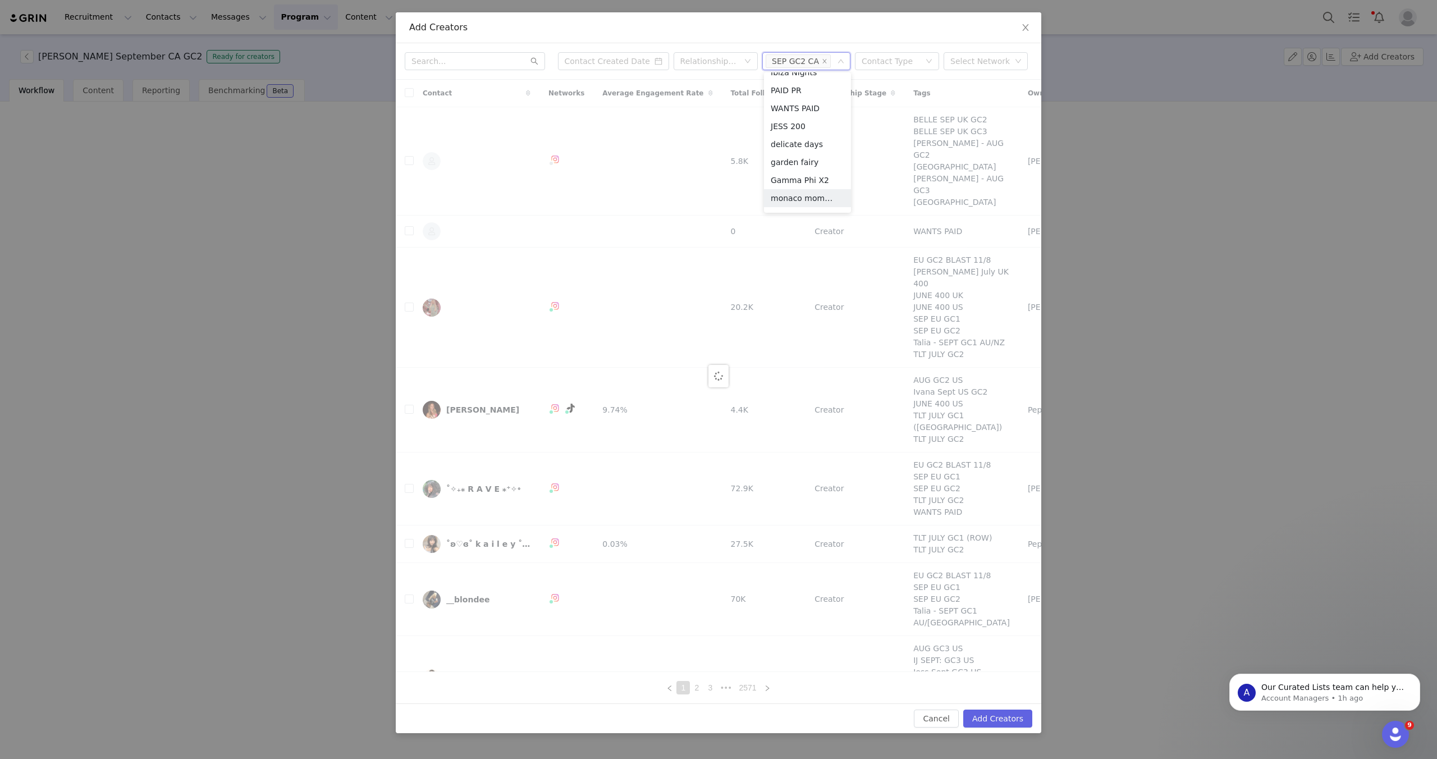
scroll to position [6, 0]
click at [839, 36] on div "Add Creators" at bounding box center [718, 27] width 645 height 31
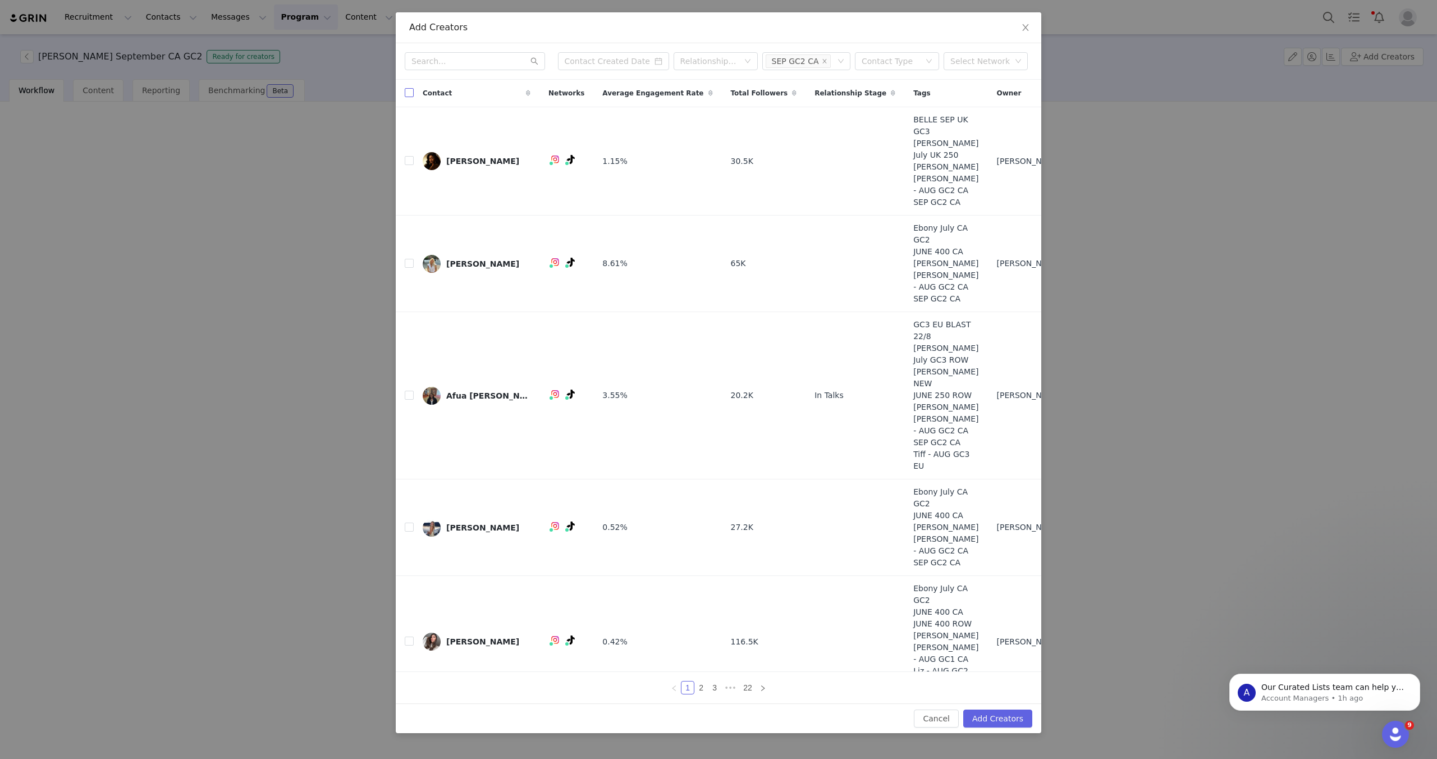
click at [411, 95] on input "checkbox" at bounding box center [409, 92] width 9 height 9
checkbox input "true"
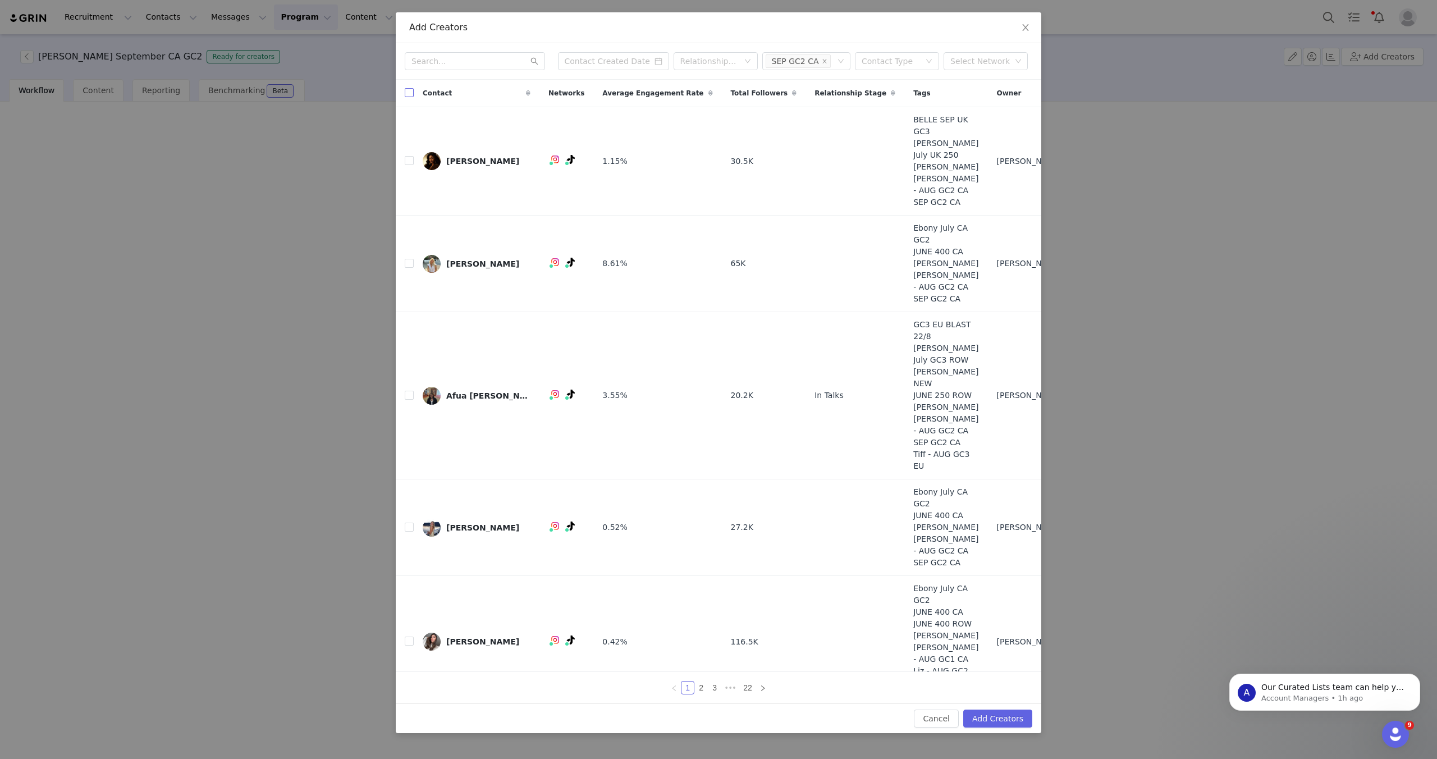
checkbox input "true"
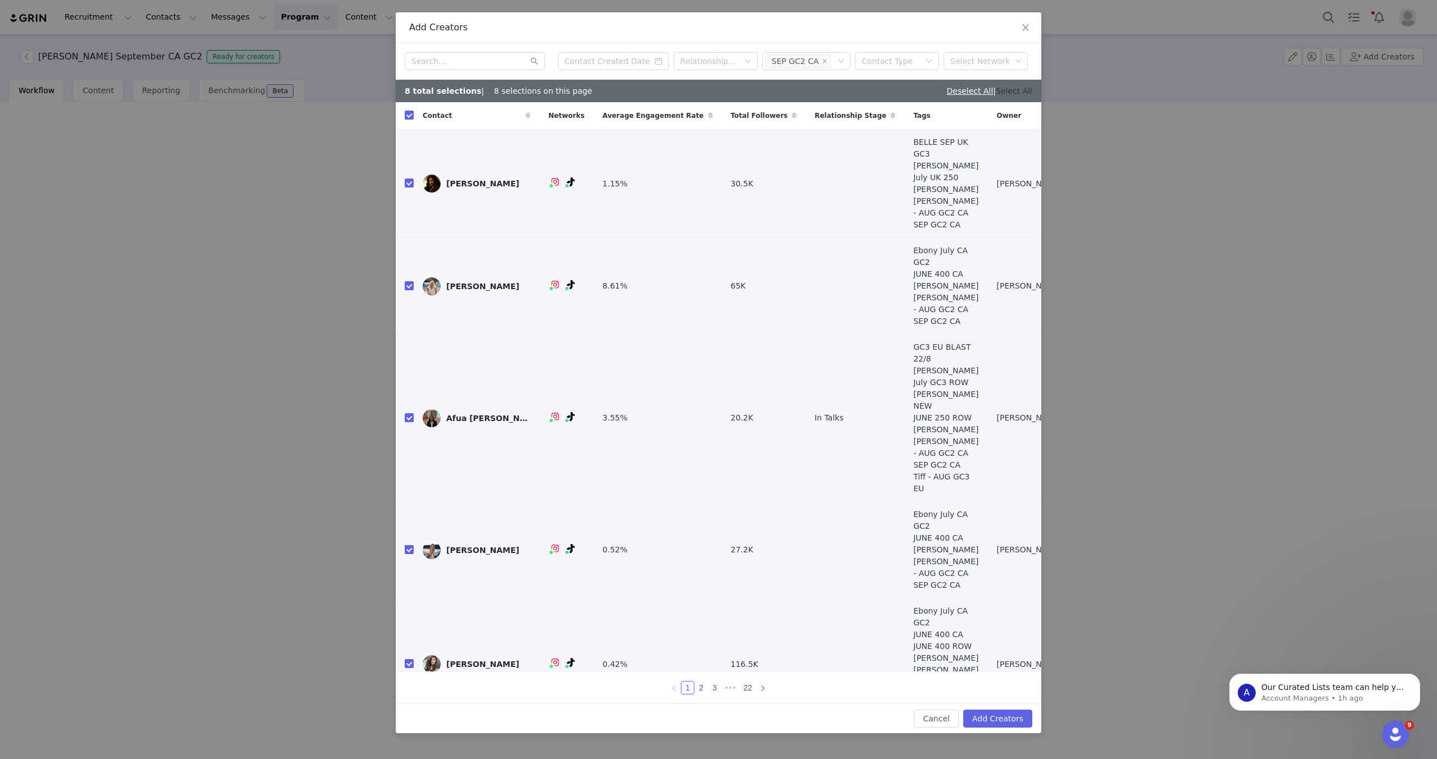
click at [1008, 93] on link "Select All" at bounding box center [1013, 90] width 36 height 9
click at [999, 716] on button "Add Creators" at bounding box center [997, 718] width 69 height 18
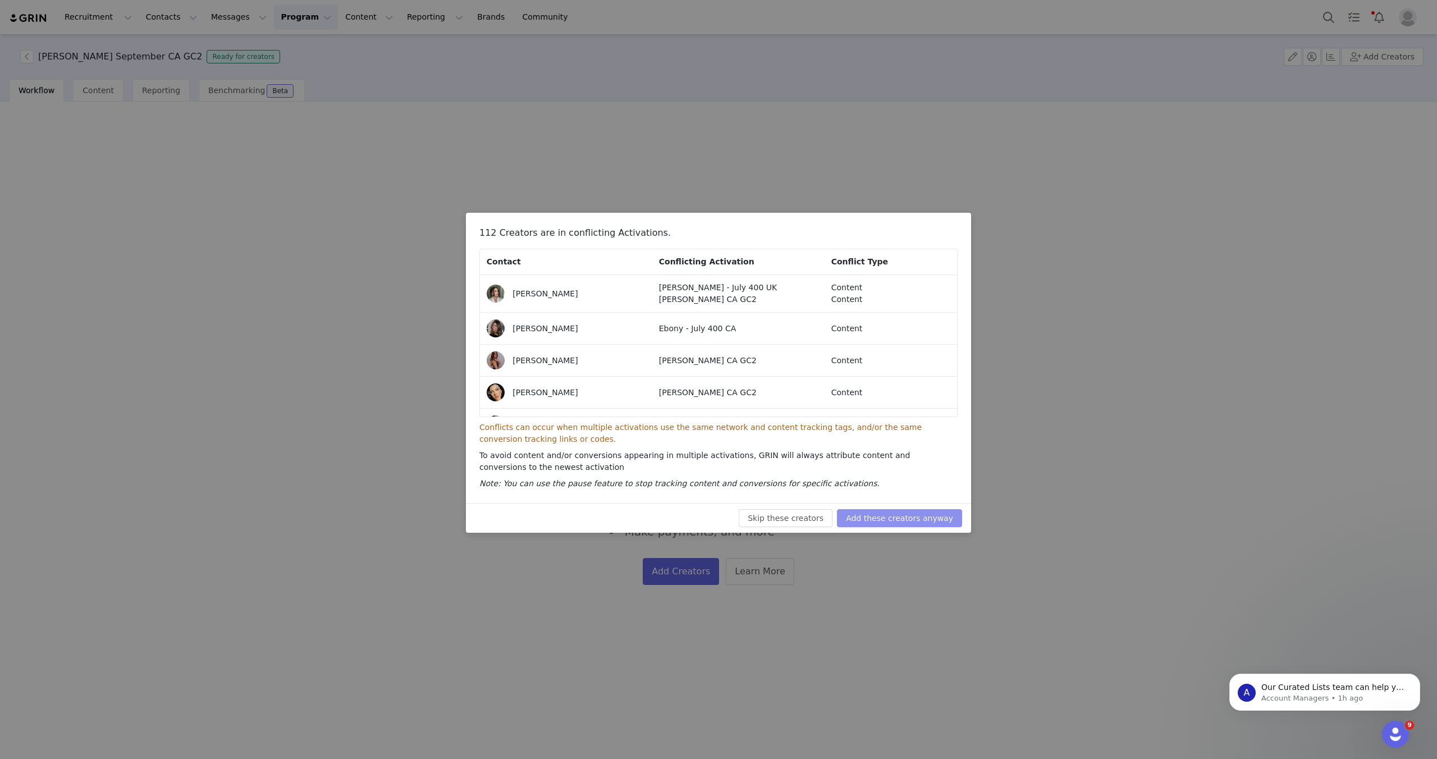
click at [893, 523] on button "Add these creators anyway" at bounding box center [899, 518] width 125 height 18
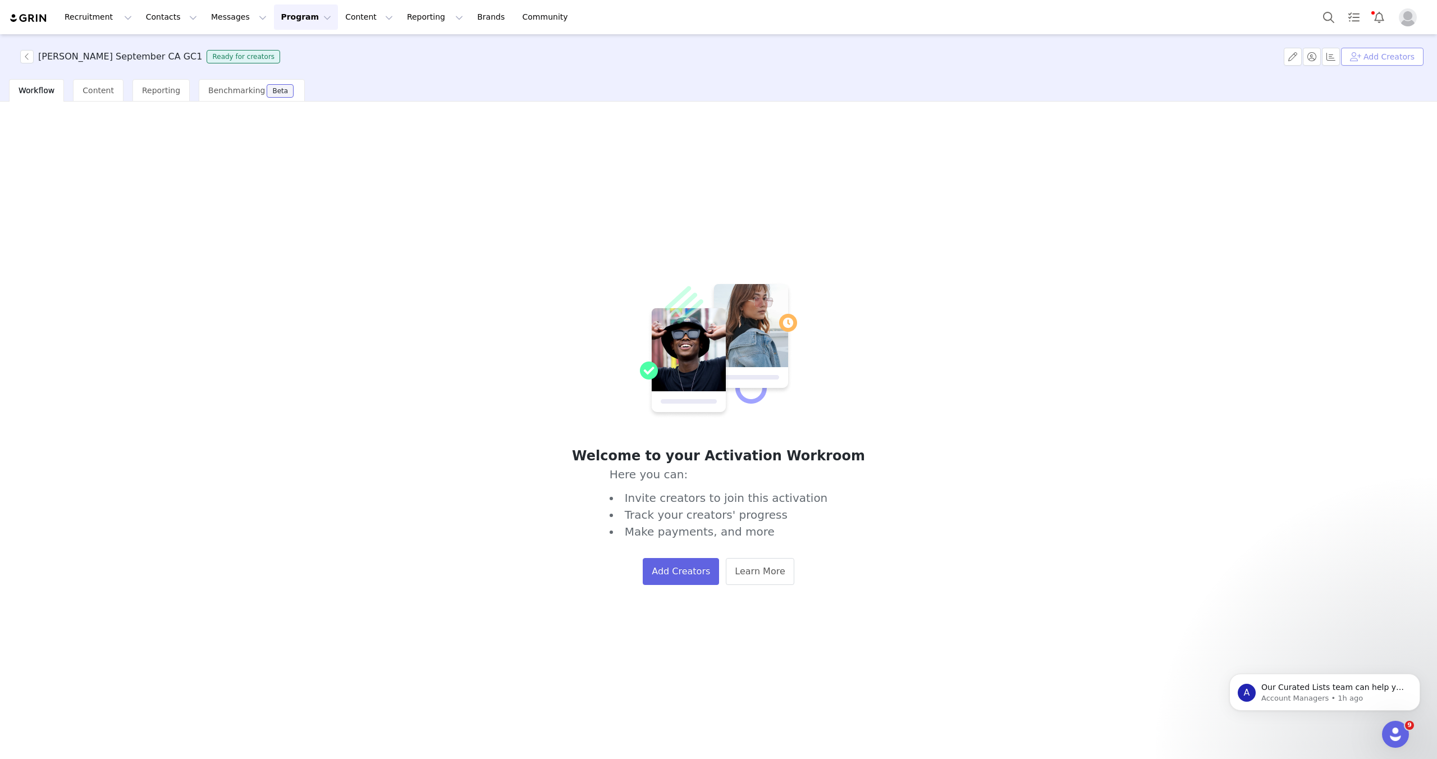
click at [1403, 54] on button "Add Creators" at bounding box center [1382, 57] width 82 height 18
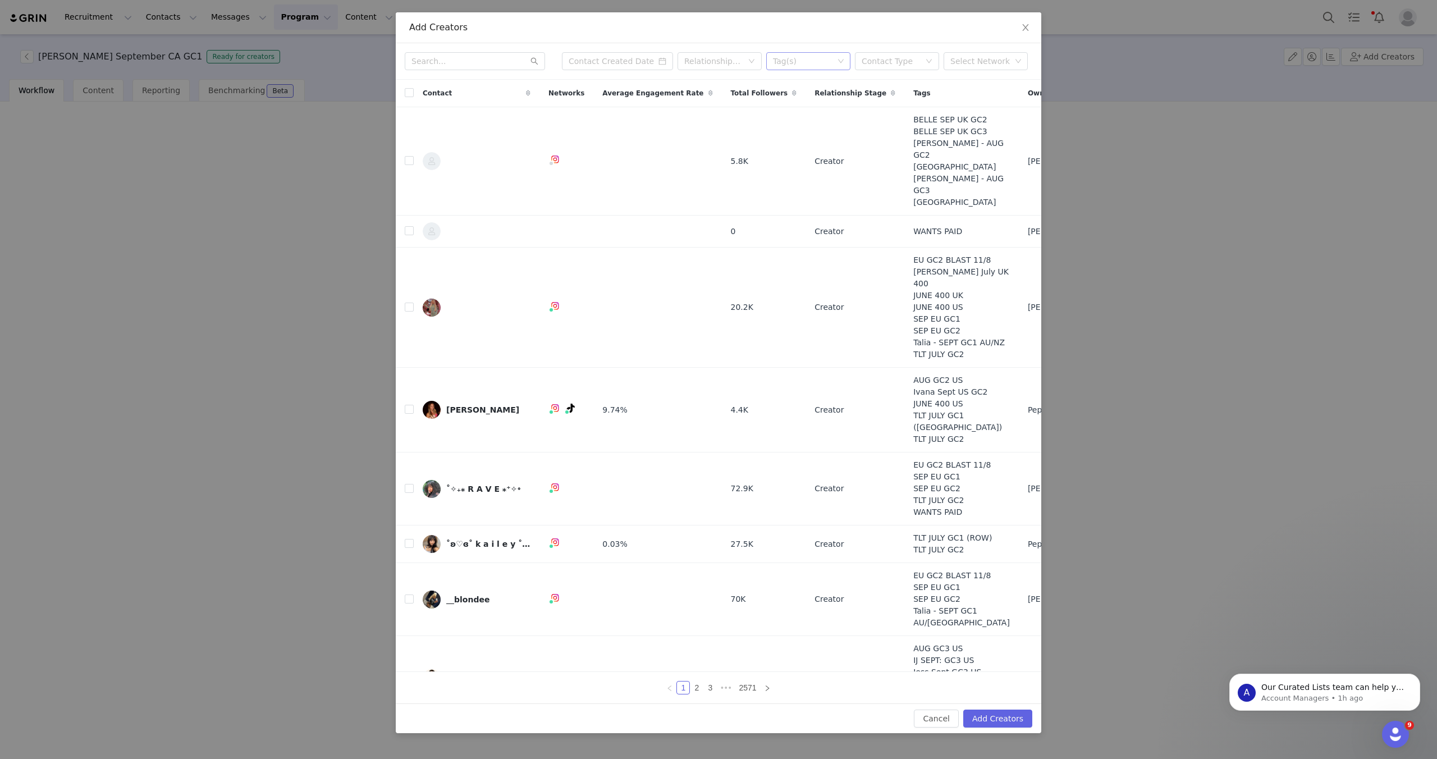
click at [811, 66] on div "Tag(s)" at bounding box center [803, 61] width 61 height 11
type input "CA"
click at [808, 164] on li "SEP GC1 CA" at bounding box center [808, 166] width 84 height 18
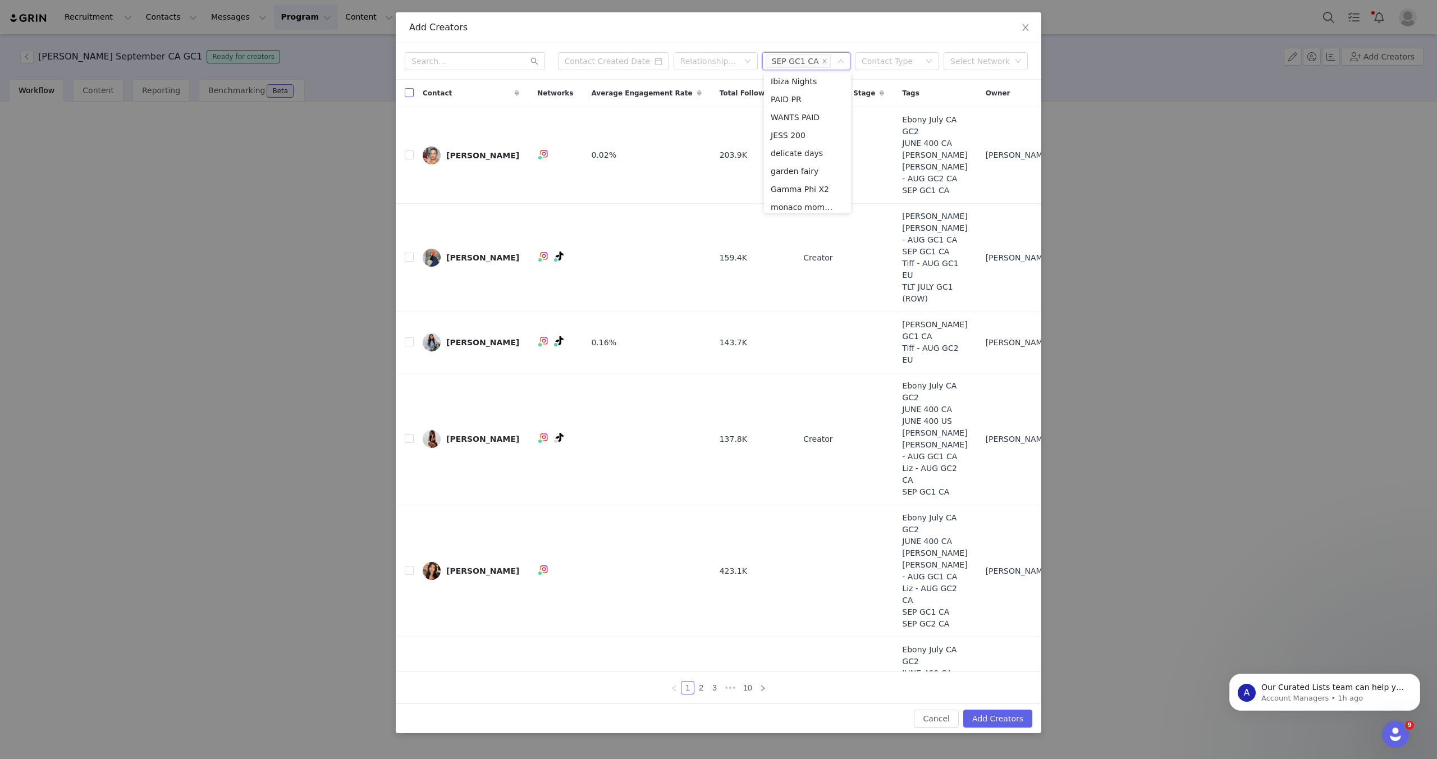
click at [412, 94] on input "checkbox" at bounding box center [409, 92] width 9 height 9
checkbox input "true"
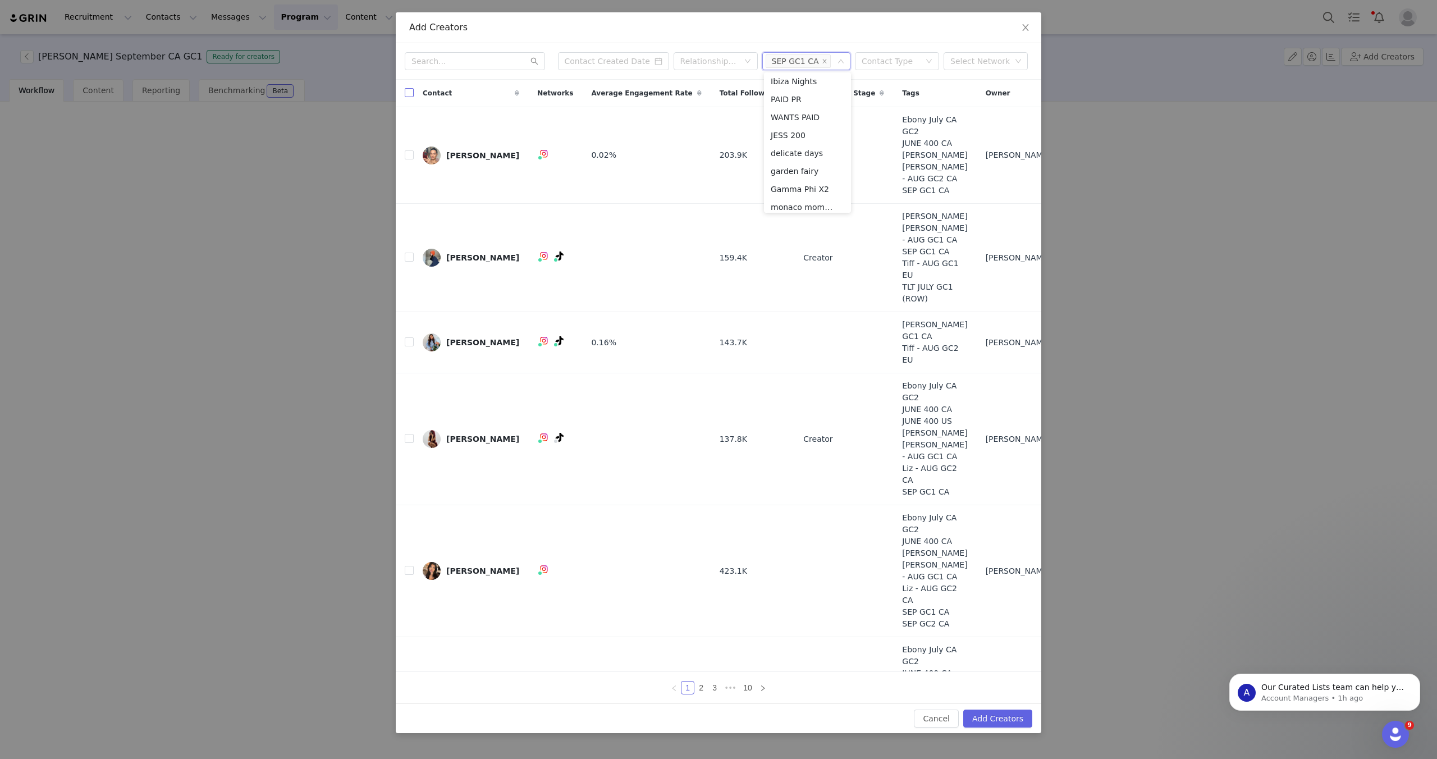
checkbox input "true"
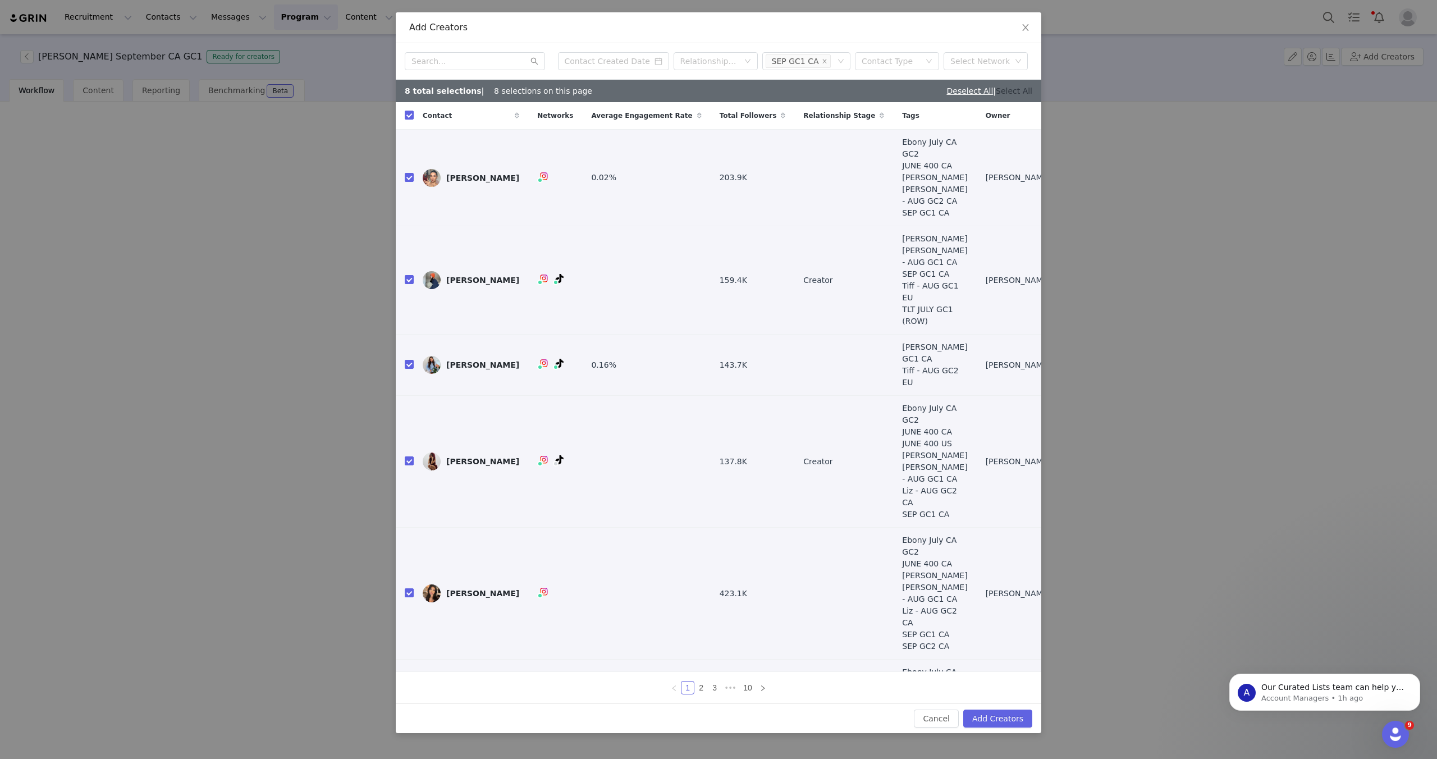
click at [1026, 94] on link "Select All" at bounding box center [1013, 90] width 36 height 9
click at [998, 713] on button "Add Creators" at bounding box center [997, 718] width 69 height 18
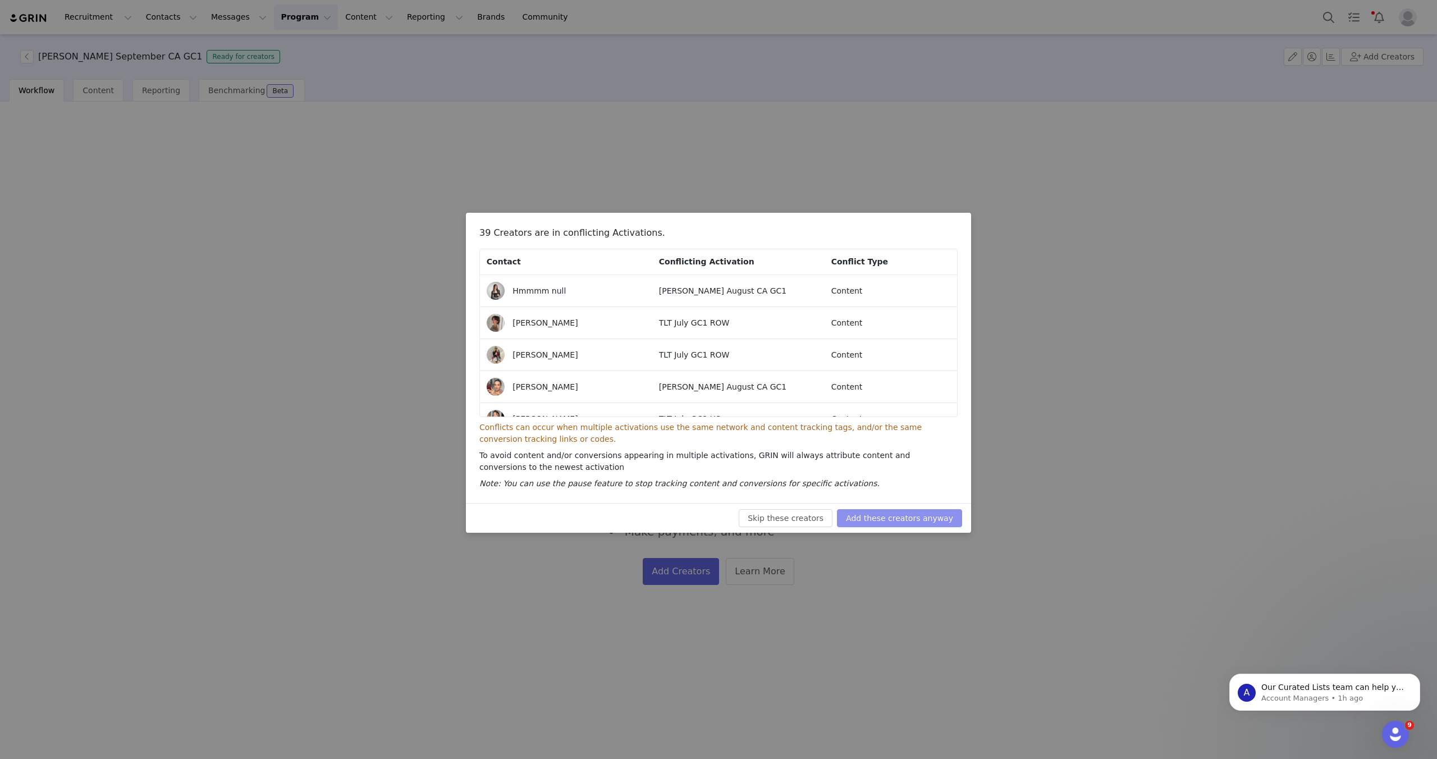
click at [940, 520] on button "Add these creators anyway" at bounding box center [899, 518] width 125 height 18
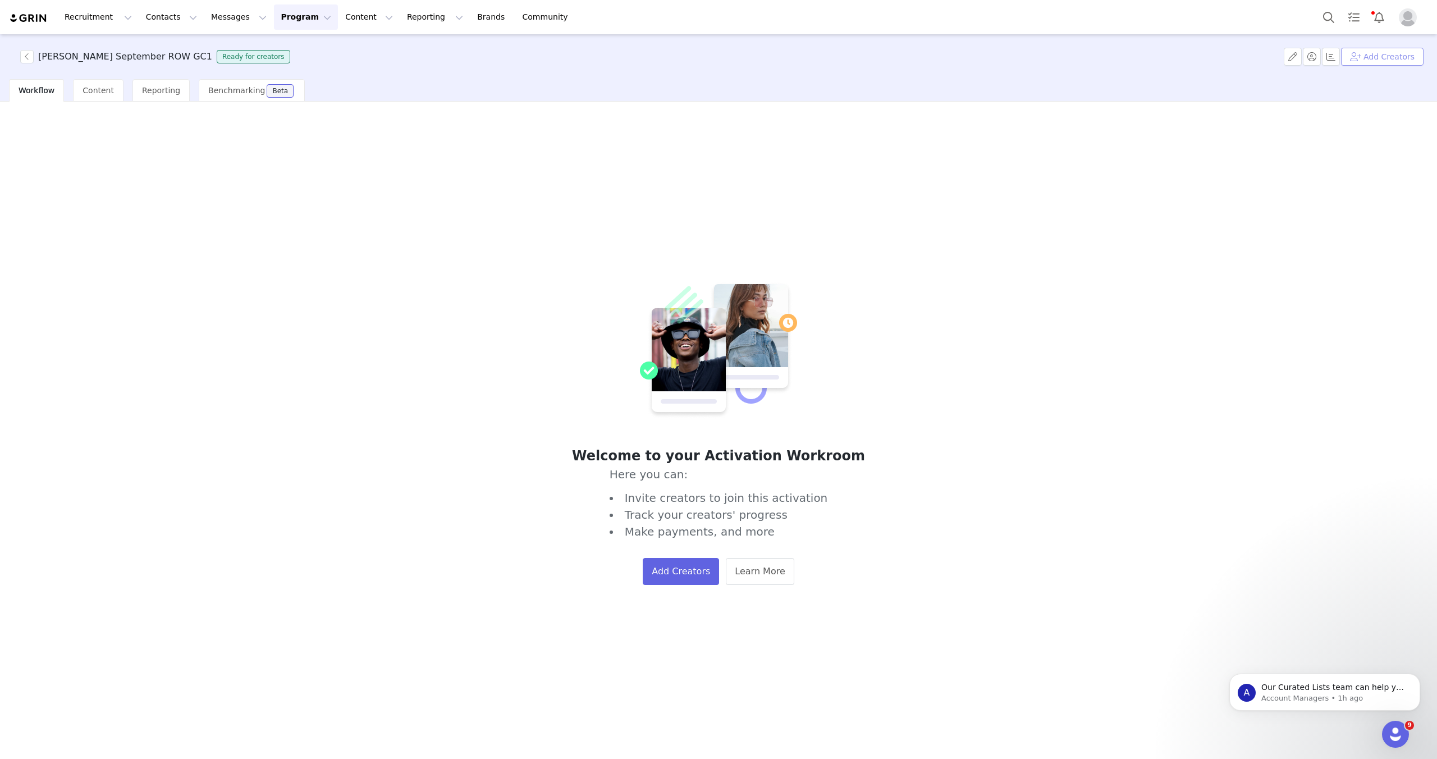
click at [1395, 55] on button "Add Creators" at bounding box center [1382, 57] width 82 height 18
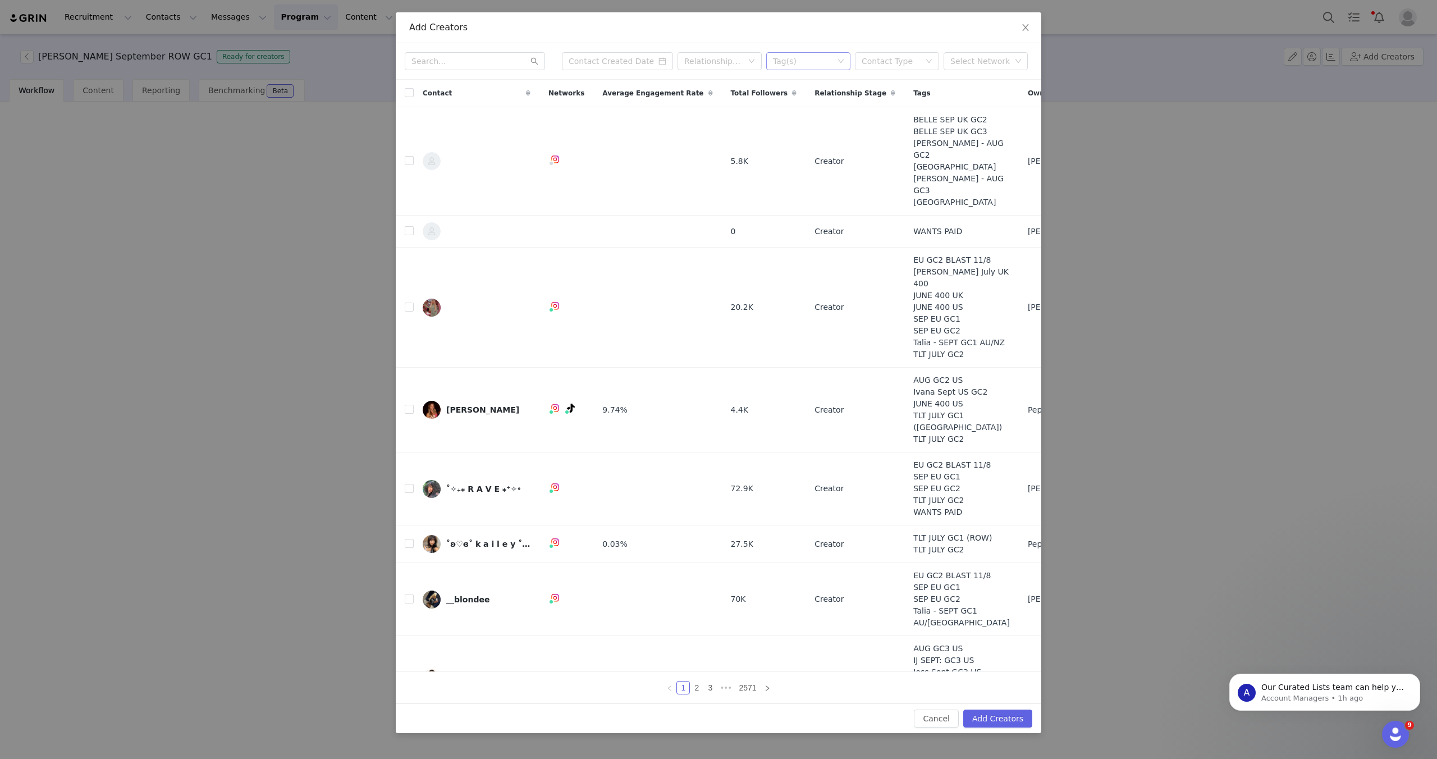
click at [815, 57] on div "Tag(s)" at bounding box center [803, 61] width 61 height 11
type input "row"
click at [805, 66] on div "Tag(s) row row" at bounding box center [803, 61] width 69 height 17
click at [805, 66] on div "Tag(s)" at bounding box center [803, 61] width 61 height 11
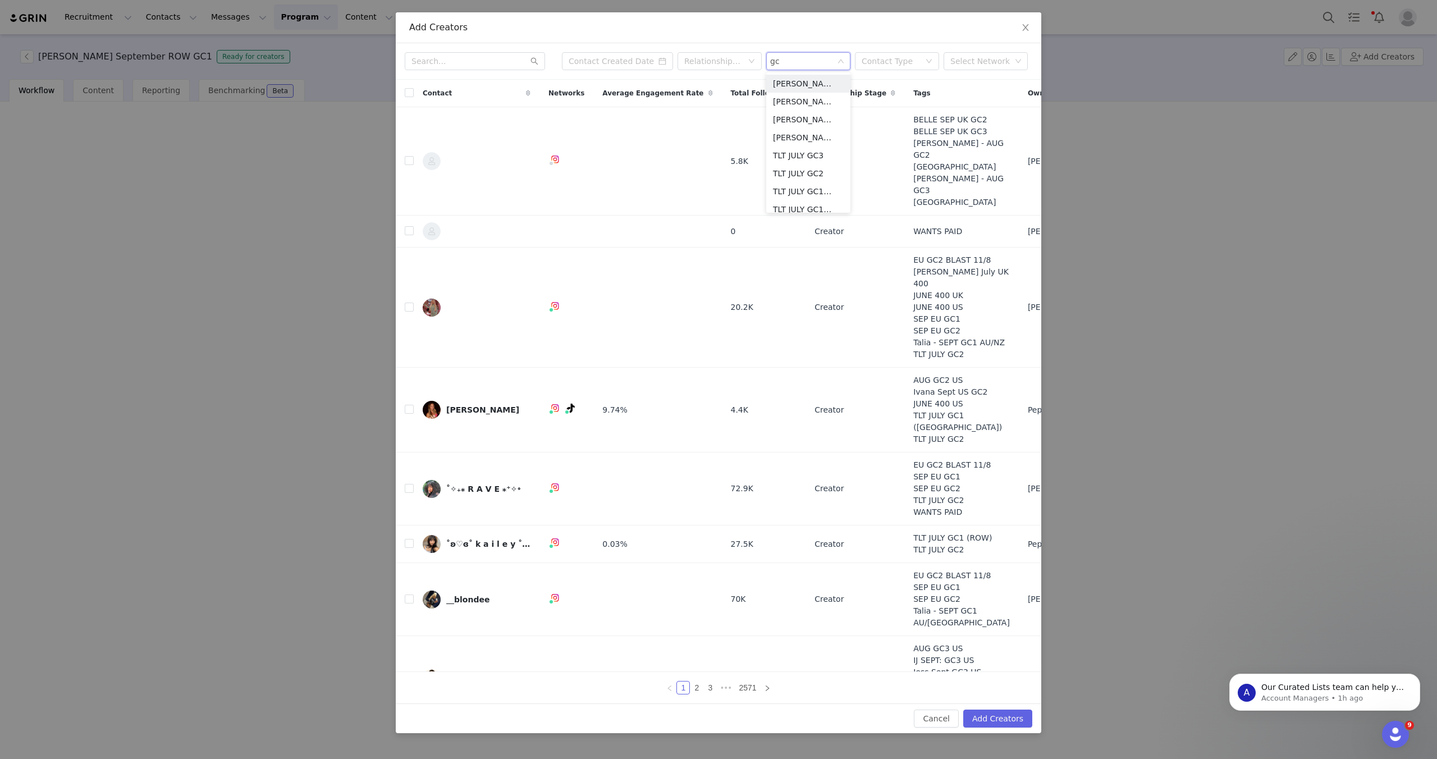
type input "gc1"
click at [802, 168] on li "GC1 ROW SEP" at bounding box center [808, 166] width 84 height 18
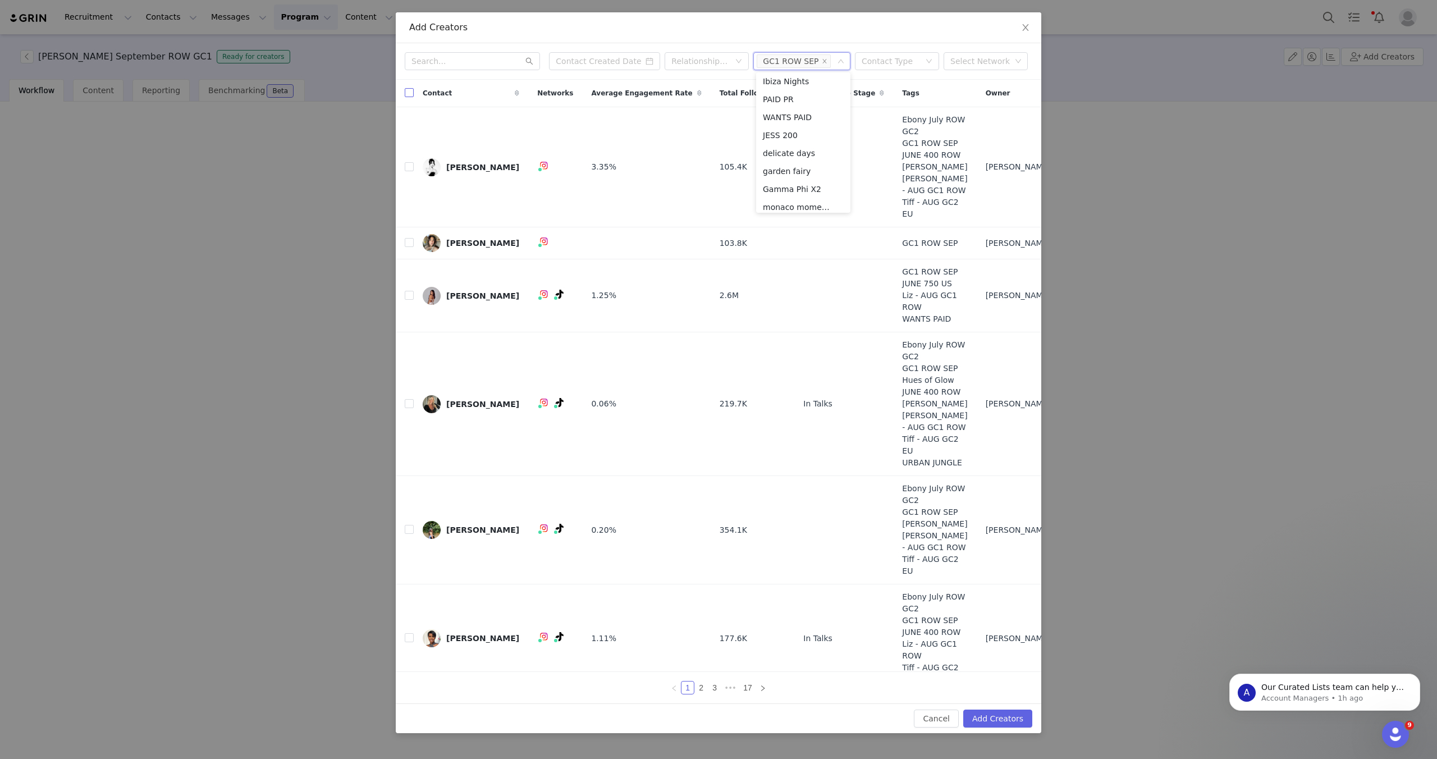
click at [412, 91] on input "checkbox" at bounding box center [409, 92] width 9 height 9
checkbox input "true"
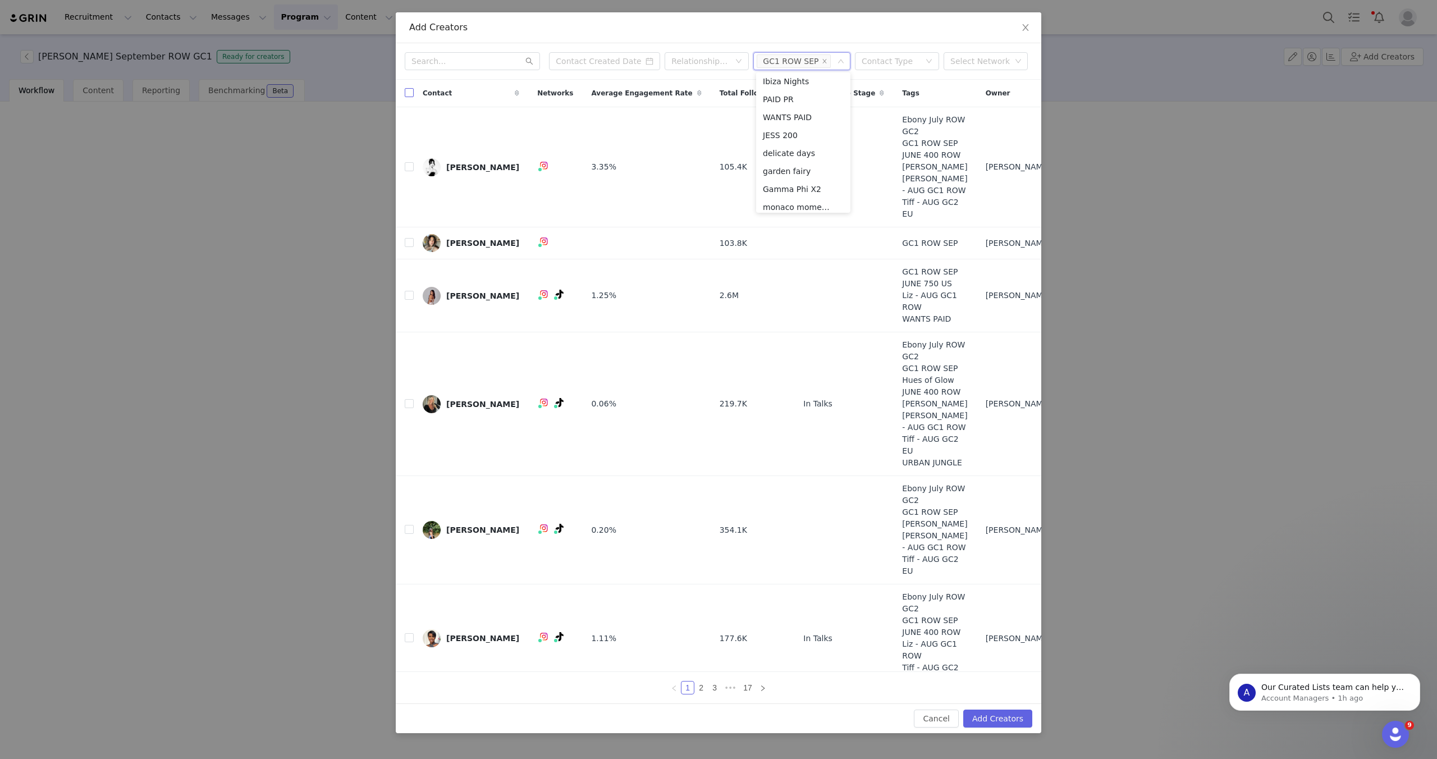
checkbox input "true"
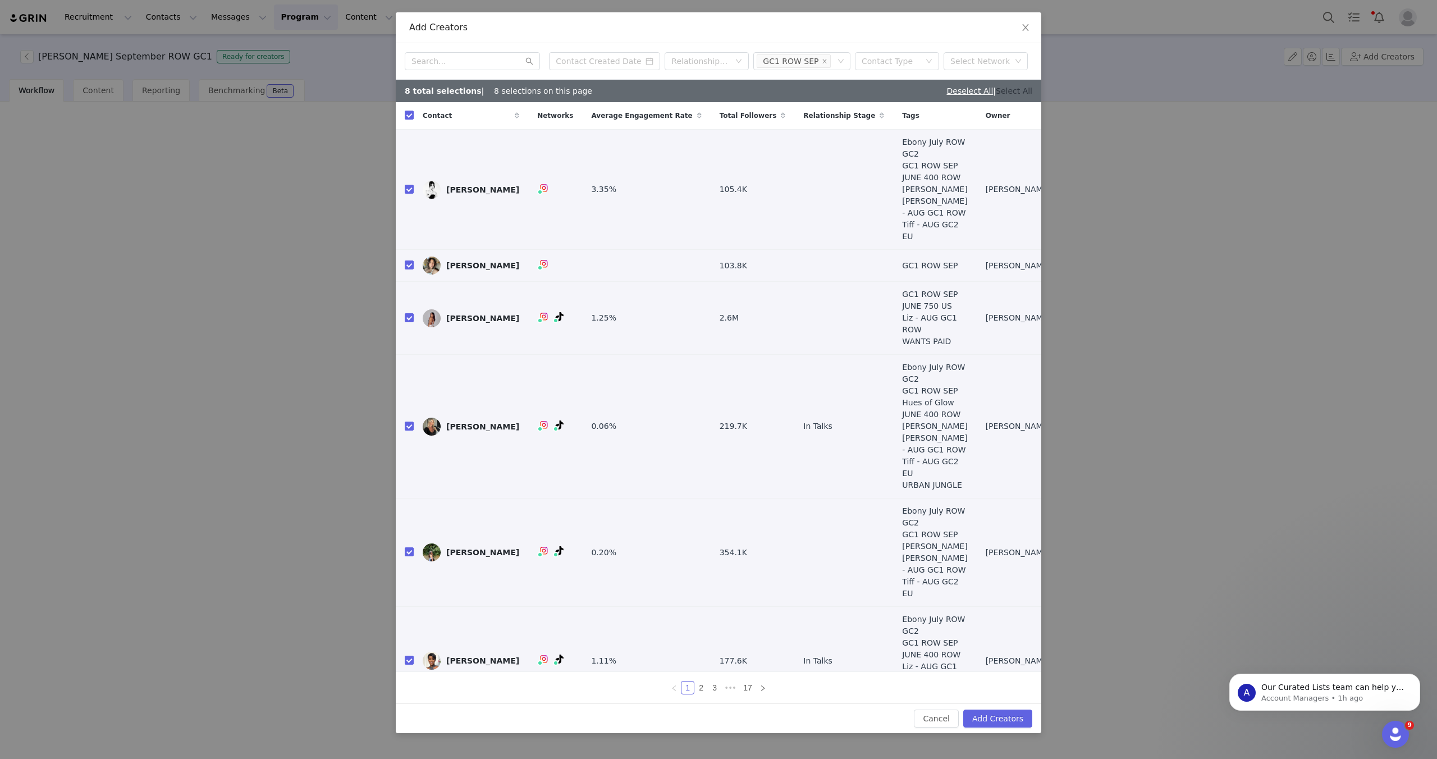
click at [1005, 93] on link "Select All" at bounding box center [1013, 90] width 36 height 9
click at [993, 717] on button "Add Creators" at bounding box center [997, 718] width 69 height 18
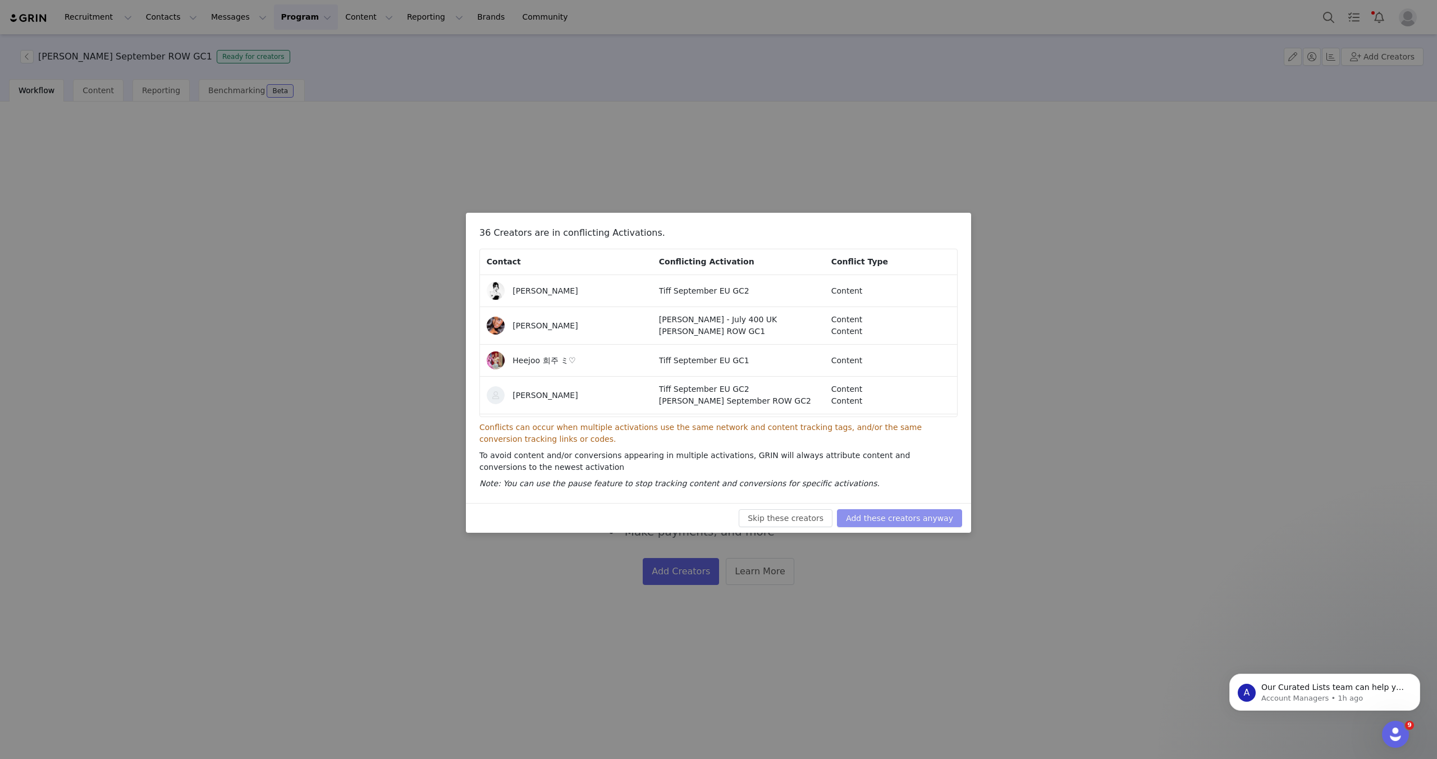
click at [933, 521] on button "Add these creators anyway" at bounding box center [899, 518] width 125 height 18
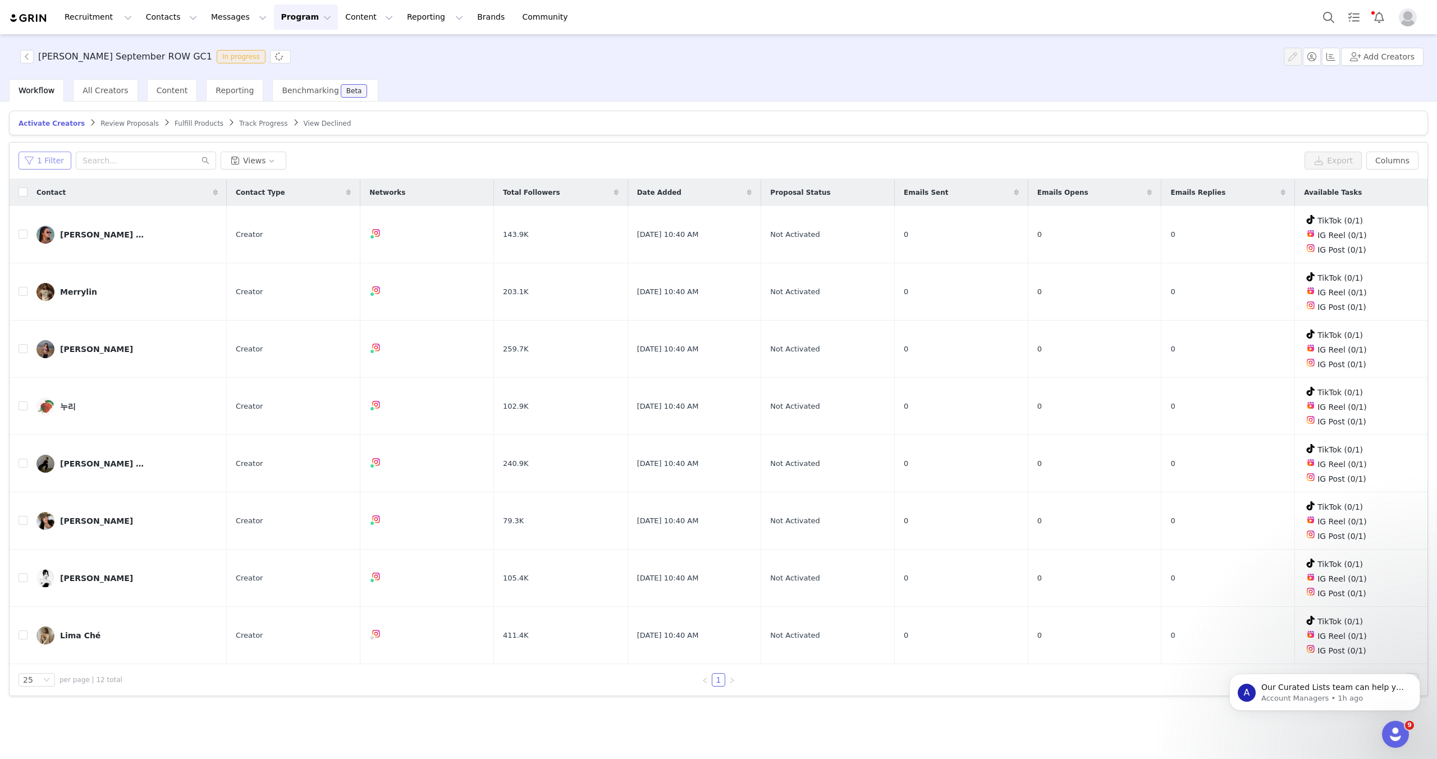
click at [51, 166] on button "1 Filter" at bounding box center [45, 161] width 53 height 18
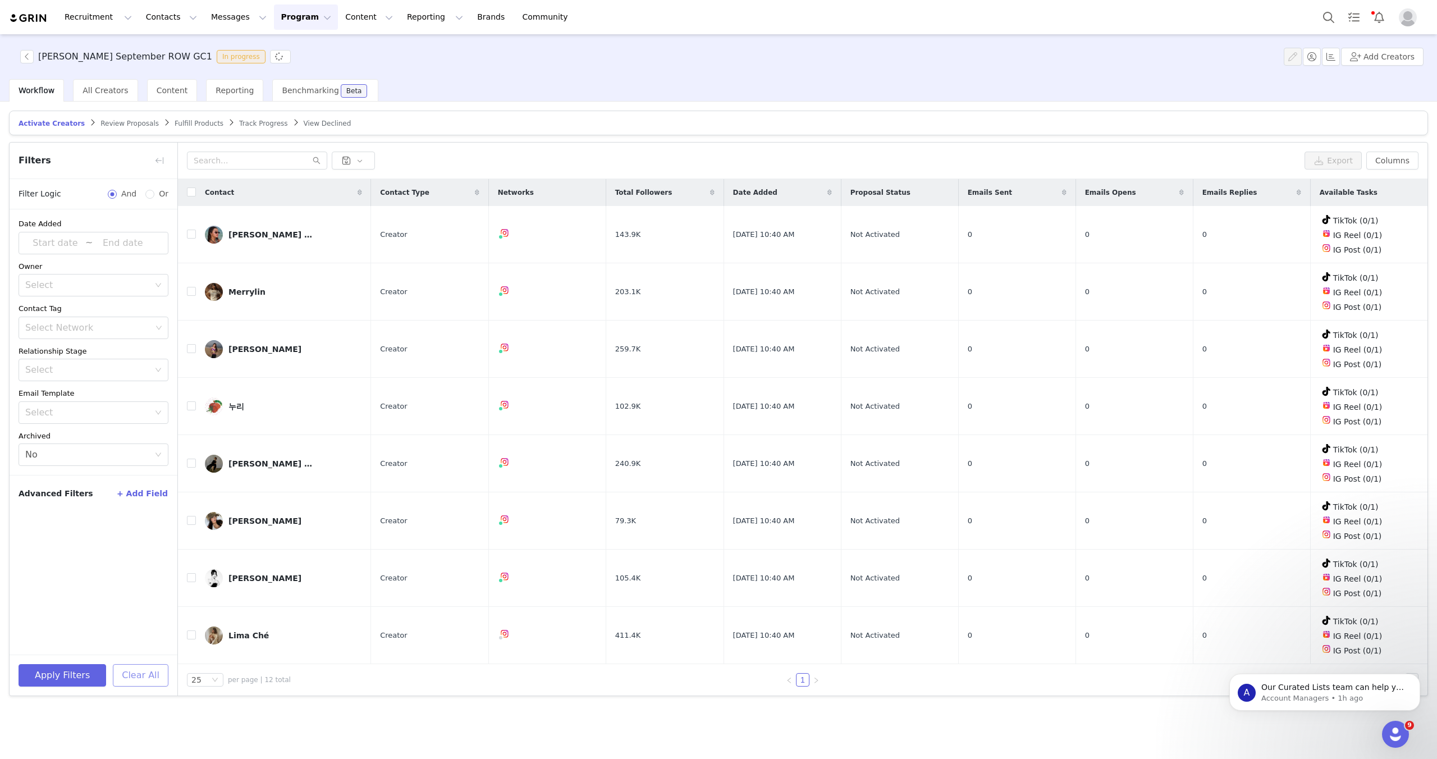
click at [139, 670] on button "Clear All" at bounding box center [141, 675] width 56 height 22
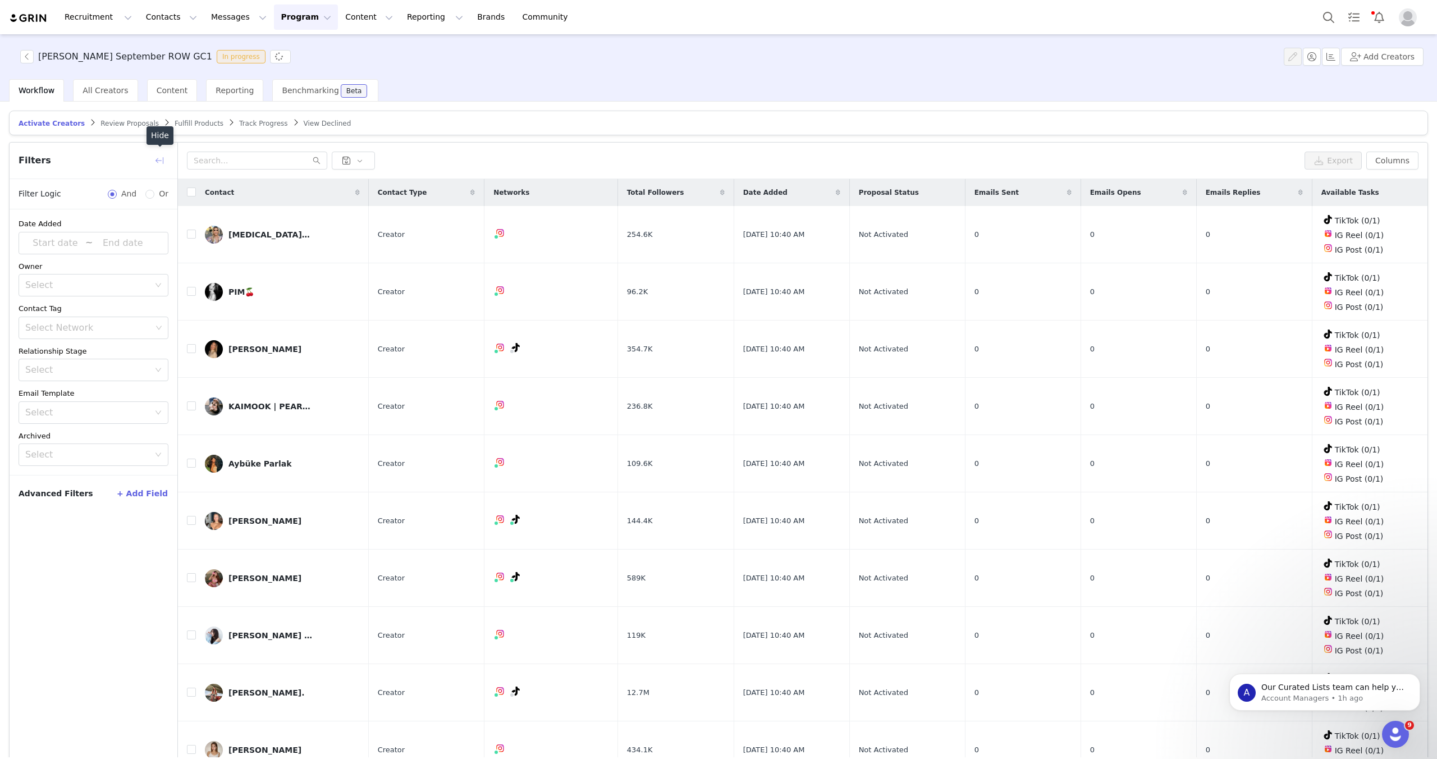
click at [164, 163] on button "button" at bounding box center [159, 161] width 18 height 18
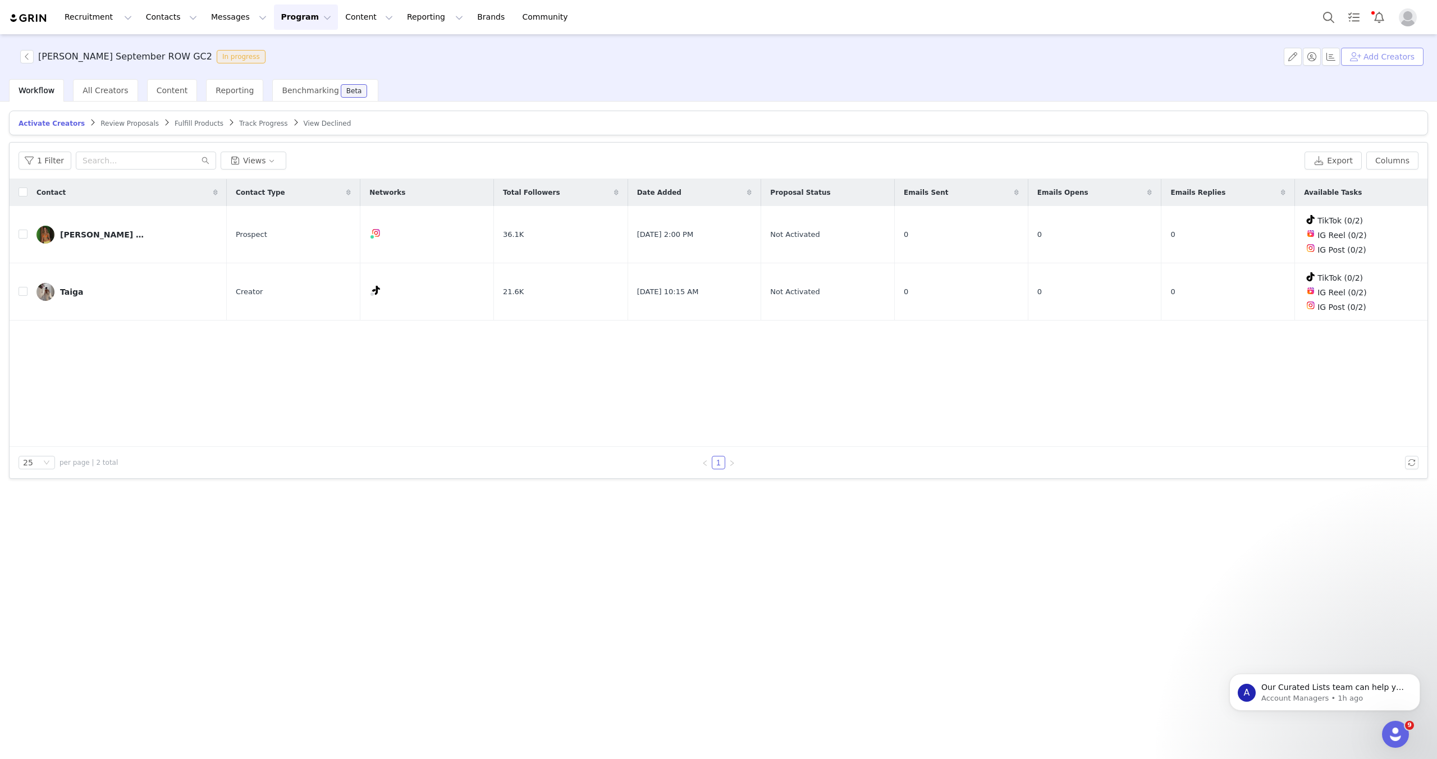
click at [1411, 55] on button "Add Creators" at bounding box center [1382, 57] width 82 height 18
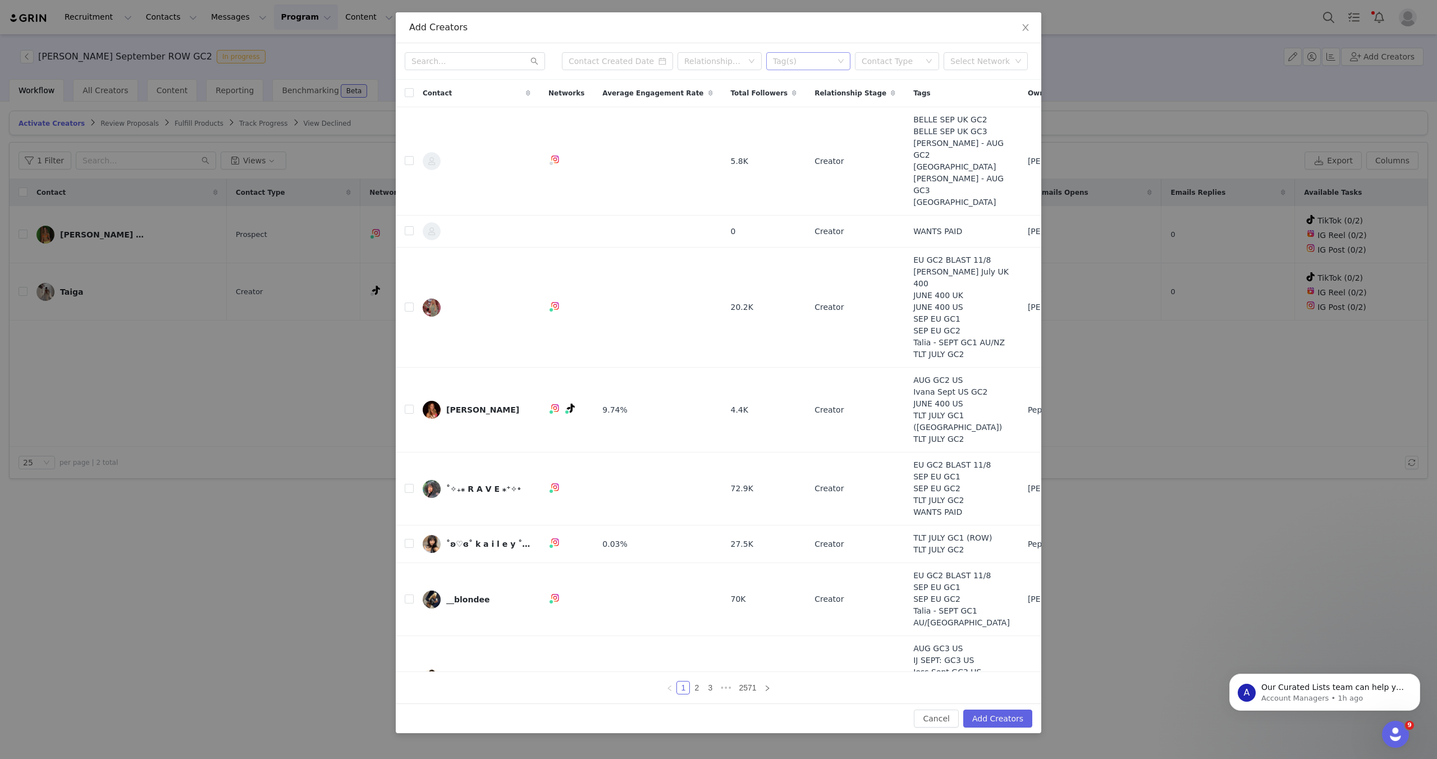
click at [808, 58] on div "Tag(s)" at bounding box center [803, 61] width 61 height 11
type input "row"
click at [818, 117] on li "GC2 ROW SEP" at bounding box center [808, 120] width 84 height 18
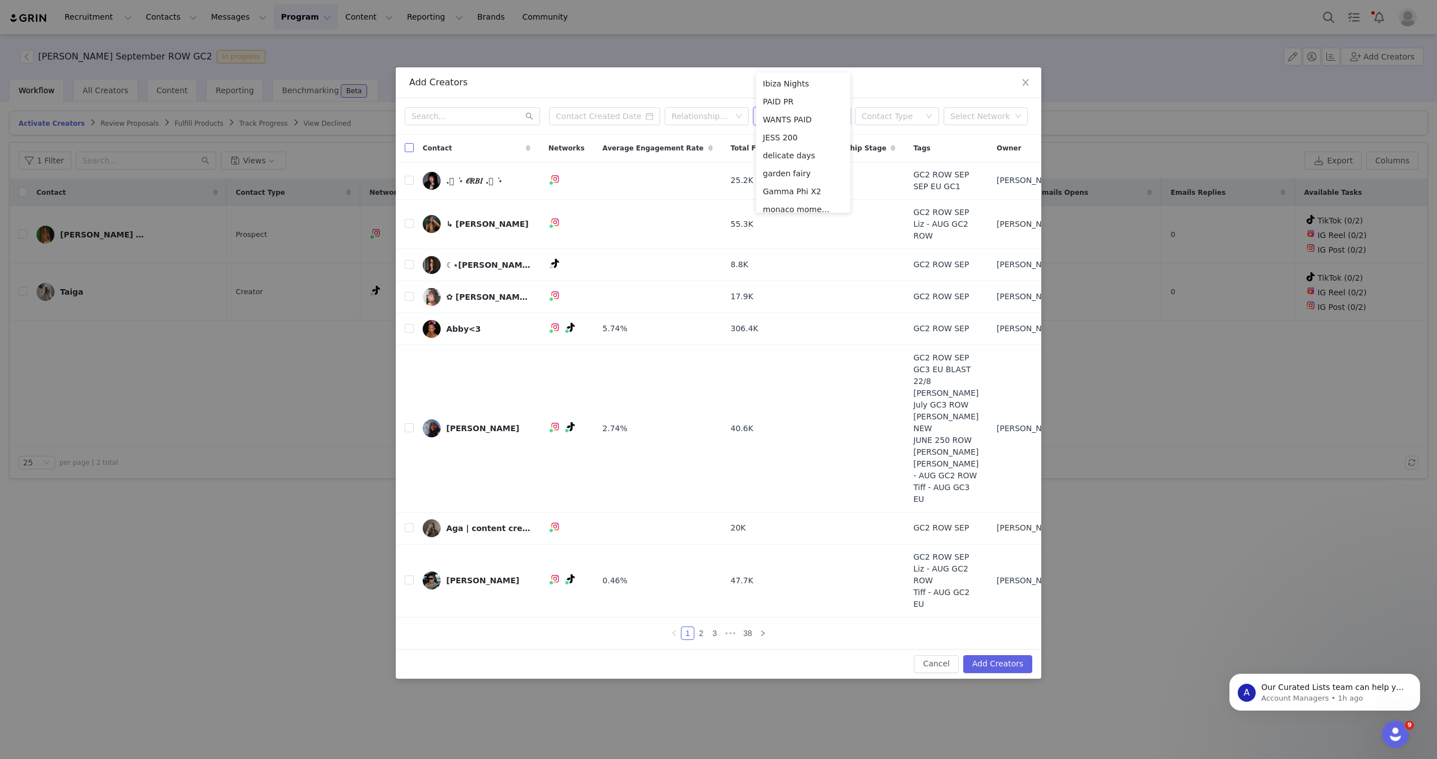
click at [407, 149] on input "checkbox" at bounding box center [409, 147] width 9 height 9
checkbox input "true"
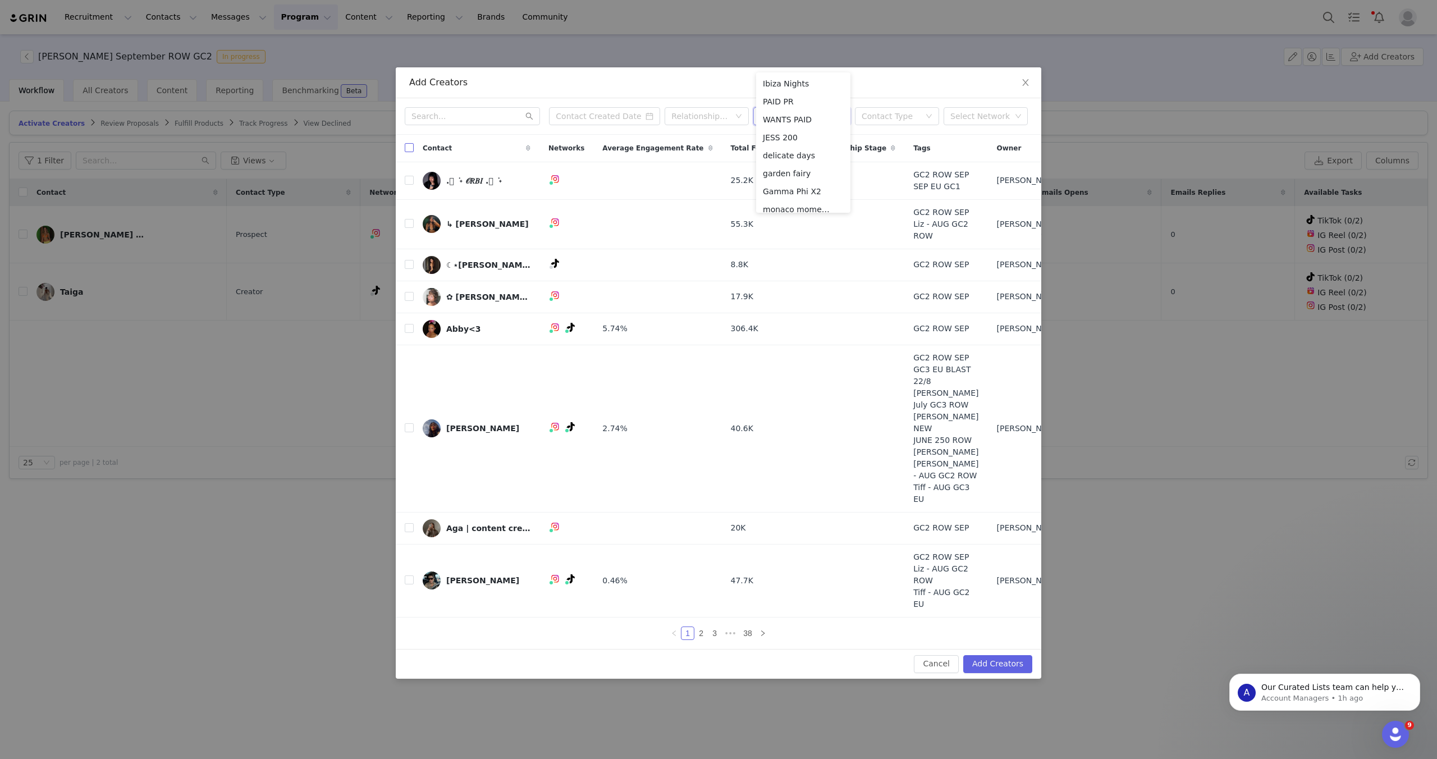
checkbox input "true"
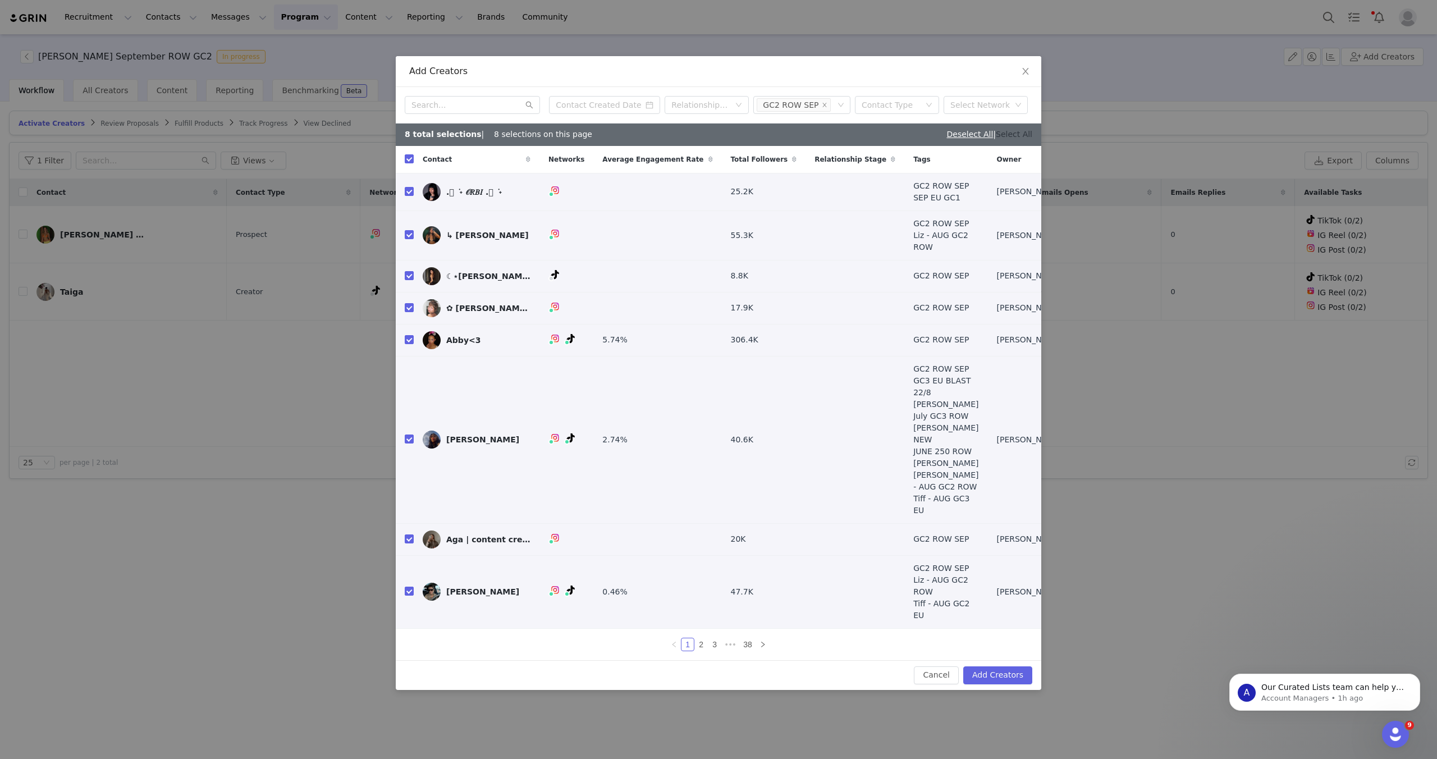
click at [1021, 139] on link "Select All" at bounding box center [1013, 134] width 36 height 9
click at [989, 671] on button "Add Creators" at bounding box center [997, 675] width 69 height 18
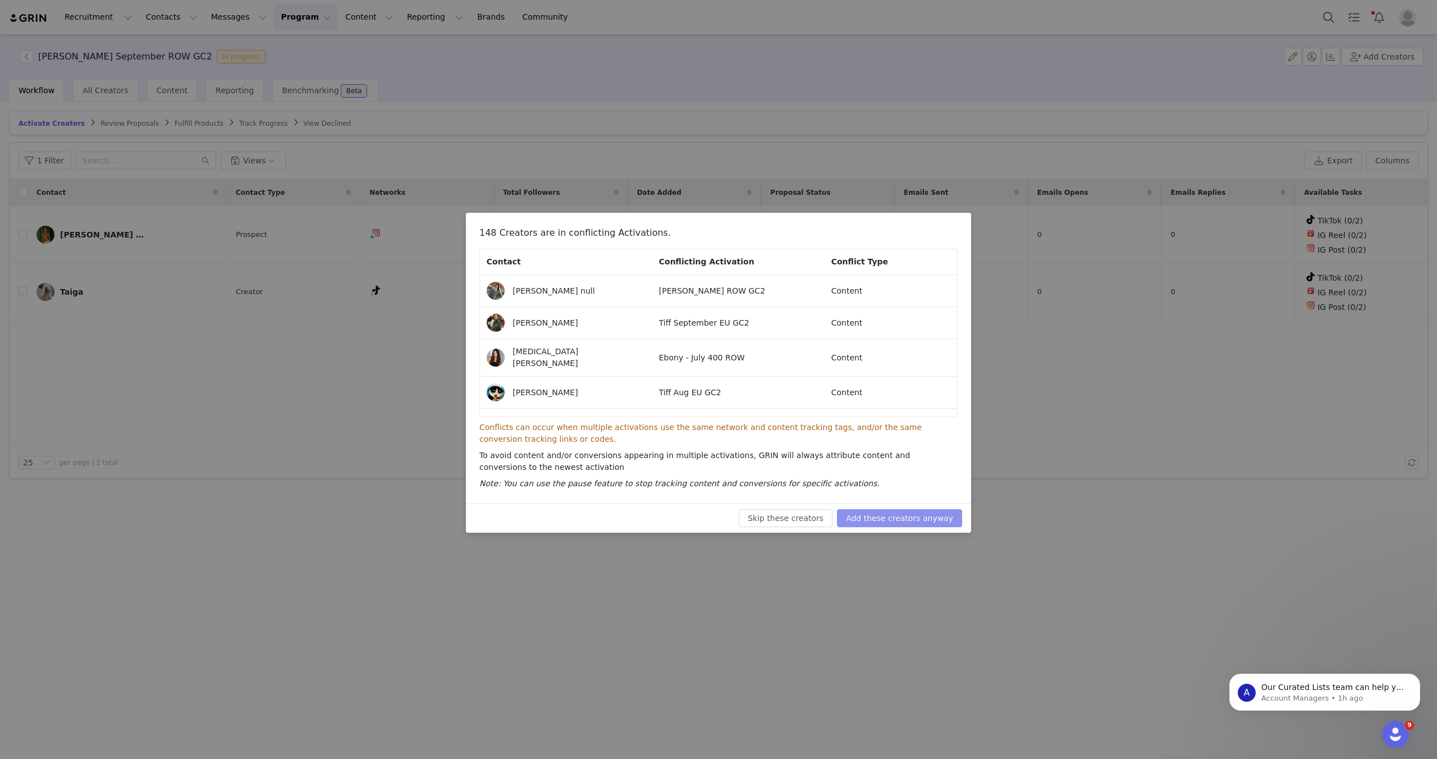
click at [930, 521] on button "Add these creators anyway" at bounding box center [899, 518] width 125 height 18
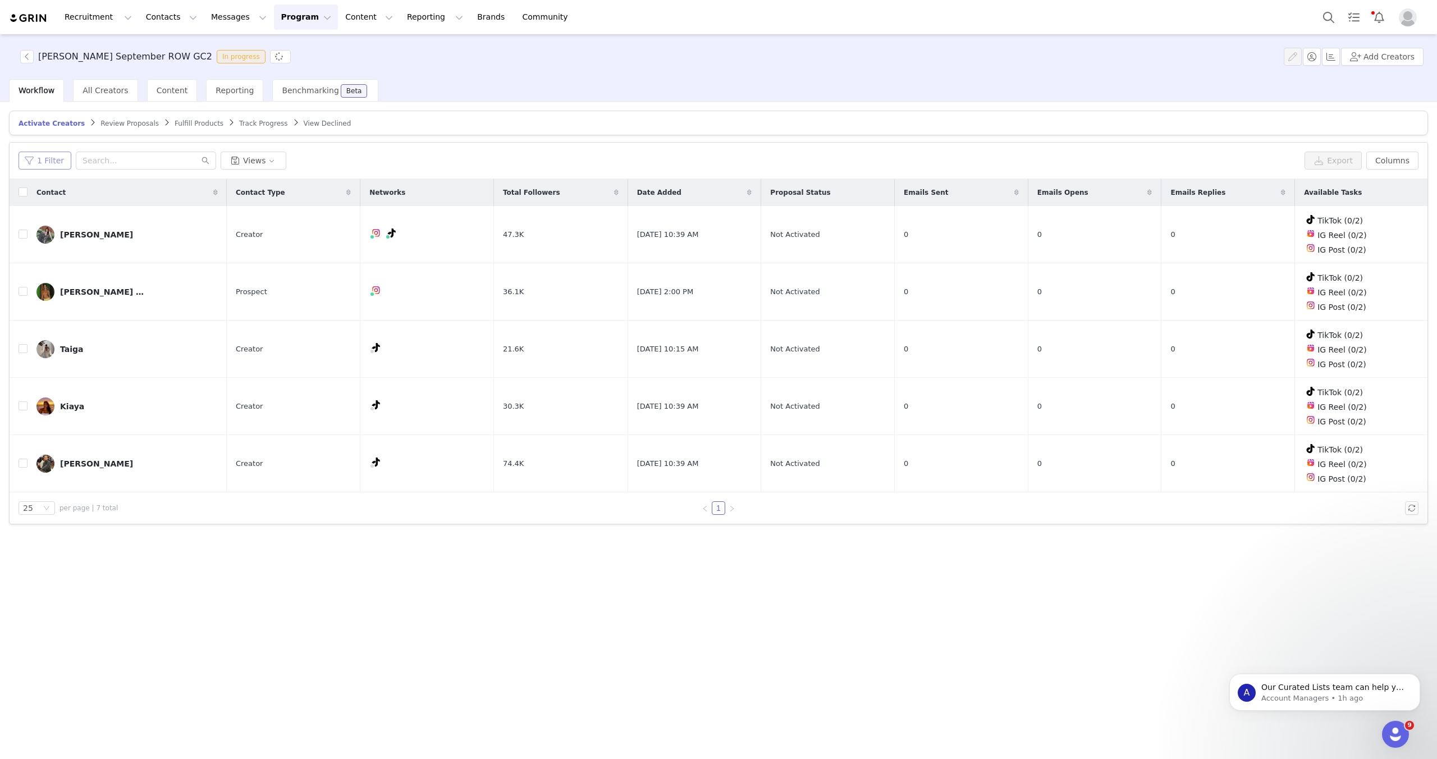
click at [47, 158] on button "1 Filter" at bounding box center [45, 161] width 53 height 18
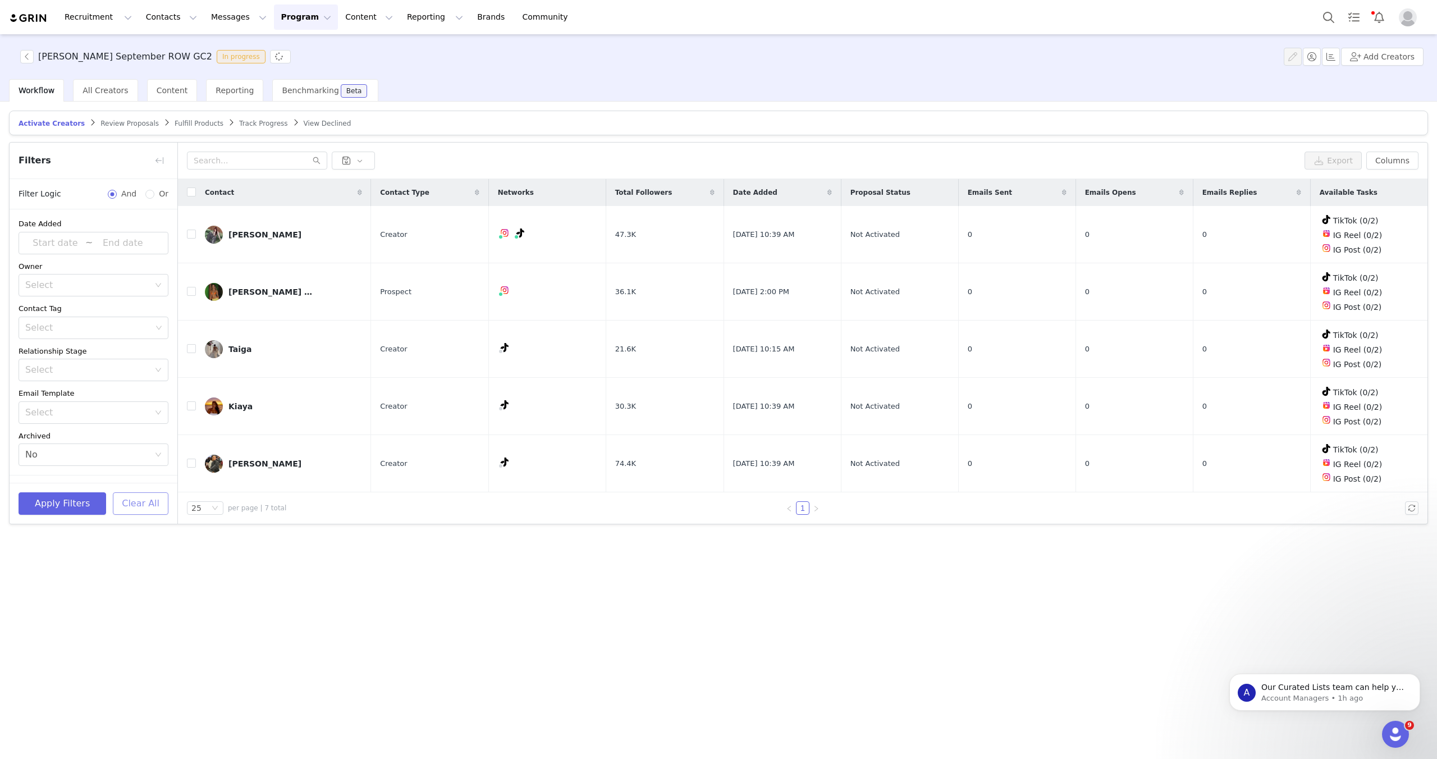
click at [157, 501] on button "Clear All" at bounding box center [141, 503] width 56 height 22
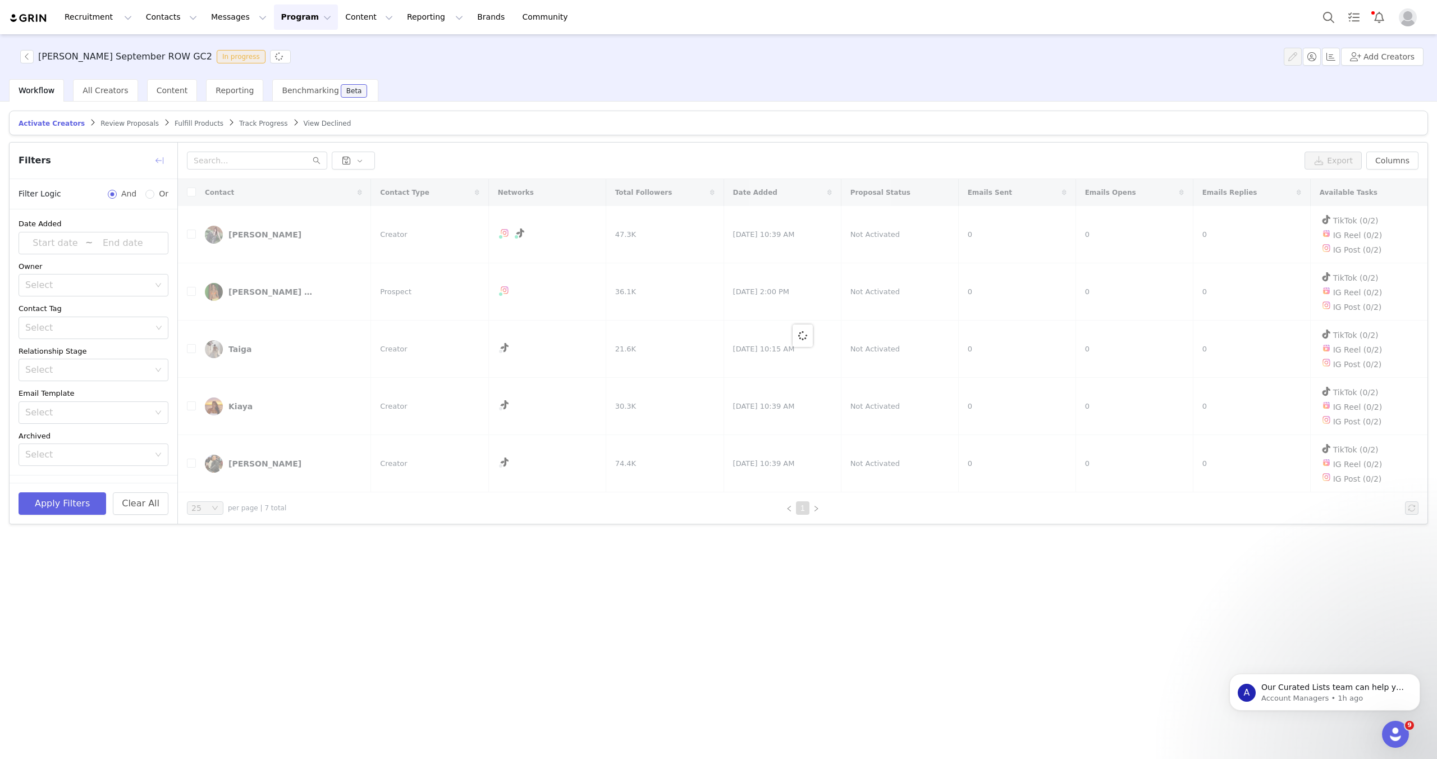
click at [163, 162] on button "button" at bounding box center [159, 161] width 18 height 18
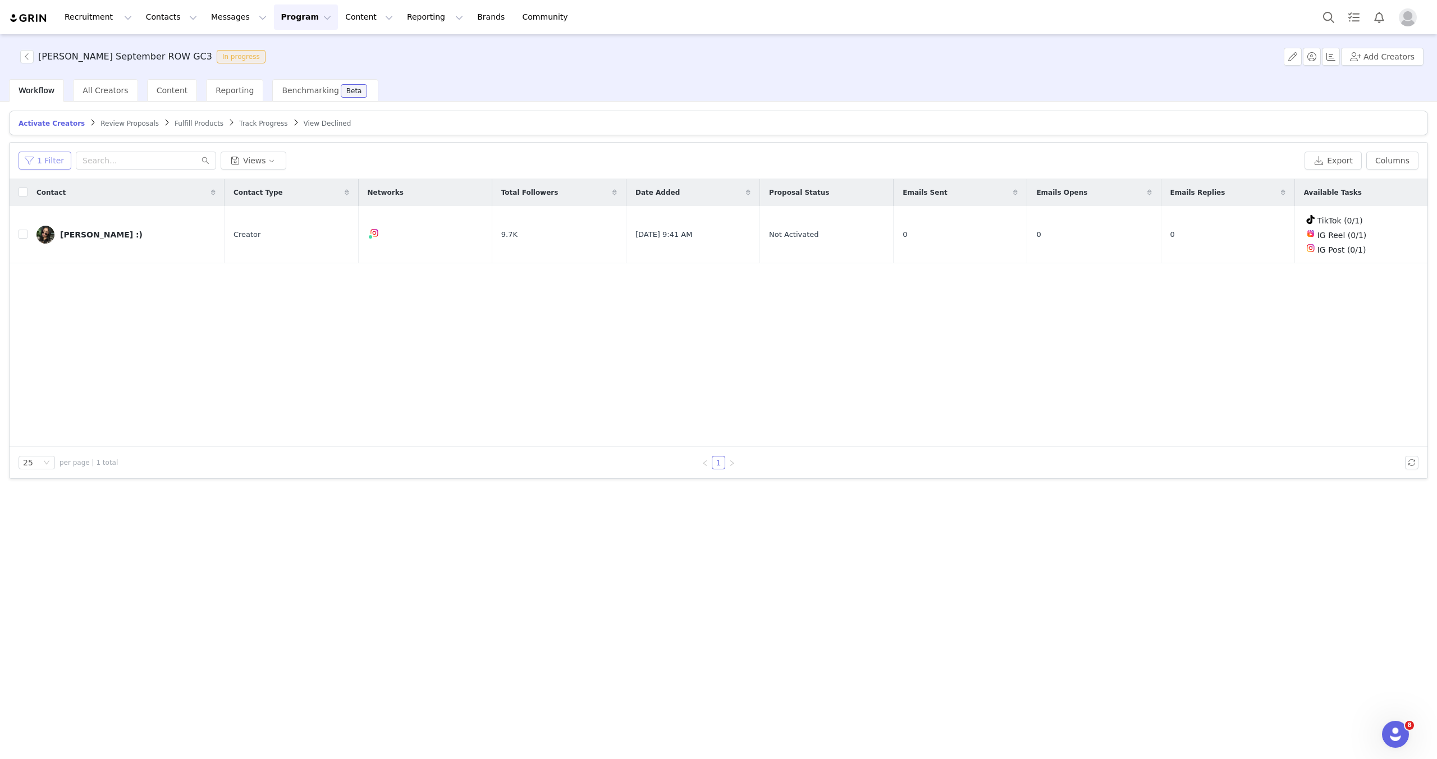
click at [61, 157] on button "1 Filter" at bounding box center [45, 161] width 53 height 18
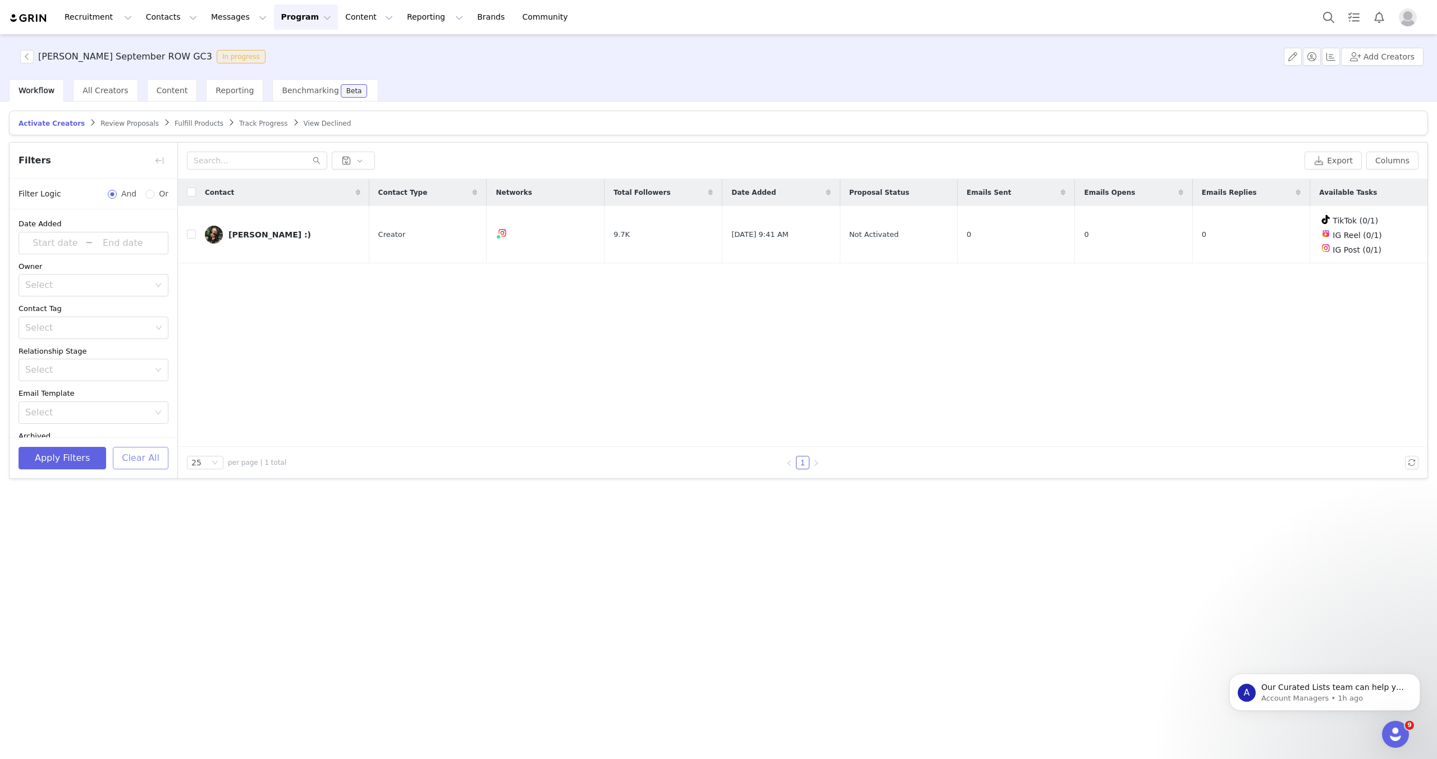
click at [129, 453] on button "Clear All" at bounding box center [141, 458] width 56 height 22
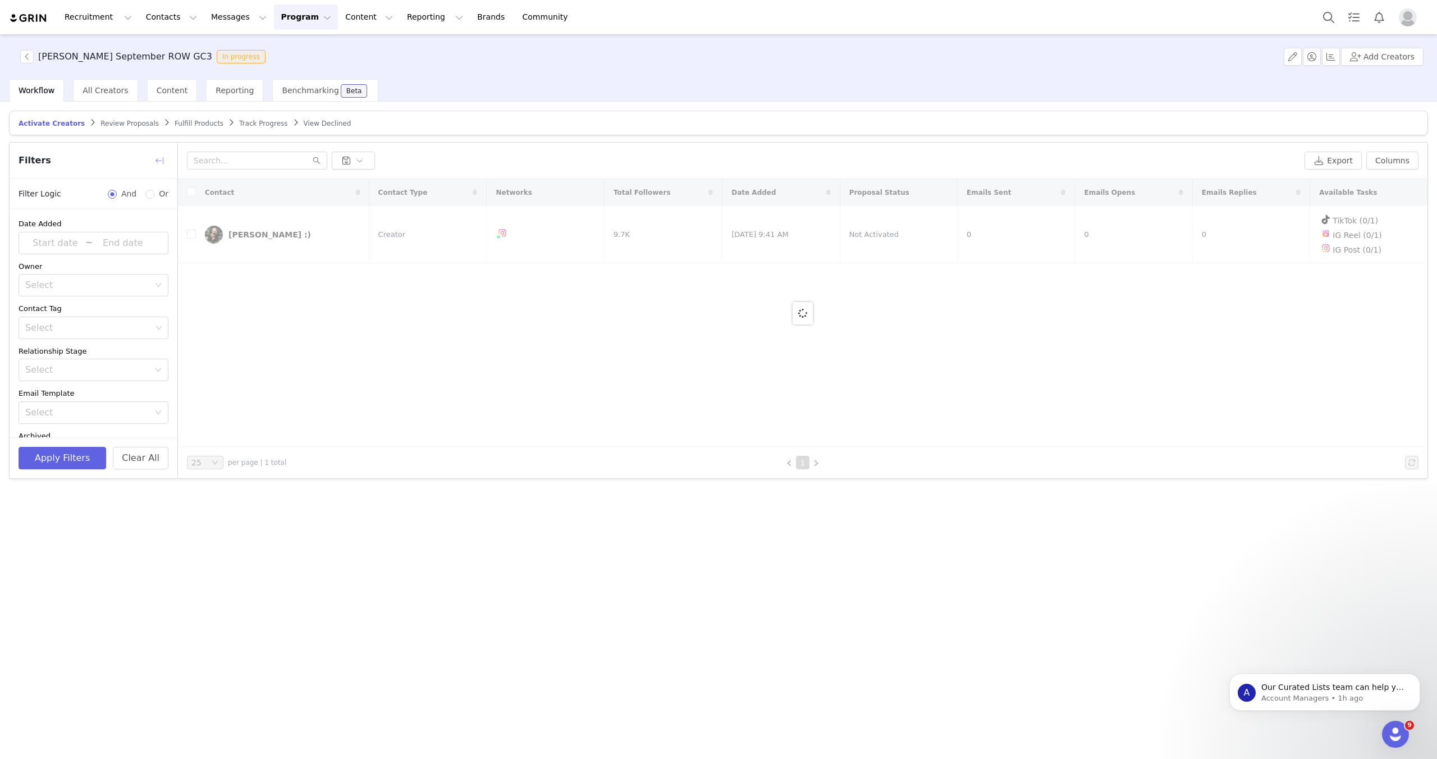
click at [154, 162] on button "button" at bounding box center [159, 161] width 18 height 18
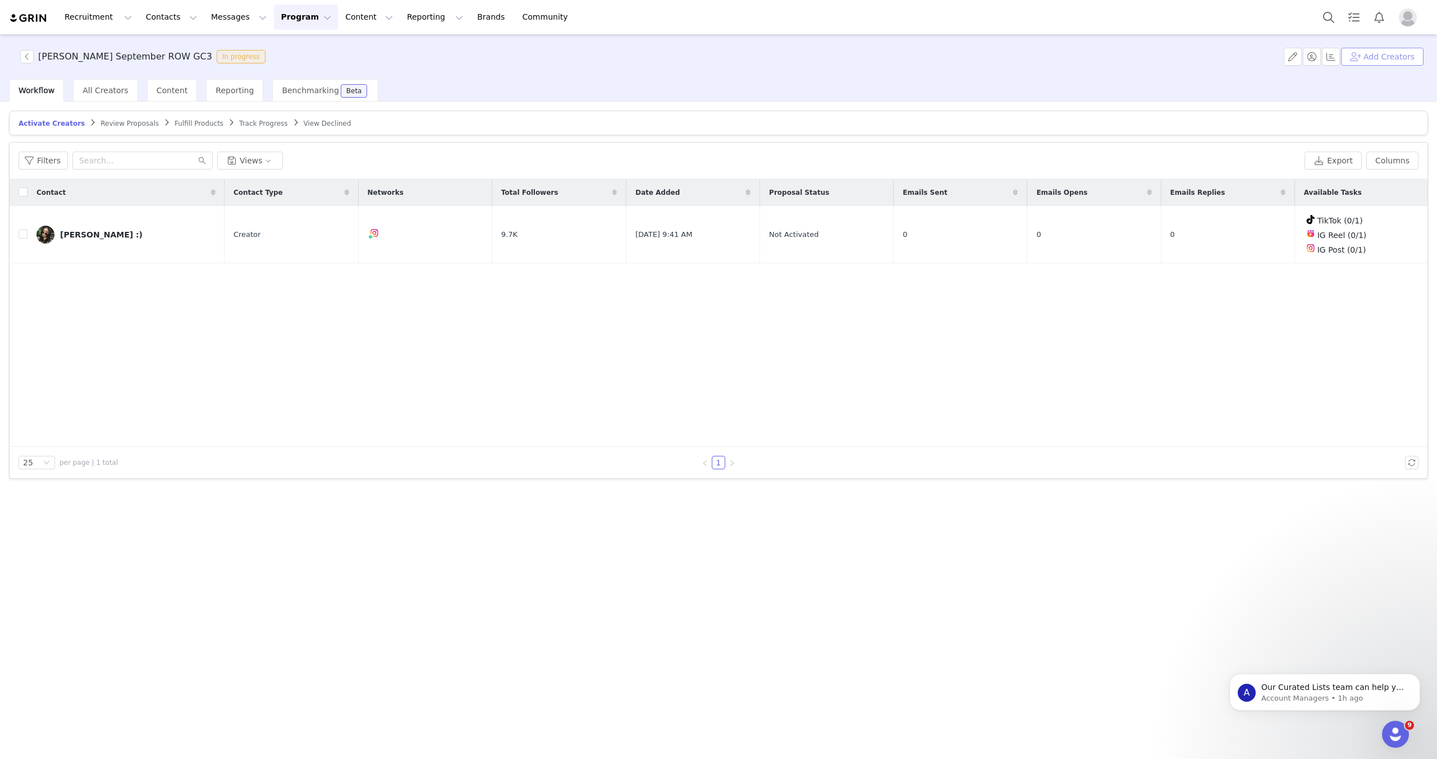
click at [1382, 61] on button "Add Creators" at bounding box center [1382, 57] width 82 height 18
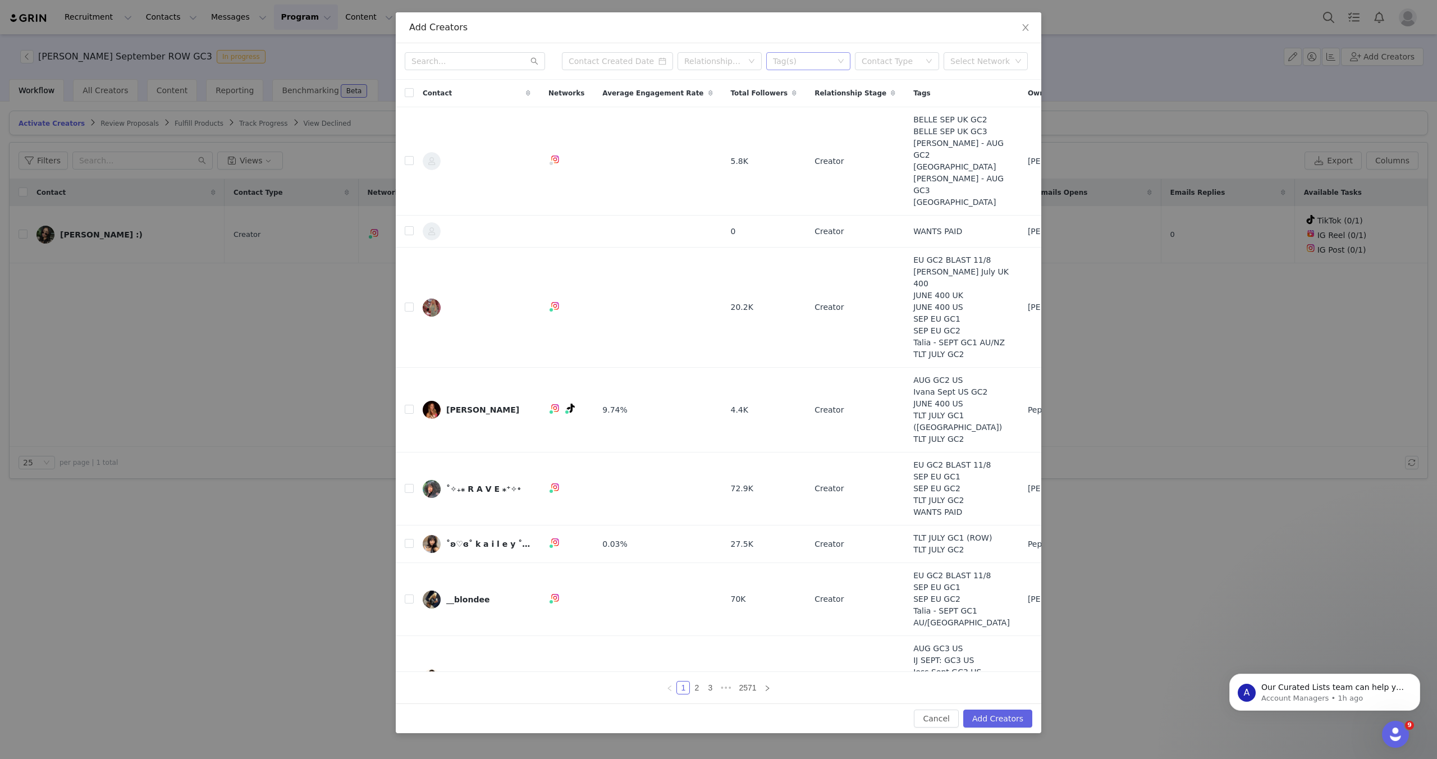
click at [810, 61] on div "Tag(s)" at bounding box center [803, 61] width 61 height 11
type input "ROW"
click at [813, 180] on li "GC3 ROW SEP" at bounding box center [808, 184] width 84 height 18
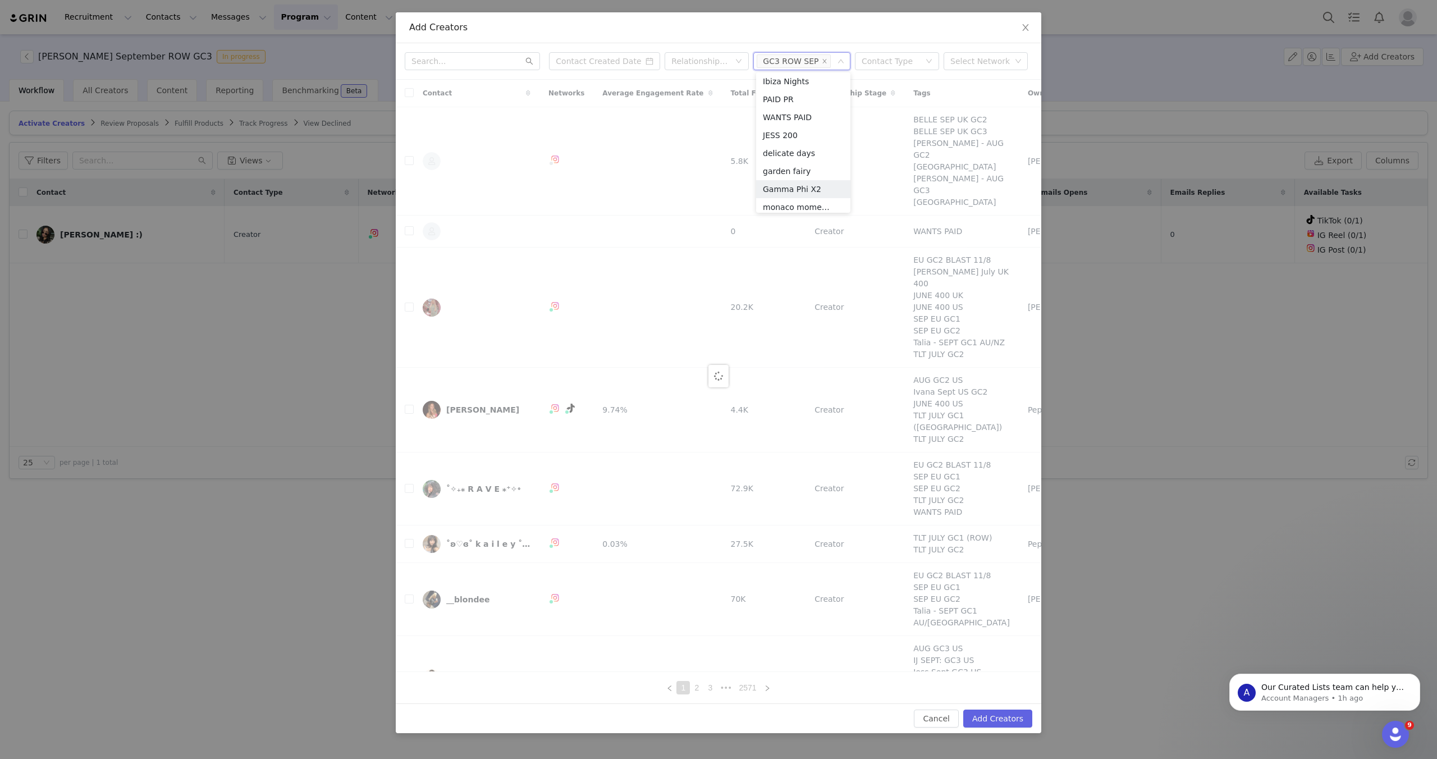
scroll to position [6, 0]
click at [709, 45] on div "Relationship Stage Tag(s) GC3 ROW SEP Contact Type Select Network" at bounding box center [718, 61] width 645 height 36
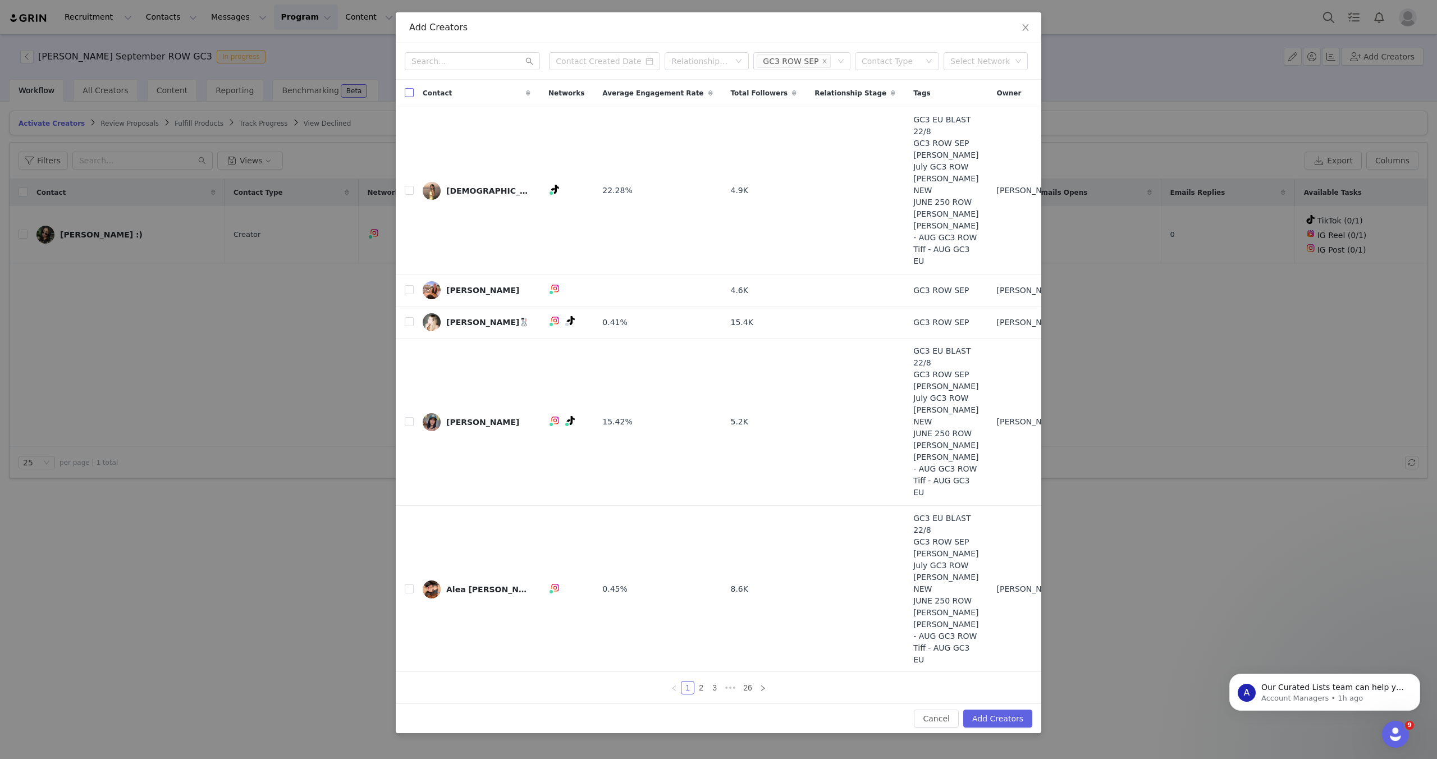
click at [409, 90] on input "checkbox" at bounding box center [409, 92] width 9 height 9
checkbox input "true"
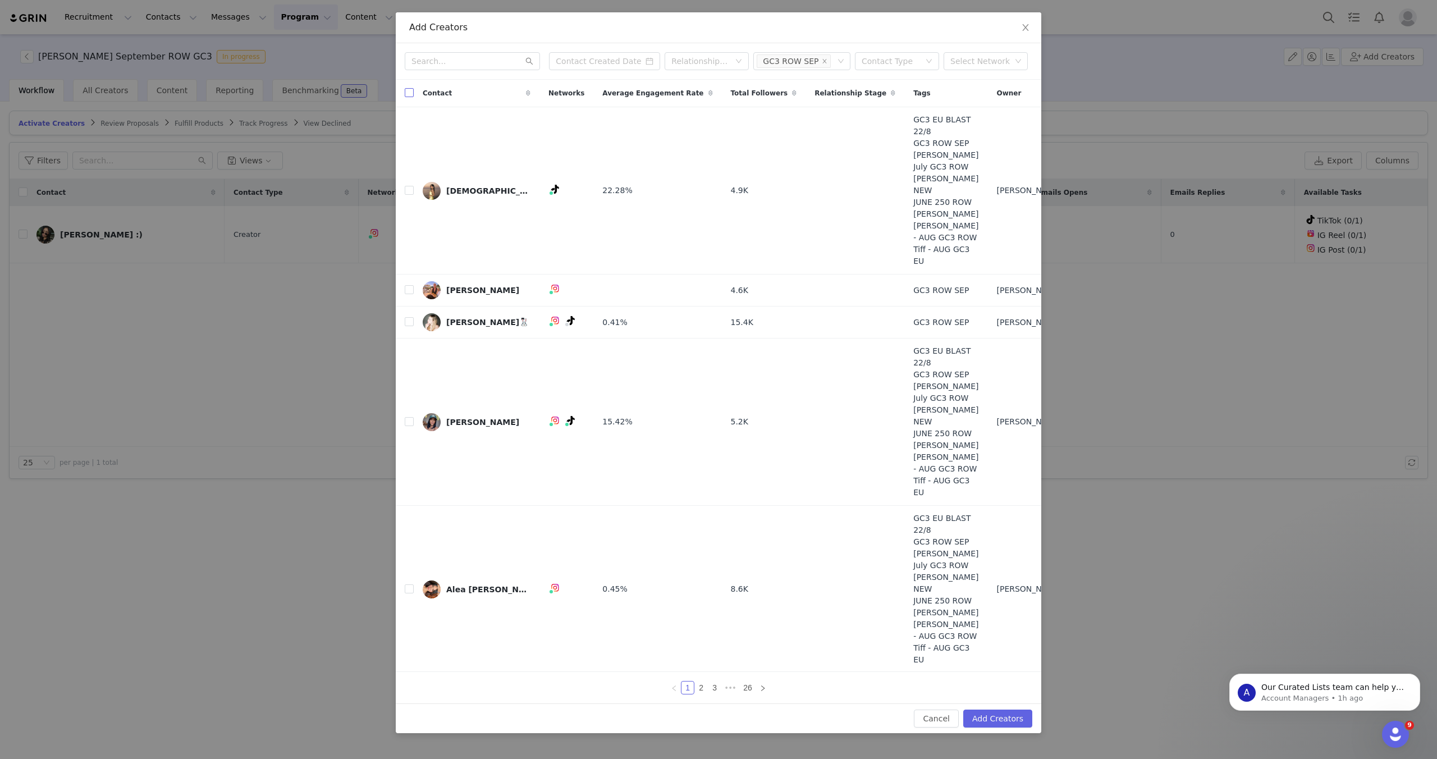
checkbox input "true"
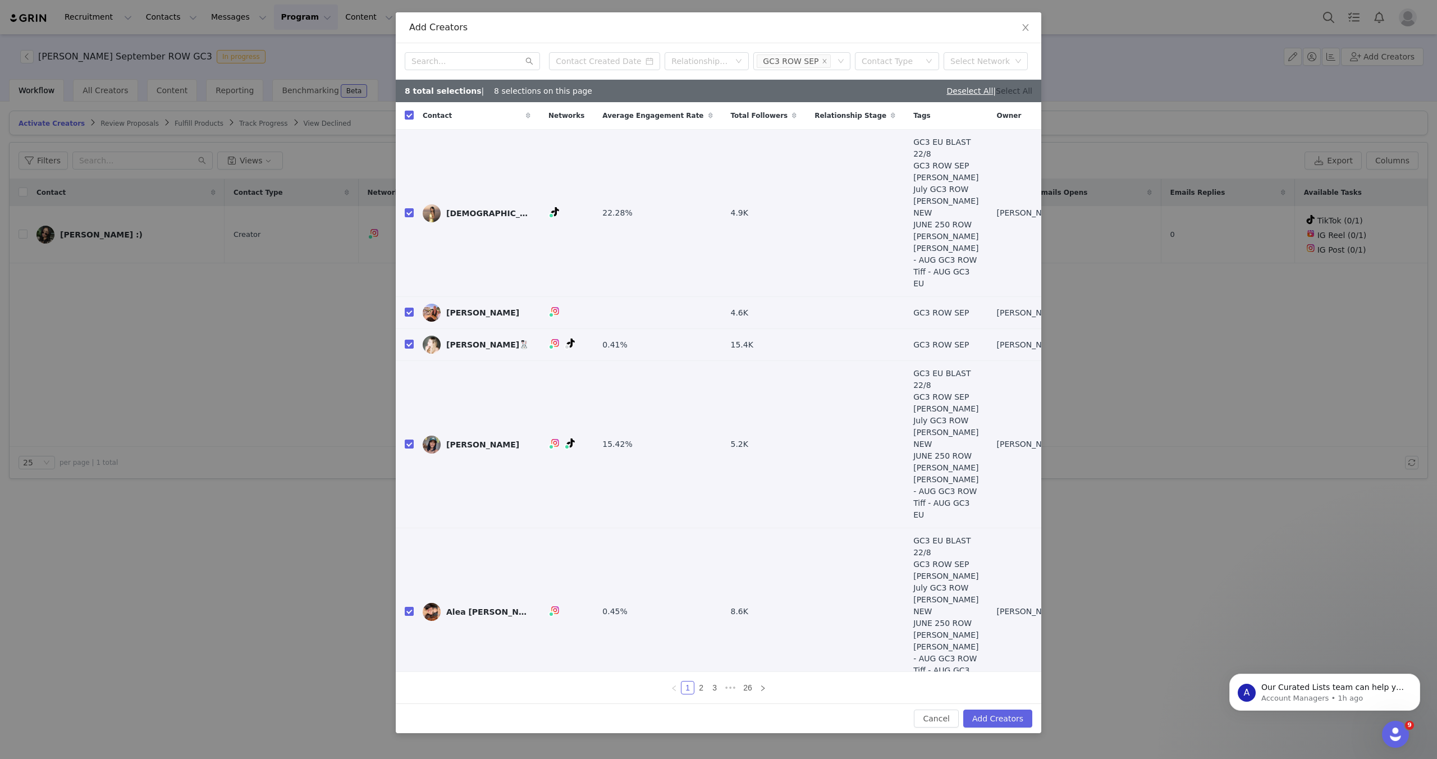
click at [1009, 88] on link "Select All" at bounding box center [1013, 90] width 36 height 9
click at [989, 719] on button "Add Creators" at bounding box center [997, 718] width 69 height 18
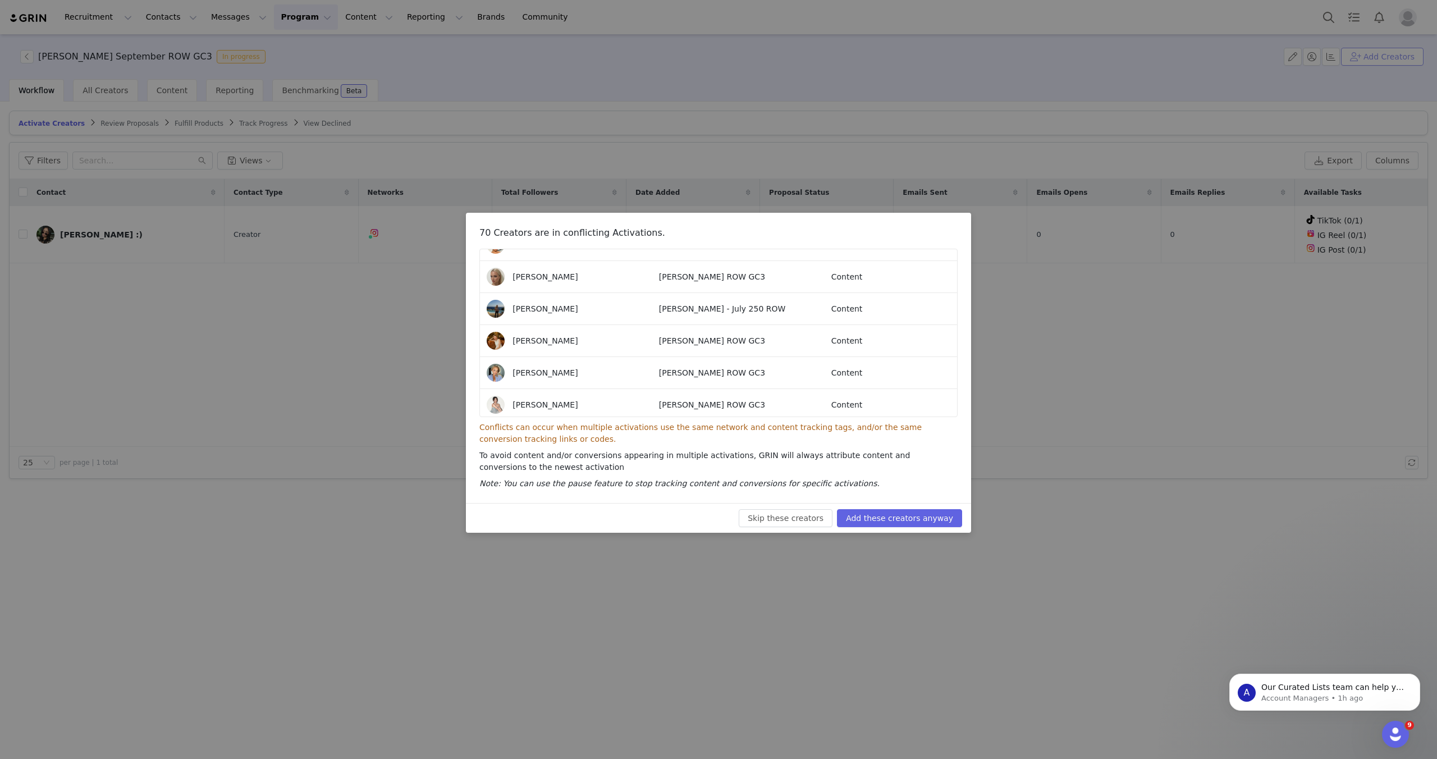
scroll to position [0, 0]
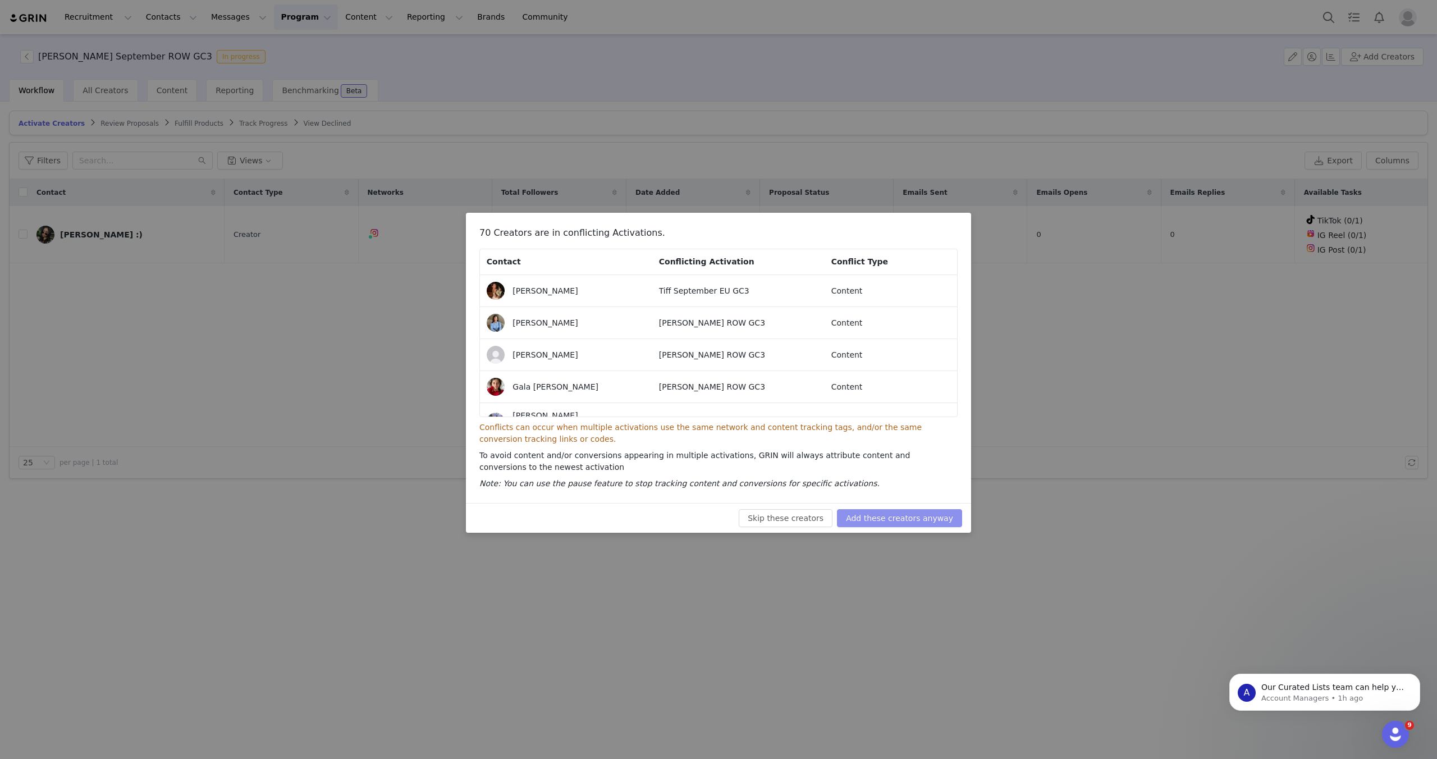
click at [901, 513] on button "Add these creators anyway" at bounding box center [899, 518] width 125 height 18
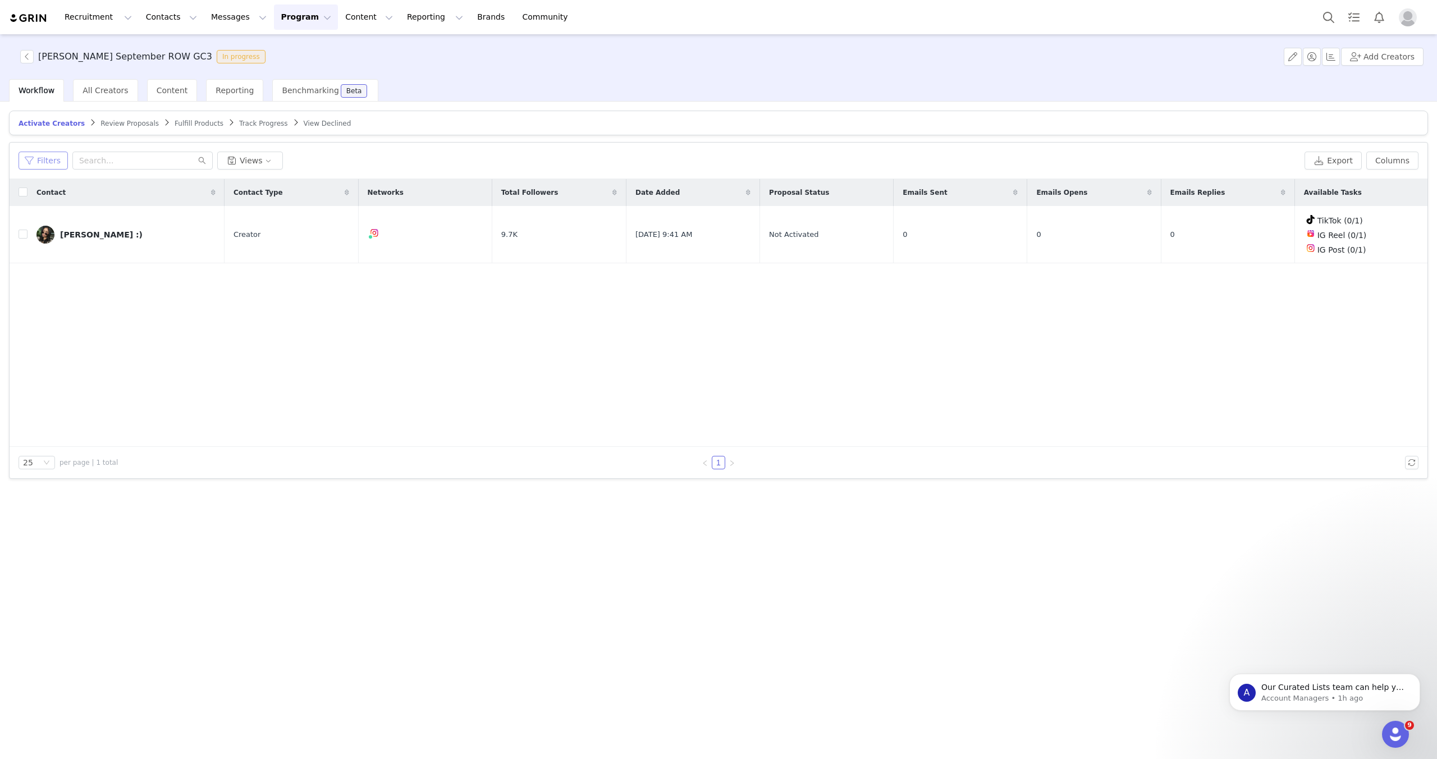
click at [41, 158] on button "Filters" at bounding box center [43, 161] width 49 height 18
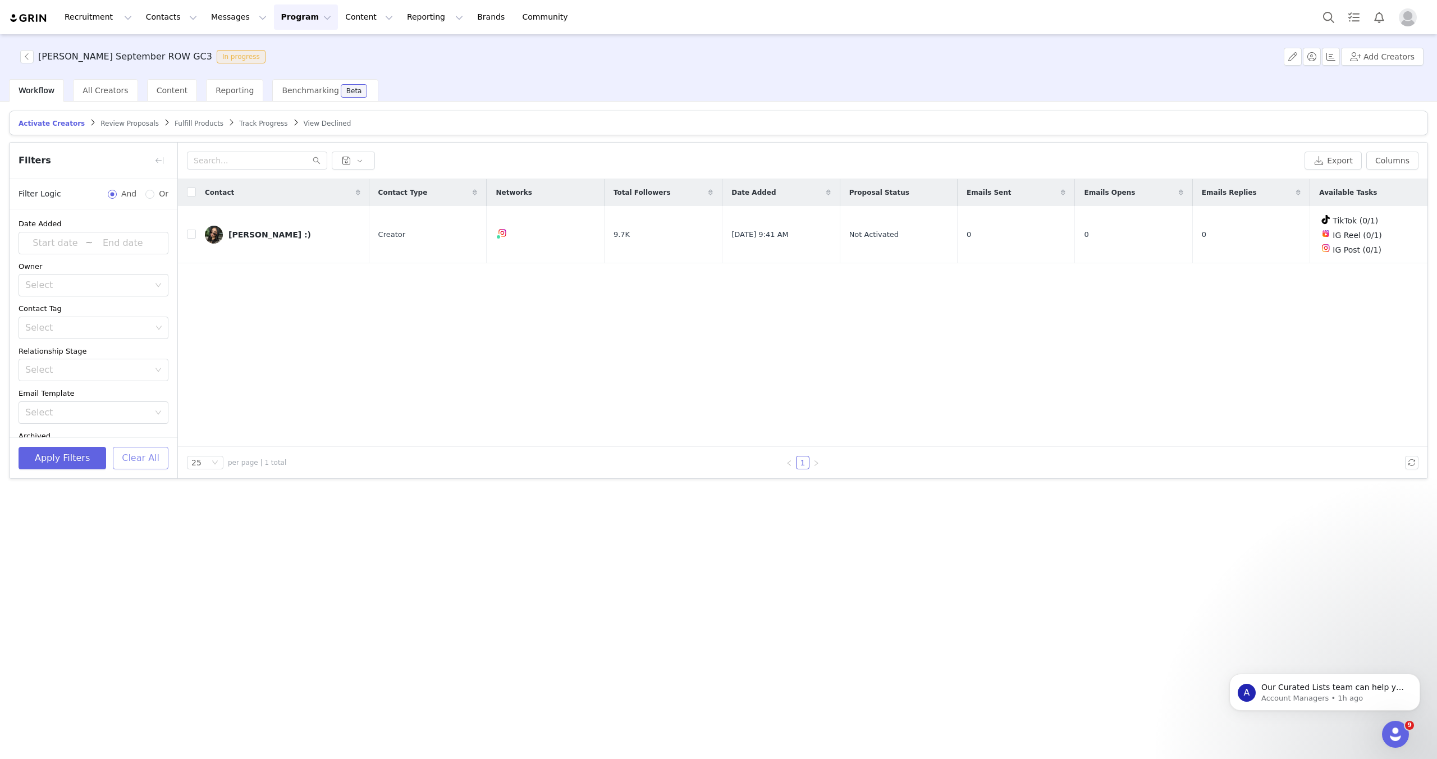
click at [136, 461] on button "Clear All" at bounding box center [141, 458] width 56 height 22
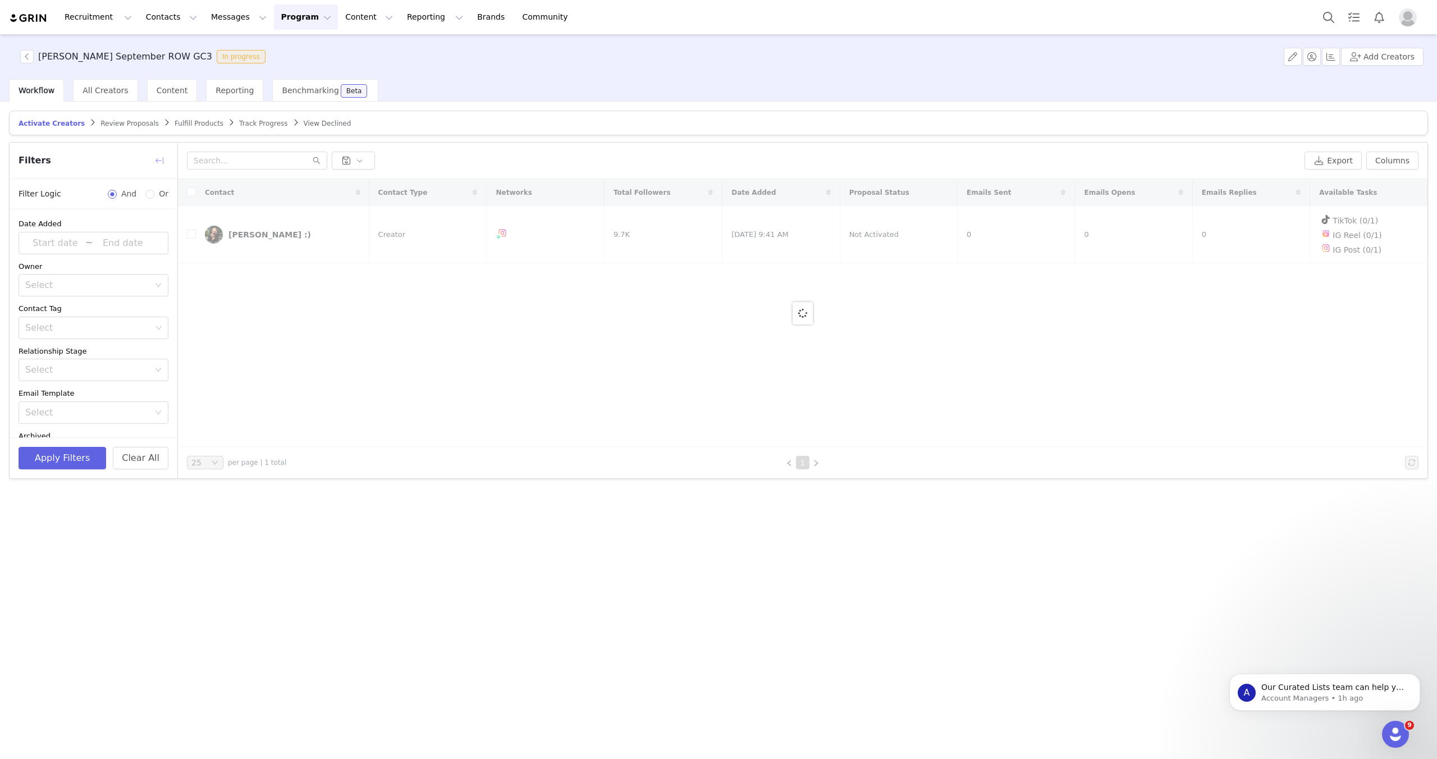
click at [159, 157] on button "button" at bounding box center [159, 161] width 18 height 18
